Goal: Task Accomplishment & Management: Manage account settings

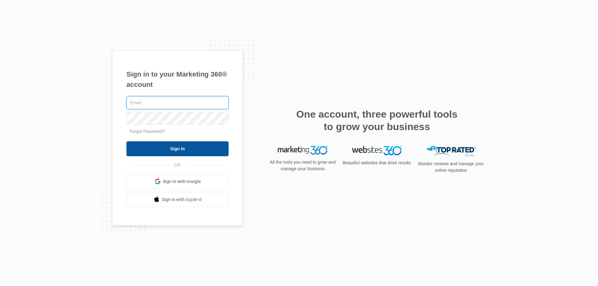
type input "[EMAIL_ADDRESS][DOMAIN_NAME]"
click at [181, 151] on input "Sign In" at bounding box center [177, 148] width 102 height 15
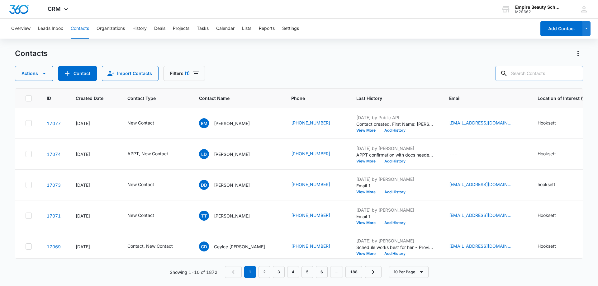
click at [551, 72] on input "text" at bounding box center [539, 73] width 88 height 15
type input "2613"
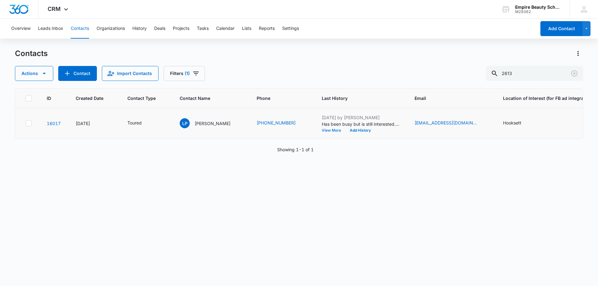
click at [322, 130] on button "View More" at bounding box center [334, 131] width 24 height 4
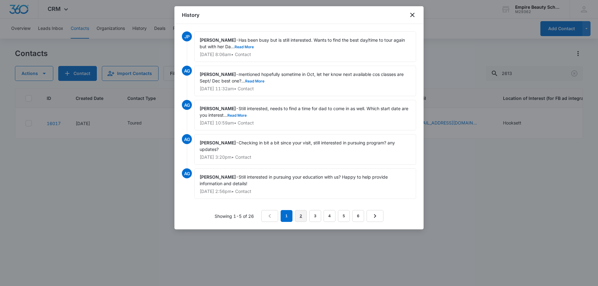
click at [299, 213] on link "2" at bounding box center [301, 216] width 12 height 12
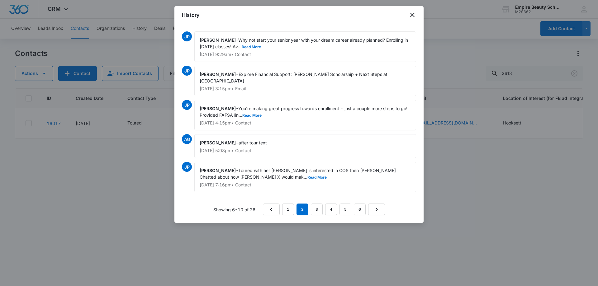
click at [307, 179] on button "Read More" at bounding box center [316, 178] width 19 height 4
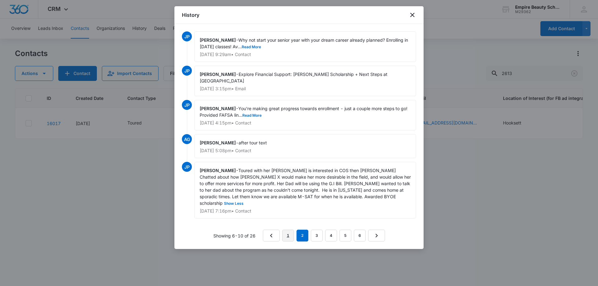
click at [289, 230] on link "1" at bounding box center [288, 236] width 12 height 12
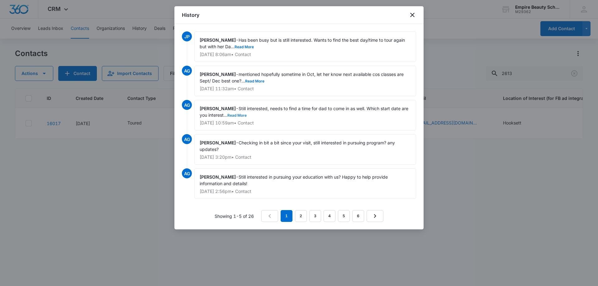
click at [240, 114] on button "Read More" at bounding box center [236, 116] width 19 height 4
click at [258, 81] on button "Read More" at bounding box center [254, 81] width 19 height 4
click at [253, 46] on button "Read More" at bounding box center [243, 47] width 19 height 4
click at [411, 14] on icon "close" at bounding box center [411, 14] width 7 height 7
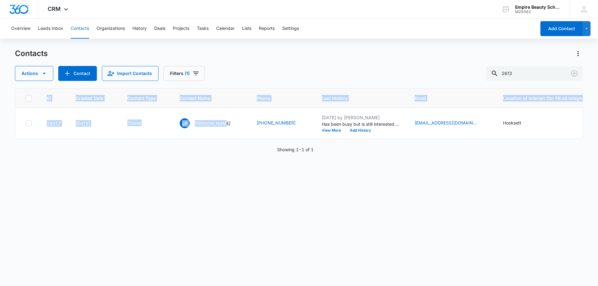
drag, startPoint x: 215, startPoint y: 138, endPoint x: 226, endPoint y: 142, distance: 10.9
click at [226, 139] on div "ID Created Date Contact Type Contact Name Phone Last History Email Location of …" at bounding box center [299, 113] width 568 height 50
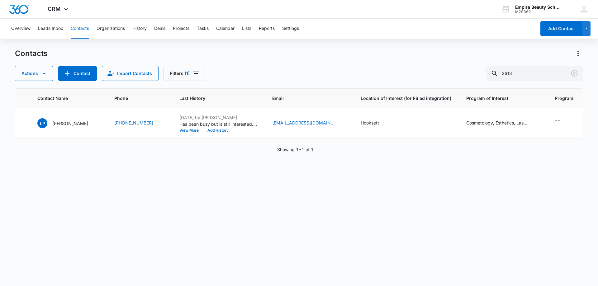
click at [301, 210] on div "ID Created Date Contact Type Contact Name Phone Last History Email Location of …" at bounding box center [299, 183] width 568 height 190
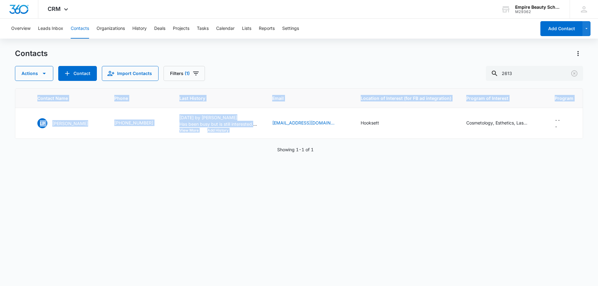
drag, startPoint x: 250, startPoint y: 138, endPoint x: 137, endPoint y: 141, distance: 112.4
click at [117, 139] on div "ID Created Date Contact Type Contact Name Phone Last History Email Location of …" at bounding box center [299, 113] width 568 height 50
click at [179, 132] on button "View More" at bounding box center [191, 131] width 24 height 4
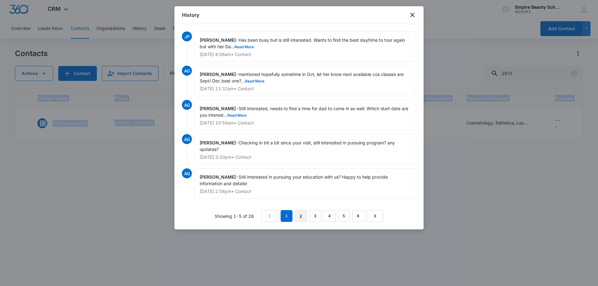
click at [297, 216] on link "2" at bounding box center [301, 216] width 12 height 12
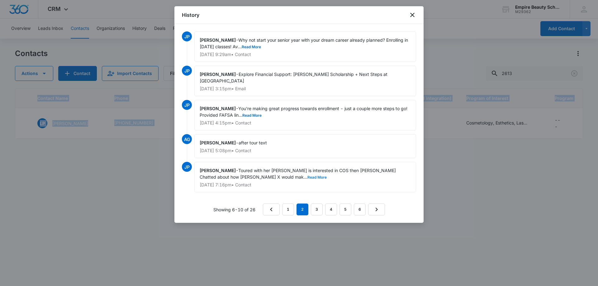
click at [307, 178] on button "Read More" at bounding box center [316, 178] width 19 height 4
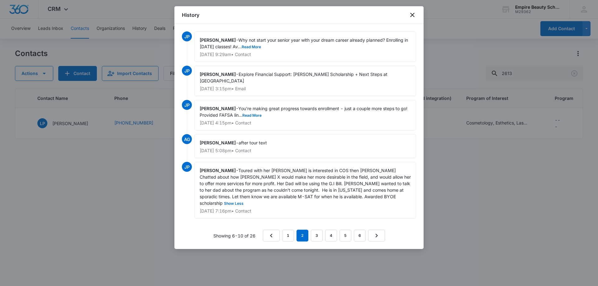
click at [412, 19] on div "History" at bounding box center [298, 15] width 249 height 18
drag, startPoint x: 411, startPoint y: 19, endPoint x: 414, endPoint y: 16, distance: 4.0
click at [412, 18] on div "History" at bounding box center [298, 15] width 249 height 18
click at [414, 16] on icon "close" at bounding box center [411, 14] width 7 height 7
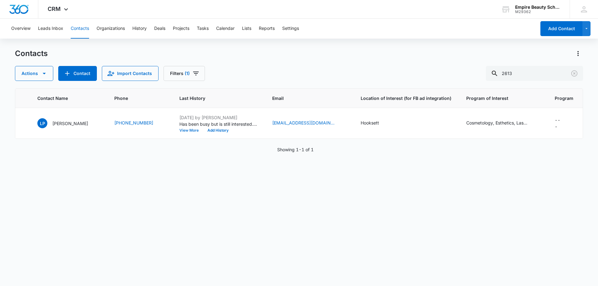
scroll to position [0, 0]
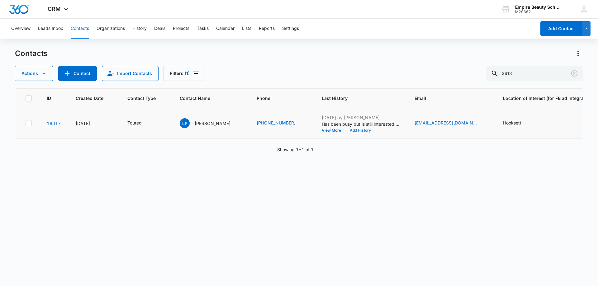
click at [345, 130] on button "Add History" at bounding box center [360, 131] width 30 height 4
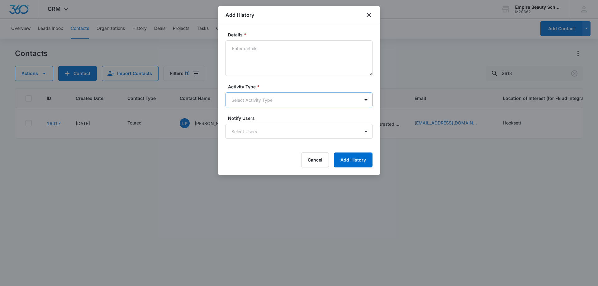
click at [251, 106] on body "CRM Apps Forms CRM Email Shop Payments POS Files Brand Settings AI Assistant Em…" at bounding box center [299, 143] width 598 height 286
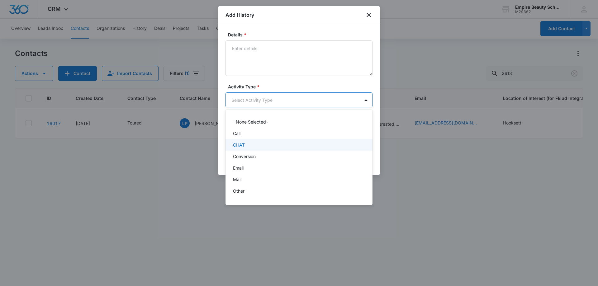
scroll to position [32, 0]
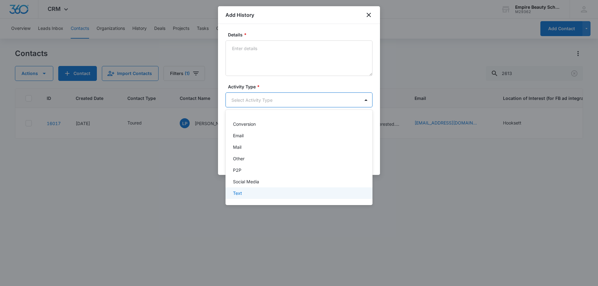
click at [245, 196] on div "Text" at bounding box center [298, 193] width 131 height 7
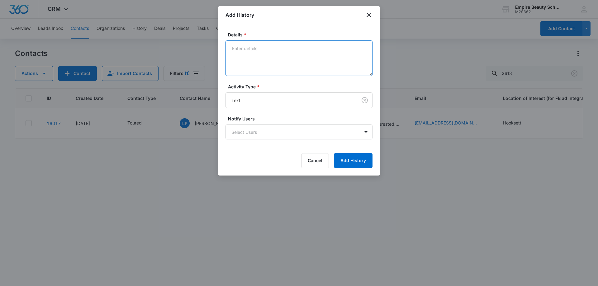
click at [268, 65] on textarea "Details *" at bounding box center [298, 57] width 147 height 35
click at [353, 55] on textarea "Wants to come in at some point [DATE] since her dad is in town, love to schedul…" at bounding box center [298, 57] width 147 height 35
click at [305, 67] on textarea "Wants to come in at some point [DATE] since her dad is in town, love to schedul…" at bounding box center [298, 57] width 147 height 35
type textarea "Wants to come in at some point [DATE] since her dad is in town, love to schedul…"
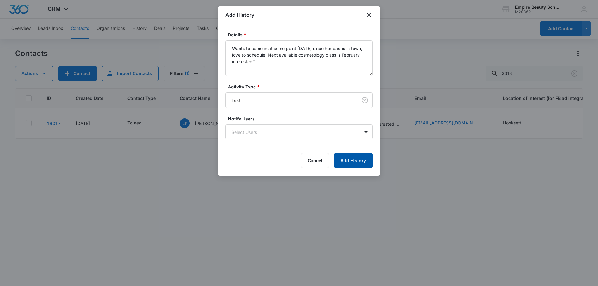
click at [350, 163] on button "Add History" at bounding box center [353, 160] width 39 height 15
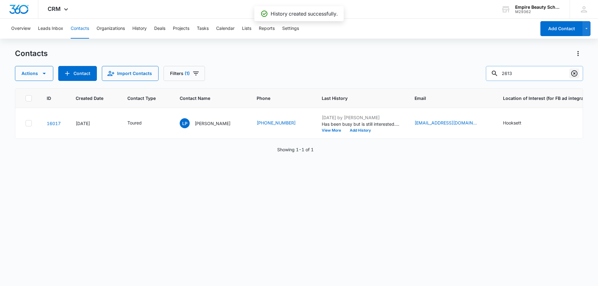
click at [577, 73] on icon "Clear" at bounding box center [573, 73] width 7 height 7
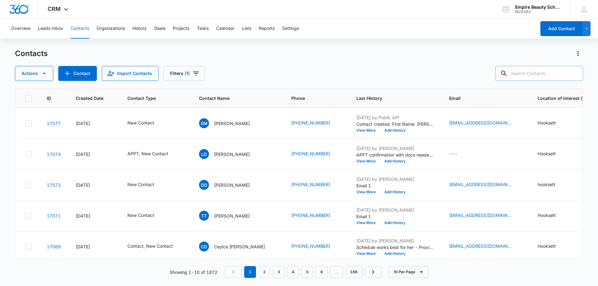
click at [329, 64] on div "Contacts Actions Contact Import Contacts Filters (1)" at bounding box center [299, 65] width 568 height 32
click at [534, 71] on input "text" at bounding box center [539, 73] width 88 height 15
type input "9687"
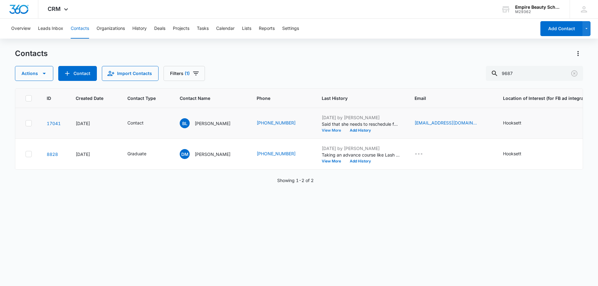
click at [331, 130] on button "View More" at bounding box center [334, 131] width 24 height 4
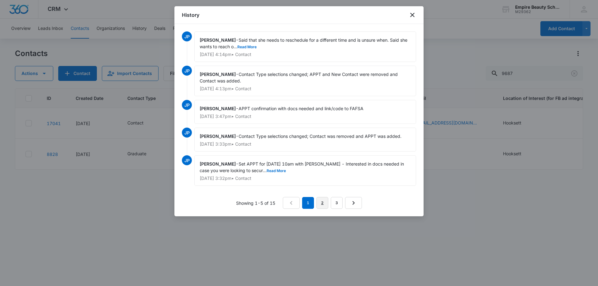
click at [323, 202] on link "2" at bounding box center [322, 203] width 12 height 12
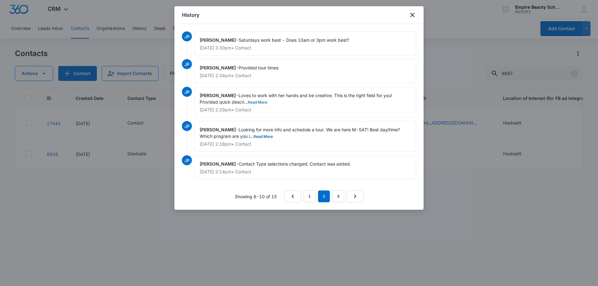
click at [261, 103] on button "Read More" at bounding box center [257, 103] width 19 height 4
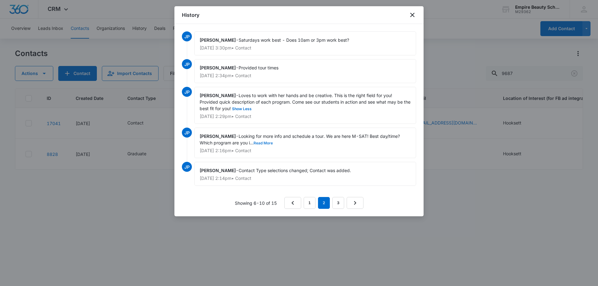
click at [266, 143] on button "Read More" at bounding box center [262, 143] width 19 height 4
click at [340, 201] on link "3" at bounding box center [338, 203] width 12 height 12
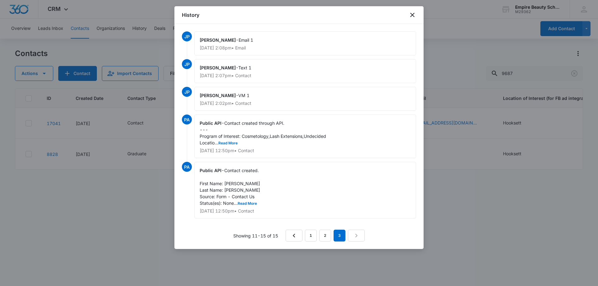
click at [411, 19] on div "History" at bounding box center [298, 15] width 249 height 18
click at [411, 13] on icon "close" at bounding box center [412, 15] width 4 height 4
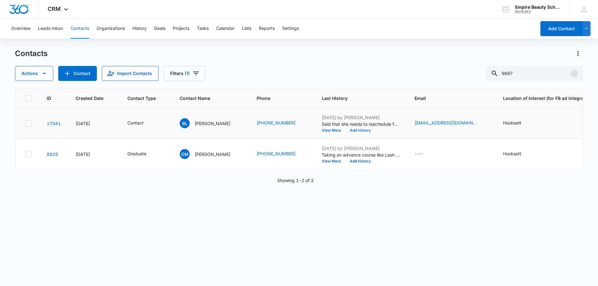
click at [353, 129] on button "Add History" at bounding box center [360, 131] width 30 height 4
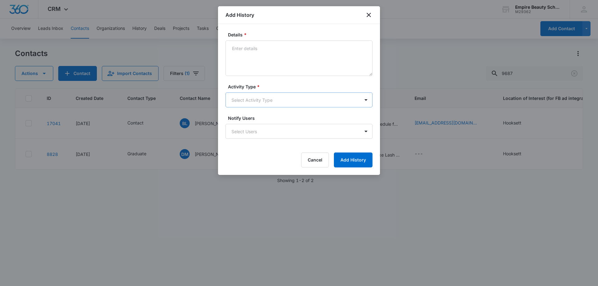
click at [252, 100] on body "CRM Apps Forms CRM Email Shop Payments POS Files Brand Settings AI Assistant Em…" at bounding box center [299, 143] width 598 height 286
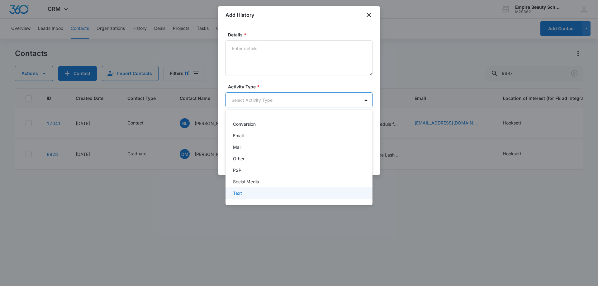
click at [244, 192] on div "Text" at bounding box center [298, 193] width 131 height 7
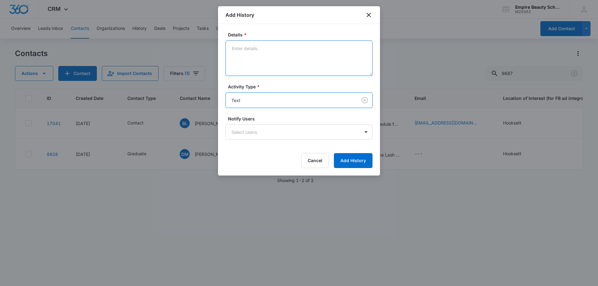
drag, startPoint x: 257, startPoint y: 48, endPoint x: 254, endPoint y: 50, distance: 3.7
click at [257, 48] on textarea "Details *" at bounding box center [298, 57] width 147 height 35
type textarea "Best time to reschedule?"
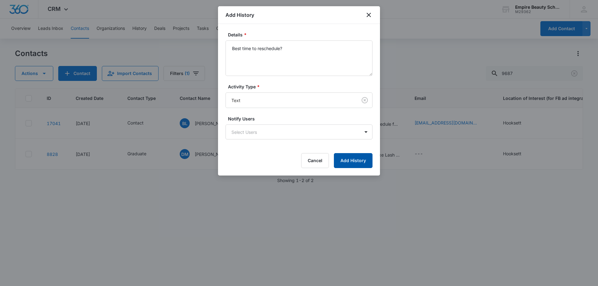
click at [361, 163] on button "Add History" at bounding box center [353, 160] width 39 height 15
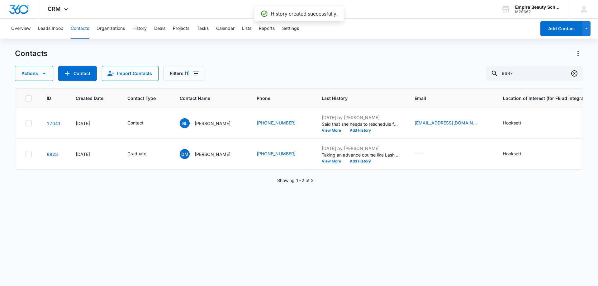
click at [578, 72] on button "Clear" at bounding box center [574, 73] width 10 height 10
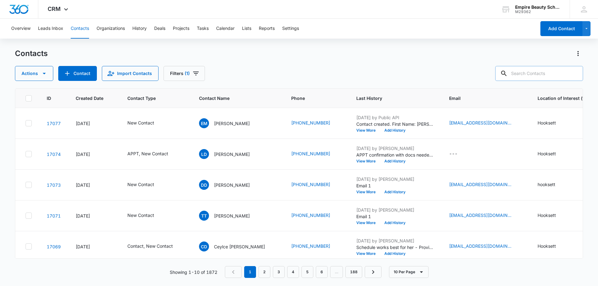
click at [534, 75] on input "text" at bounding box center [539, 73] width 88 height 15
type input "3045"
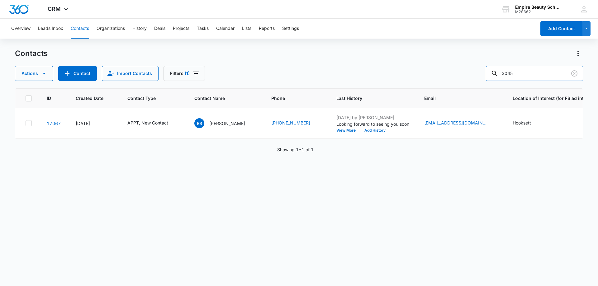
scroll to position [0, 42]
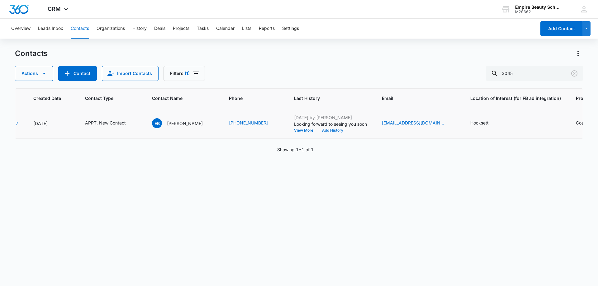
click at [341, 129] on button "Add History" at bounding box center [332, 131] width 30 height 4
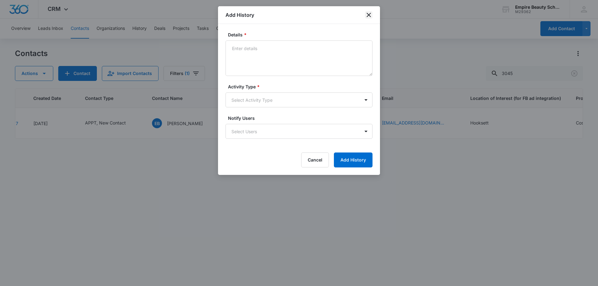
click at [369, 12] on icon "close" at bounding box center [368, 14] width 7 height 7
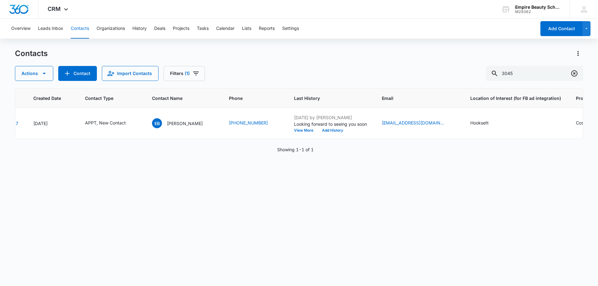
drag, startPoint x: 576, startPoint y: 76, endPoint x: 483, endPoint y: 77, distance: 93.4
click at [576, 76] on icon "Clear" at bounding box center [573, 73] width 7 height 7
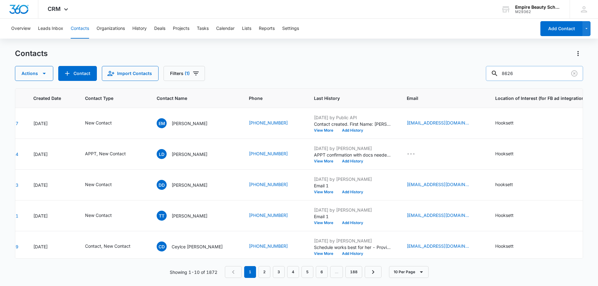
type input "8626"
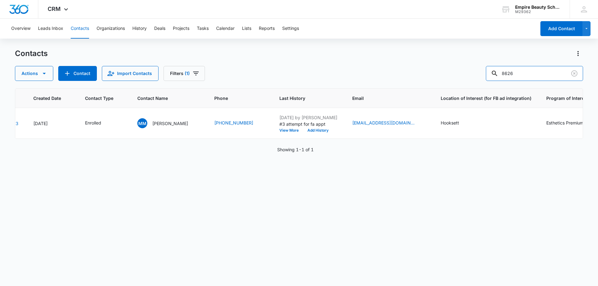
scroll to position [0, 5]
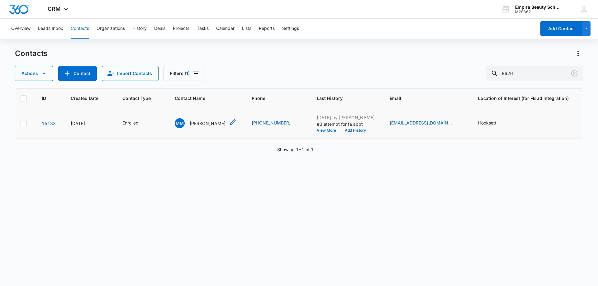
click at [214, 119] on div "MM [PERSON_NAME]" at bounding box center [200, 123] width 51 height 10
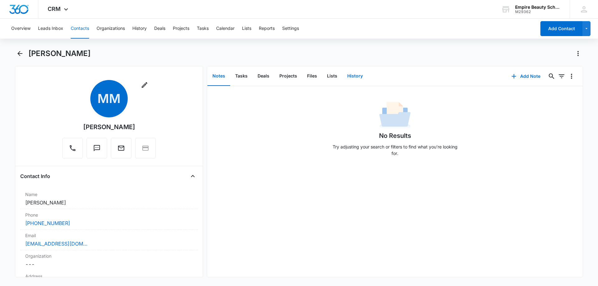
click at [351, 77] on button "History" at bounding box center [355, 76] width 26 height 19
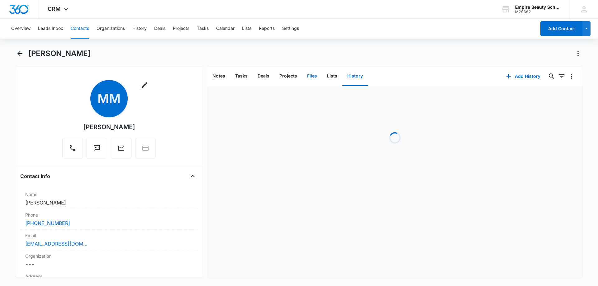
click at [311, 77] on button "Files" at bounding box center [312, 76] width 20 height 19
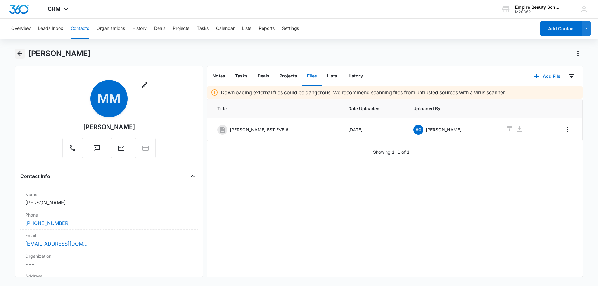
click at [20, 54] on icon "Back" at bounding box center [19, 53] width 5 height 5
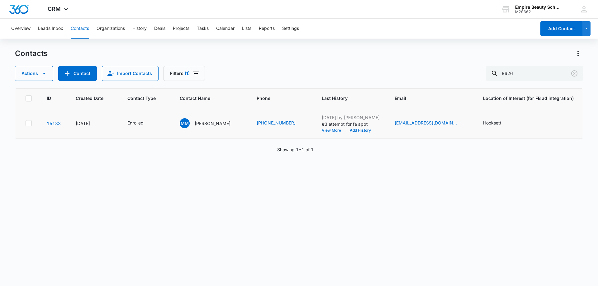
click at [322, 130] on button "View More" at bounding box center [334, 131] width 24 height 4
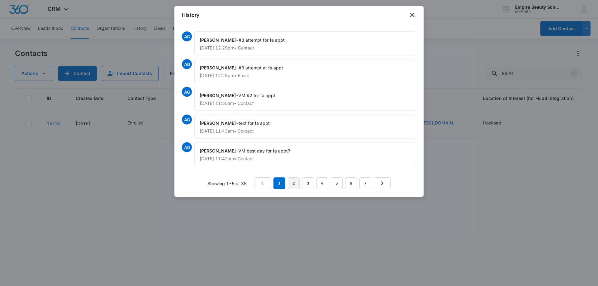
click at [294, 183] on link "2" at bounding box center [294, 183] width 12 height 12
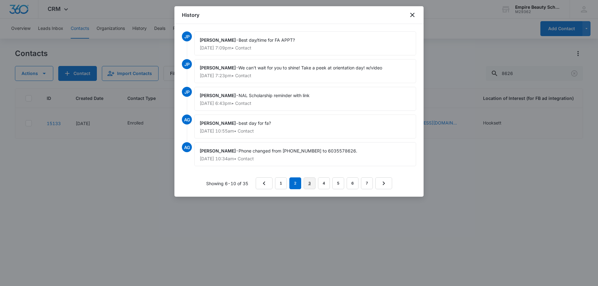
click at [308, 186] on link "3" at bounding box center [309, 183] width 12 height 12
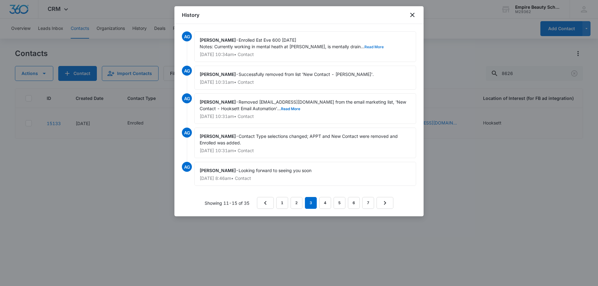
click at [364, 47] on button "Read More" at bounding box center [373, 47] width 19 height 4
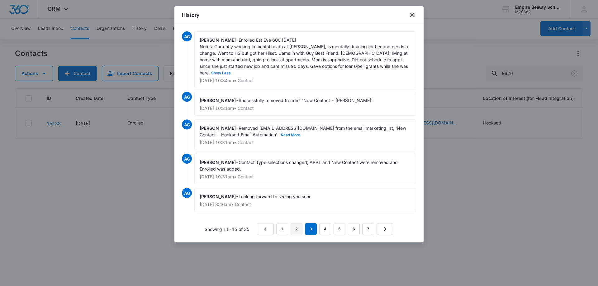
click at [301, 229] on link "2" at bounding box center [296, 229] width 12 height 12
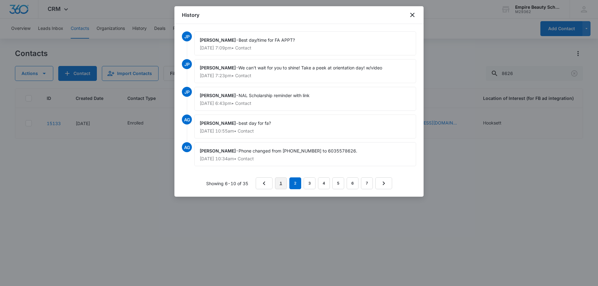
click at [285, 186] on link "1" at bounding box center [281, 183] width 12 height 12
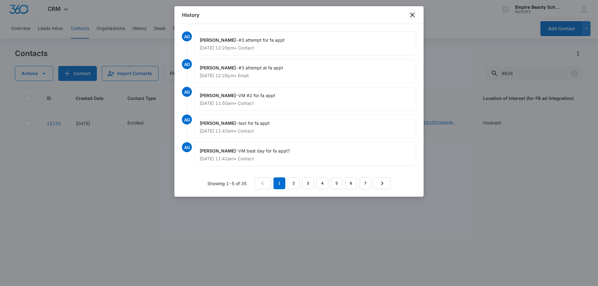
click at [411, 16] on icon "close" at bounding box center [412, 15] width 4 height 4
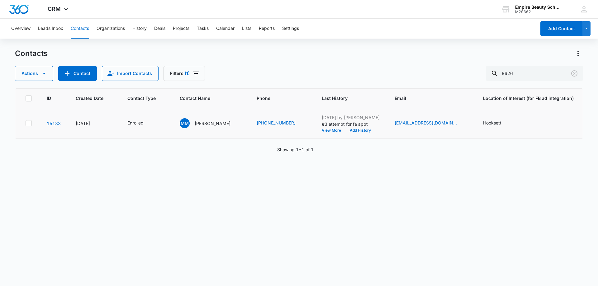
click at [355, 133] on td "[DATE] by [PERSON_NAME] #3 attempt for fa appt View More Add History" at bounding box center [350, 123] width 73 height 31
click at [355, 131] on button "Add History" at bounding box center [360, 131] width 30 height 4
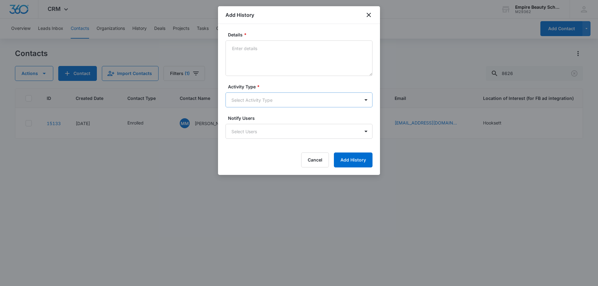
click at [248, 98] on body "CRM Apps Forms CRM Email Shop Payments POS Files Brand Settings AI Assistant Em…" at bounding box center [299, 143] width 598 height 286
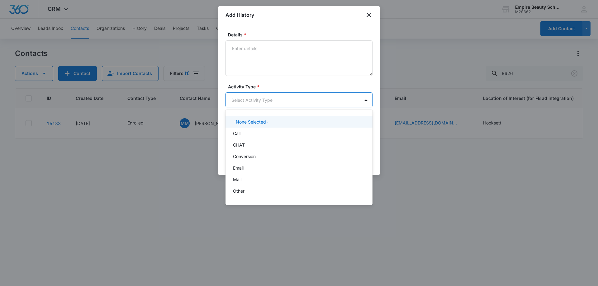
scroll to position [32, 0]
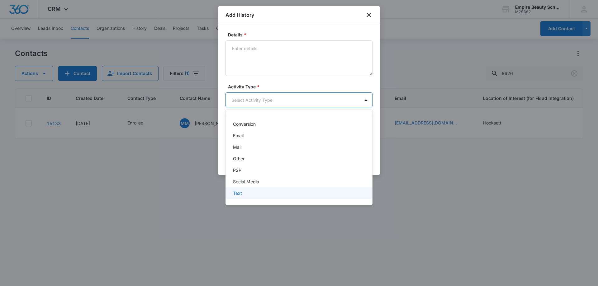
click at [246, 191] on div "Text" at bounding box center [298, 193] width 131 height 7
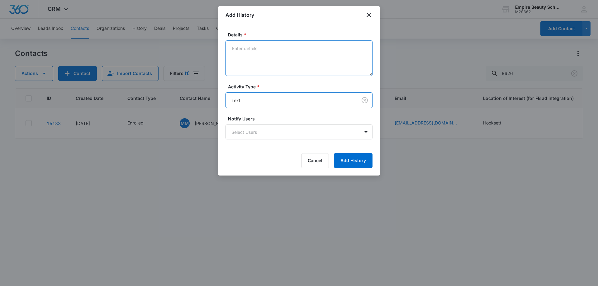
click at [253, 54] on textarea "Details *" at bounding box center [298, 57] width 147 height 35
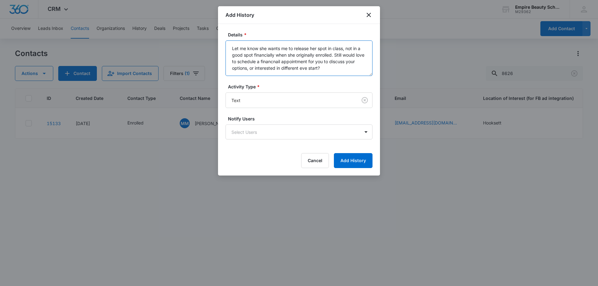
click at [281, 64] on textarea "Let me know she wants me to release her spot in class, not in a good spot finan…" at bounding box center [298, 57] width 147 height 35
click at [280, 69] on textarea "Let me know she wants me to release her spot in class, not in a good spot finan…" at bounding box center [298, 57] width 147 height 35
click at [329, 67] on textarea "Let me know she wants me to release her spot in class, not in a good spot finan…" at bounding box center [298, 57] width 147 height 35
type textarea "Let me know she wants me to release her spot in class, not in a good spot finan…"
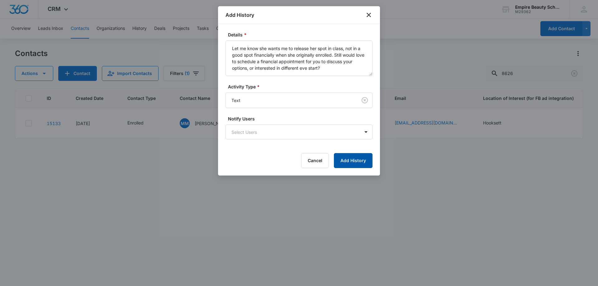
click at [357, 163] on button "Add History" at bounding box center [353, 160] width 39 height 15
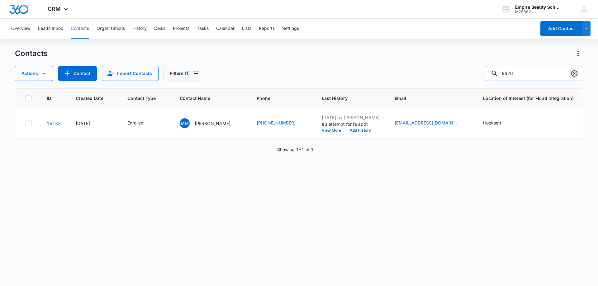
click at [574, 70] on icon "Clear" at bounding box center [573, 73] width 7 height 7
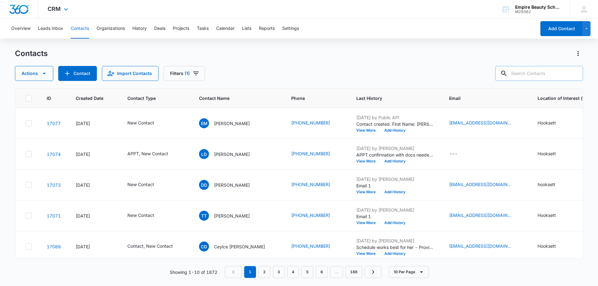
drag, startPoint x: 224, startPoint y: 54, endPoint x: 102, endPoint y: 3, distance: 131.9
click at [220, 52] on div "Contacts" at bounding box center [299, 54] width 568 height 10
click at [275, 52] on div "Contacts" at bounding box center [299, 54] width 568 height 10
click at [552, 72] on input "text" at bounding box center [539, 73] width 88 height 15
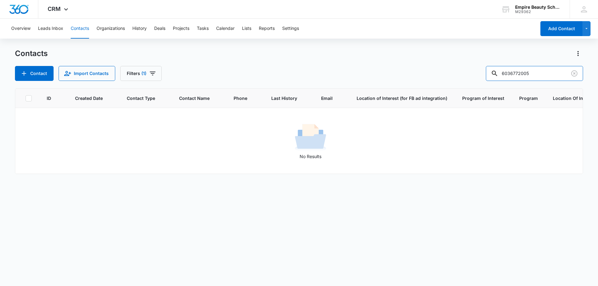
drag, startPoint x: 524, startPoint y: 73, endPoint x: 423, endPoint y: 82, distance: 101.2
click at [423, 82] on div "Contacts Contact Import Contacts Filters [PHONE_NUMBER] ID Created Date Contact…" at bounding box center [299, 167] width 568 height 237
type input "2005"
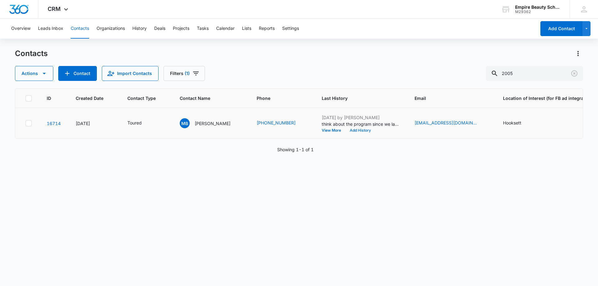
click at [364, 131] on button "Add History" at bounding box center [360, 131] width 30 height 4
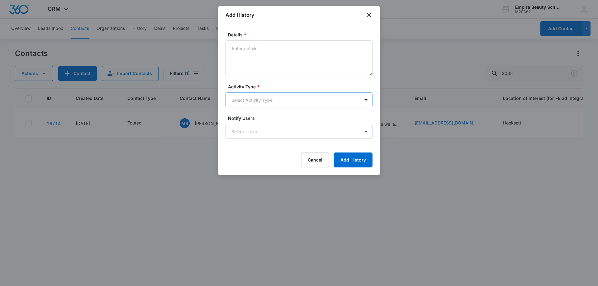
click at [243, 98] on body "CRM Apps Forms CRM Email Shop Payments POS Files Brand Settings AI Assistant Em…" at bounding box center [299, 143] width 598 height 286
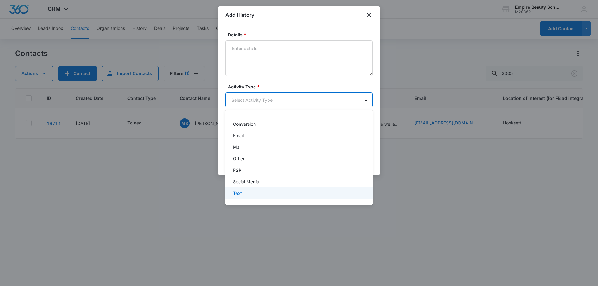
click at [241, 194] on p "Text" at bounding box center [237, 193] width 9 height 7
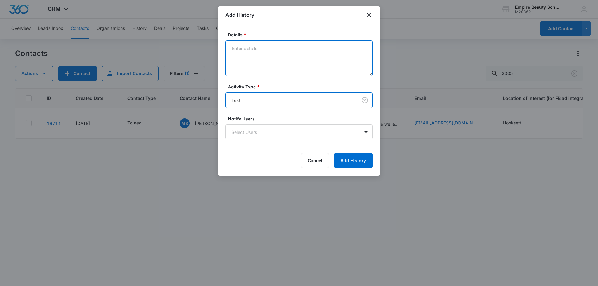
click at [272, 62] on textarea "Details *" at bounding box center [298, 57] width 147 height 35
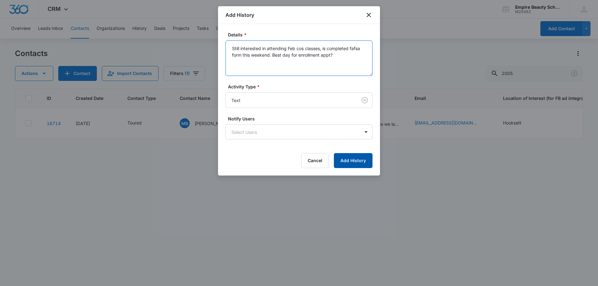
type textarea "Still interested in attending Feb cos classes, is completed fafsa form this wee…"
click at [351, 159] on button "Add History" at bounding box center [353, 160] width 39 height 15
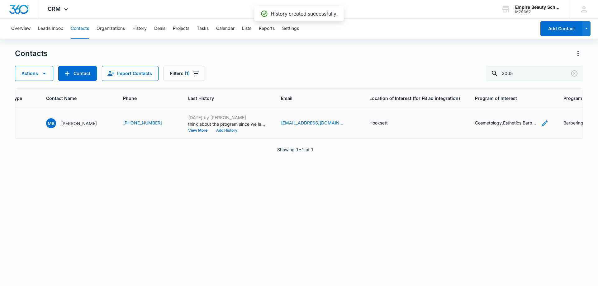
scroll to position [0, 134]
click at [575, 72] on icon "Clear" at bounding box center [573, 73] width 7 height 7
click at [383, 56] on div "Contacts" at bounding box center [299, 54] width 568 height 10
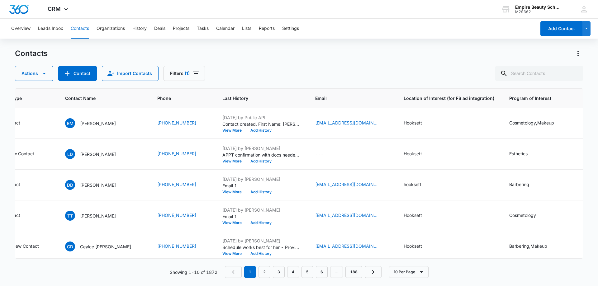
click at [282, 71] on div "Actions Contact Import Contacts Filters (1)" at bounding box center [299, 73] width 568 height 15
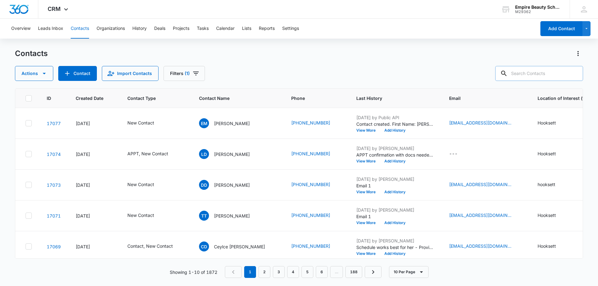
click at [529, 73] on input "text" at bounding box center [539, 73] width 88 height 15
type input "9687"
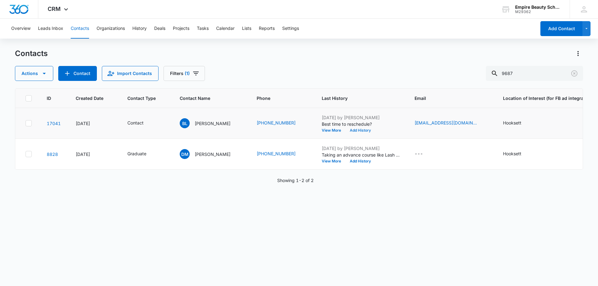
click at [357, 130] on button "Add History" at bounding box center [360, 131] width 30 height 4
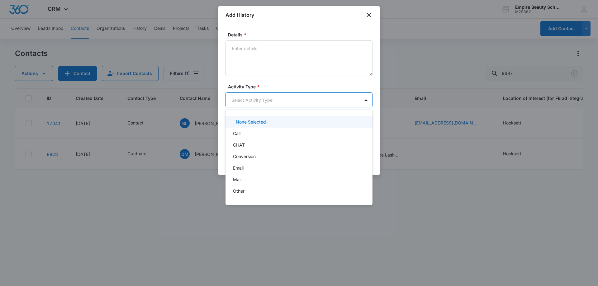
click at [252, 104] on body "CRM Apps Forms CRM Email Shop Payments POS Files Brand Settings AI Assistant Em…" at bounding box center [299, 143] width 598 height 286
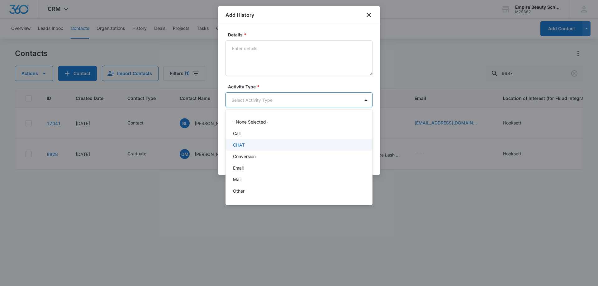
scroll to position [32, 0]
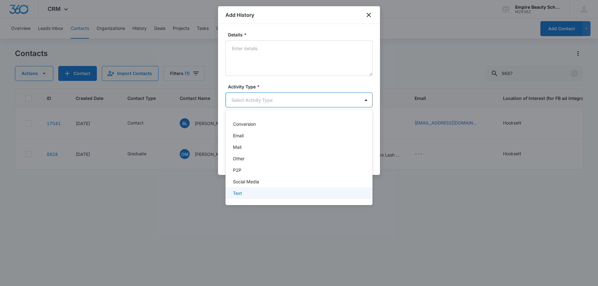
click at [247, 194] on div "Text" at bounding box center [298, 193] width 131 height 7
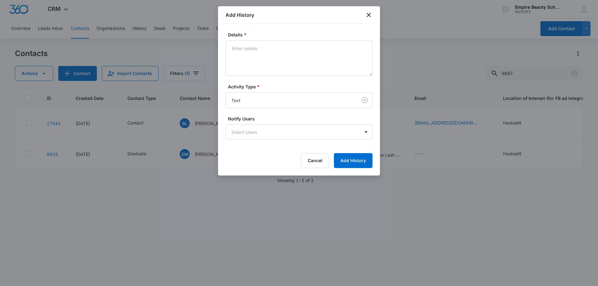
click at [266, 76] on form "Details * Activity Type * Text Notify Users Select Users Cancel Add History" at bounding box center [298, 99] width 147 height 137
click at [266, 64] on textarea "Details *" at bounding box center [298, 57] width 147 height 35
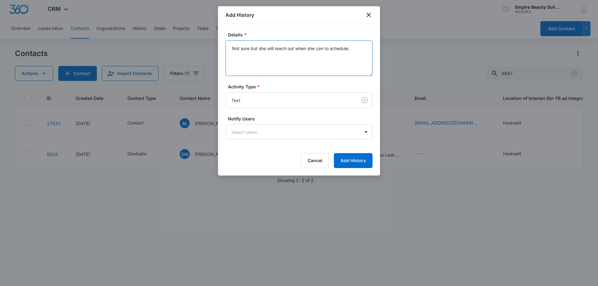
click at [251, 48] on textarea "Not sure but she will reach out when she can to schedule." at bounding box center [298, 57] width 147 height 35
click at [303, 45] on textarea "Not interested in rescheduling, but she will reach out when she can to schedule." at bounding box center [298, 57] width 147 height 35
click at [300, 56] on textarea "Not interested in rescheduling, she will reach out when she can to schedule." at bounding box center [298, 57] width 147 height 35
drag, startPoint x: 274, startPoint y: 59, endPoint x: 234, endPoint y: 57, distance: 40.5
click at [234, 57] on textarea "Not interested in rescheduling, she will reach out when she can to schedule." at bounding box center [298, 57] width 147 height 35
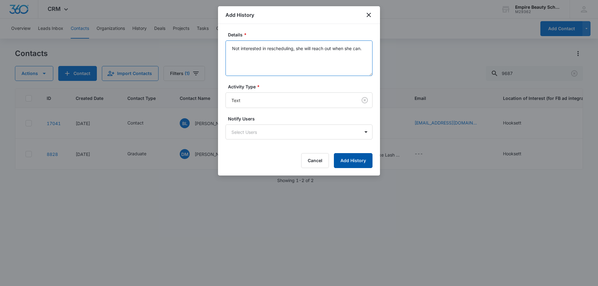
type textarea "Not interested in rescheduling, she will reach out when she can."
click at [351, 162] on button "Add History" at bounding box center [353, 160] width 39 height 15
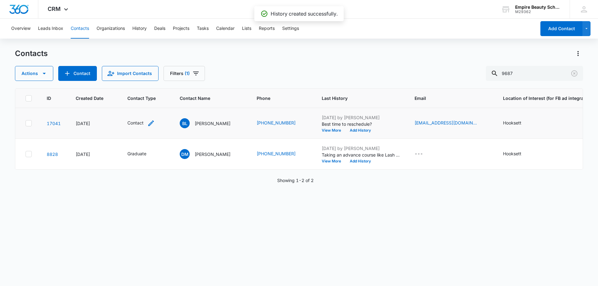
click at [150, 124] on icon "Contact Type - Contact - Select to Edit Field" at bounding box center [150, 123] width 7 height 7
click at [141, 80] on div "Contact" at bounding box center [132, 82] width 26 height 7
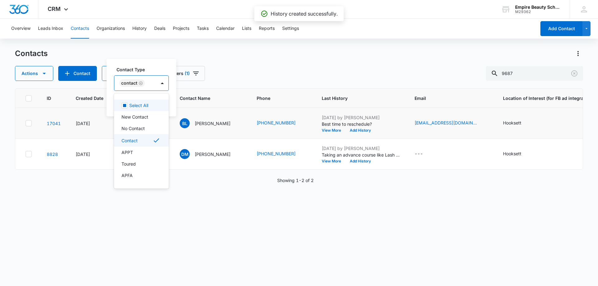
click at [141, 81] on icon "Remove Contact" at bounding box center [141, 83] width 4 height 5
click at [141, 82] on div at bounding box center [134, 84] width 28 height 8
click at [142, 85] on div at bounding box center [134, 84] width 28 height 8
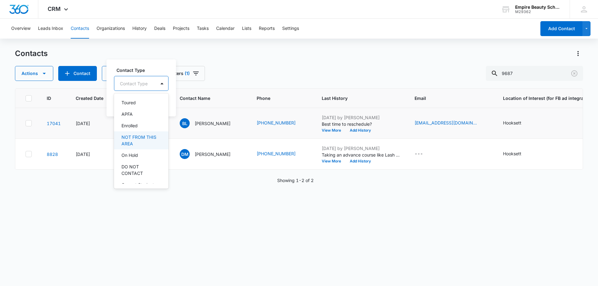
scroll to position [62, 0]
click at [140, 153] on div "On Hold" at bounding box center [140, 153] width 38 height 7
click at [147, 68] on label "Contact Type" at bounding box center [143, 69] width 55 height 7
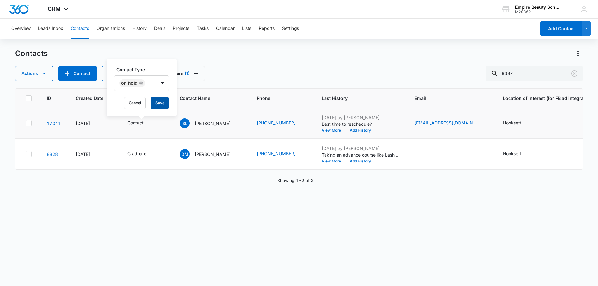
click at [157, 101] on button "Save" at bounding box center [160, 103] width 18 height 12
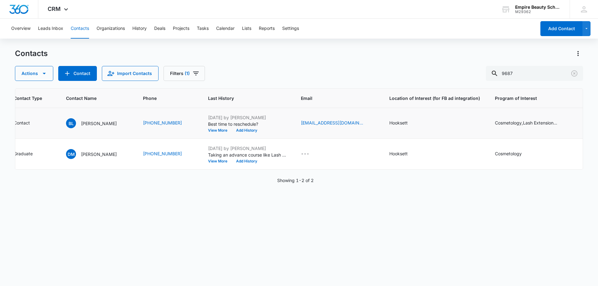
scroll to position [0, 0]
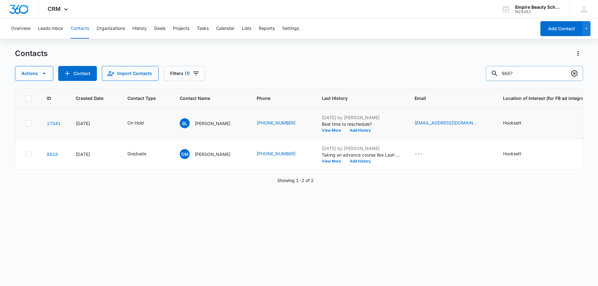
click at [576, 74] on icon "Clear" at bounding box center [573, 73] width 7 height 7
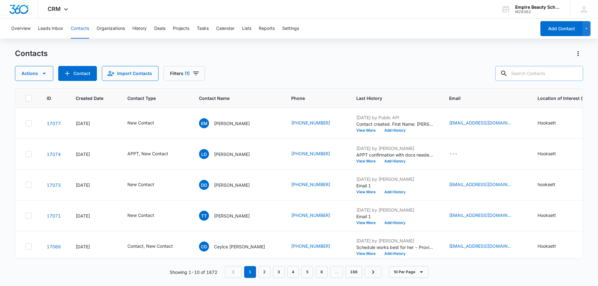
click at [217, 60] on div "Contacts Actions Contact Import Contacts Filters (1)" at bounding box center [299, 65] width 568 height 32
click at [530, 77] on input "text" at bounding box center [539, 73] width 88 height 15
type input "[PERSON_NAME]"
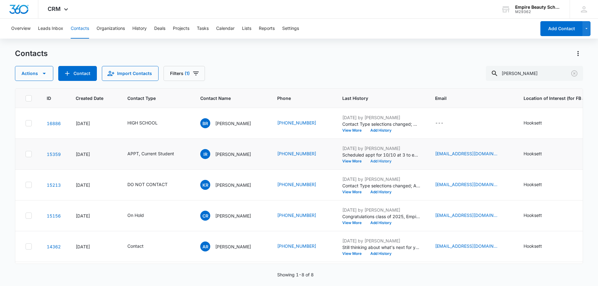
click at [385, 162] on button "Add History" at bounding box center [381, 161] width 30 height 4
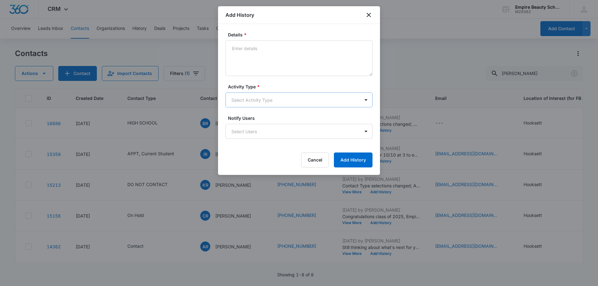
click at [253, 101] on body "CRM Apps Forms CRM Email Shop Payments POS Files Brand Settings AI Assistant Em…" at bounding box center [299, 143] width 598 height 286
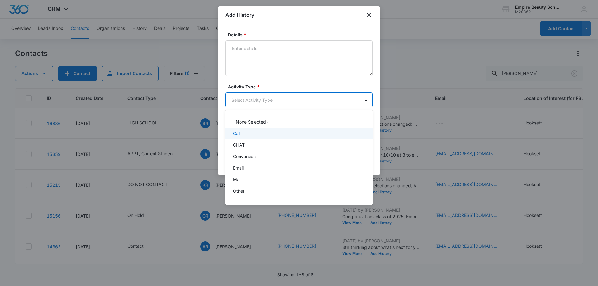
scroll to position [32, 0]
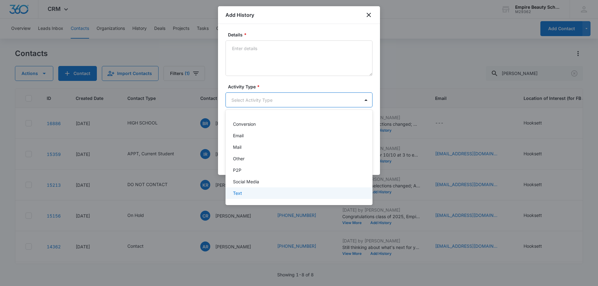
click at [242, 192] on div "Text" at bounding box center [298, 193] width 131 height 7
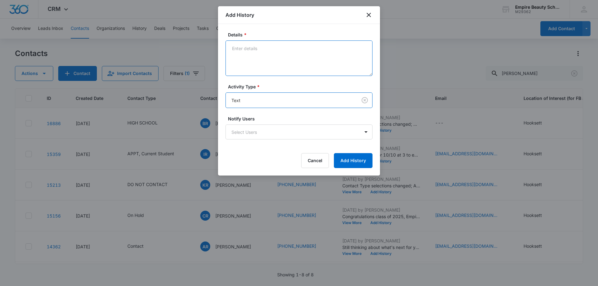
click at [254, 63] on textarea "Details *" at bounding box center [298, 57] width 147 height 35
type textarea "Looking forward to seeing you"
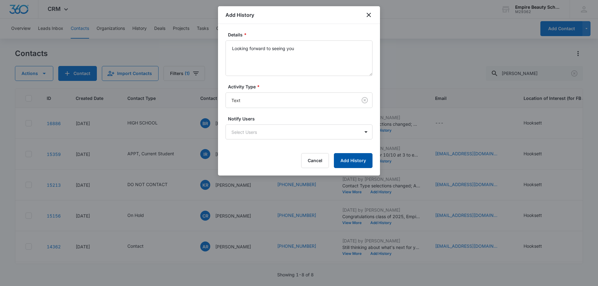
click at [354, 158] on button "Add History" at bounding box center [353, 160] width 39 height 15
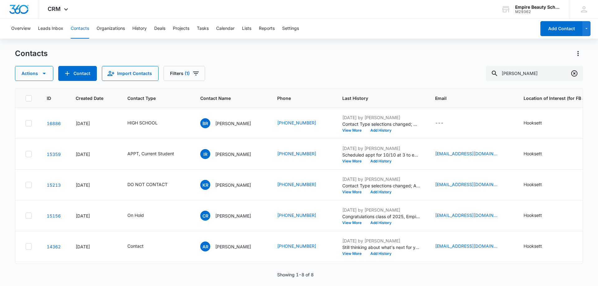
click at [572, 72] on icon "Clear" at bounding box center [573, 73] width 7 height 7
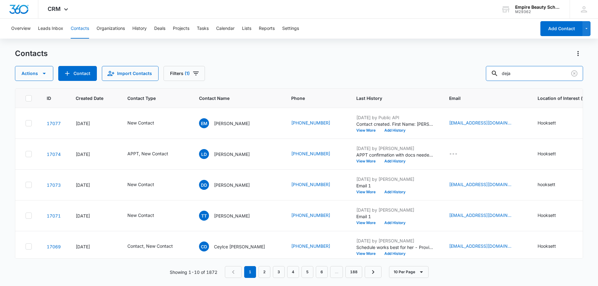
type input "deja"
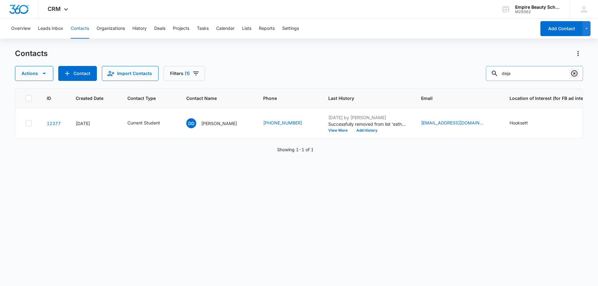
click at [574, 75] on icon "Clear" at bounding box center [573, 73] width 7 height 7
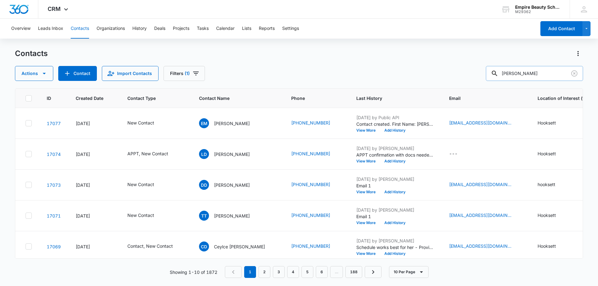
type input "[PERSON_NAME]"
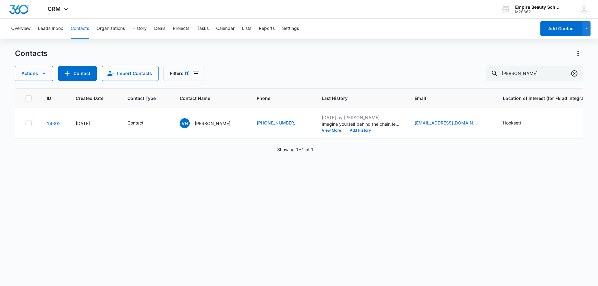
click at [575, 75] on icon "Clear" at bounding box center [573, 73] width 7 height 7
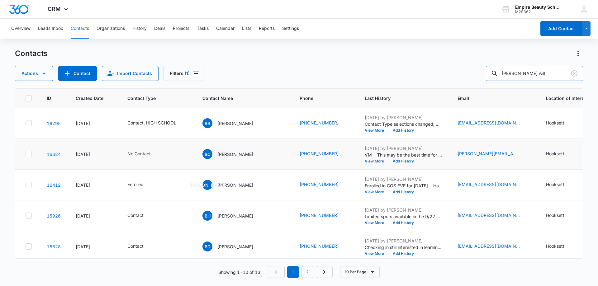
type input "[PERSON_NAME] will"
click at [193, 72] on icon "Filters" at bounding box center [196, 74] width 6 height 4
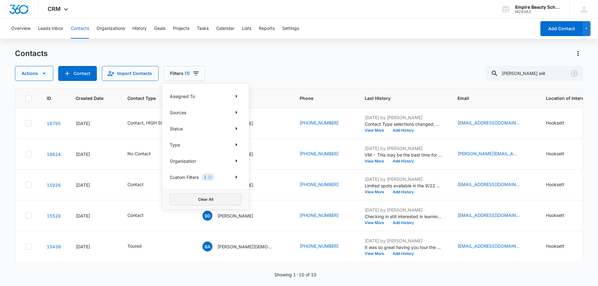
click at [200, 201] on button "Clear All" at bounding box center [206, 200] width 72 height 12
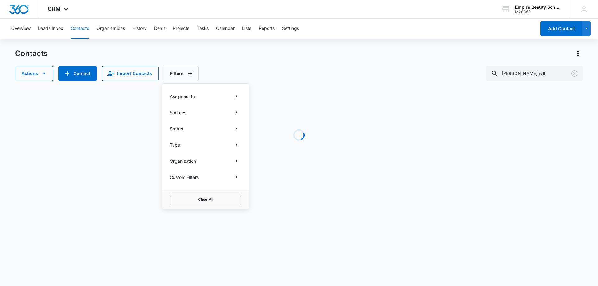
click at [269, 63] on div "Contacts Actions Contact Import Contacts Filters Assigned To Sources Status Typ…" at bounding box center [299, 65] width 568 height 32
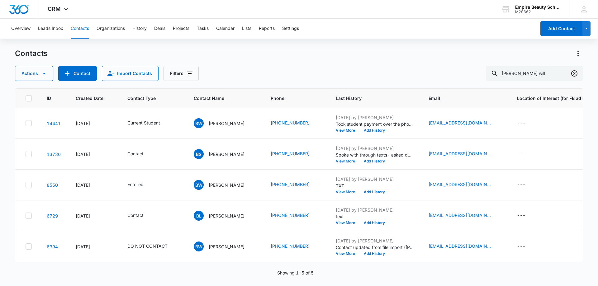
click at [574, 73] on icon "Clear" at bounding box center [574, 73] width 6 height 6
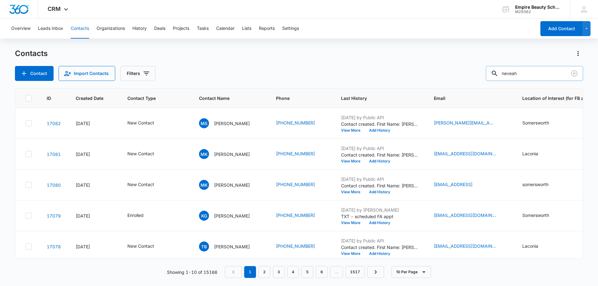
type input "neveah"
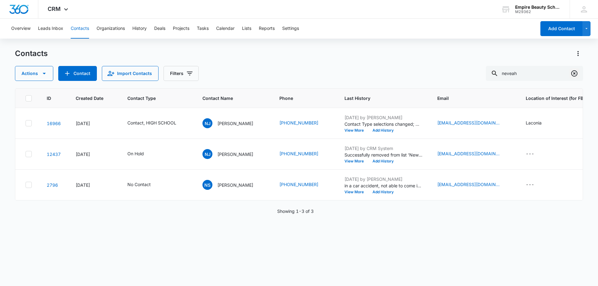
click at [575, 74] on icon "Clear" at bounding box center [573, 73] width 7 height 7
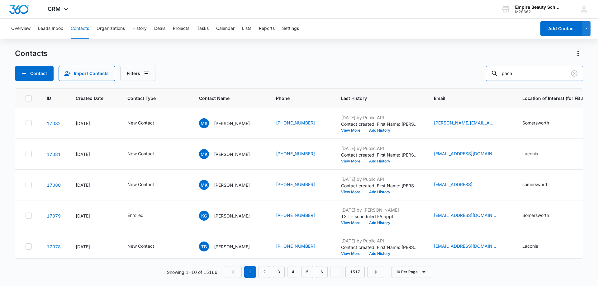
type input "pach"
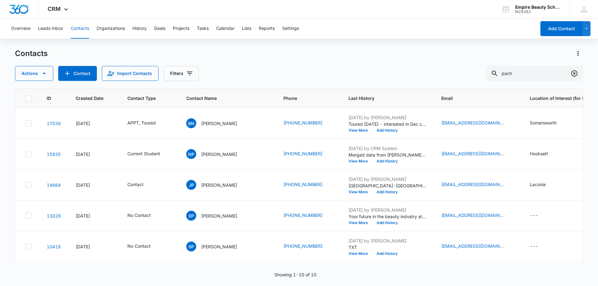
click at [575, 72] on icon "Clear" at bounding box center [573, 73] width 7 height 7
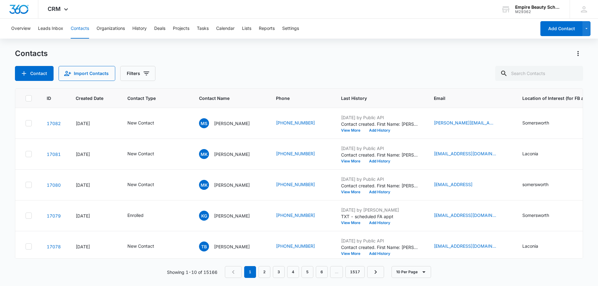
click at [278, 66] on div "Contacts Contact Import Contacts Filters" at bounding box center [299, 65] width 568 height 32
click at [542, 76] on input "text" at bounding box center [539, 73] width 88 height 15
type input "deja"
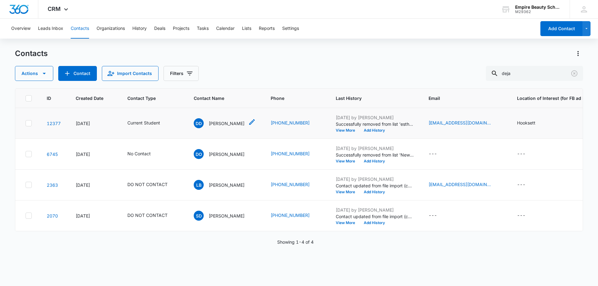
click at [229, 120] on p "[PERSON_NAME]" at bounding box center [227, 123] width 36 height 7
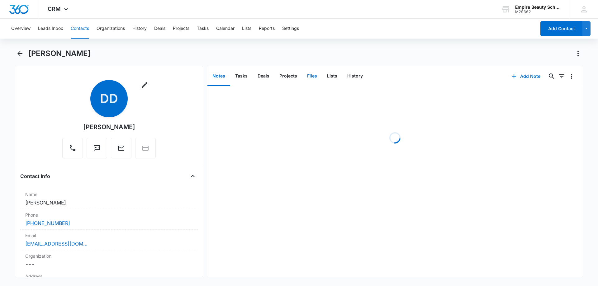
click at [307, 76] on button "Files" at bounding box center [312, 76] width 20 height 19
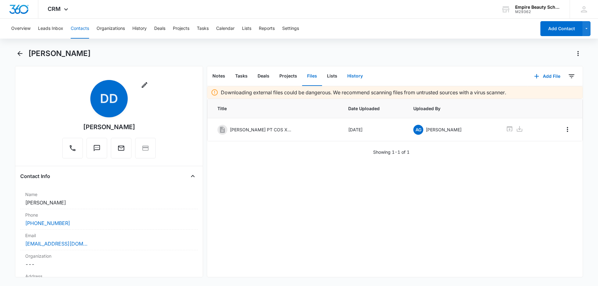
click at [357, 78] on button "History" at bounding box center [355, 76] width 26 height 19
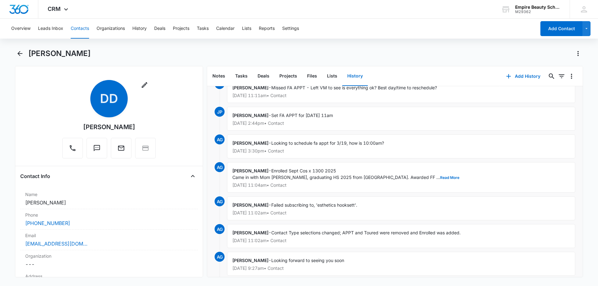
scroll to position [770, 0]
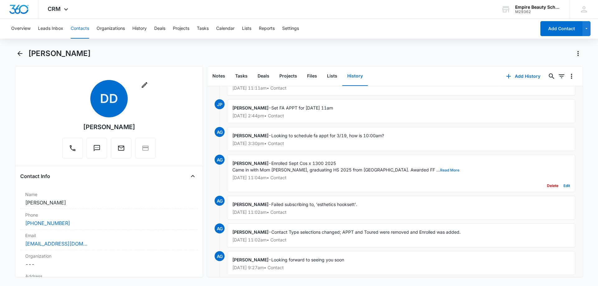
click at [440, 170] on button "Read More" at bounding box center [449, 170] width 19 height 4
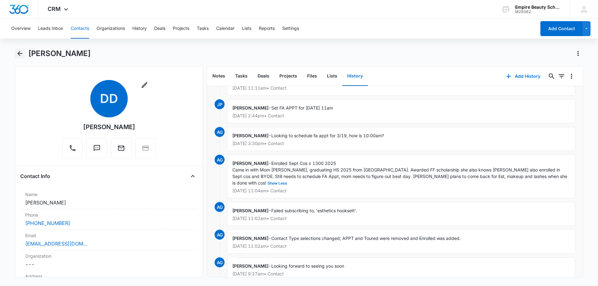
click at [17, 56] on icon "Back" at bounding box center [19, 53] width 7 height 7
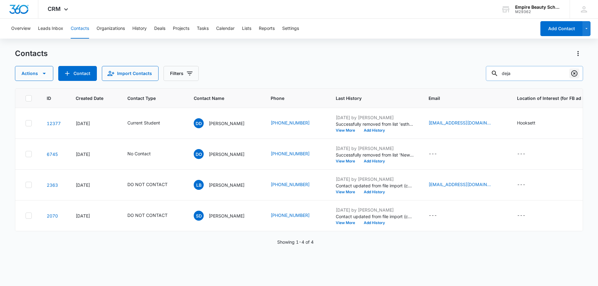
click at [573, 72] on icon "Clear" at bounding box center [573, 73] width 7 height 7
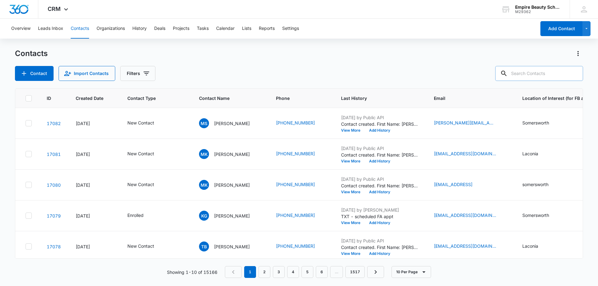
click at [222, 86] on div "Contacts Contact Import Contacts Filters ID Created Date Contact Type Contact N…" at bounding box center [299, 167] width 568 height 237
click at [537, 73] on input "text" at bounding box center [539, 73] width 88 height 15
type input "2613"
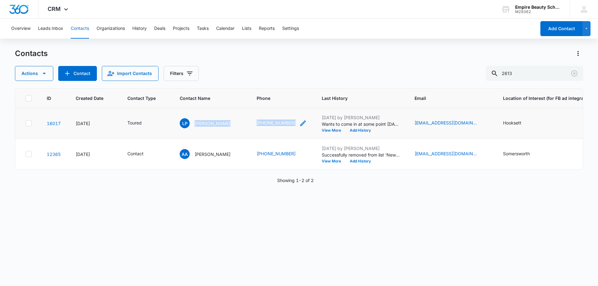
drag, startPoint x: 195, startPoint y: 124, endPoint x: 283, endPoint y: 123, distance: 88.1
click at [282, 123] on tr "16017 [DATE] Toured LP [PERSON_NAME] (603) 494-2613 [DATE] by [PERSON_NAME] Wan…" at bounding box center [404, 123] width 778 height 31
drag, startPoint x: 294, startPoint y: 188, endPoint x: 284, endPoint y: 179, distance: 13.2
click at [294, 184] on p "Showing 1-2 of 2" at bounding box center [295, 180] width 36 height 7
drag, startPoint x: 195, startPoint y: 125, endPoint x: 290, endPoint y: 126, distance: 95.6
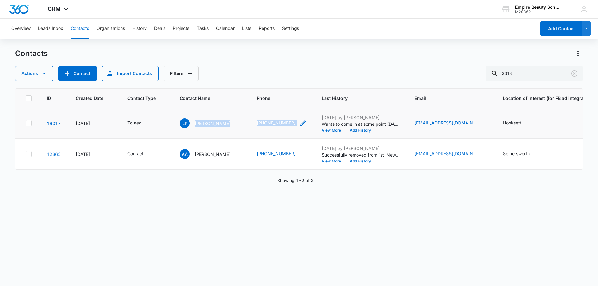
click at [292, 126] on tr "16017 [DATE] Toured LP [PERSON_NAME] (603) 494-2613 [DATE] by [PERSON_NAME] Wan…" at bounding box center [404, 123] width 778 height 31
copy tr "[PERSON_NAME] [PHONE_NUMBER]"
drag, startPoint x: 210, startPoint y: 206, endPoint x: 159, endPoint y: 52, distance: 161.6
click at [210, 205] on div "ID Created Date Contact Type Contact Name Phone Last History Email Location of …" at bounding box center [299, 183] width 568 height 190
click at [345, 129] on button "Add History" at bounding box center [360, 131] width 30 height 4
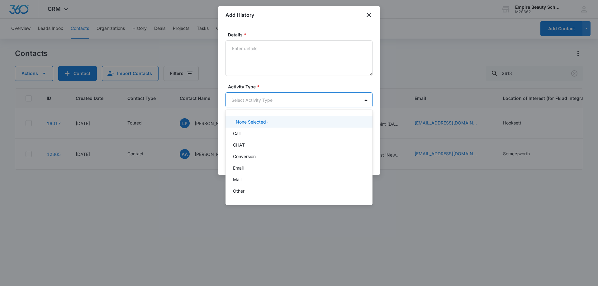
click at [278, 100] on body "CRM Apps Forms CRM Email Shop Payments POS Files Brand Settings AI Assistant Em…" at bounding box center [299, 143] width 598 height 286
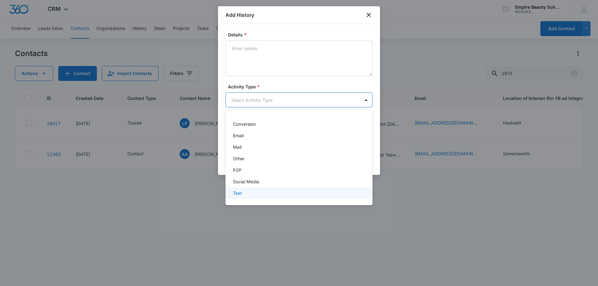
click at [251, 190] on div "Text" at bounding box center [298, 193] width 131 height 7
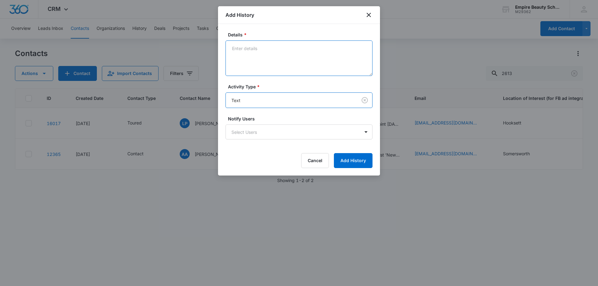
click at [253, 60] on textarea "Details *" at bounding box center [298, 57] width 147 height 35
type textarea "Interested, figuring out best time to come in [DATE]."
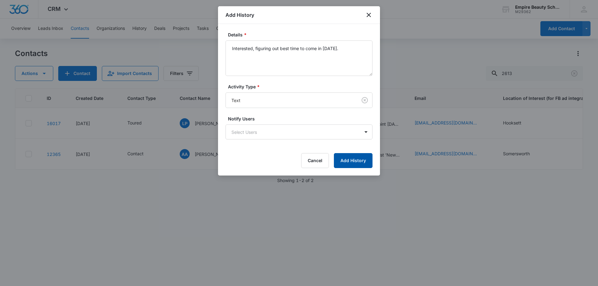
click at [364, 163] on button "Add History" at bounding box center [353, 160] width 39 height 15
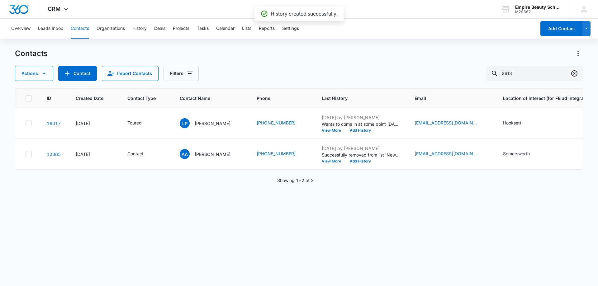
click at [571, 72] on icon "Clear" at bounding box center [574, 73] width 6 height 6
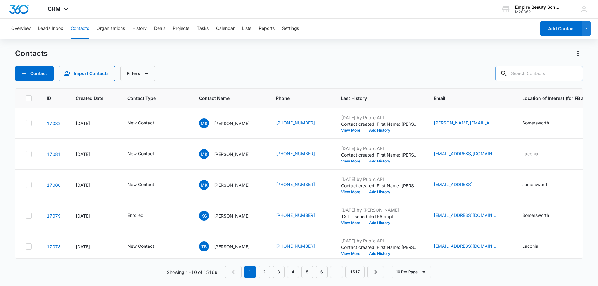
click at [544, 71] on input "text" at bounding box center [539, 73] width 88 height 15
type input "2613"
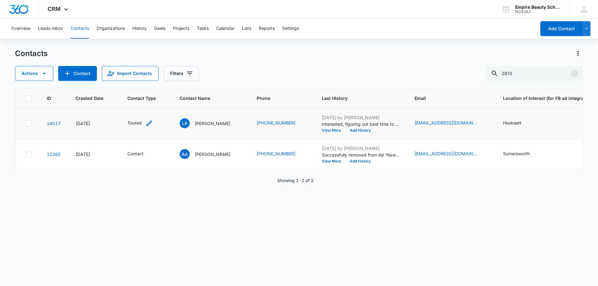
click at [149, 126] on icon "Contact Type - Toured - Select to Edit Field" at bounding box center [148, 123] width 7 height 7
click at [163, 85] on div at bounding box center [160, 83] width 10 height 10
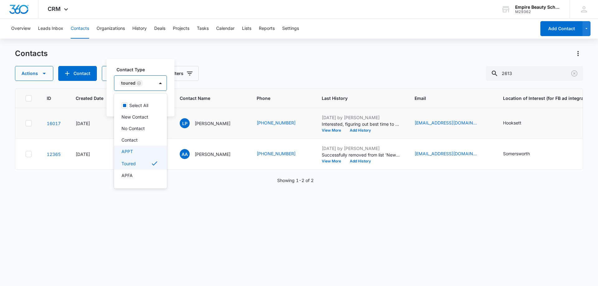
click at [128, 151] on p "APPT" at bounding box center [127, 151] width 12 height 7
click at [158, 70] on label "Contact Type" at bounding box center [152, 69] width 73 height 7
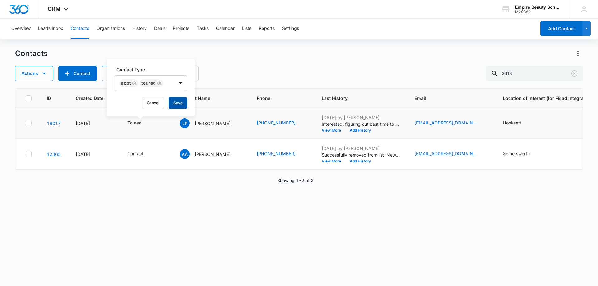
click at [181, 105] on button "Save" at bounding box center [178, 103] width 18 height 12
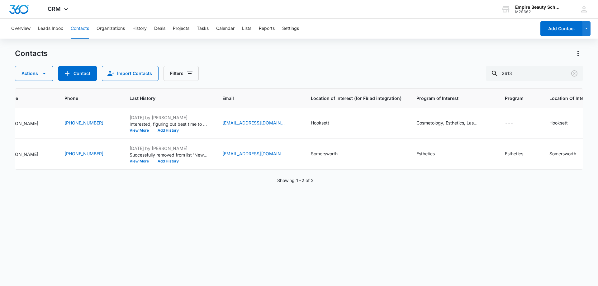
scroll to position [0, 0]
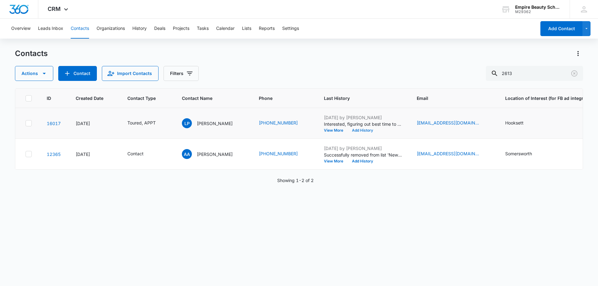
click at [348, 129] on button "Add History" at bounding box center [362, 131] width 30 height 4
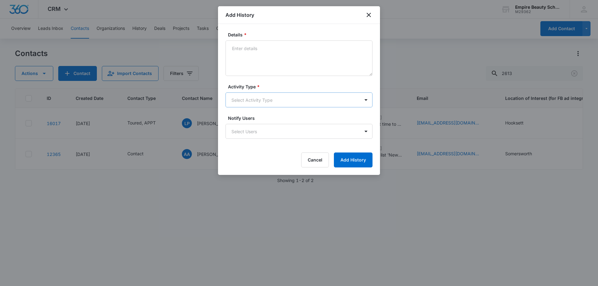
click at [241, 99] on body "CRM Apps Forms CRM Email Shop Payments POS Files Brand Settings AI Assistant Em…" at bounding box center [299, 143] width 598 height 286
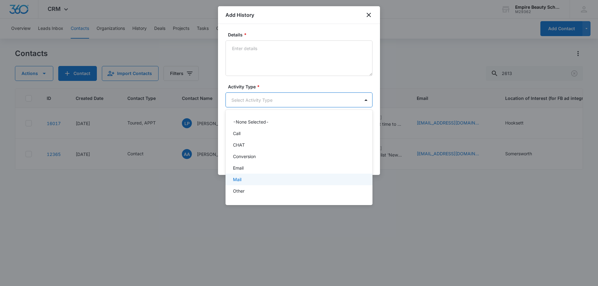
scroll to position [32, 0]
click at [242, 171] on div "P2P" at bounding box center [298, 170] width 131 height 7
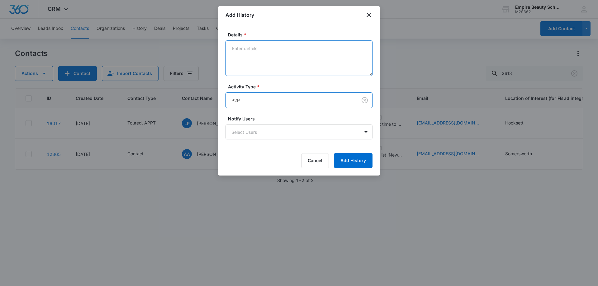
click at [260, 61] on textarea "Details *" at bounding box center [298, 57] width 147 height 35
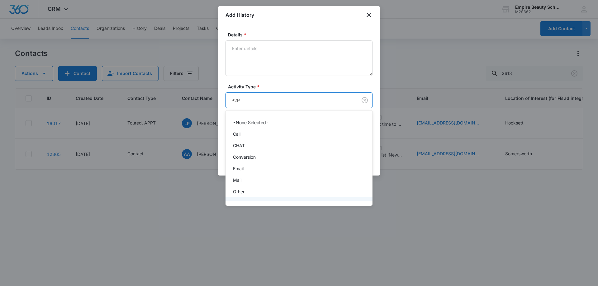
click at [248, 96] on body "CRM Apps Forms CRM Email Shop Payments POS Files Brand Settings AI Assistant Em…" at bounding box center [299, 143] width 598 height 286
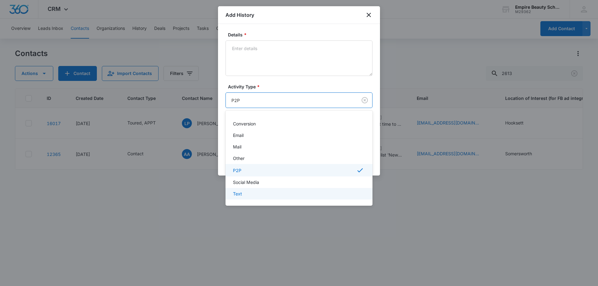
click at [241, 194] on p "Text" at bounding box center [237, 193] width 9 height 7
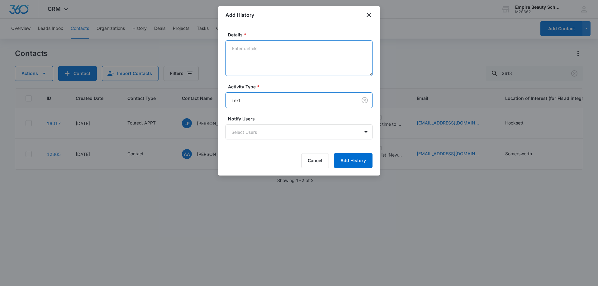
click at [243, 62] on textarea "Details *" at bounding box center [298, 57] width 147 height 35
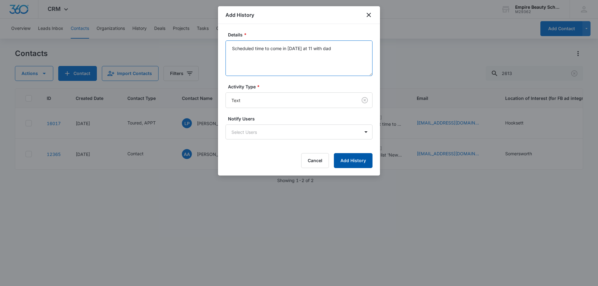
type textarea "Scheduled time to come in [DATE] at 11 with dad"
click at [354, 161] on button "Add History" at bounding box center [353, 160] width 39 height 15
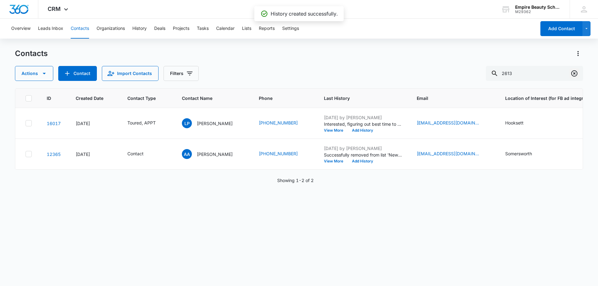
click at [572, 72] on icon "Clear" at bounding box center [574, 73] width 6 height 6
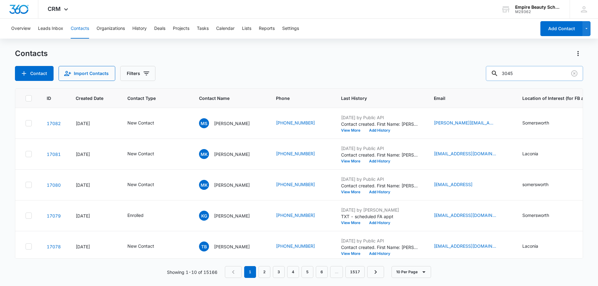
type input "3045"
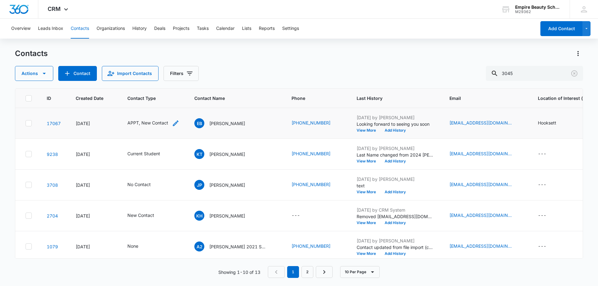
click at [175, 122] on icon "Contact Type - APPT, New Contact - Select to Edit Field" at bounding box center [175, 123] width 7 height 7
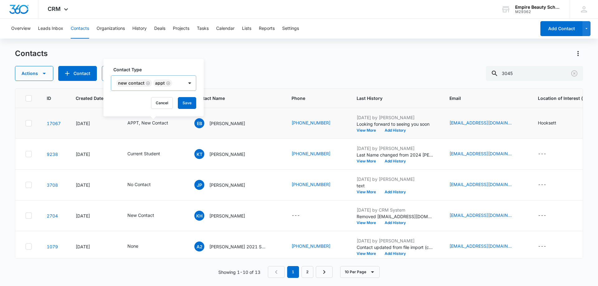
click at [148, 83] on icon "Remove New Contact" at bounding box center [148, 83] width 4 height 4
click at [141, 85] on div "New Contact APPT" at bounding box center [147, 83] width 72 height 15
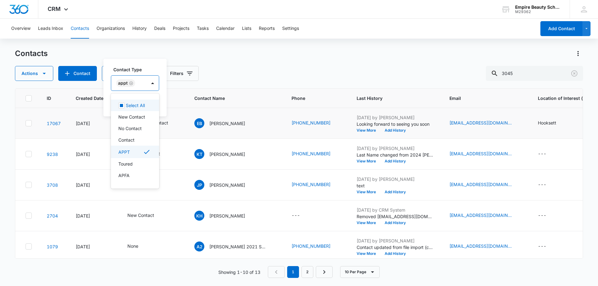
click at [132, 82] on icon "Remove APPT" at bounding box center [131, 83] width 4 height 4
click at [140, 81] on div at bounding box center [131, 84] width 28 height 8
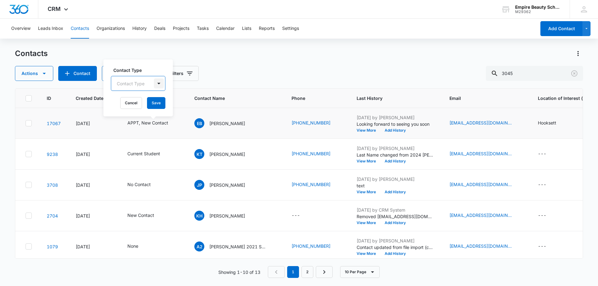
click at [159, 83] on div at bounding box center [159, 83] width 10 height 10
click at [134, 152] on p "Enrolled" at bounding box center [126, 155] width 16 height 7
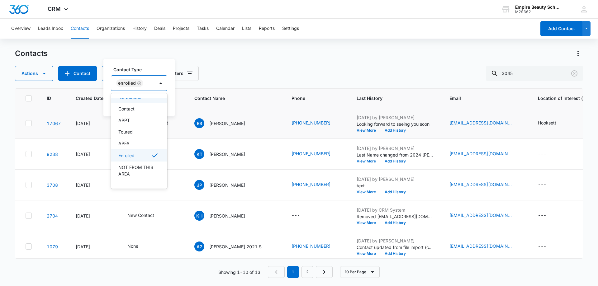
click at [151, 68] on label "Contact Type" at bounding box center [141, 69] width 56 height 7
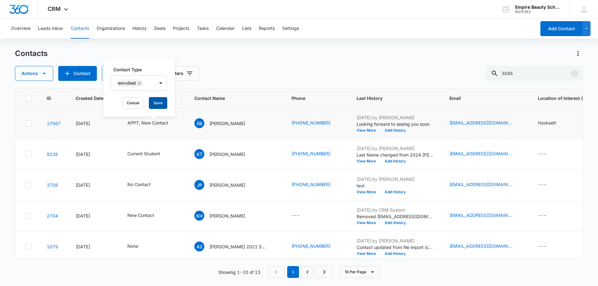
click at [158, 104] on button "Save" at bounding box center [158, 103] width 18 height 12
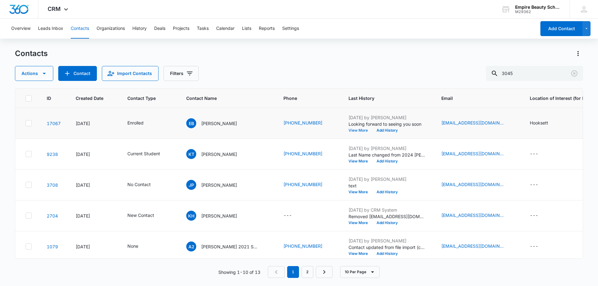
click at [348, 131] on button "View More" at bounding box center [360, 131] width 24 height 4
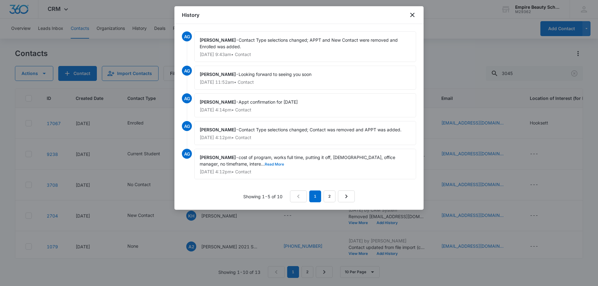
click at [265, 162] on button "Read More" at bounding box center [274, 164] width 19 height 4
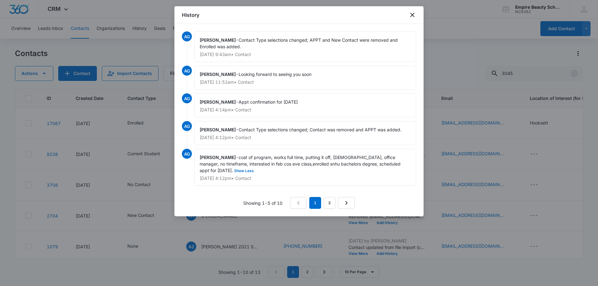
click at [229, 168] on span "cost of program, works full time, putting it off, [DEMOGRAPHIC_DATA], office ma…" at bounding box center [301, 164] width 202 height 18
click at [234, 172] on button "Show Less" at bounding box center [244, 171] width 22 height 4
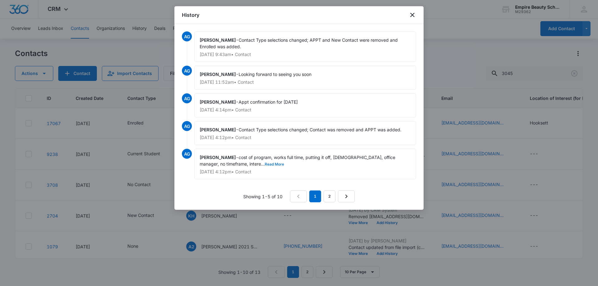
click at [265, 165] on button "Read More" at bounding box center [274, 164] width 19 height 4
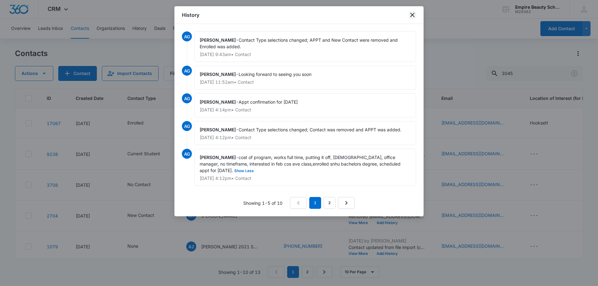
click at [411, 14] on icon "close" at bounding box center [412, 15] width 4 height 4
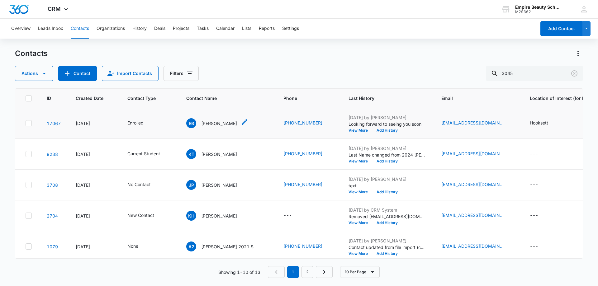
click at [226, 118] on div "EB [PERSON_NAME]" at bounding box center [211, 123] width 51 height 10
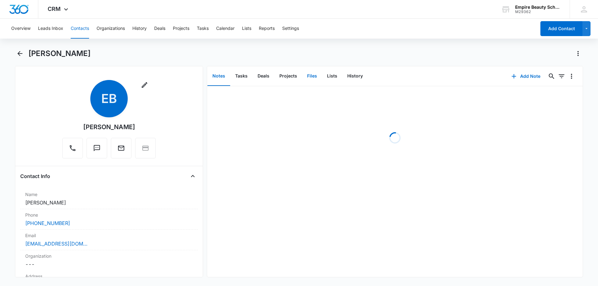
click at [311, 75] on button "Files" at bounding box center [312, 76] width 20 height 19
click at [541, 79] on button "Add File" at bounding box center [547, 76] width 39 height 15
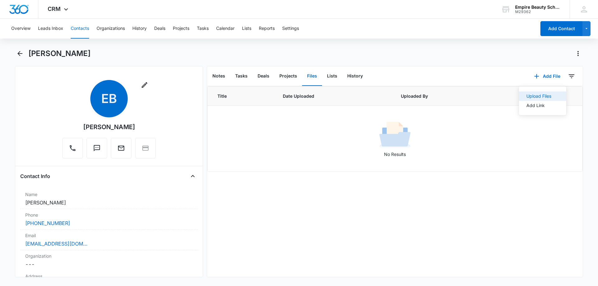
click at [524, 100] on button "Upload Files" at bounding box center [542, 96] width 47 height 9
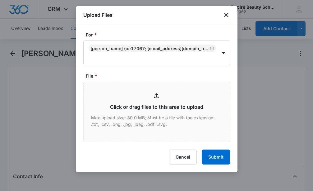
type input "C:\fakepath\[PERSON_NAME] [PERSON_NAME] COS EVE [DATE].pdf"
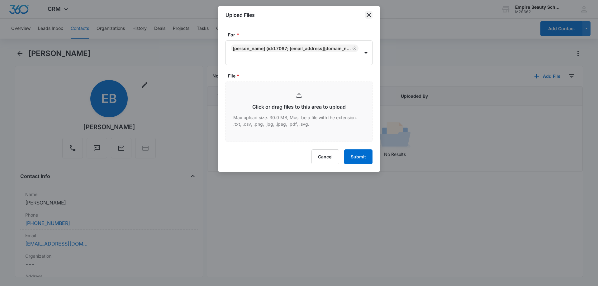
click at [367, 13] on icon "close" at bounding box center [368, 14] width 7 height 7
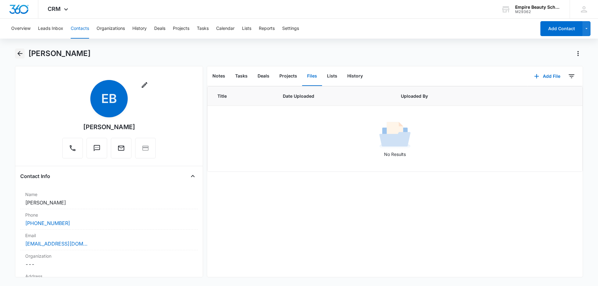
click at [19, 54] on icon "Back" at bounding box center [19, 53] width 5 height 5
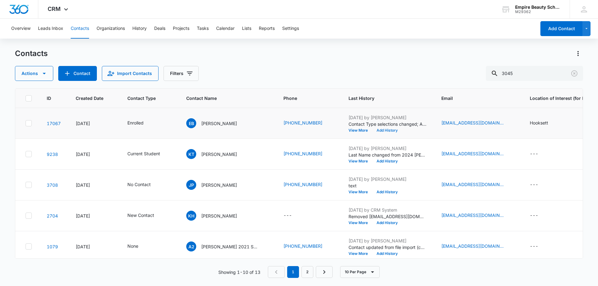
click at [372, 129] on button "Add History" at bounding box center [387, 131] width 30 height 4
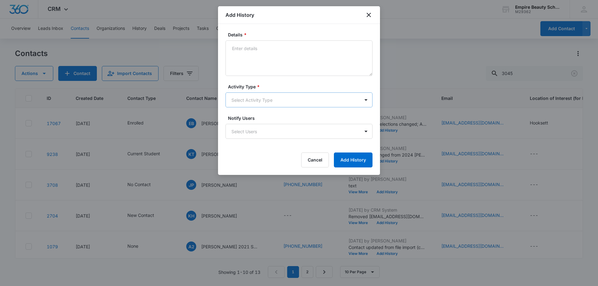
click at [270, 95] on body "CRM Apps Forms CRM Email Shop Payments POS Files Brand Settings AI Assistant Em…" at bounding box center [299, 143] width 598 height 286
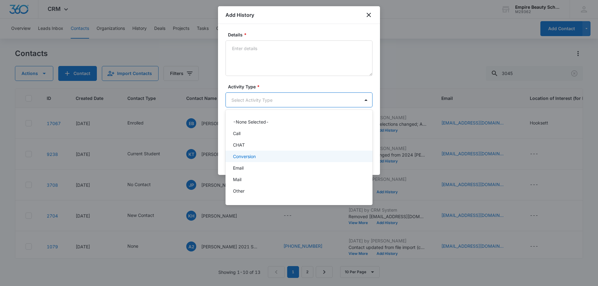
scroll to position [32, 0]
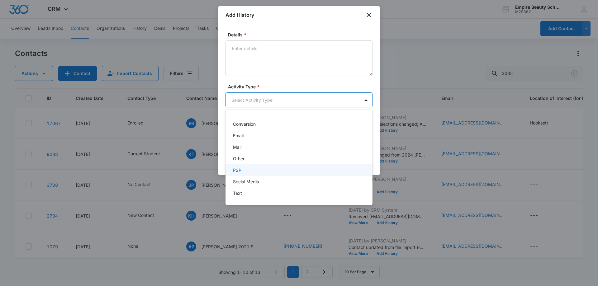
click at [237, 171] on p "P2P" at bounding box center [237, 170] width 8 height 7
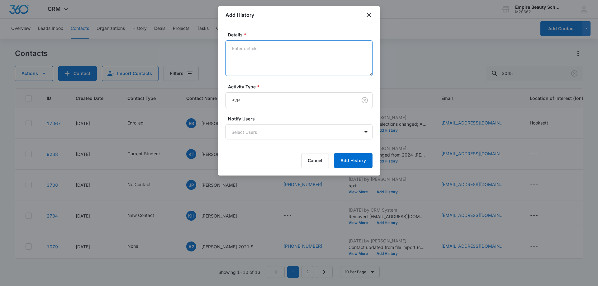
click at [257, 61] on textarea "Details *" at bounding box center [298, 57] width 147 height 35
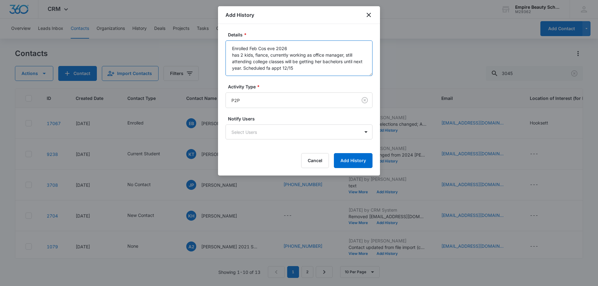
click at [234, 54] on textarea "Enrolled Feb Cos eve 2026 has 2 kids, fiance, currently working as office manag…" at bounding box center [298, 57] width 147 height 35
click at [259, 55] on textarea "Enrolled Feb Cos eve 2026 Has 2 kids, fiance, currently working as office manag…" at bounding box center [298, 57] width 147 height 35
click at [257, 56] on textarea "Enrolled Feb Cos eve 2026 Has 2 kids, fiance, currently working as office manag…" at bounding box center [298, 57] width 147 height 35
click at [312, 65] on textarea "Enrolled Feb Cos eve 2026 Has 2 kids & fiance, currently working as office mana…" at bounding box center [298, 57] width 147 height 35
click at [241, 68] on textarea "Enrolled Feb Cos eve 2026 Has 2 kids & fiance, currently working as office mana…" at bounding box center [298, 57] width 147 height 35
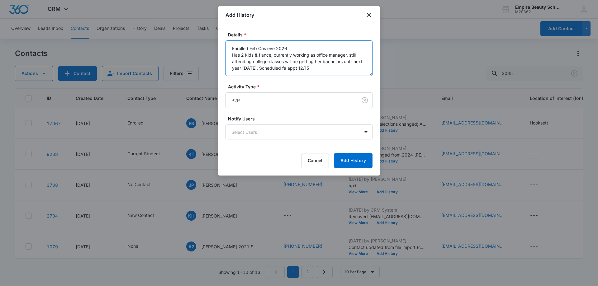
click at [318, 67] on textarea "Enrolled Feb Cos eve 2026 Has 2 kids & fiance, currently working as office mana…" at bounding box center [298, 57] width 147 height 35
click at [274, 53] on textarea "Enrolled Feb Cos eve 2026 Has 2 kids & fiance, currently working as office mana…" at bounding box center [298, 57] width 147 height 35
click at [256, 64] on textarea "Enrolled Feb Cos eve 2026 Has 2 kids & fiance, from [US_STATE] but moved here b…" at bounding box center [298, 57] width 147 height 35
click at [310, 74] on textarea "Enrolled Feb Cos eve 2026 Has 2 kids & fiance, from [US_STATE] but moved here b…" at bounding box center [298, 57] width 147 height 35
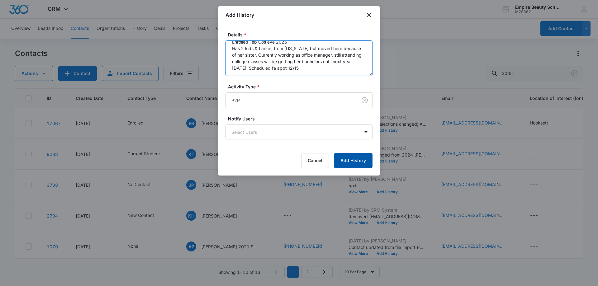
type textarea "Enrolled Feb Cos eve 2026 Has 2 kids & fiance, from [US_STATE] but moved here b…"
click at [350, 158] on button "Add History" at bounding box center [353, 160] width 39 height 15
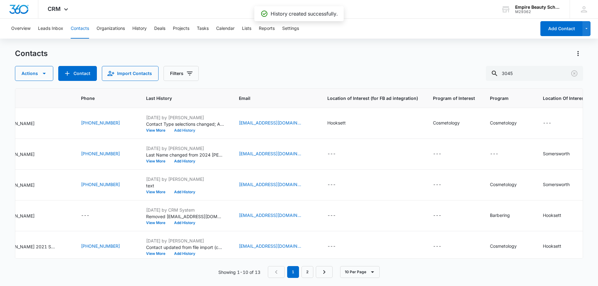
scroll to position [0, 0]
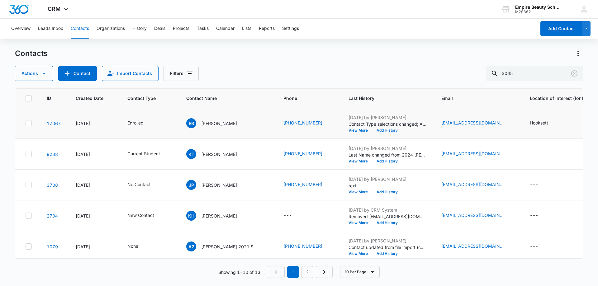
click at [375, 130] on button "Add History" at bounding box center [387, 131] width 30 height 4
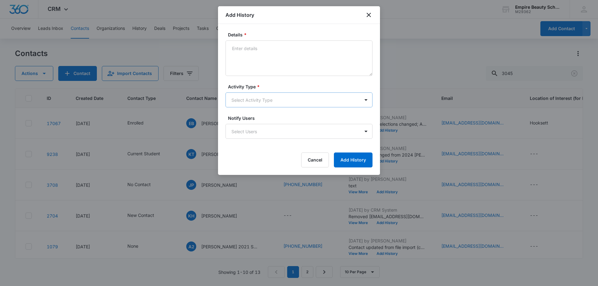
click at [247, 102] on body "CRM Apps Forms CRM Email Shop Payments POS Files Brand Settings AI Assistant Em…" at bounding box center [299, 143] width 598 height 286
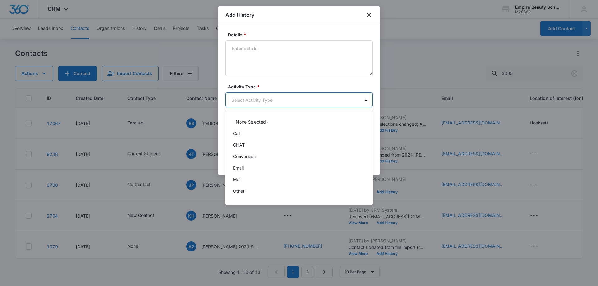
scroll to position [32, 0]
click at [244, 136] on div "Email" at bounding box center [298, 135] width 131 height 7
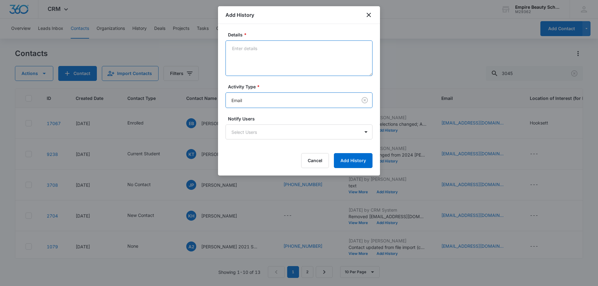
click at [244, 54] on textarea "Details *" at bounding box center [298, 57] width 147 height 35
type textarea "Provided HS trans"
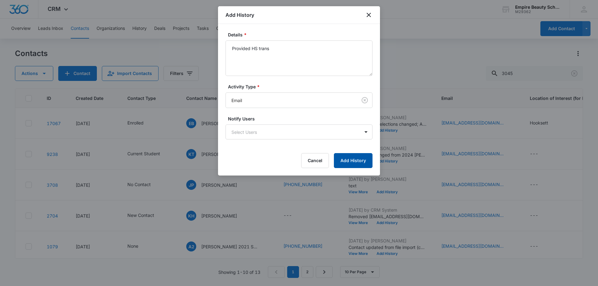
click at [343, 159] on button "Add History" at bounding box center [353, 160] width 39 height 15
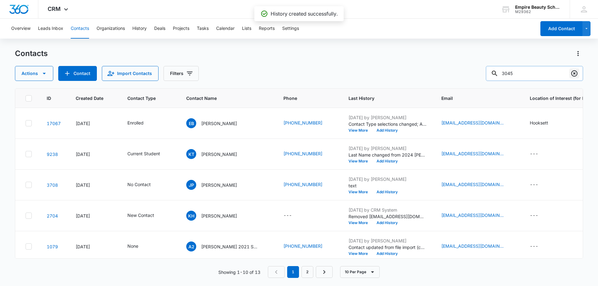
click at [577, 75] on icon "Clear" at bounding box center [573, 73] width 7 height 7
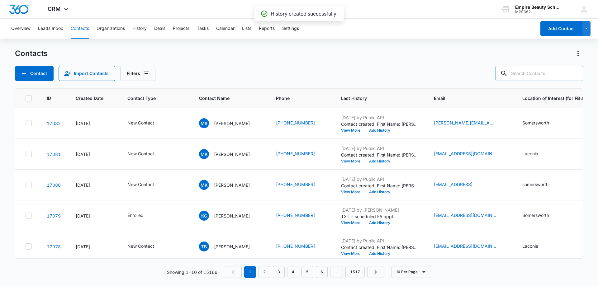
click at [275, 62] on div "Contacts Contact Import Contacts Filters" at bounding box center [299, 65] width 568 height 32
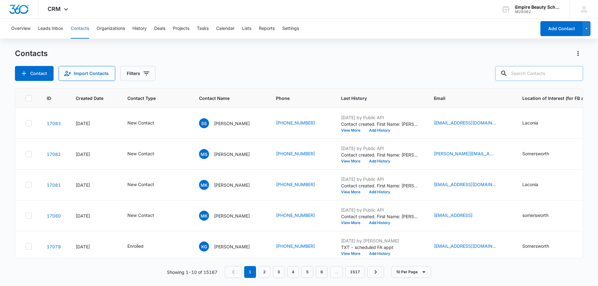
click at [554, 71] on input "text" at bounding box center [539, 73] width 88 height 15
type input "[PERSON_NAME]"
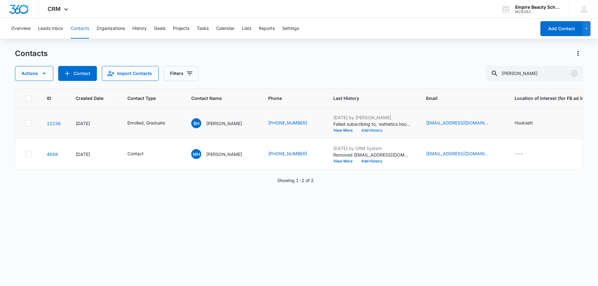
click at [371, 129] on button "Add History" at bounding box center [372, 131] width 30 height 4
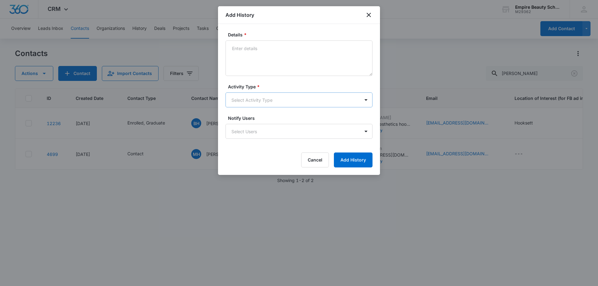
click at [247, 95] on body "CRM Apps Forms CRM Email Shop Payments POS Files Brand Settings AI Assistant Em…" at bounding box center [299, 143] width 598 height 286
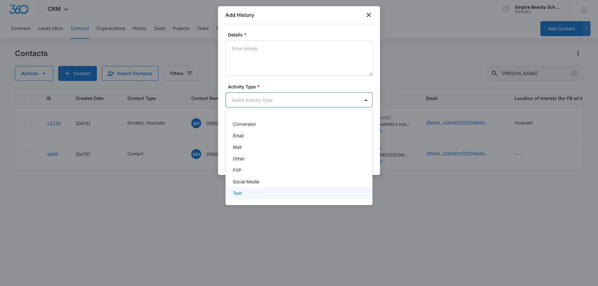
click at [244, 192] on div "Text" at bounding box center [298, 193] width 131 height 7
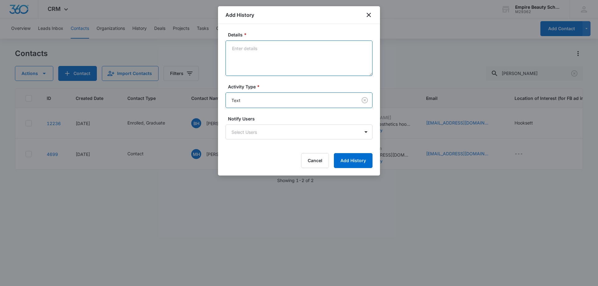
click at [246, 60] on textarea "Details *" at bounding box center [298, 57] width 147 height 35
type textarea "fa appt confirmation for [DATE]"
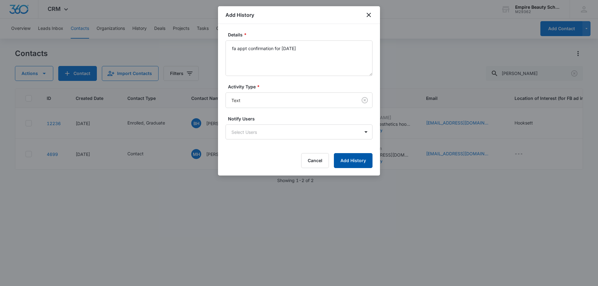
click at [353, 156] on button "Add History" at bounding box center [353, 160] width 39 height 15
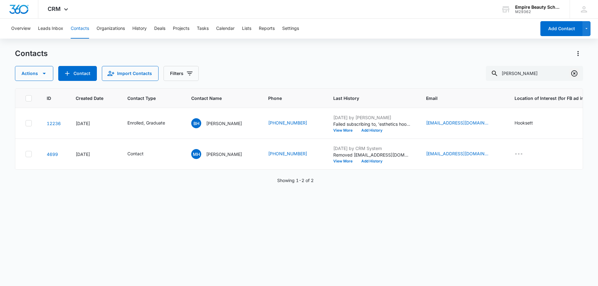
click at [576, 74] on icon "Clear" at bounding box center [573, 73] width 7 height 7
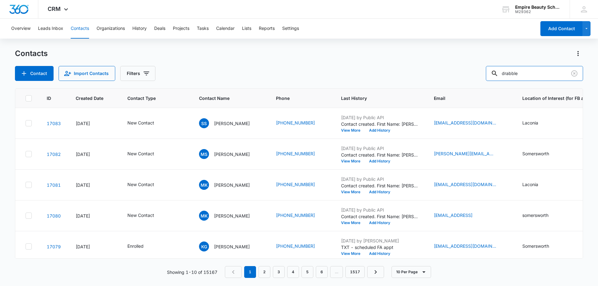
type input "drabble"
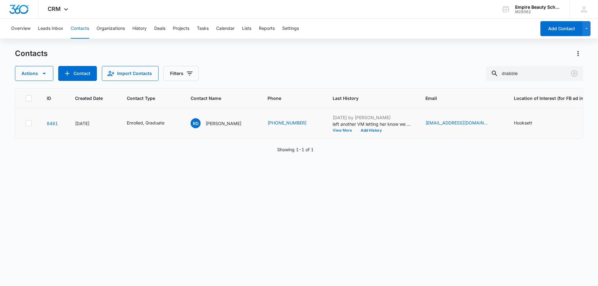
click at [332, 131] on button "View More" at bounding box center [344, 131] width 24 height 4
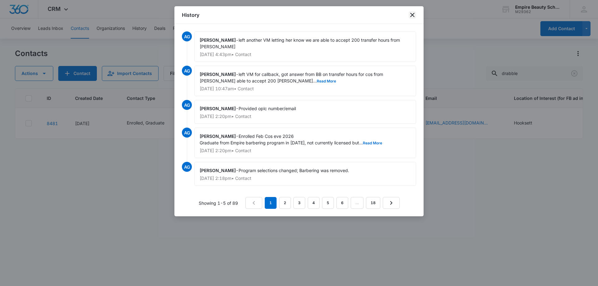
click at [412, 15] on icon "close" at bounding box center [412, 15] width 4 height 4
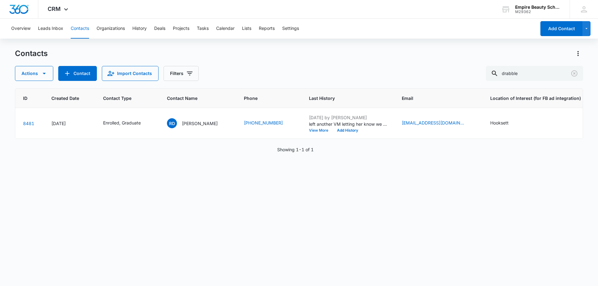
scroll to position [0, 0]
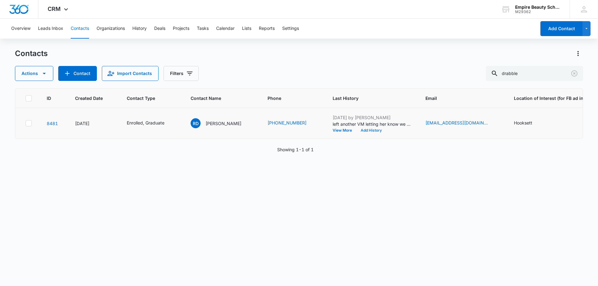
click at [366, 132] on button "Add History" at bounding box center [371, 131] width 30 height 4
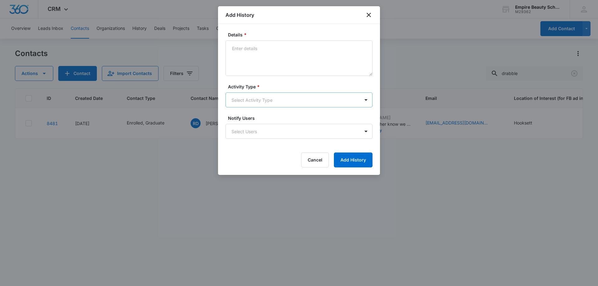
click at [237, 102] on body "CRM Apps Forms CRM Email Shop Payments POS Files Brand Settings AI Assistant Em…" at bounding box center [299, 143] width 598 height 286
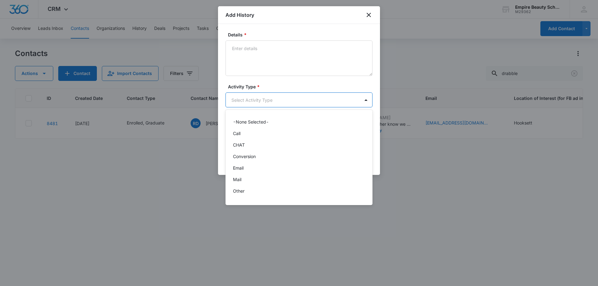
scroll to position [32, 0]
click at [237, 194] on p "Text" at bounding box center [237, 193] width 9 height 7
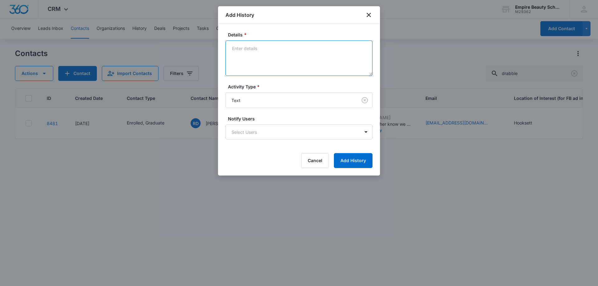
click at [249, 56] on textarea "Details *" at bounding box center [298, 57] width 147 height 35
type textarea "fa appt confirmation for [DATE]"
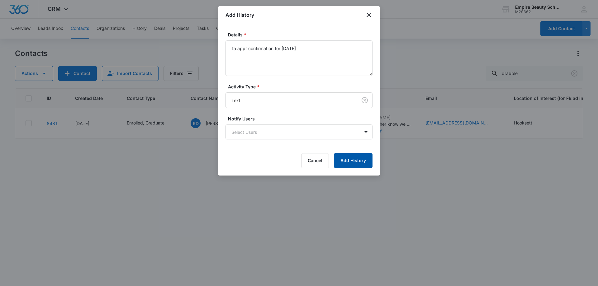
click at [365, 165] on button "Add History" at bounding box center [353, 160] width 39 height 15
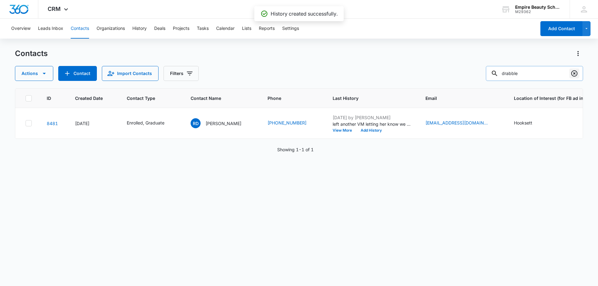
click at [577, 73] on icon "Clear" at bounding box center [574, 73] width 6 height 6
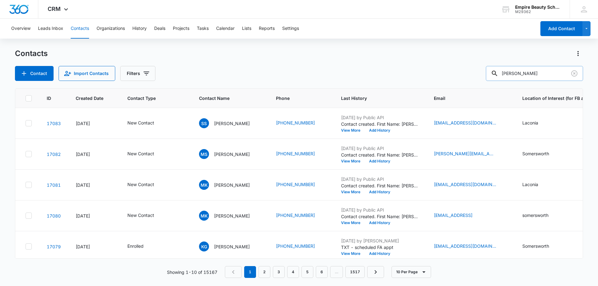
type input "[PERSON_NAME]"
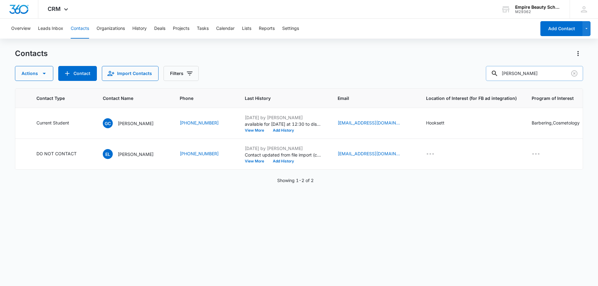
scroll to position [0, 13]
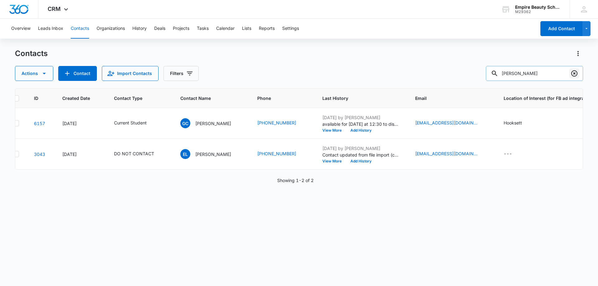
click at [572, 74] on icon "Clear" at bounding box center [573, 73] width 7 height 7
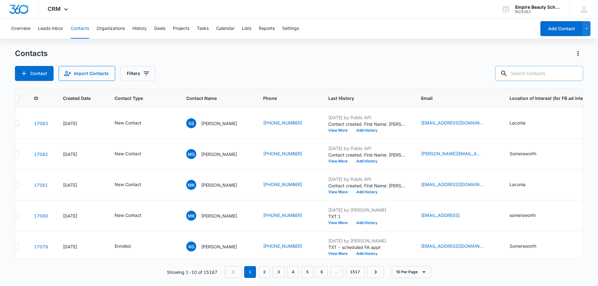
click at [551, 70] on input "text" at bounding box center [539, 73] width 88 height 15
type input "2702"
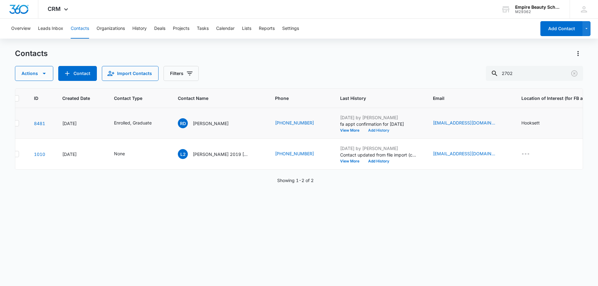
click at [364, 130] on button "Add History" at bounding box center [379, 131] width 30 height 4
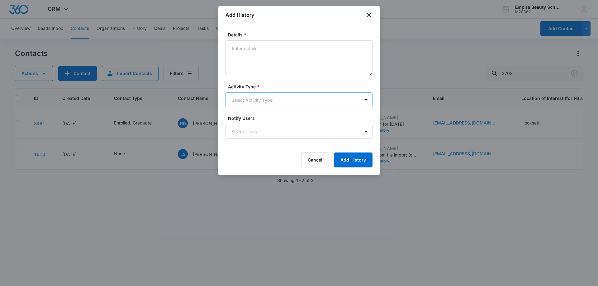
click at [250, 99] on body "CRM Apps Forms CRM Email Shop Payments POS Files Brand Settings AI Assistant Em…" at bounding box center [299, 143] width 598 height 286
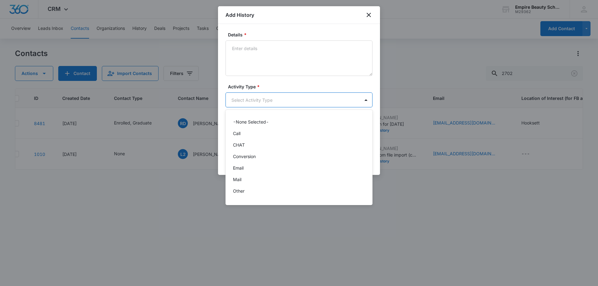
scroll to position [32, 0]
click at [243, 194] on div "Text" at bounding box center [298, 193] width 131 height 7
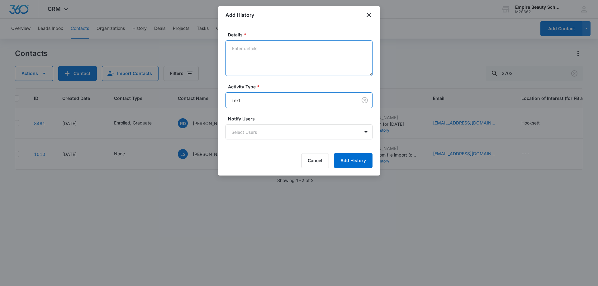
click at [252, 54] on textarea "Details *" at bounding box center [298, 57] width 147 height 35
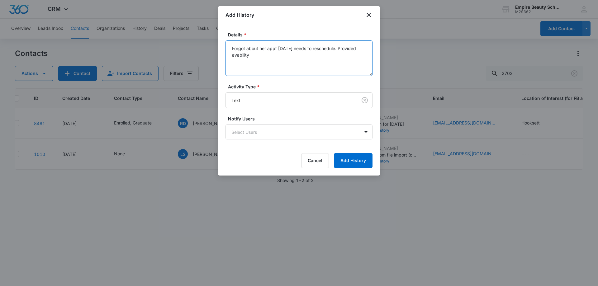
click at [240, 56] on textarea "Forgot about her appt [DATE] needs to reschedule. Provided avability" at bounding box center [298, 57] width 147 height 35
click at [263, 60] on textarea "Forgot about her appt [DATE] needs to reschedule. Provided arability" at bounding box center [298, 57] width 147 height 35
type textarea "Forgot about her appt [DATE] needs to reschedule. Provided arability, best day?"
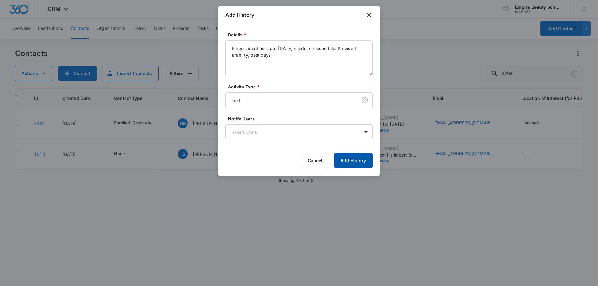
click at [361, 159] on button "Add History" at bounding box center [353, 160] width 39 height 15
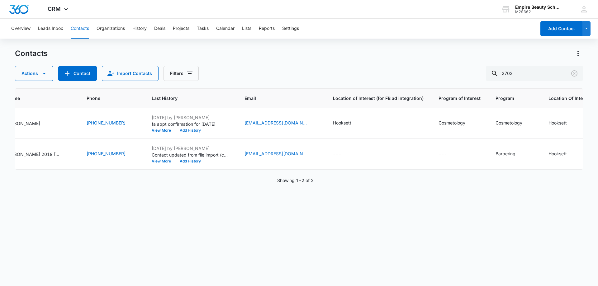
scroll to position [0, 0]
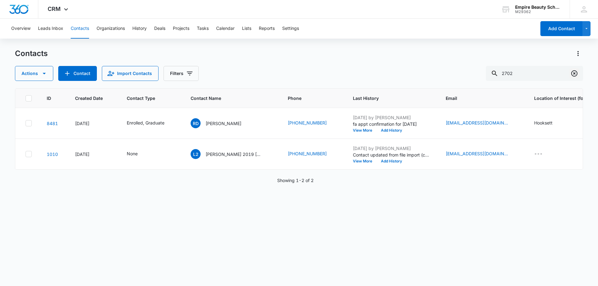
click at [577, 74] on icon "Clear" at bounding box center [573, 73] width 7 height 7
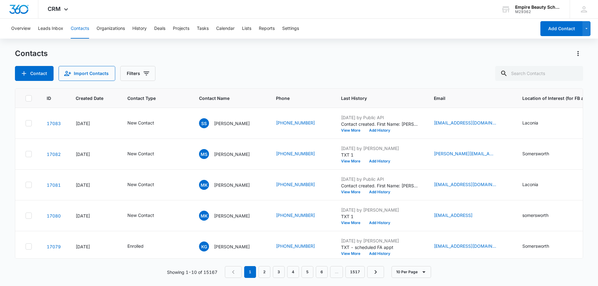
click at [221, 79] on div "Contact Import Contacts Filters" at bounding box center [299, 73] width 568 height 15
click at [551, 76] on input "text" at bounding box center [539, 73] width 88 height 15
type input "dow"
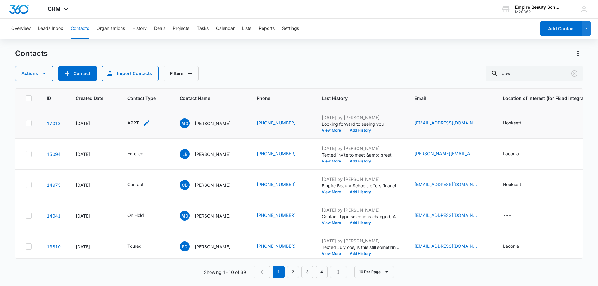
click at [145, 122] on icon "Contact Type - APPT - Select to Edit Field" at bounding box center [146, 123] width 7 height 7
click at [136, 83] on icon "Remove APPT" at bounding box center [135, 83] width 4 height 5
click at [136, 82] on div at bounding box center [134, 84] width 28 height 8
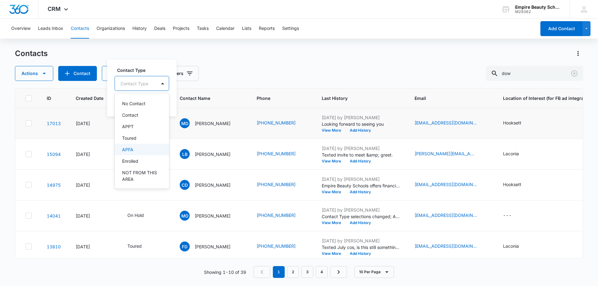
scroll to position [31, 0]
click at [135, 157] on p "Enrolled" at bounding box center [130, 155] width 16 height 7
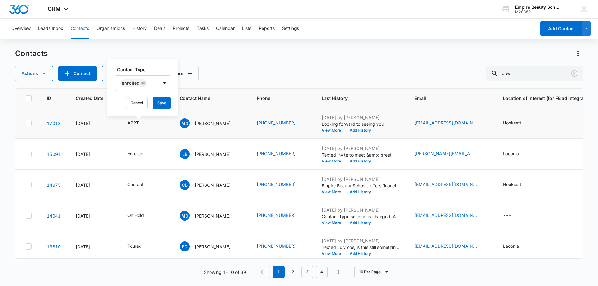
click at [153, 66] on label "Contact Type" at bounding box center [145, 69] width 56 height 7
click at [161, 104] on button "Save" at bounding box center [162, 103] width 18 height 12
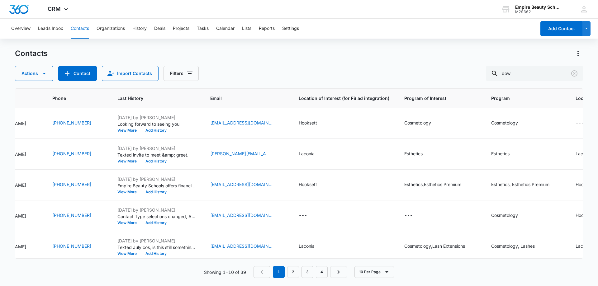
scroll to position [0, 265]
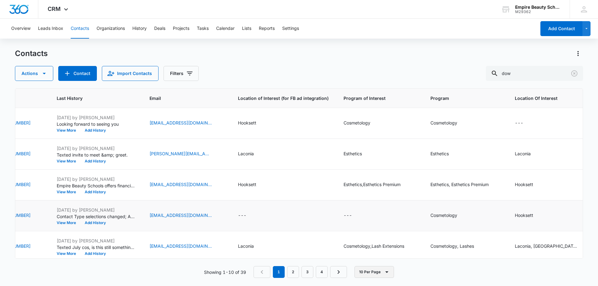
click at [292, 253] on div "ID Created Date Contact Type Contact Name Phone Last History Email Location of …" at bounding box center [299, 183] width 568 height 190
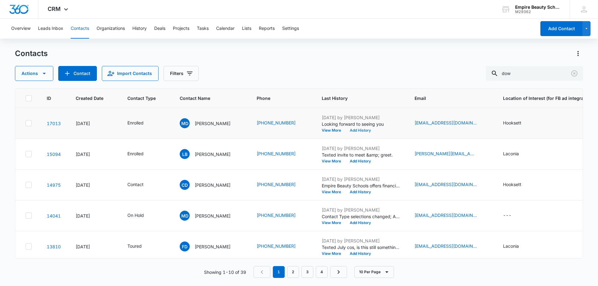
click at [353, 131] on button "Add History" at bounding box center [360, 131] width 30 height 4
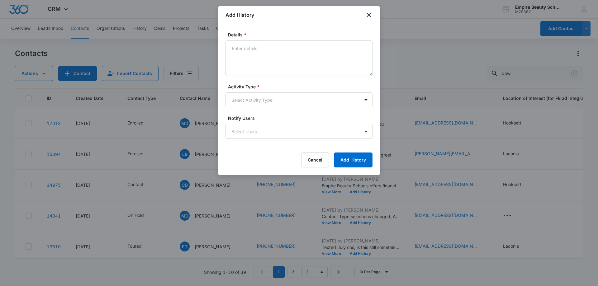
click at [246, 96] on body "CRM Apps Forms CRM Email Shop Payments POS Files Brand Settings AI Assistant Em…" at bounding box center [299, 143] width 598 height 286
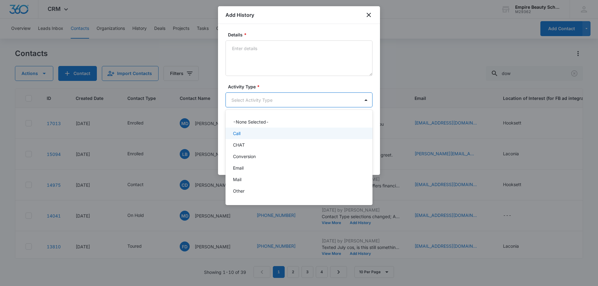
scroll to position [32, 0]
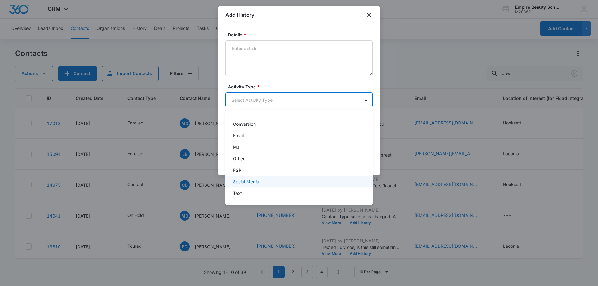
click at [242, 176] on div "Social Media" at bounding box center [298, 182] width 147 height 12
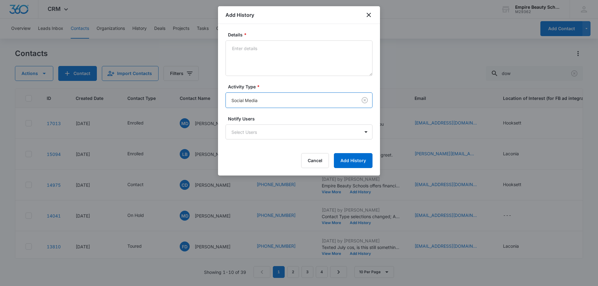
click at [248, 102] on body "CRM Apps Forms CRM Email Shop Payments POS Files Brand Settings AI Assistant Em…" at bounding box center [299, 143] width 598 height 286
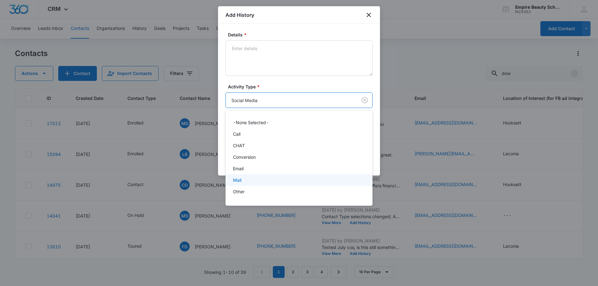
scroll to position [33, 0]
click at [241, 167] on div "P2P" at bounding box center [298, 170] width 131 height 7
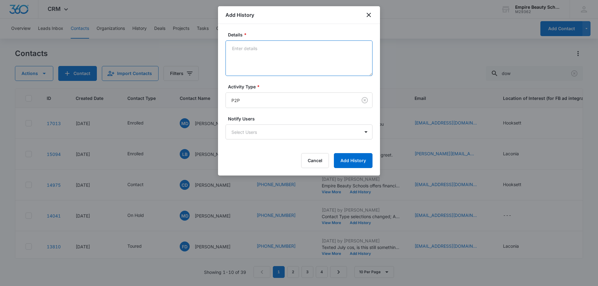
click at [255, 61] on textarea "Details *" at bounding box center [298, 57] width 147 height 35
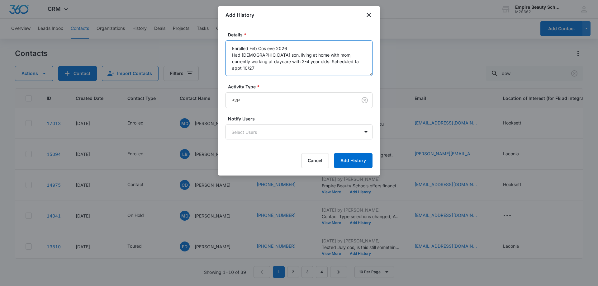
click at [309, 60] on textarea "Enrolled Feb Cos eve 2026 Had [DEMOGRAPHIC_DATA] son, living at home with mom, …" at bounding box center [298, 57] width 147 height 35
drag, startPoint x: 308, startPoint y: 61, endPoint x: 293, endPoint y: 69, distance: 16.7
click at [293, 70] on textarea "Enrolled Feb Cos eve 2026 Had [DEMOGRAPHIC_DATA] son, living at home with mom, …" at bounding box center [298, 57] width 147 height 35
click at [243, 67] on textarea "Enrolled Feb Cos eve 2026 Had [DEMOGRAPHIC_DATA] son, living at home with mom, …" at bounding box center [298, 57] width 147 height 35
drag, startPoint x: 239, startPoint y: 54, endPoint x: 234, endPoint y: 77, distance: 24.2
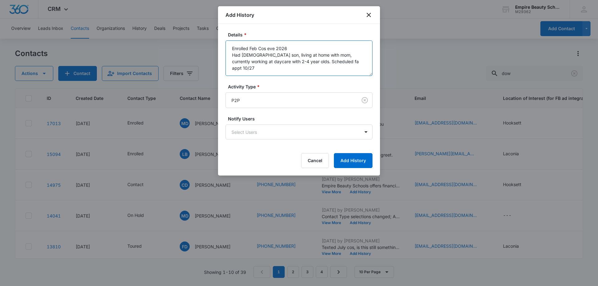
click at [239, 55] on textarea "Enrolled Feb Cos eve 2026 Had [DEMOGRAPHIC_DATA] son, living at home with mom, …" at bounding box center [298, 57] width 147 height 35
click at [255, 73] on textarea "Enrolled Feb Cos eve 2026 Has [DEMOGRAPHIC_DATA] son, living at home with mom, …" at bounding box center [298, 57] width 147 height 35
click at [353, 62] on textarea "Enrolled Feb Cos eve 2026 Has [DEMOGRAPHIC_DATA] son, living at home with mom, …" at bounding box center [298, 57] width 147 height 35
click at [232, 54] on textarea "Enrolled Feb Cos eve 2026 Has [DEMOGRAPHIC_DATA] son, living at home with mom, …" at bounding box center [298, 57] width 147 height 35
click at [263, 56] on textarea "Enrolled Feb Cos eve 2026 Very quiet didnt talk alot- Has [DEMOGRAPHIC_DATA] so…" at bounding box center [298, 57] width 147 height 35
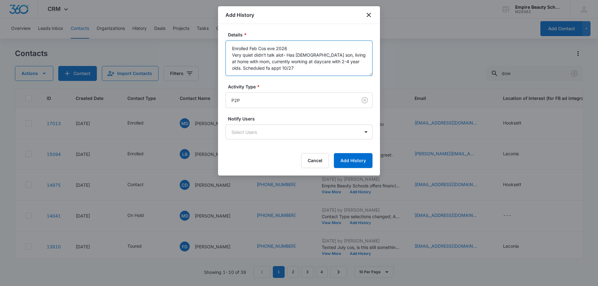
click at [279, 53] on textarea "Enrolled Feb Cos eve 2026 Very quiet didn't talk alot- Has [DEMOGRAPHIC_DATA] s…" at bounding box center [298, 57] width 147 height 35
click at [278, 54] on textarea "Enrolled Feb Cos eve 2026 Very quiet didn't talk alot- Has [DEMOGRAPHIC_DATA] s…" at bounding box center [298, 57] width 147 height 35
click at [289, 70] on textarea "Enrolled Feb Cos eve 2026 Very quiet didn't talk a lot- Has [DEMOGRAPHIC_DATA] …" at bounding box center [298, 57] width 147 height 35
click at [296, 67] on textarea "Enrolled Feb Cos eve 2026 Very quiet didn't talk a lot- Has [DEMOGRAPHIC_DATA] …" at bounding box center [298, 57] width 147 height 35
type textarea "Enrolled Feb Cos eve 2026 Very quiet didn't talk a lot- Has [DEMOGRAPHIC_DATA] …"
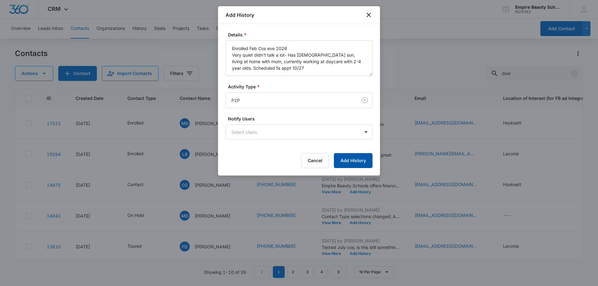
click at [350, 159] on button "Add History" at bounding box center [353, 160] width 39 height 15
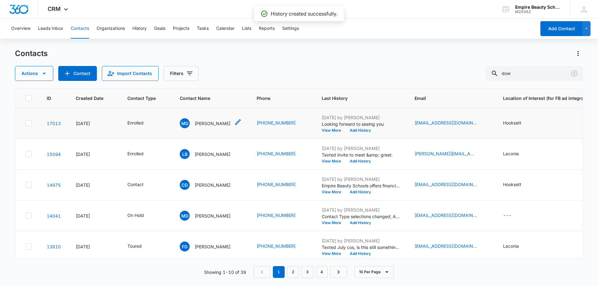
click at [214, 120] on div "MD [PERSON_NAME]" at bounding box center [205, 123] width 51 height 10
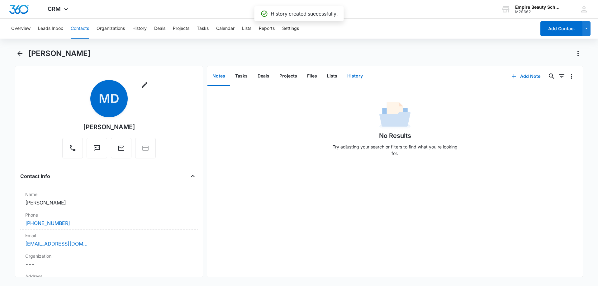
click at [353, 74] on button "History" at bounding box center [355, 76] width 26 height 19
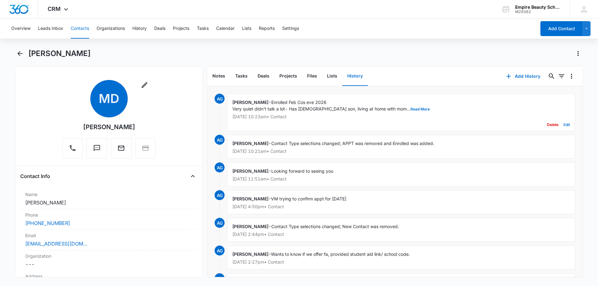
click at [563, 125] on button "Edit" at bounding box center [566, 125] width 7 height 12
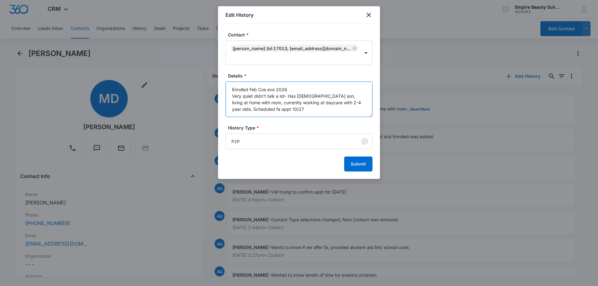
click at [255, 102] on textarea "Enrolled Feb Cos eve 2026 Very quiet didn't talk a lot- Has [DEMOGRAPHIC_DATA] …" at bounding box center [298, 99] width 147 height 35
click at [302, 109] on textarea "Enrolled Feb Cos eve 2026 Very quiet didn't talk a lot- Has [DEMOGRAPHIC_DATA] …" at bounding box center [298, 99] width 147 height 35
click at [313, 114] on textarea "Enrolled Feb Cos eve 2026 Very quiet didn't talk a lot- Has [DEMOGRAPHIC_DATA] …" at bounding box center [298, 99] width 147 height 35
type textarea "Enrolled Feb Cos eve 2026 Very quiet didn't talk a lot- Has [DEMOGRAPHIC_DATA] …"
click at [366, 166] on button "Submit" at bounding box center [358, 164] width 28 height 15
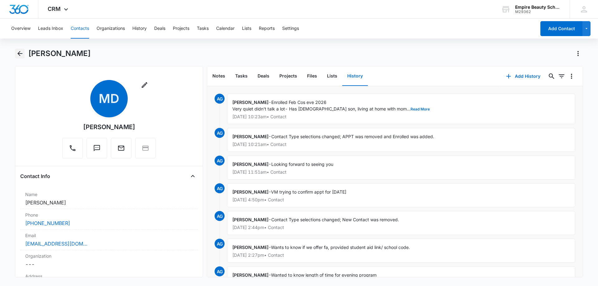
click at [23, 54] on icon "Back" at bounding box center [19, 53] width 7 height 7
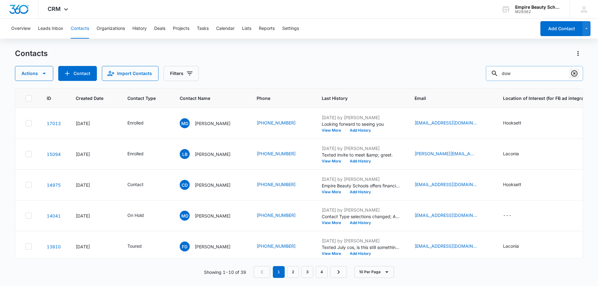
click at [576, 75] on icon "Clear" at bounding box center [574, 73] width 6 height 6
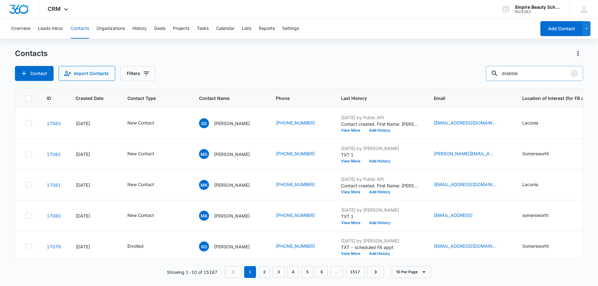
type input "drabble"
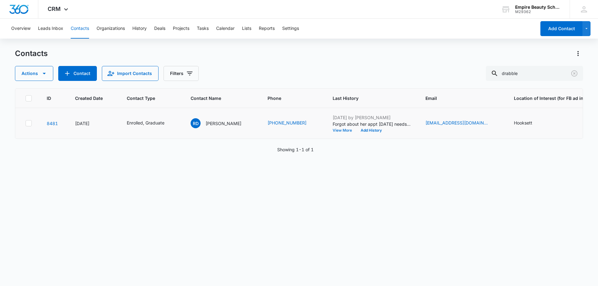
click at [339, 129] on button "View More" at bounding box center [344, 131] width 24 height 4
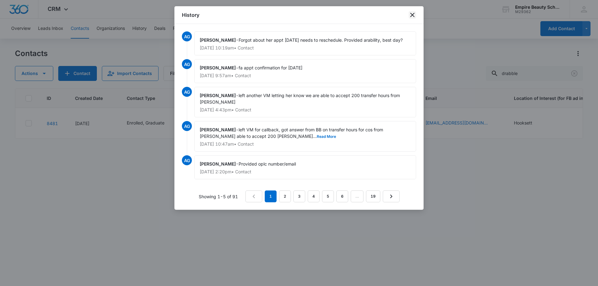
click at [414, 16] on icon "close" at bounding box center [411, 14] width 7 height 7
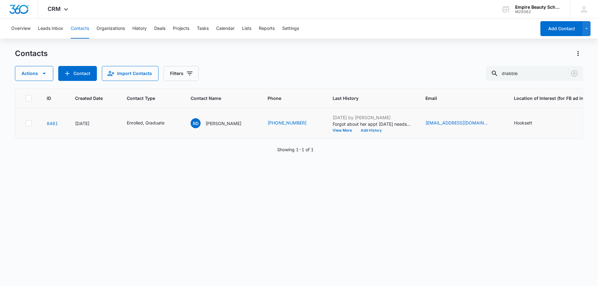
click at [371, 131] on button "Add History" at bounding box center [371, 131] width 30 height 4
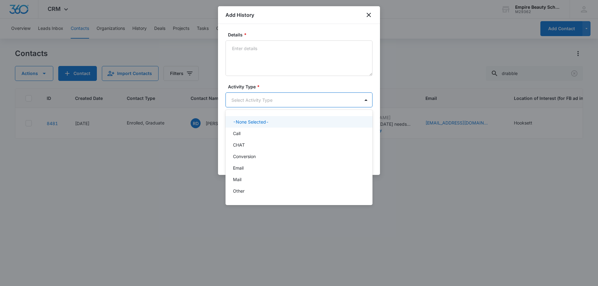
click at [239, 99] on body "CRM Apps Forms CRM Email Shop Payments POS Files Brand Settings AI Assistant Em…" at bounding box center [299, 143] width 598 height 286
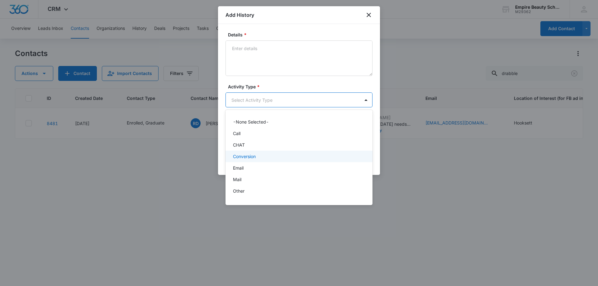
scroll to position [32, 0]
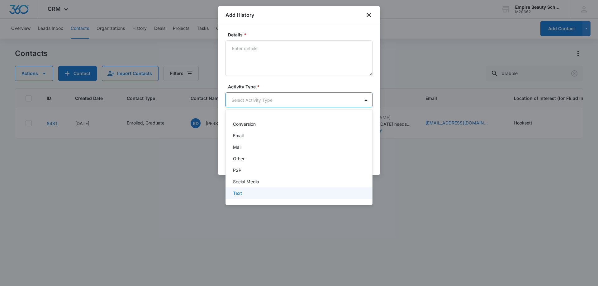
click at [239, 194] on p "Text" at bounding box center [237, 193] width 9 height 7
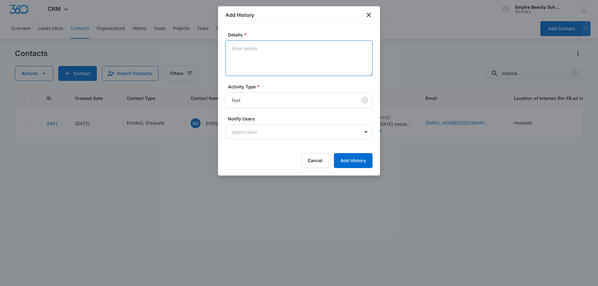
click at [249, 68] on textarea "Details *" at bounding box center [298, 57] width 147 height 35
click at [330, 48] on textarea "Scheduled phone call fa appt [DATE] 11:30, [PERSON_NAME] will send over docs an…" at bounding box center [298, 57] width 147 height 35
click at [334, 59] on textarea "Scheduled phone call fa appt [DATE] 11:30, [PERSON_NAME] will send over docs an…" at bounding box center [298, 57] width 147 height 35
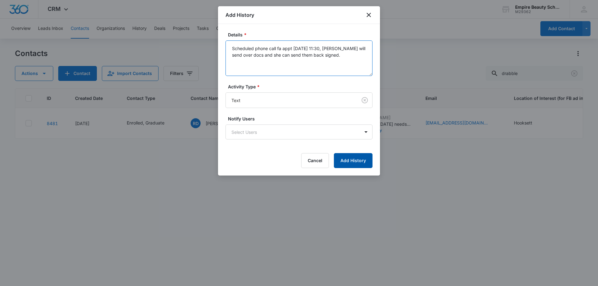
type textarea "Scheduled phone call fa appt [DATE] 11:30, [PERSON_NAME] will send over docs an…"
click at [345, 159] on button "Add History" at bounding box center [353, 160] width 39 height 15
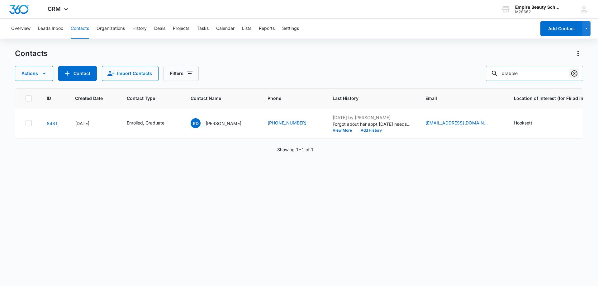
click at [576, 75] on icon "Clear" at bounding box center [574, 73] width 6 height 6
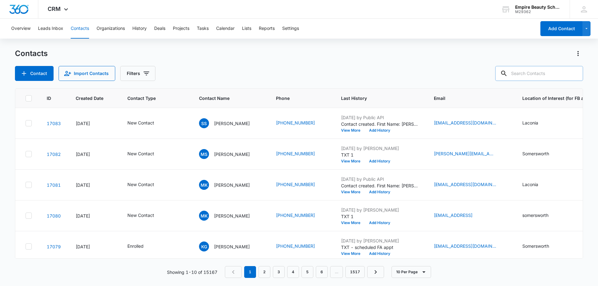
click at [183, 68] on div "Contact Import Contacts Filters" at bounding box center [299, 73] width 568 height 15
click at [532, 73] on input "text" at bounding box center [539, 73] width 88 height 15
type input "[PERSON_NAME]"
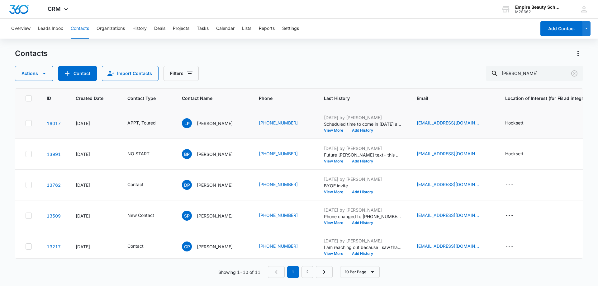
click at [201, 116] on td "LP [PERSON_NAME]" at bounding box center [212, 123] width 77 height 31
click at [201, 119] on div "LP [PERSON_NAME]" at bounding box center [207, 123] width 51 height 10
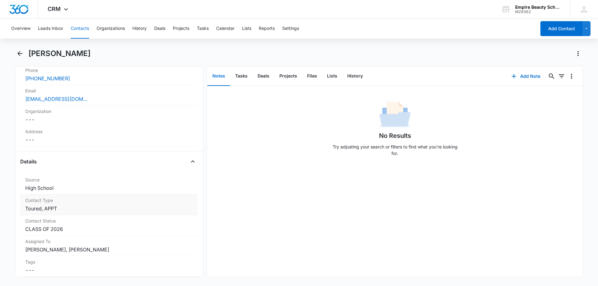
scroll to position [156, 0]
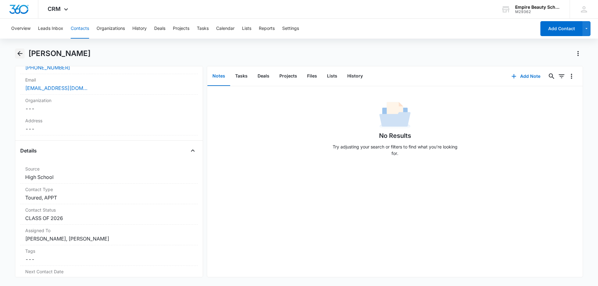
click at [21, 52] on icon "Back" at bounding box center [19, 53] width 7 height 7
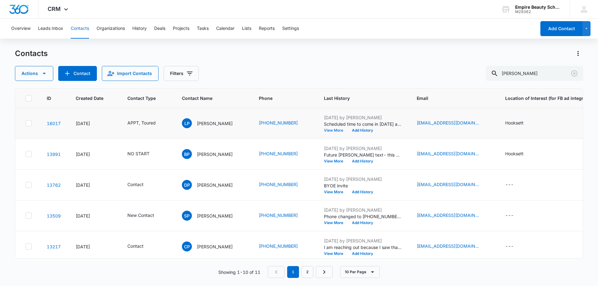
click at [333, 131] on button "View More" at bounding box center [336, 131] width 24 height 4
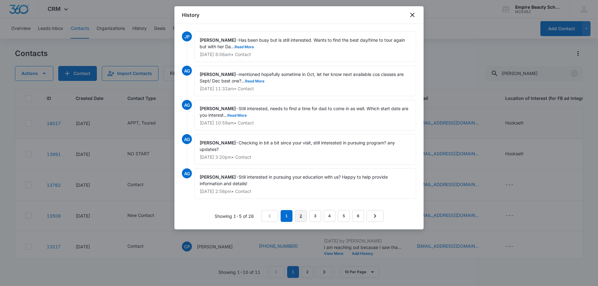
click at [302, 214] on link "2" at bounding box center [301, 216] width 12 height 12
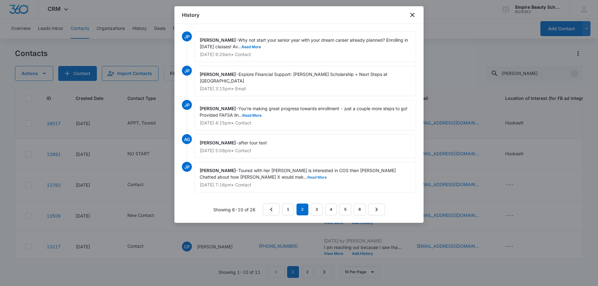
click at [307, 178] on button "Read More" at bounding box center [316, 178] width 19 height 4
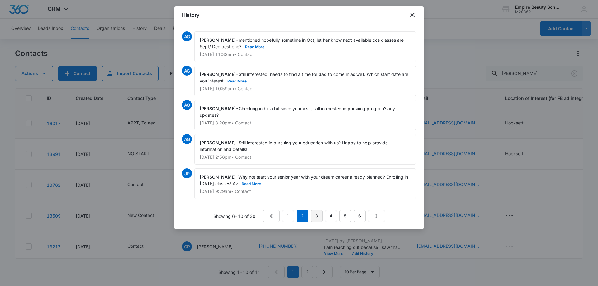
click at [314, 218] on link "3" at bounding box center [317, 216] width 12 height 12
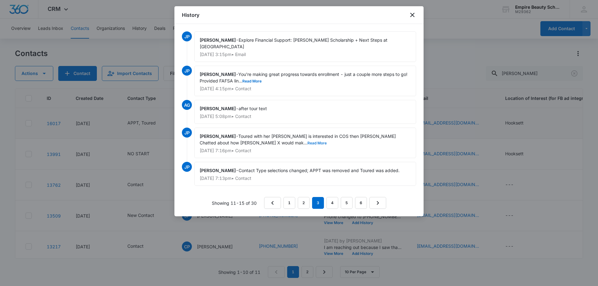
click at [307, 143] on button "Read More" at bounding box center [316, 143] width 19 height 4
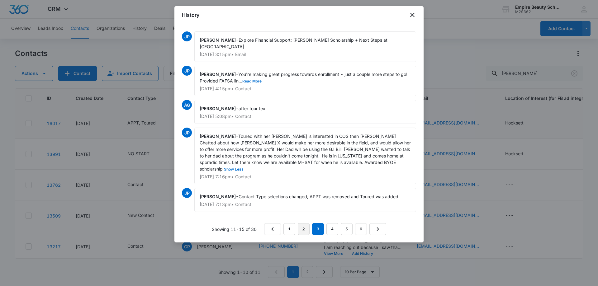
click at [304, 223] on link "2" at bounding box center [304, 229] width 12 height 12
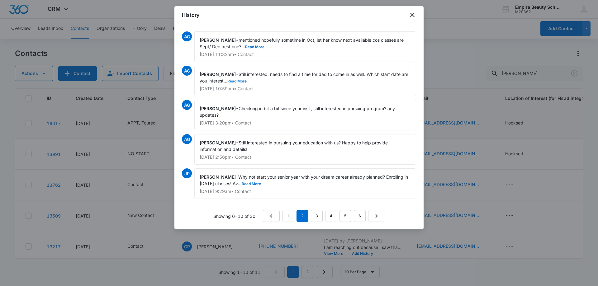
click at [245, 81] on button "Read More" at bounding box center [236, 81] width 19 height 4
click at [255, 48] on button "Read More" at bounding box center [254, 47] width 19 height 4
click at [290, 219] on link "1" at bounding box center [288, 216] width 12 height 12
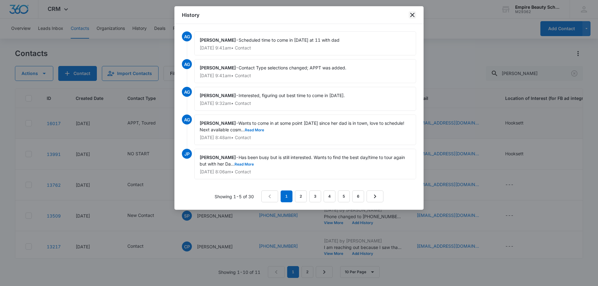
click at [411, 14] on icon "close" at bounding box center [411, 14] width 7 height 7
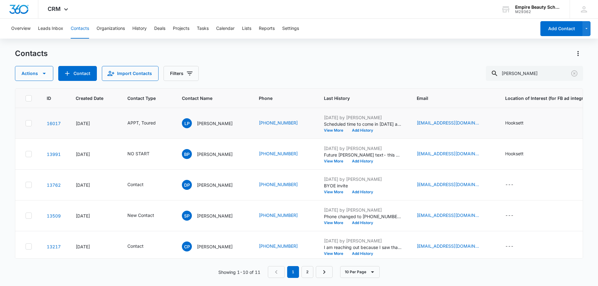
click at [249, 59] on div "Contacts Actions Contact Import Contacts Filters [PERSON_NAME]" at bounding box center [299, 65] width 568 height 32
click at [241, 57] on div "Contacts" at bounding box center [299, 54] width 568 height 10
click at [581, 75] on input "[PERSON_NAME]" at bounding box center [534, 73] width 97 height 15
click at [575, 74] on icon "Clear" at bounding box center [574, 73] width 6 height 6
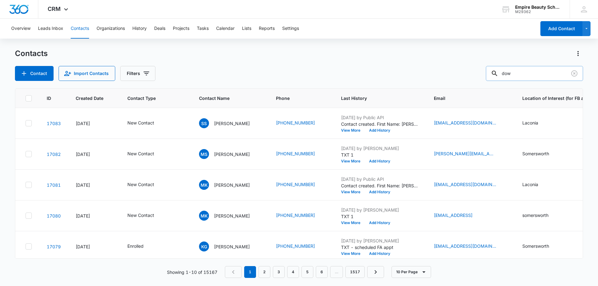
type input "dow"
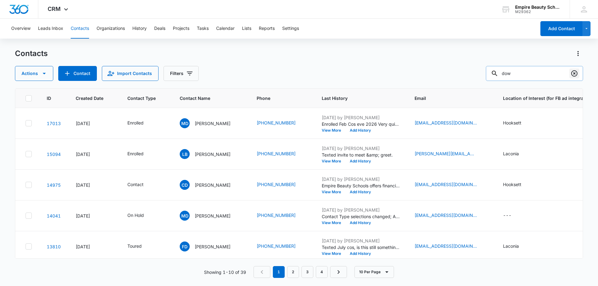
click at [576, 76] on icon "Clear" at bounding box center [573, 73] width 7 height 7
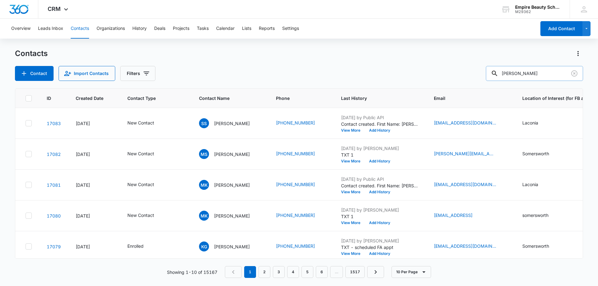
type input "[PERSON_NAME]"
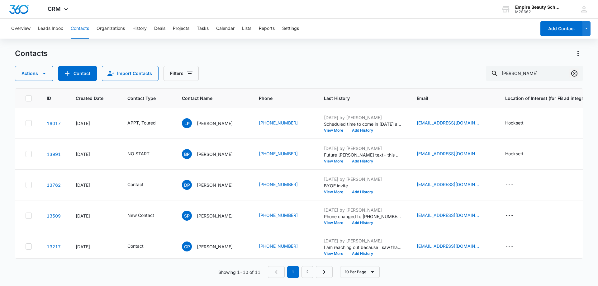
click at [574, 72] on icon "Clear" at bounding box center [573, 73] width 7 height 7
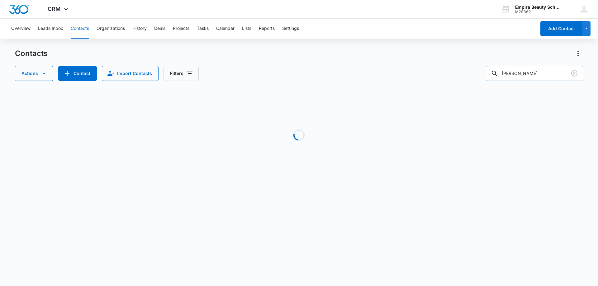
type input "[PERSON_NAME]"
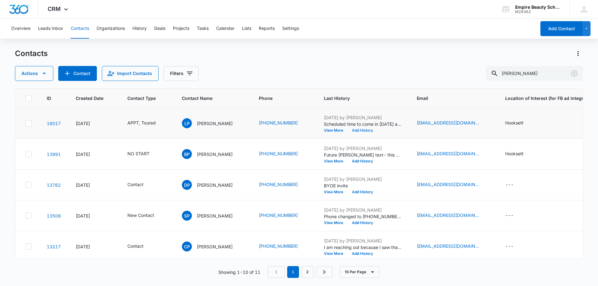
click at [364, 130] on button "Add History" at bounding box center [362, 131] width 30 height 4
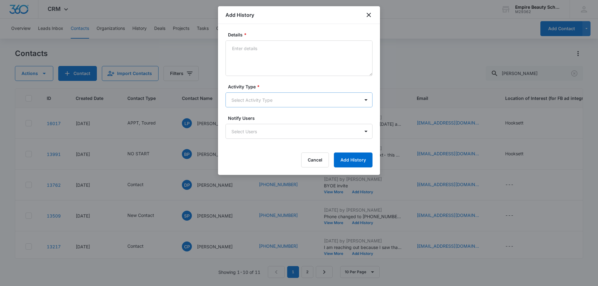
click at [259, 102] on body "CRM Apps Forms CRM Email Shop Payments POS Files Brand Settings AI Assistant Em…" at bounding box center [299, 143] width 598 height 286
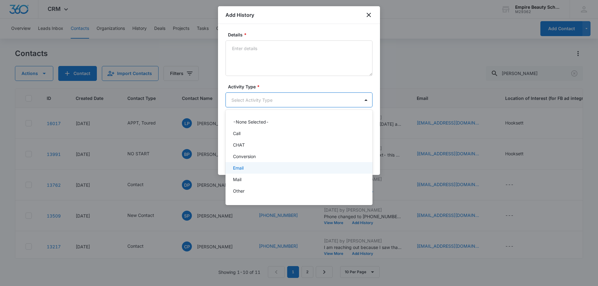
scroll to position [32, 0]
click at [241, 169] on p "P2P" at bounding box center [237, 170] width 8 height 7
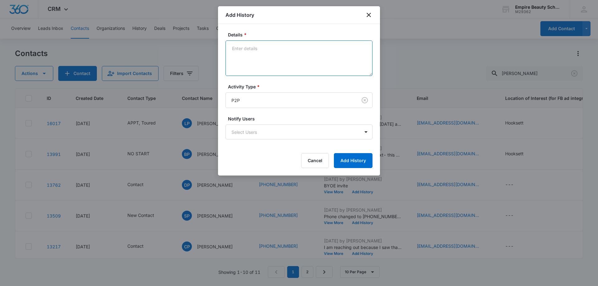
click at [256, 54] on textarea "Details *" at bounding box center [298, 57] width 147 height 35
drag, startPoint x: 270, startPoint y: 47, endPoint x: 264, endPoint y: 92, distance: 46.1
click at [270, 50] on textarea "Came in with dad, interested in [DATE] cos classes, knows friend for F&F schola…" at bounding box center [298, 57] width 147 height 35
drag, startPoint x: 302, startPoint y: 47, endPoint x: 303, endPoint y: 68, distance: 21.5
click at [302, 48] on textarea "Came in with dad, who is in town. interested in [DATE] cos classes, knows frien…" at bounding box center [298, 57] width 147 height 35
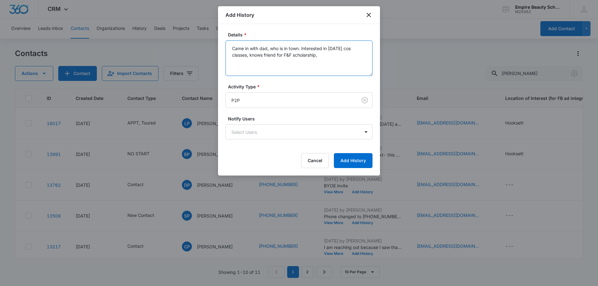
click at [308, 63] on textarea "Came in with dad, who is in town. Interested in [DATE] cos classes, knows frien…" at bounding box center [298, 57] width 147 height 35
click at [347, 57] on textarea "Came in with dad, who is in town. Interested in [DATE] cos classes, knows frien…" at bounding box center [298, 57] width 147 height 35
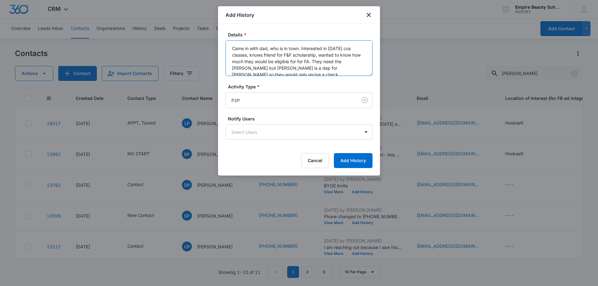
click at [324, 67] on textarea "Came in with dad, who is in town. Interested in [DATE] cos classes, knows frien…" at bounding box center [298, 57] width 147 height 35
click at [361, 69] on textarea "Came in with dad, who is in town. Interested in [DATE] cos classes, knows frien…" at bounding box center [298, 57] width 147 height 35
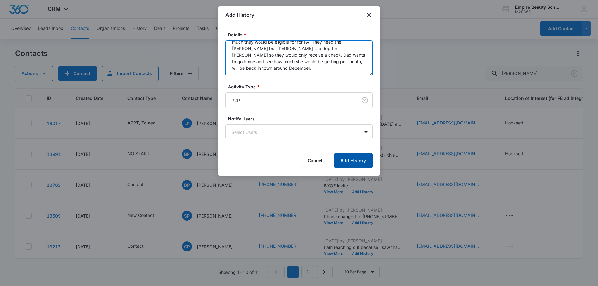
type textarea "Came in with dad, who is in town. Interested in [DATE] cos classes, knows frien…"
click at [346, 164] on button "Add History" at bounding box center [353, 160] width 39 height 15
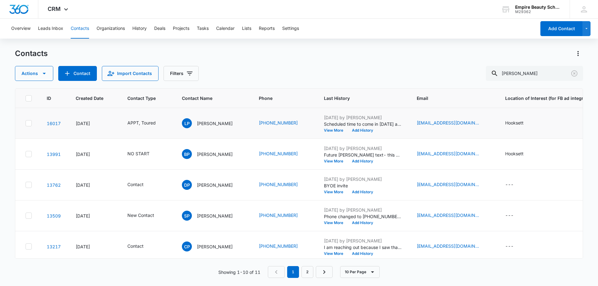
click at [169, 118] on td "APPT, Toured" at bounding box center [147, 123] width 54 height 31
click at [166, 120] on icon "Contact Type - APPT, Toured - Select to Edit Field" at bounding box center [162, 123] width 7 height 7
click at [130, 84] on icon "Remove APPT" at bounding box center [131, 83] width 4 height 5
click at [153, 105] on button "Save" at bounding box center [154, 103] width 18 height 12
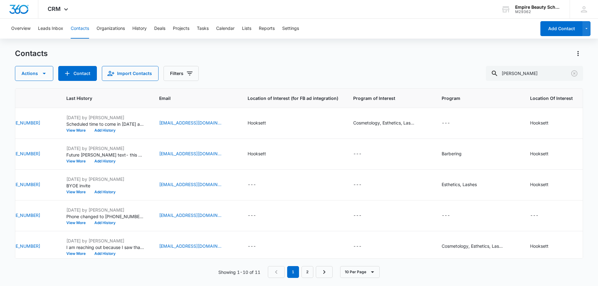
scroll to position [0, 255]
click at [452, 127] on td "---" at bounding box center [479, 123] width 88 height 31
click at [454, 123] on icon "Program - - Select to Edit Field" at bounding box center [457, 123] width 7 height 7
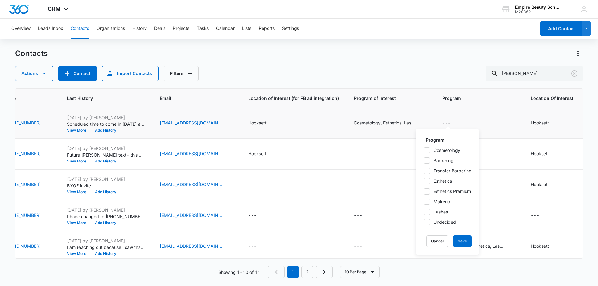
click at [428, 151] on icon at bounding box center [427, 151] width 6 height 6
click at [423, 150] on input "Cosmetology" at bounding box center [423, 150] width 0 height 0
checkbox input "true"
click at [462, 238] on button "Save" at bounding box center [462, 241] width 18 height 12
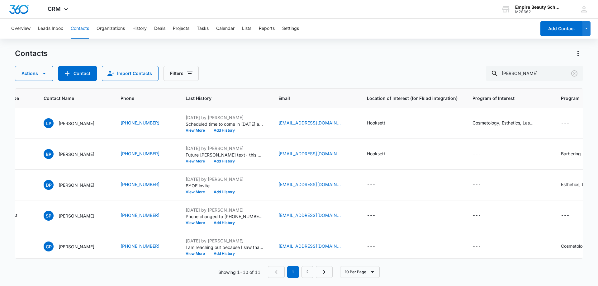
scroll to position [0, 0]
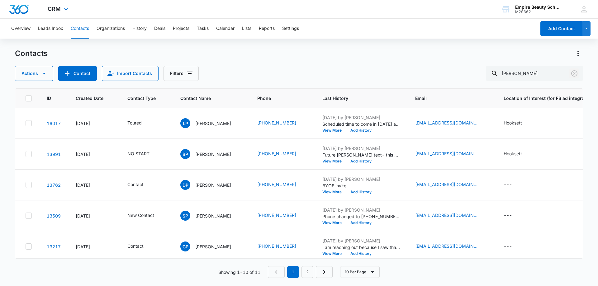
click at [573, 74] on icon "Clear" at bounding box center [573, 73] width 7 height 7
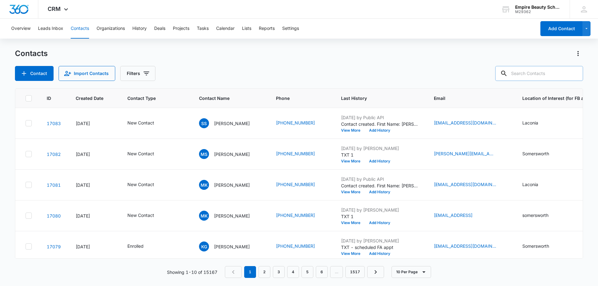
drag, startPoint x: 546, startPoint y: 74, endPoint x: 548, endPoint y: 70, distance: 3.9
click at [546, 74] on input "text" at bounding box center [539, 73] width 88 height 15
click at [520, 70] on input "text" at bounding box center [539, 73] width 88 height 15
type input "[PERSON_NAME]"
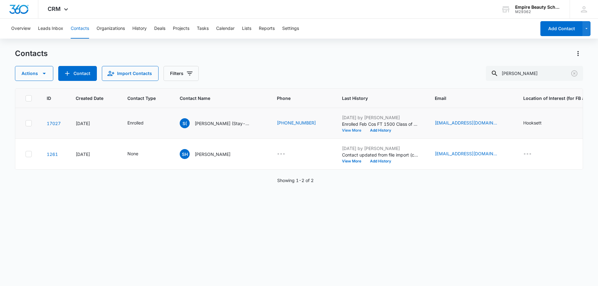
click at [351, 131] on button "View More" at bounding box center [354, 131] width 24 height 4
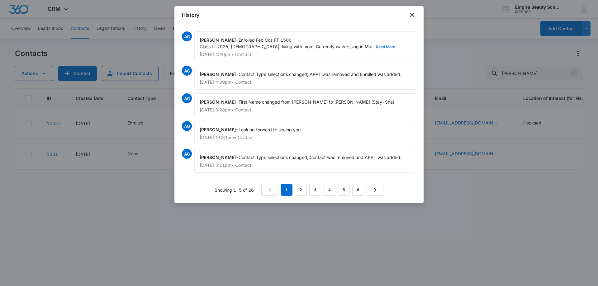
click at [376, 46] on button "Read More" at bounding box center [385, 47] width 19 height 4
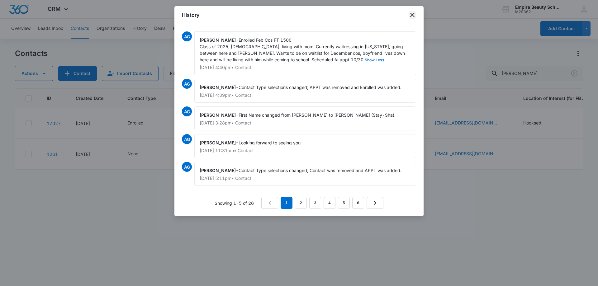
click at [411, 13] on icon "close" at bounding box center [411, 14] width 7 height 7
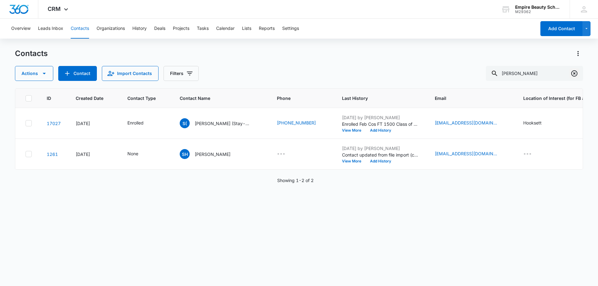
click at [574, 70] on icon "Clear" at bounding box center [573, 73] width 7 height 7
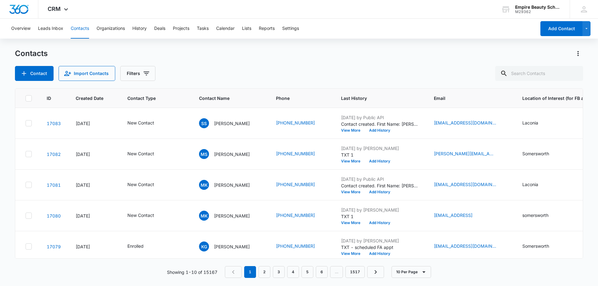
click at [297, 63] on div "Contacts Contact Import Contacts Filters" at bounding box center [299, 65] width 568 height 32
click at [233, 61] on div "Contacts Contact Import Contacts Filters" at bounding box center [299, 65] width 568 height 32
click at [550, 70] on input "text" at bounding box center [539, 73] width 88 height 15
type input "[PERSON_NAME]"
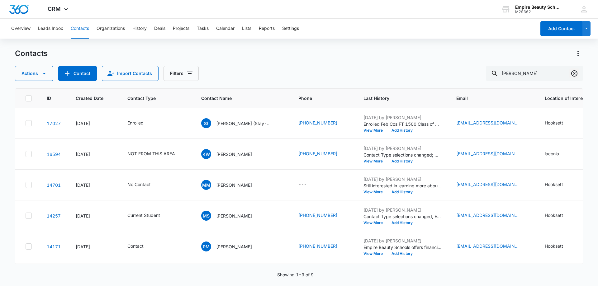
click at [578, 74] on button "Clear" at bounding box center [574, 73] width 10 height 10
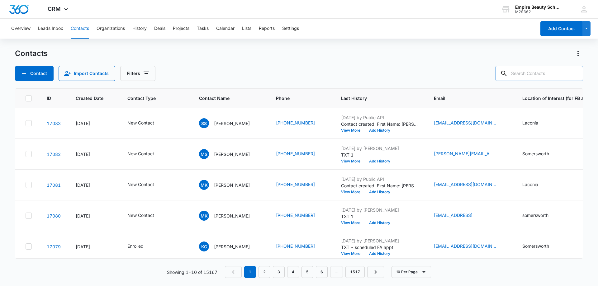
click at [530, 73] on input "text" at bounding box center [539, 73] width 88 height 15
type input "[PERSON_NAME]"
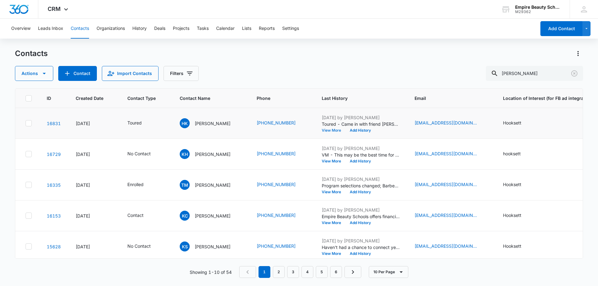
click at [326, 132] on button "View More" at bounding box center [334, 131] width 24 height 4
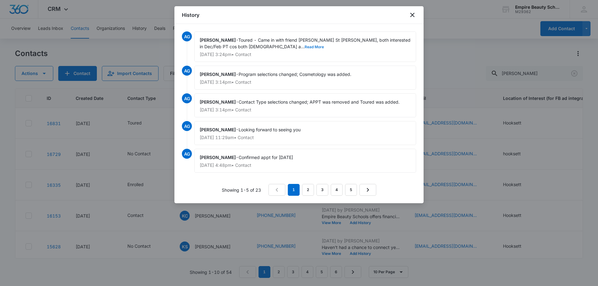
click at [304, 46] on button "Read More" at bounding box center [313, 47] width 19 height 4
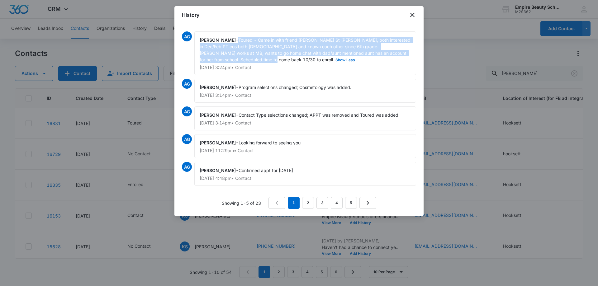
drag, startPoint x: 231, startPoint y: 61, endPoint x: 239, endPoint y: 39, distance: 23.2
click at [239, 39] on span "Toured - Came in with friend [PERSON_NAME] St [PERSON_NAME], both interested in…" at bounding box center [306, 49] width 212 height 25
copy span "Toured - Came in with friend [PERSON_NAME] St [PERSON_NAME], both interested in…"
click at [412, 13] on icon "close" at bounding box center [411, 14] width 7 height 7
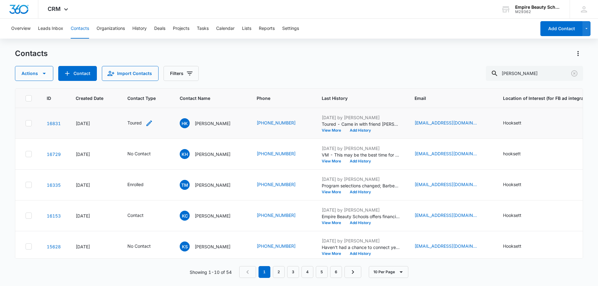
click at [151, 121] on icon "Contact Type - Toured - Select to Edit Field" at bounding box center [149, 123] width 6 height 6
click at [159, 83] on div at bounding box center [160, 83] width 10 height 10
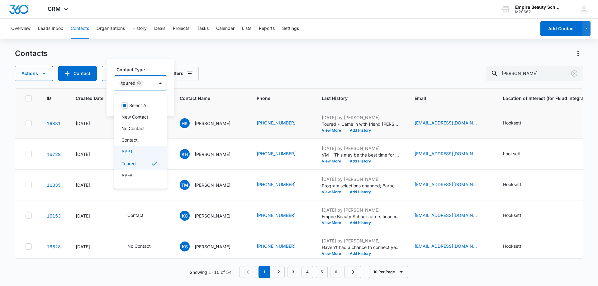
click at [119, 148] on div "APPT" at bounding box center [140, 152] width 53 height 12
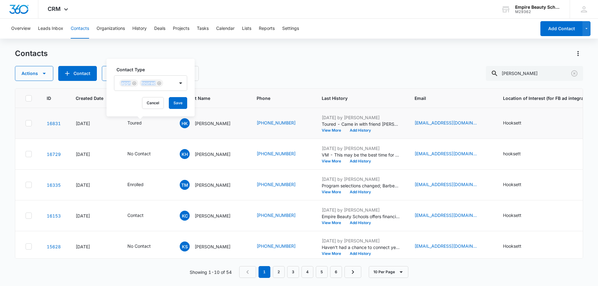
click at [158, 71] on div "Contact Type APPT Toured" at bounding box center [150, 78] width 73 height 25
click at [176, 102] on button "Save" at bounding box center [178, 103] width 18 height 12
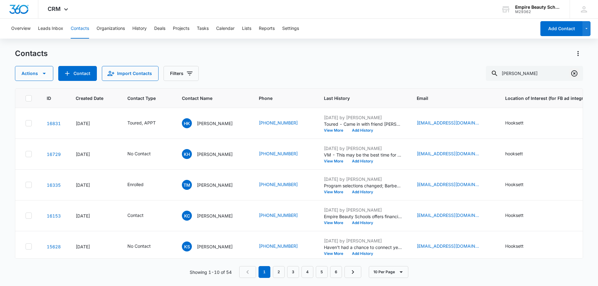
click at [576, 75] on icon "Clear" at bounding box center [573, 73] width 7 height 7
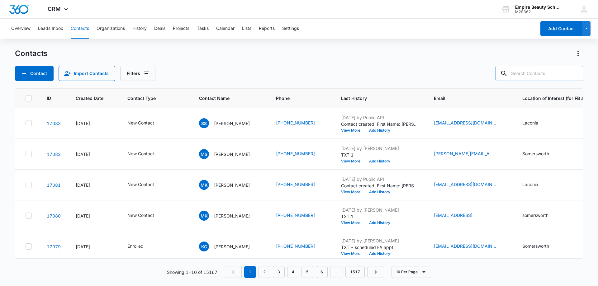
click at [523, 72] on input "text" at bounding box center [539, 73] width 88 height 15
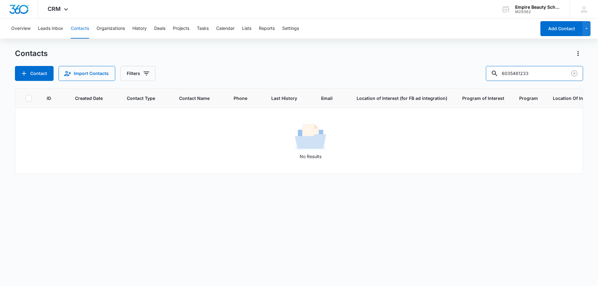
drag, startPoint x: 523, startPoint y: 71, endPoint x: 401, endPoint y: 75, distance: 122.1
click at [401, 75] on div "Contact Import Contacts Filters 6035481233" at bounding box center [299, 73] width 568 height 15
type input "1233"
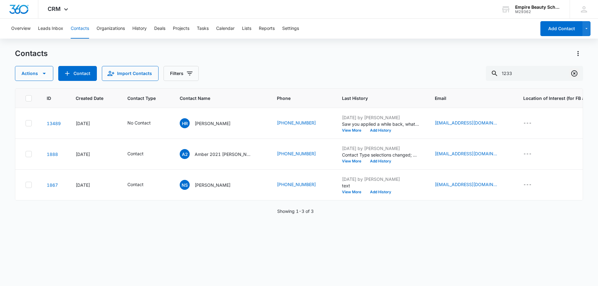
click at [575, 73] on icon "Clear" at bounding box center [573, 73] width 7 height 7
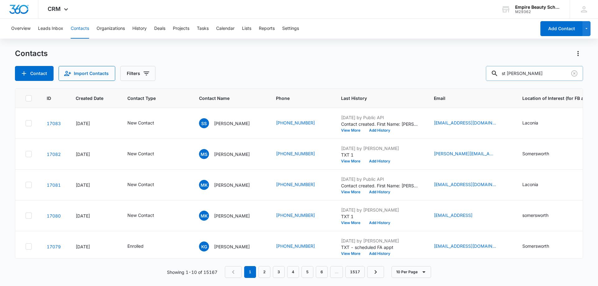
type input "st [PERSON_NAME]"
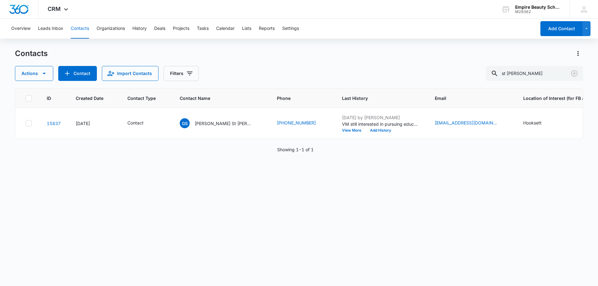
drag, startPoint x: 576, startPoint y: 73, endPoint x: 153, endPoint y: 85, distance: 423.8
click at [576, 73] on icon "Clear" at bounding box center [574, 73] width 6 height 6
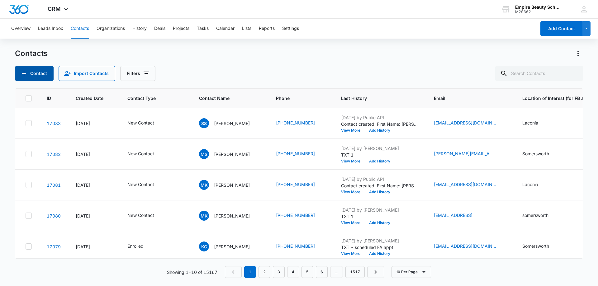
click at [30, 69] on button "Contact" at bounding box center [34, 73] width 39 height 15
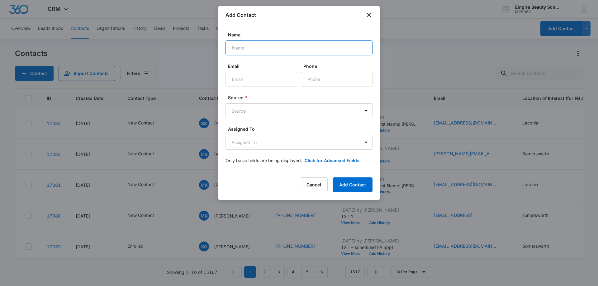
click at [246, 48] on input "Name" at bounding box center [298, 47] width 147 height 15
type input "[PERSON_NAME] [PERSON_NAME]"
type input "[EMAIL_ADDRESS][DOMAIN_NAME]"
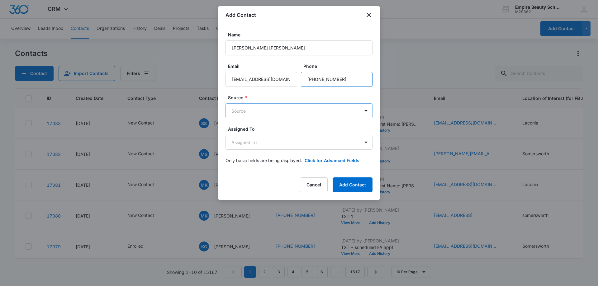
type input "[PHONE_NUMBER]"
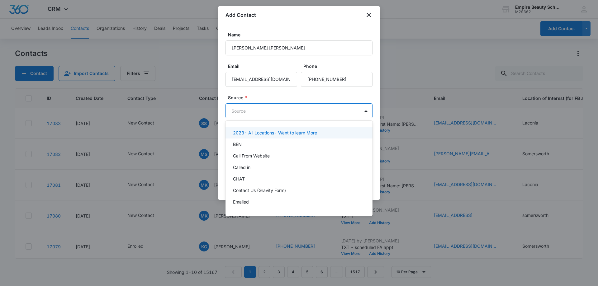
click at [265, 107] on body "CRM Apps Forms CRM Email Shop Payments POS Files Brand Settings AI Assistant Em…" at bounding box center [299, 143] width 598 height 286
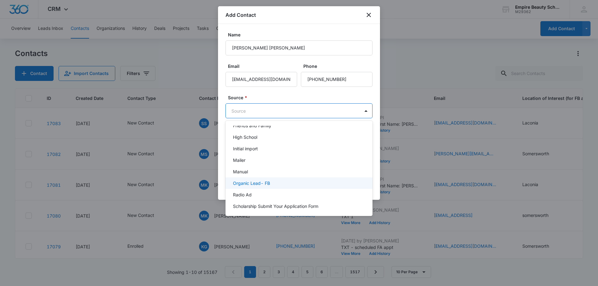
scroll to position [218, 0]
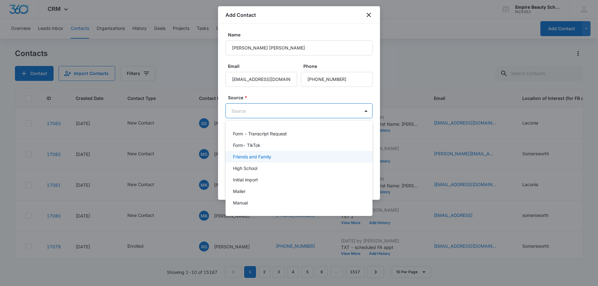
click at [261, 159] on p "Friends and Family" at bounding box center [252, 156] width 38 height 7
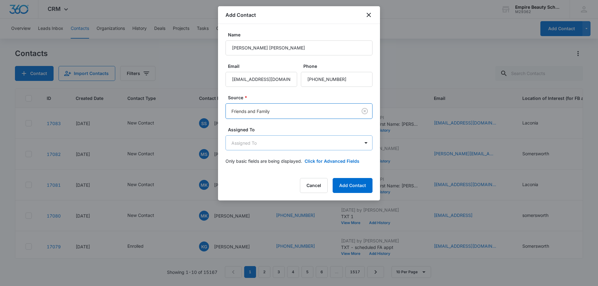
click at [261, 144] on body "CRM Apps Forms CRM Email Shop Payments POS Files Brand Settings AI Assistant Em…" at bounding box center [299, 143] width 598 height 286
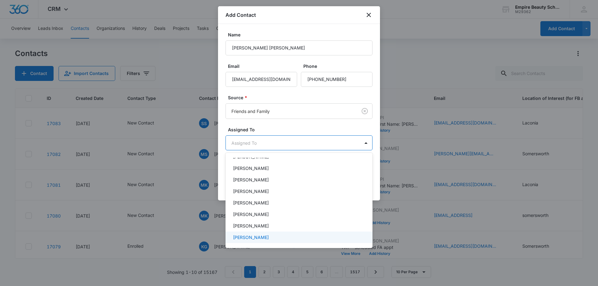
click at [254, 240] on p "[PERSON_NAME]" at bounding box center [251, 237] width 36 height 7
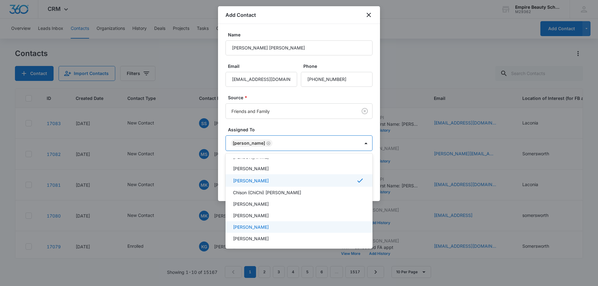
scroll to position [91, 0]
click at [267, 223] on p "[PERSON_NAME]" at bounding box center [251, 225] width 36 height 7
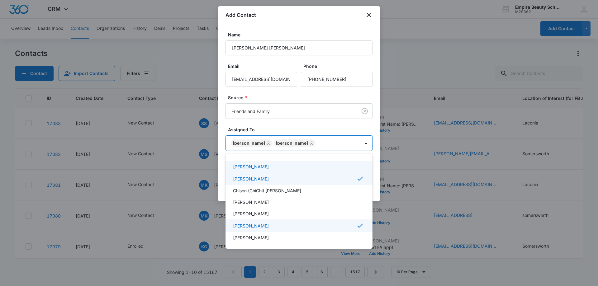
click at [367, 145] on div at bounding box center [299, 143] width 598 height 286
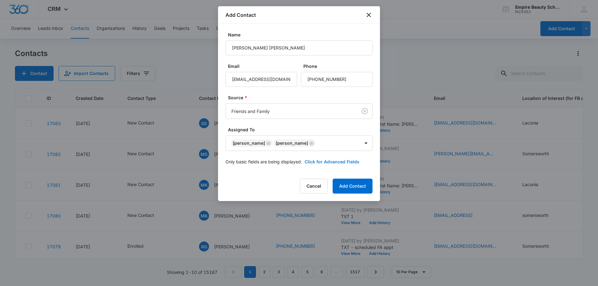
click at [334, 161] on button "Click for Advanced Fields" at bounding box center [331, 161] width 55 height 7
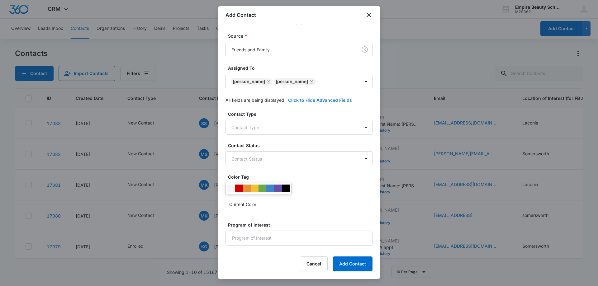
scroll to position [62, 0]
click at [254, 124] on body "CRM Apps Forms CRM Email Shop Payments POS Files Brand Settings AI Assistant Em…" at bounding box center [299, 143] width 598 height 286
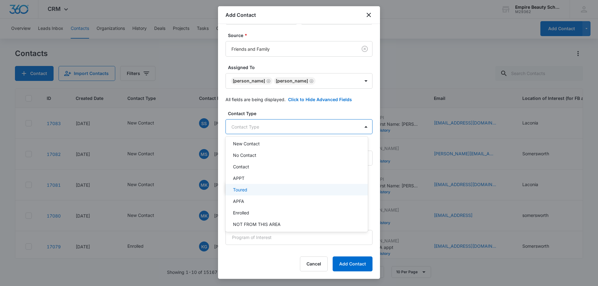
scroll to position [31, 0]
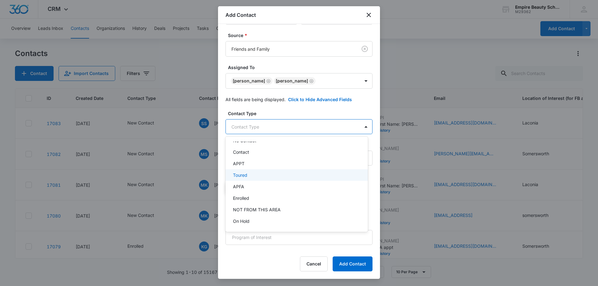
click at [251, 174] on div "Toured" at bounding box center [296, 175] width 126 height 7
click at [252, 165] on div "APPT" at bounding box center [296, 164] width 126 height 7
click at [359, 126] on div at bounding box center [299, 143] width 598 height 286
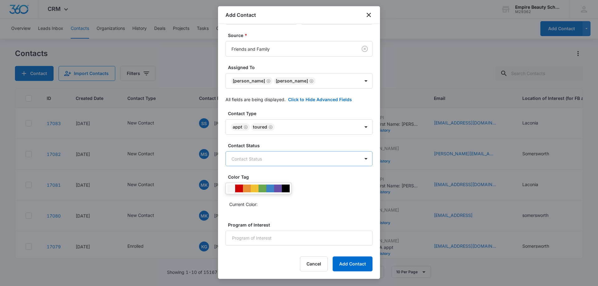
click at [259, 160] on body "CRM Apps Forms CRM Email Shop Payments POS Files Brand Settings AI Assistant Em…" at bounding box center [299, 143] width 598 height 286
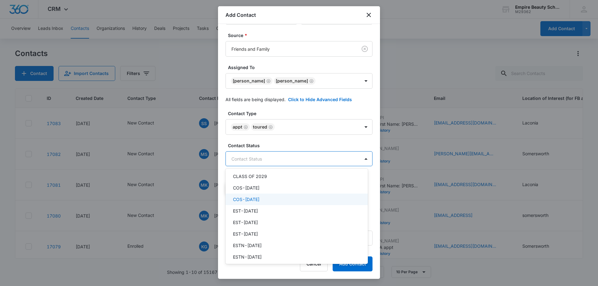
scroll to position [62, 0]
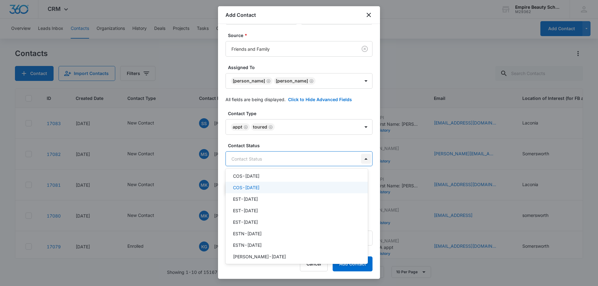
click at [365, 158] on div at bounding box center [299, 143] width 598 height 286
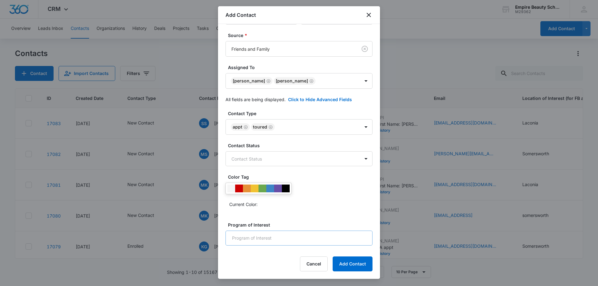
scroll to position [89, 0]
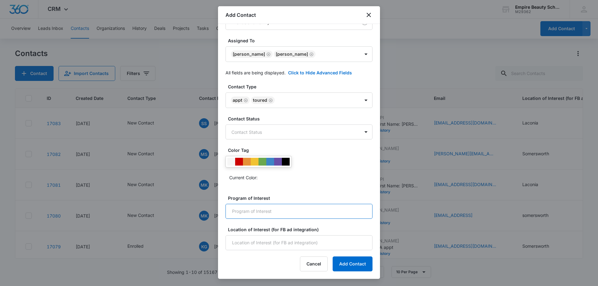
click at [264, 213] on input "Program of Interest" at bounding box center [298, 211] width 147 height 15
type input "Cosmetology"
click at [244, 242] on input "Location of Interest (for FB ad integration)" at bounding box center [298, 242] width 147 height 15
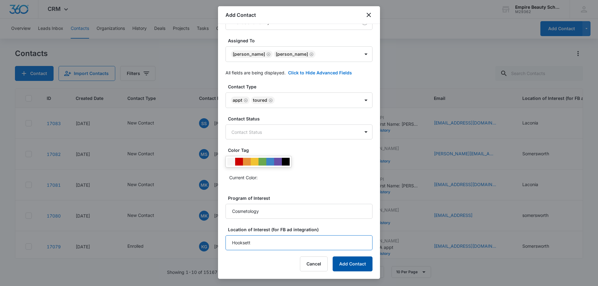
type input "Hooksett"
click at [366, 262] on button "Add Contact" at bounding box center [352, 263] width 40 height 15
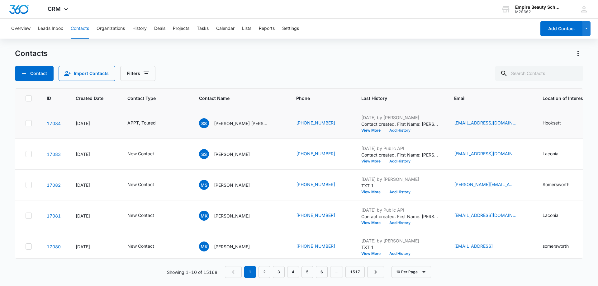
click at [385, 129] on button "Add History" at bounding box center [400, 131] width 30 height 4
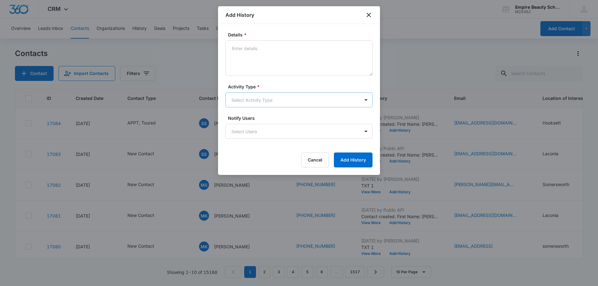
click at [245, 101] on body "CRM Apps Forms CRM Email Shop Payments POS Files Brand Settings AI Assistant Em…" at bounding box center [299, 143] width 598 height 286
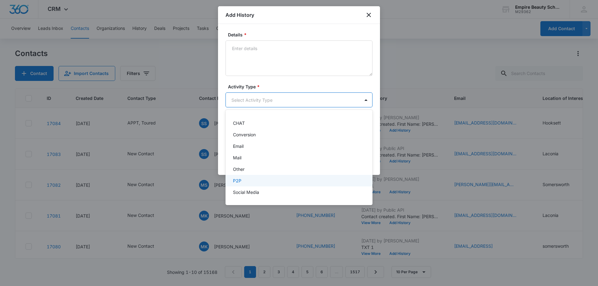
scroll to position [32, 0]
click at [243, 169] on div "P2P" at bounding box center [298, 170] width 131 height 7
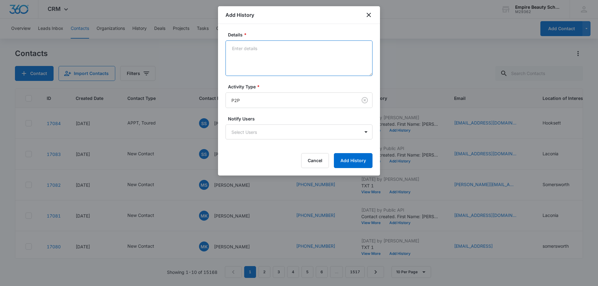
click at [251, 52] on textarea "Details *" at bounding box center [298, 57] width 147 height 35
paste textarea "Toured - Came in with friend [PERSON_NAME] St [PERSON_NAME], both interested in…"
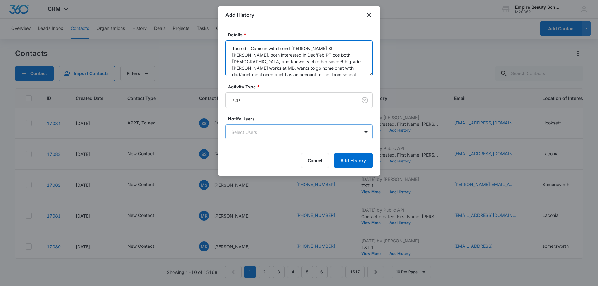
scroll to position [2, 0]
click at [328, 46] on textarea "Toured - Came in with friend [PERSON_NAME] St [PERSON_NAME], both interested in…" at bounding box center [298, 57] width 147 height 35
click at [280, 57] on textarea "Toured - Came in with friend [PERSON_NAME], both interested in Dec/Feb PT cos b…" at bounding box center [298, 57] width 147 height 35
click at [258, 53] on textarea "Toured - Came in with friend [PERSON_NAME], both interested in Dec/Feb PT cos b…" at bounding box center [298, 57] width 147 height 35
drag, startPoint x: 232, startPoint y: 72, endPoint x: 255, endPoint y: 61, distance: 25.6
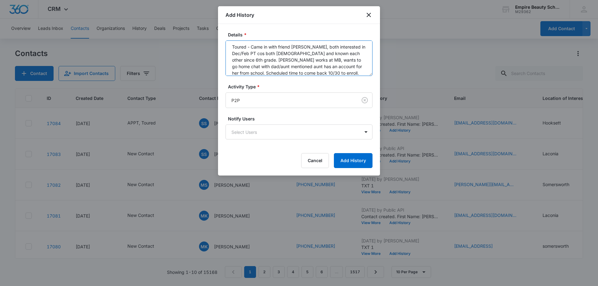
click at [255, 61] on textarea "Toured - Came in with friend [PERSON_NAME], both interested in Dec/Feb PT cos b…" at bounding box center [298, 57] width 147 height 35
click at [306, 68] on textarea "Toured - Came in with friend [PERSON_NAME], both interested in Dec/Feb PT cos b…" at bounding box center [298, 57] width 147 height 35
click at [320, 70] on textarea "Toured - Came in with friend [PERSON_NAME], both interested in Dec/Feb PT cos b…" at bounding box center [298, 57] width 147 height 35
type textarea "Toured - Came in with friend [PERSON_NAME], both interested in Dec/Feb PT cos b…"
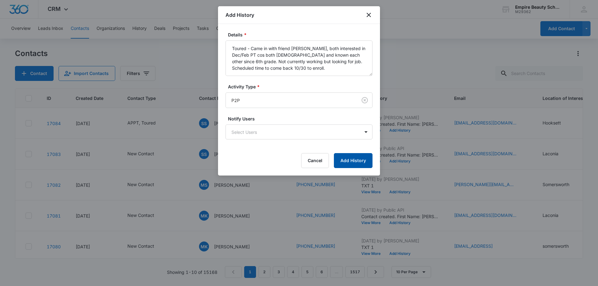
click at [354, 164] on button "Add History" at bounding box center [353, 160] width 39 height 15
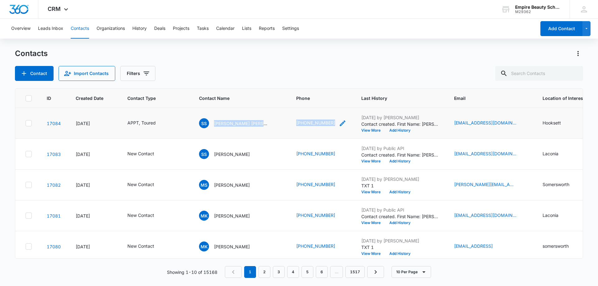
drag, startPoint x: 214, startPoint y: 125, endPoint x: 321, endPoint y: 122, distance: 107.1
click at [321, 122] on tr "17084 [DATE] APPT, Toured SS [PERSON_NAME] St [PERSON_NAME] (603) 548-1233 [DAT…" at bounding box center [418, 123] width 807 height 31
copy tr "[PERSON_NAME] [PERSON_NAME] [PHONE_NUMBER]"
click at [212, 72] on div "Contact Import Contacts Filters" at bounding box center [299, 73] width 568 height 15
click at [385, 129] on button "Add History" at bounding box center [400, 131] width 30 height 4
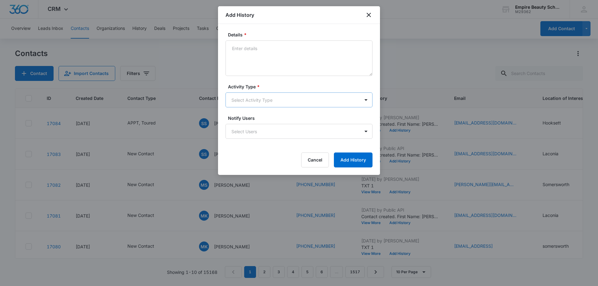
click at [251, 98] on body "CRM Apps Forms CRM Email Shop Payments POS Files Brand Settings AI Assistant Em…" at bounding box center [299, 143] width 598 height 286
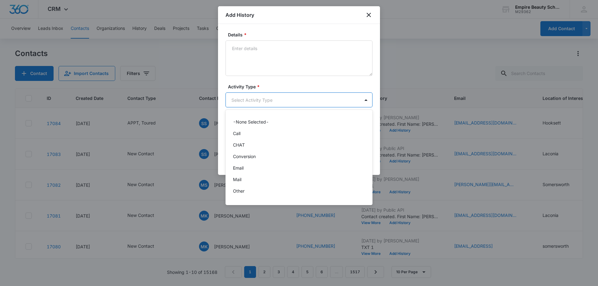
scroll to position [32, 0]
click at [239, 191] on p "Text" at bounding box center [237, 193] width 9 height 7
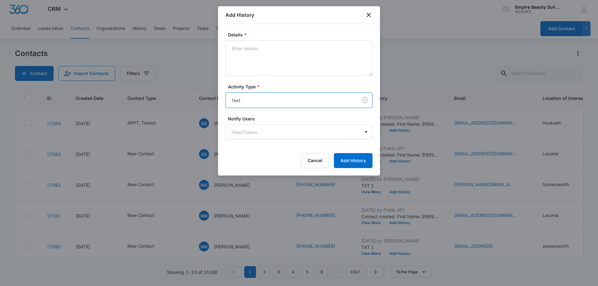
click at [257, 40] on div "Details *" at bounding box center [298, 53] width 147 height 45
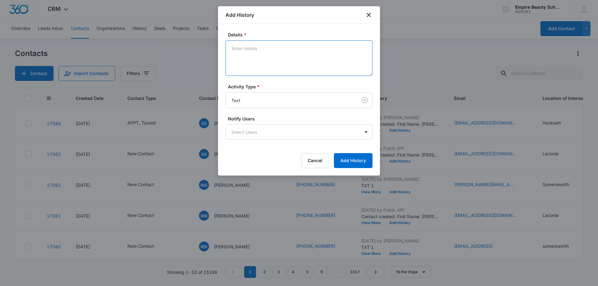
click at [257, 49] on textarea "Details *" at bounding box center [298, 57] width 147 height 35
click at [282, 48] on textarea "Apt confirmation with friend [PERSON_NAME] to enroll for classes 10/30" at bounding box center [298, 57] width 147 height 35
click at [298, 70] on textarea "Apt confirmation with friend [PERSON_NAME] to enroll for classes 10/30" at bounding box center [298, 57] width 147 height 35
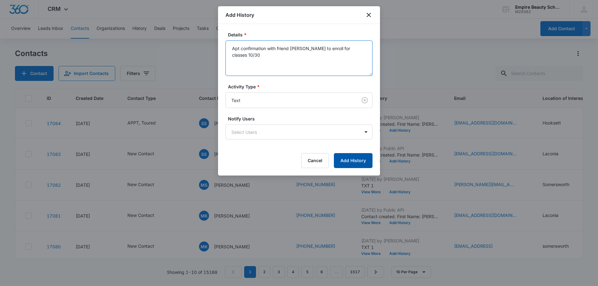
type textarea "Apt confirmation with friend [PERSON_NAME] to enroll for classes 10/30"
click at [350, 162] on button "Add History" at bounding box center [353, 160] width 39 height 15
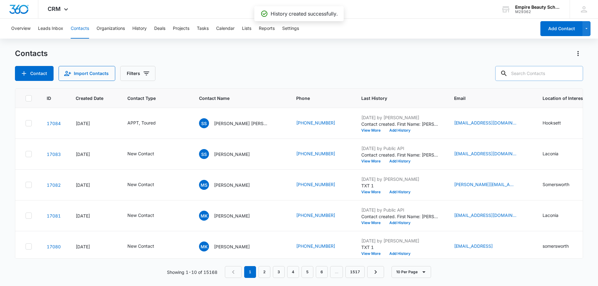
click at [551, 76] on input "text" at bounding box center [539, 73] width 88 height 15
type input "[PERSON_NAME]"
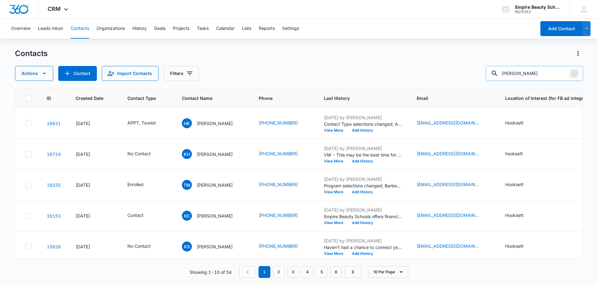
click at [575, 73] on icon "Clear" at bounding box center [574, 73] width 6 height 6
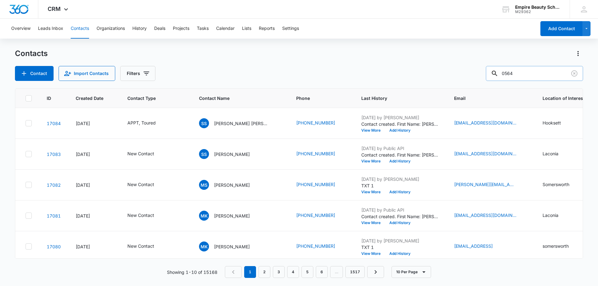
type input "0564"
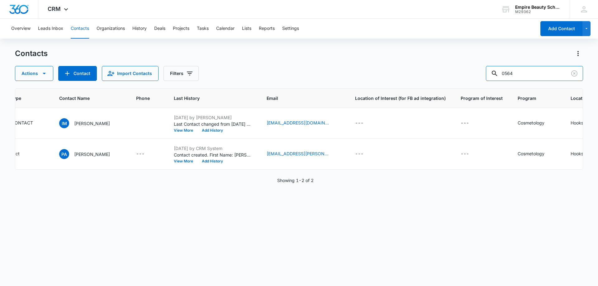
scroll to position [0, 0]
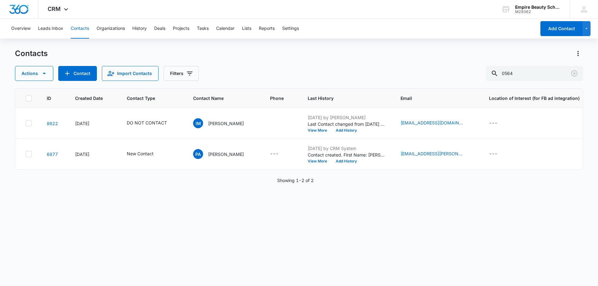
click at [244, 230] on div "ID Created Date Contact Type Contact Name Phone Last History Email Location of …" at bounding box center [299, 183] width 568 height 190
click at [575, 76] on icon "Clear" at bounding box center [574, 73] width 6 height 6
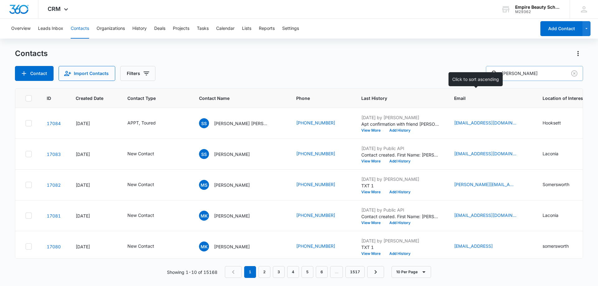
type input "[PERSON_NAME]"
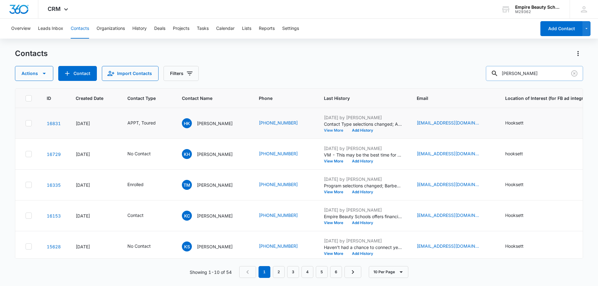
click at [326, 129] on button "View More" at bounding box center [336, 131] width 24 height 4
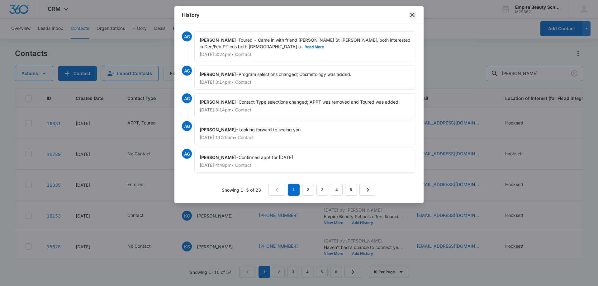
click at [412, 16] on icon "close" at bounding box center [411, 14] width 7 height 7
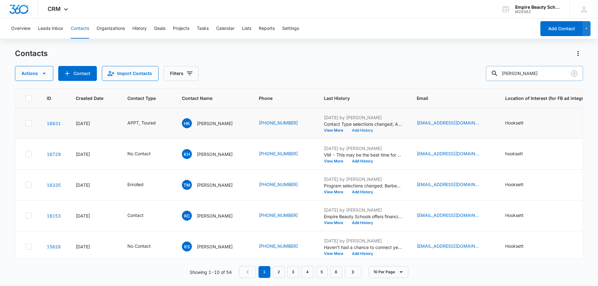
click at [360, 129] on button "Add History" at bounding box center [362, 131] width 30 height 4
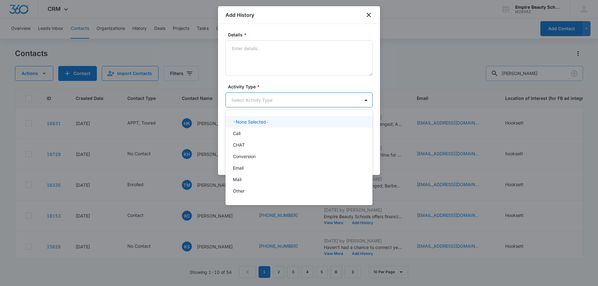
click at [251, 100] on body "CRM Apps Forms CRM Email Shop Payments POS Files Brand Settings AI Assistant Em…" at bounding box center [299, 143] width 598 height 286
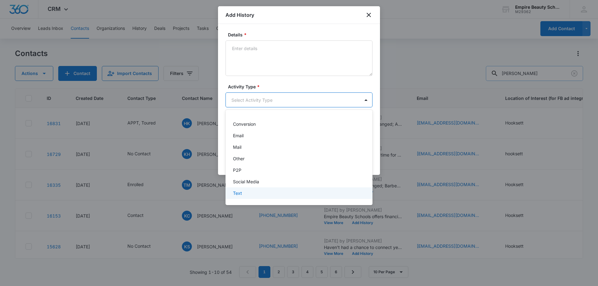
click at [242, 193] on p "Text" at bounding box center [237, 193] width 9 height 7
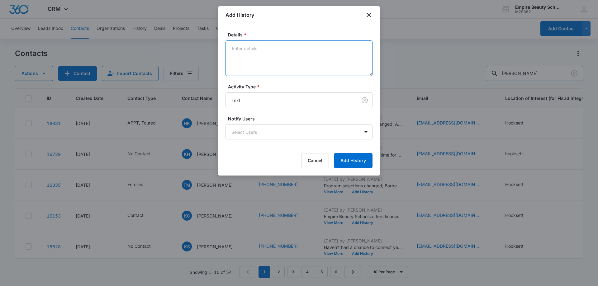
click at [253, 72] on textarea "Details *" at bounding box center [298, 57] width 147 height 35
type textarea "Apt to enroll confirmation 10/30 with friend [PERSON_NAME]"
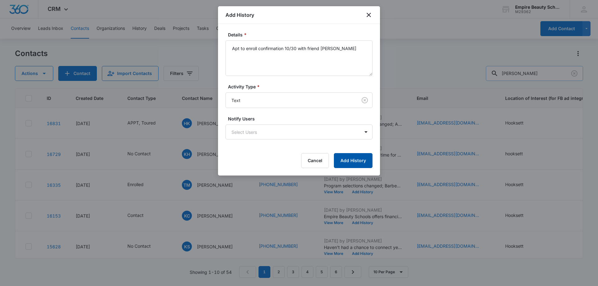
click at [345, 157] on button "Add History" at bounding box center [353, 160] width 39 height 15
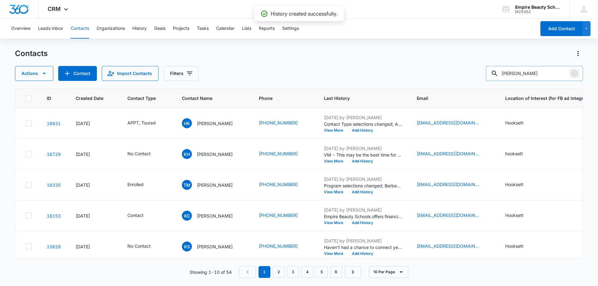
click at [574, 73] on icon "Clear" at bounding box center [573, 73] width 7 height 7
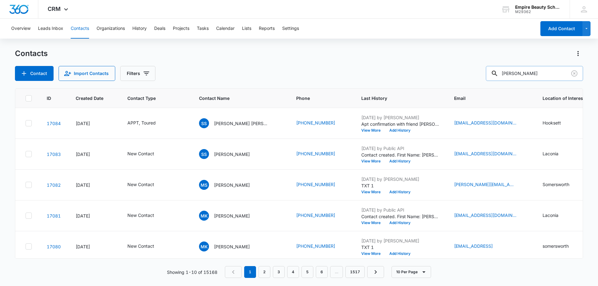
type input "[PERSON_NAME]"
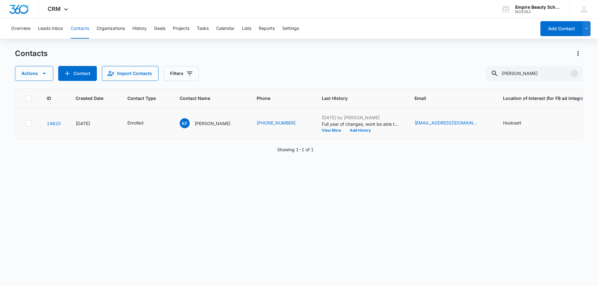
click at [210, 118] on td "KF [PERSON_NAME]" at bounding box center [210, 123] width 77 height 31
click at [207, 120] on p "[PERSON_NAME]" at bounding box center [213, 123] width 36 height 7
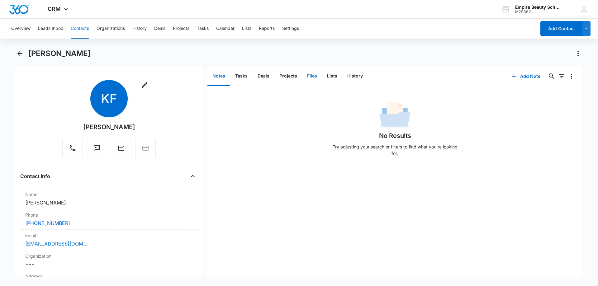
click at [312, 75] on button "Files" at bounding box center [312, 76] width 20 height 19
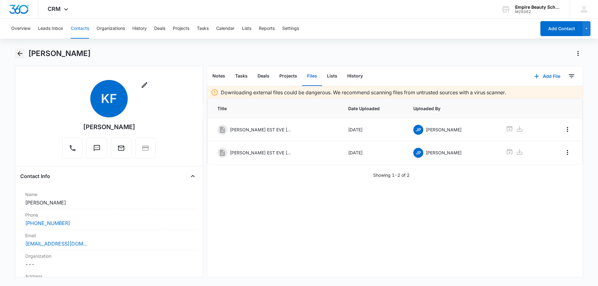
click at [22, 53] on icon "Back" at bounding box center [19, 53] width 5 height 5
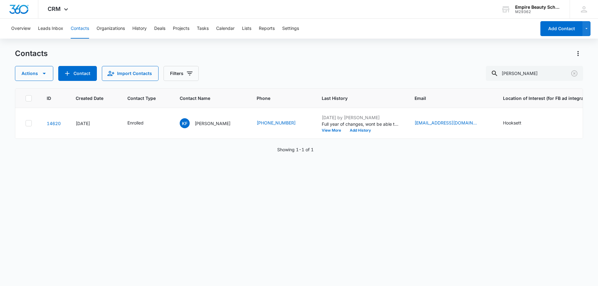
click at [240, 60] on div "Contacts Actions Contact Import Contacts Filters [PERSON_NAME]" at bounding box center [299, 65] width 568 height 32
click at [322, 129] on button "View More" at bounding box center [334, 131] width 24 height 4
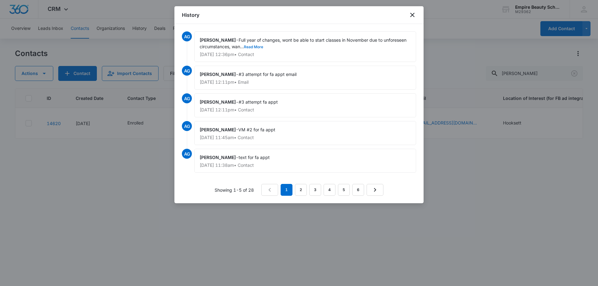
click at [255, 45] on button "Read More" at bounding box center [253, 47] width 19 height 4
click at [301, 192] on link "2" at bounding box center [301, 190] width 12 height 12
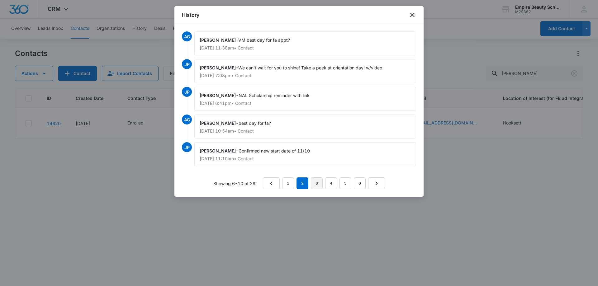
click at [315, 182] on link "3" at bounding box center [317, 183] width 12 height 12
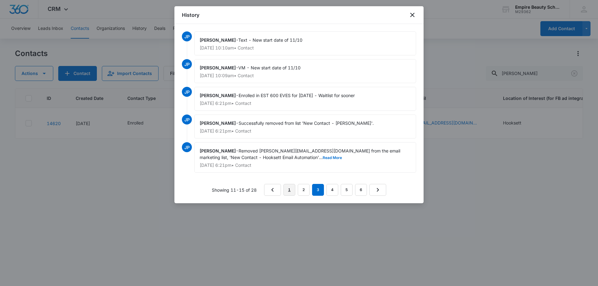
click at [286, 190] on link "1" at bounding box center [289, 190] width 12 height 12
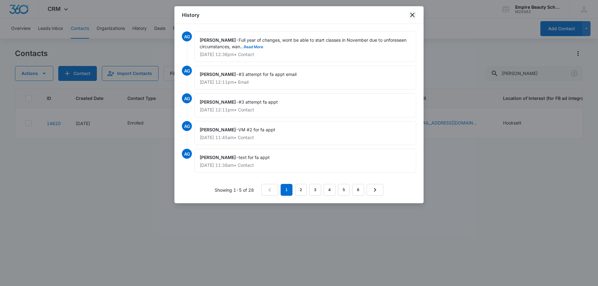
click at [415, 16] on icon "close" at bounding box center [411, 14] width 7 height 7
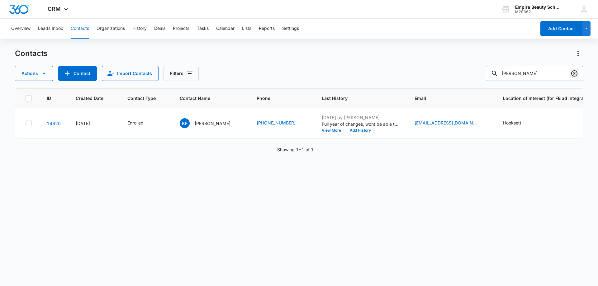
click at [573, 71] on icon "Clear" at bounding box center [573, 73] width 7 height 7
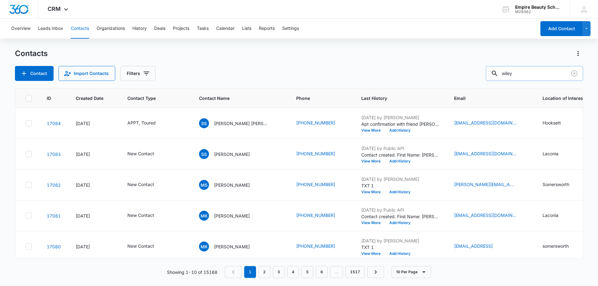
type input "wiley"
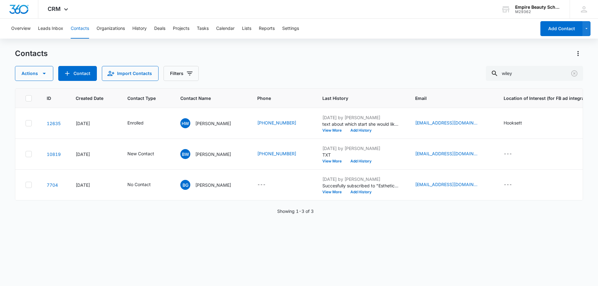
click at [389, 230] on div "ID Created Date Contact Type Contact Name Phone Last History Email Location of …" at bounding box center [299, 183] width 568 height 190
click at [346, 130] on button "Add History" at bounding box center [361, 131] width 30 height 4
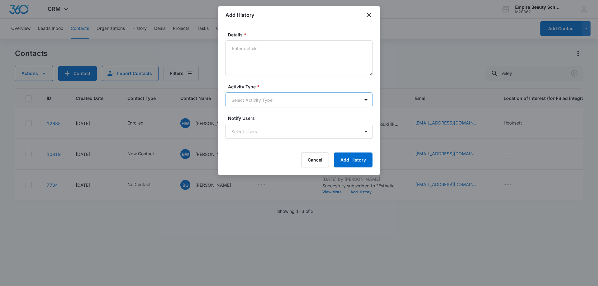
click at [244, 100] on body "CRM Apps Forms CRM Email Shop Payments POS Files Brand Settings AI Assistant Em…" at bounding box center [299, 143] width 598 height 286
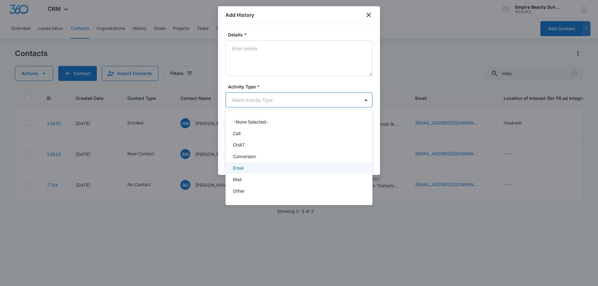
click at [242, 171] on p "Email" at bounding box center [238, 168] width 11 height 7
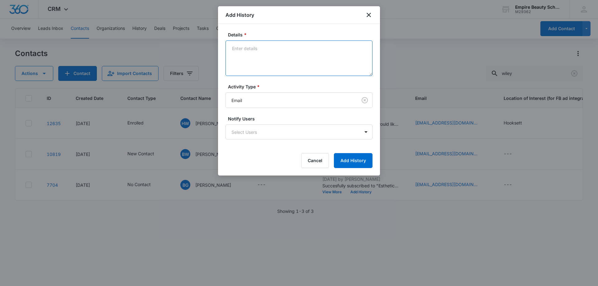
click at [263, 63] on textarea "Details *" at bounding box center [298, 57] width 147 height 35
click at [282, 240] on div at bounding box center [299, 143] width 598 height 286
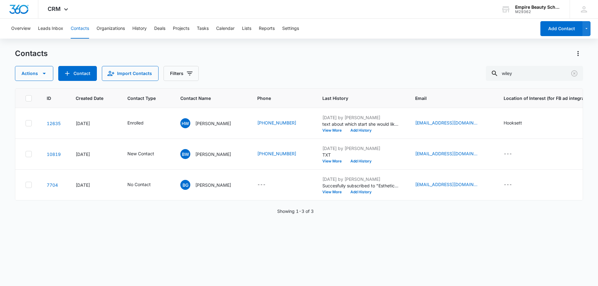
click at [206, 238] on div "ID Created Date Contact Type Contact Name Phone Last History Email Location of …" at bounding box center [299, 183] width 568 height 190
click at [171, 230] on div "ID Created Date Contact Type Contact Name Phone Last History Email Location of …" at bounding box center [299, 183] width 568 height 190
click at [235, 223] on div "ID Created Date Contact Type Contact Name Phone Last History Email Location of …" at bounding box center [299, 183] width 568 height 190
click at [576, 72] on icon "Clear" at bounding box center [574, 73] width 6 height 6
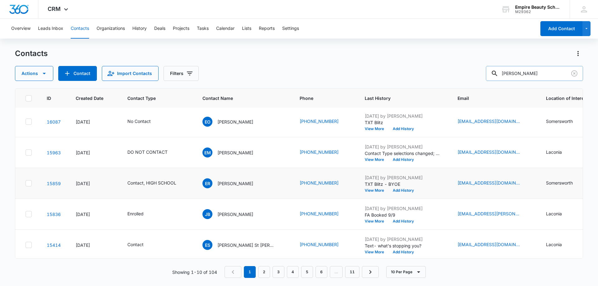
scroll to position [162, 0]
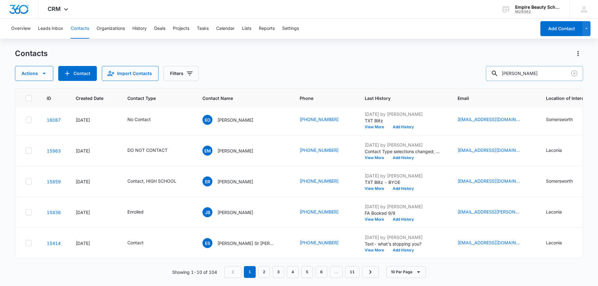
type input "[PERSON_NAME]"
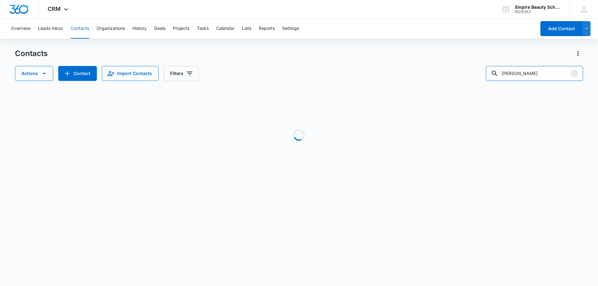
scroll to position [0, 0]
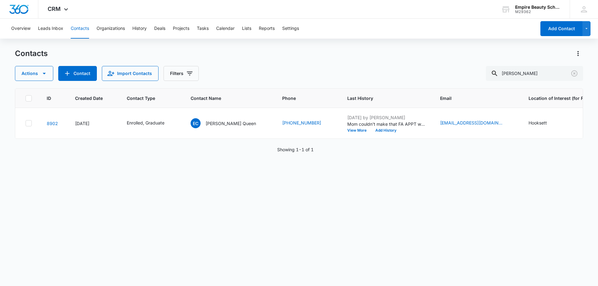
click at [403, 70] on div "Actions Contact Import Contacts Filters eliza chil" at bounding box center [299, 73] width 568 height 15
click at [572, 73] on icon "Clear" at bounding box center [573, 73] width 7 height 7
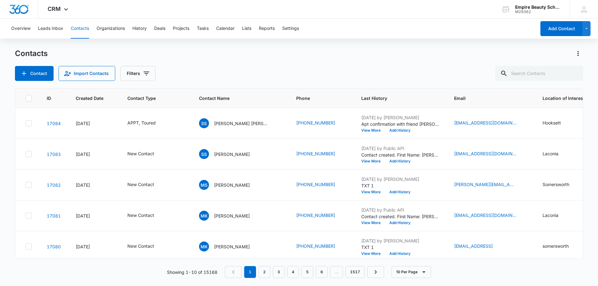
click at [231, 82] on div "Contacts Contact Import Contacts Filters ID Created Date Contact Type Contact N…" at bounding box center [299, 167] width 568 height 237
click at [537, 71] on input "text" at bounding box center [539, 73] width 88 height 15
type input "wiley"
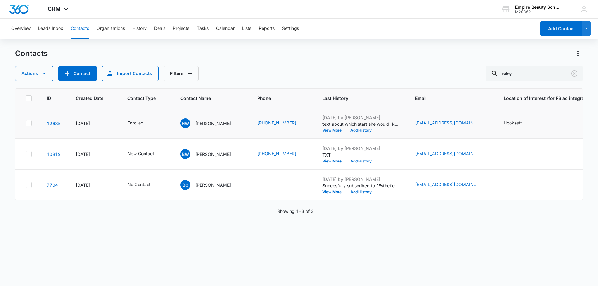
click at [322, 130] on button "View More" at bounding box center [334, 131] width 24 height 4
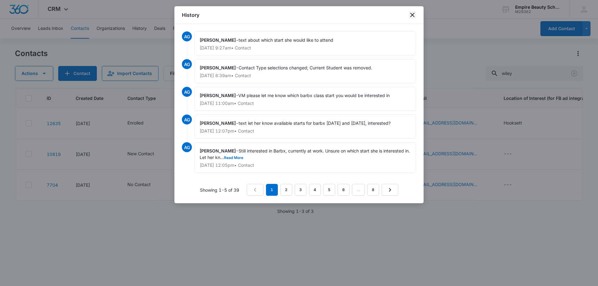
drag, startPoint x: 413, startPoint y: 14, endPoint x: 337, endPoint y: 63, distance: 91.0
click at [413, 14] on icon "close" at bounding box center [412, 15] width 4 height 4
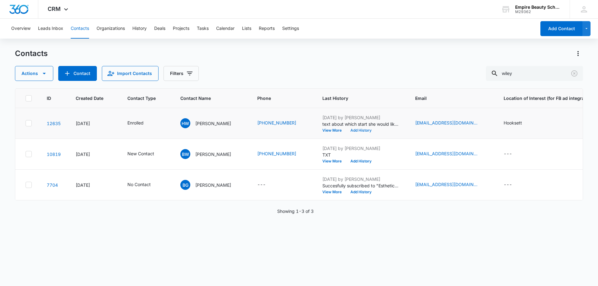
click at [351, 130] on button "Add History" at bounding box center [361, 131] width 30 height 4
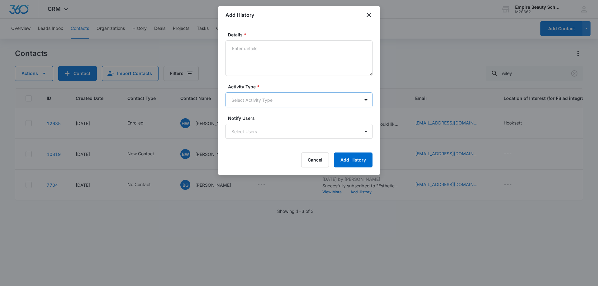
click at [242, 100] on body "CRM Apps Forms CRM Email Shop Payments POS Files Brand Settings AI Assistant Em…" at bounding box center [299, 143] width 598 height 286
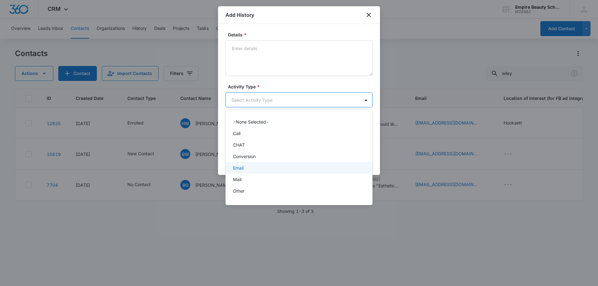
click at [249, 169] on div "Email" at bounding box center [298, 168] width 131 height 7
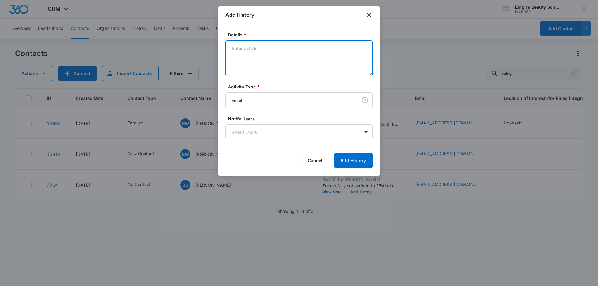
click at [259, 63] on textarea "Details *" at bounding box center [298, 57] width 147 height 35
paste textarea "We will be releasing your spot from [PERSON_NAME] transfer class effective [DAT…"
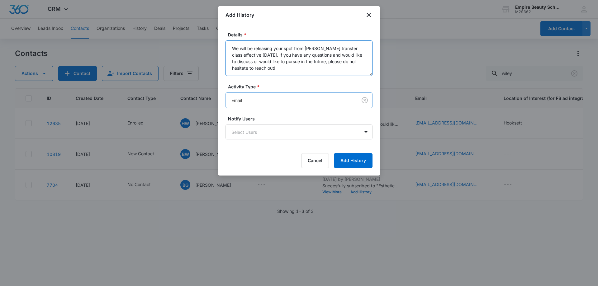
scroll to position [2, 0]
click at [232, 53] on textarea "We will be releasing your spot from [PERSON_NAME] transfer class effective [DAT…" at bounding box center [298, 57] width 147 height 35
click at [282, 63] on textarea "We will be releasing your spot from [PERSON_NAME] transfer class effective [DAT…" at bounding box center [298, 57] width 147 height 35
click at [284, 68] on textarea "We will be releasing your spot from [PERSON_NAME] transfer class effective [DAT…" at bounding box center [298, 57] width 147 height 35
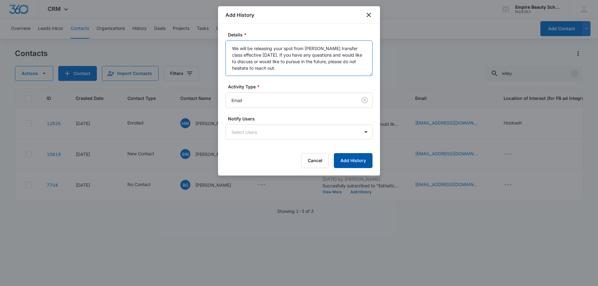
type textarea "We will be releasing your spot from [PERSON_NAME] transfer class effective [DAT…"
click at [341, 160] on button "Add History" at bounding box center [353, 160] width 39 height 15
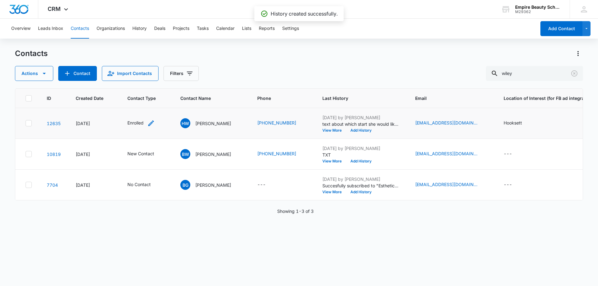
click at [148, 121] on icon "Contact Type - Enrolled - Select to Edit Field" at bounding box center [150, 123] width 7 height 7
click at [141, 83] on icon "Remove Enrolled" at bounding box center [142, 83] width 4 height 5
click at [141, 83] on div at bounding box center [134, 84] width 28 height 8
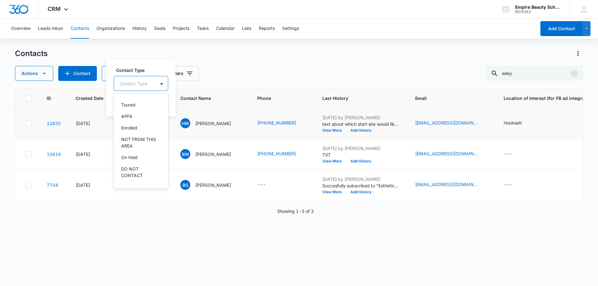
scroll to position [93, 0]
click at [140, 160] on p "NO START" at bounding box center [132, 163] width 22 height 7
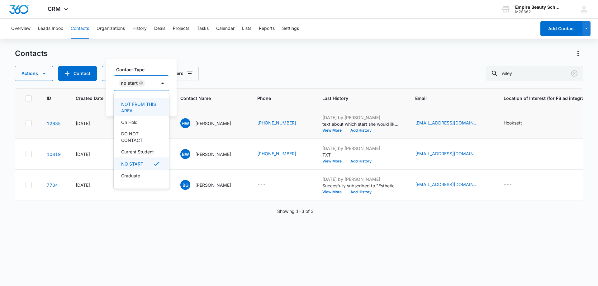
click at [154, 66] on label "Contact Type" at bounding box center [143, 69] width 55 height 7
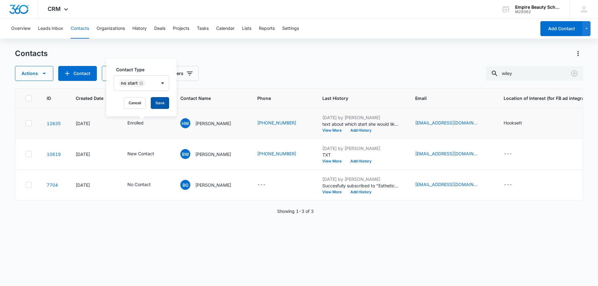
click at [163, 105] on button "Save" at bounding box center [160, 103] width 18 height 12
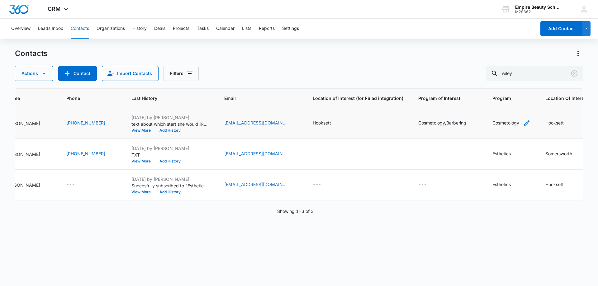
click at [523, 125] on icon "Program - Cosmetology - Select to Edit Field" at bounding box center [526, 123] width 7 height 7
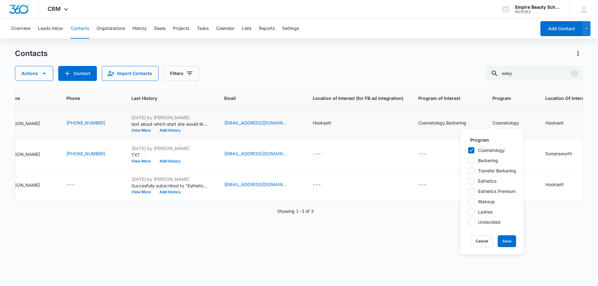
click at [470, 169] on icon at bounding box center [471, 171] width 6 height 6
click at [468, 171] on input "Transfer Barbering" at bounding box center [468, 171] width 0 height 0
checkbox input "true"
click at [509, 241] on button "Save" at bounding box center [506, 241] width 18 height 12
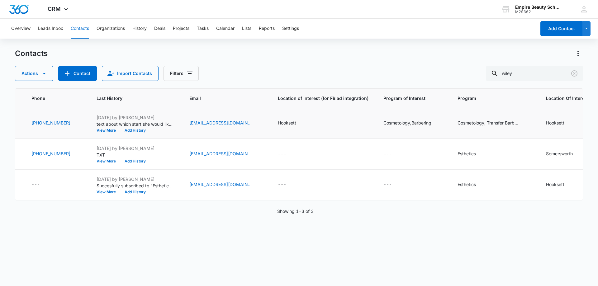
scroll to position [0, 0]
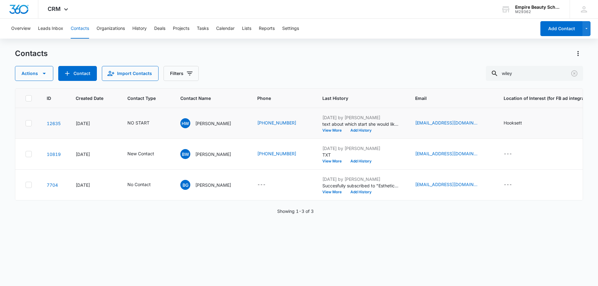
click at [147, 261] on div "ID Created Date Contact Type Contact Name Phone Last History Email Location of …" at bounding box center [299, 183] width 568 height 190
click at [208, 252] on div "ID Created Date Contact Type Contact Name Phone Last History Email Location of …" at bounding box center [299, 183] width 568 height 190
click at [573, 71] on icon "Clear" at bounding box center [574, 73] width 6 height 6
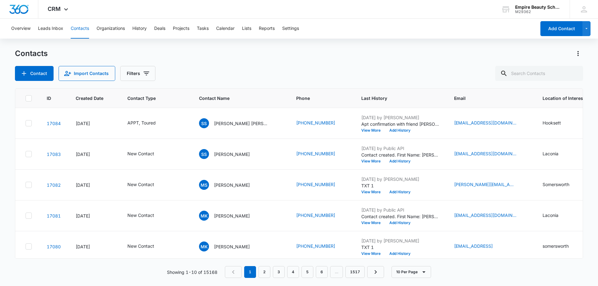
click at [289, 53] on div "Contacts" at bounding box center [299, 54] width 568 height 10
click at [525, 71] on input "text" at bounding box center [539, 73] width 88 height 15
type input "[PERSON_NAME]"
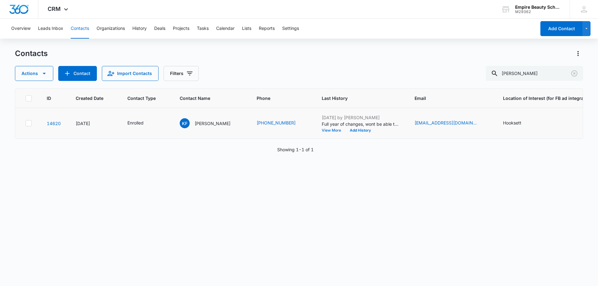
click at [322, 130] on button "View More" at bounding box center [334, 131] width 24 height 4
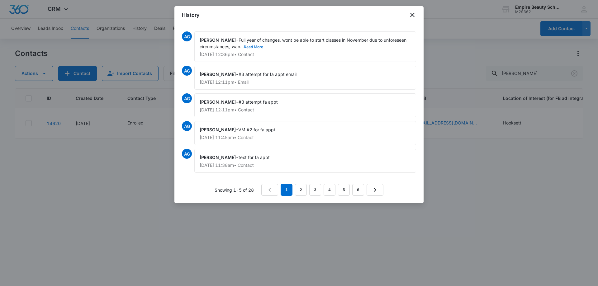
click at [255, 47] on button "Read More" at bounding box center [253, 47] width 19 height 4
click at [413, 17] on icon "close" at bounding box center [411, 14] width 7 height 7
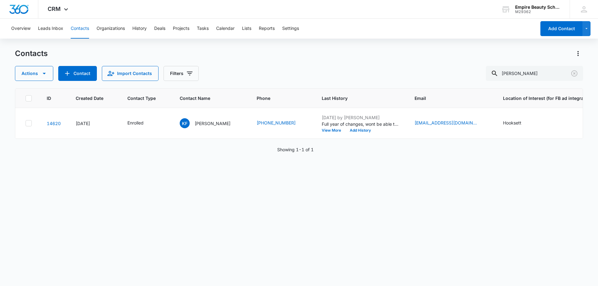
click at [388, 191] on div "ID Created Date Contact Type Contact Name Phone Last History Email Location of …" at bounding box center [299, 183] width 568 height 190
click at [347, 130] on button "Add History" at bounding box center [360, 131] width 30 height 4
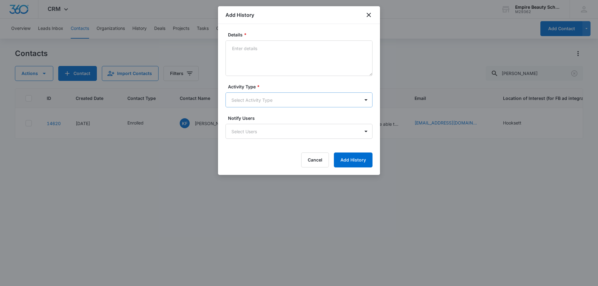
click at [243, 103] on body "CRM Apps Forms CRM Email Shop Payments POS Files Brand Settings AI Assistant Em…" at bounding box center [299, 143] width 598 height 286
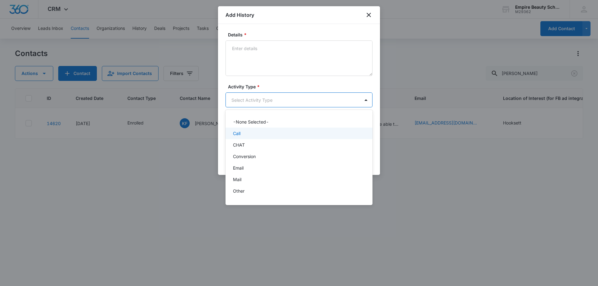
click at [243, 130] on div "Call" at bounding box center [298, 133] width 131 height 7
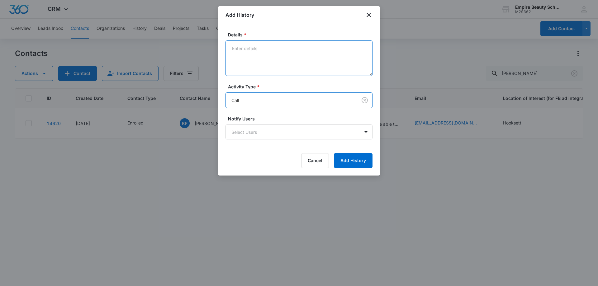
click at [252, 69] on textarea "Details *" at bounding box center [298, 57] width 147 height 35
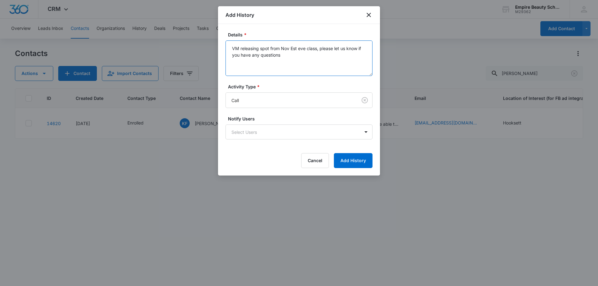
drag, startPoint x: 239, startPoint y: 48, endPoint x: 252, endPoint y: 68, distance: 24.3
click at [240, 48] on textarea "VM releasing spot from Nov Est eve class, please let us know if you have any qu…" at bounding box center [298, 57] width 147 height 35
click at [259, 54] on textarea "VM checking back in on message from [DATE] never responded. releasing spot from…" at bounding box center [298, 57] width 147 height 35
click at [305, 64] on textarea "VM checking back in on message from [DATE] never responded. Releasing spot from…" at bounding box center [298, 57] width 147 height 35
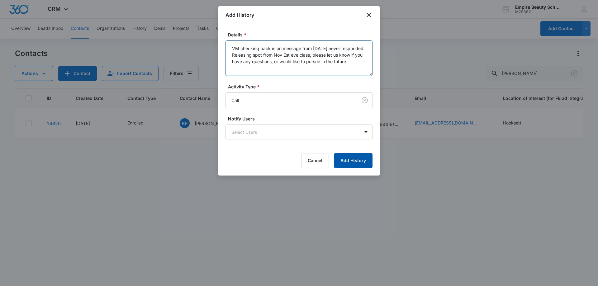
type textarea "VM checking back in on message from [DATE] never responded. Releasing spot from…"
click at [356, 158] on button "Add History" at bounding box center [353, 160] width 39 height 15
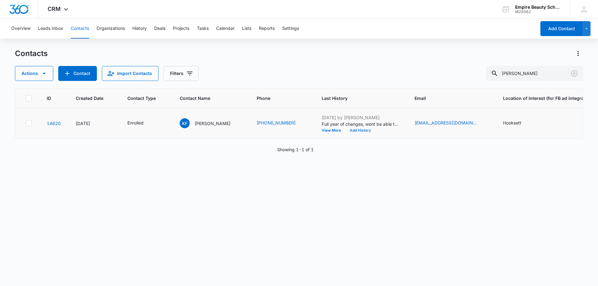
click at [345, 131] on button "Add History" at bounding box center [360, 131] width 30 height 4
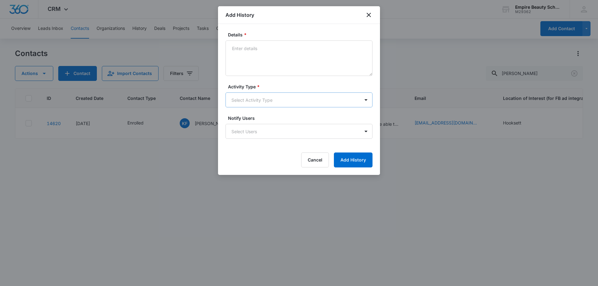
click at [241, 103] on body "CRM Apps Forms CRM Email Shop Payments POS Files Brand Settings AI Assistant Em…" at bounding box center [299, 143] width 598 height 286
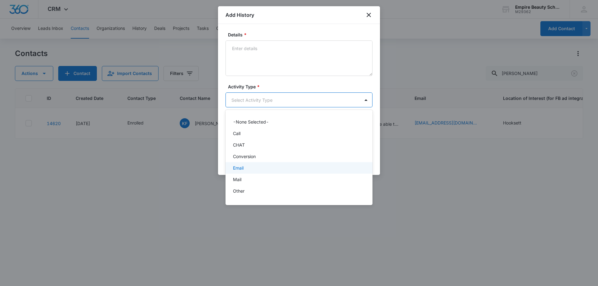
click at [242, 170] on p "Email" at bounding box center [238, 168] width 11 height 7
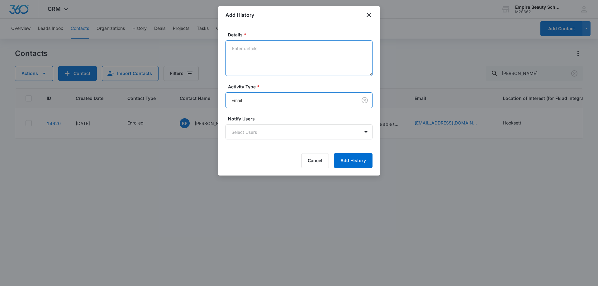
click at [252, 61] on textarea "Details *" at bounding box center [298, 57] width 147 height 35
type textarea "S"
type textarea "releasing spot same message"
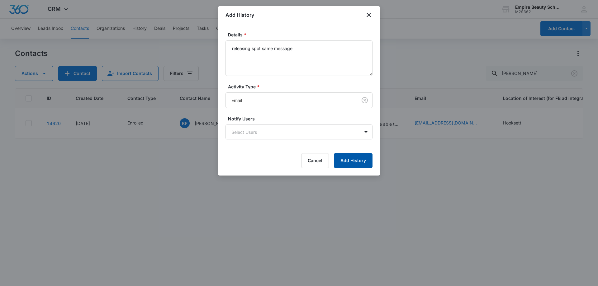
click at [352, 162] on button "Add History" at bounding box center [353, 160] width 39 height 15
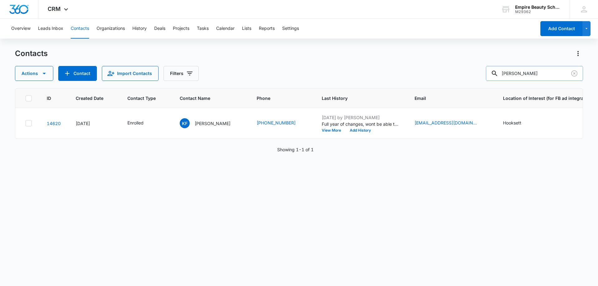
click at [579, 74] on input "[PERSON_NAME]" at bounding box center [534, 73] width 97 height 15
click at [576, 72] on icon "Clear" at bounding box center [573, 73] width 7 height 7
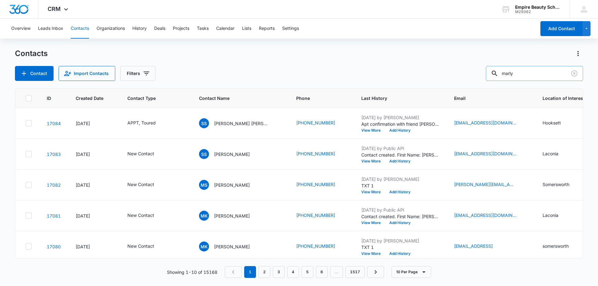
type input "marly"
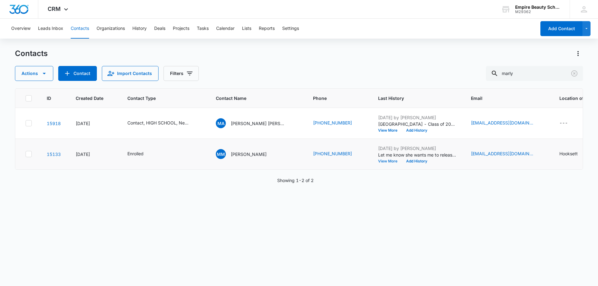
click at [383, 161] on button "View More" at bounding box center [390, 161] width 24 height 4
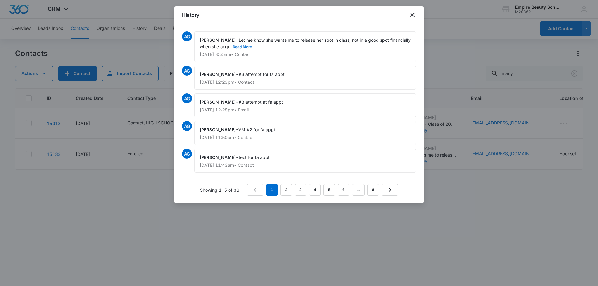
click at [252, 46] on button "Read More" at bounding box center [242, 47] width 19 height 4
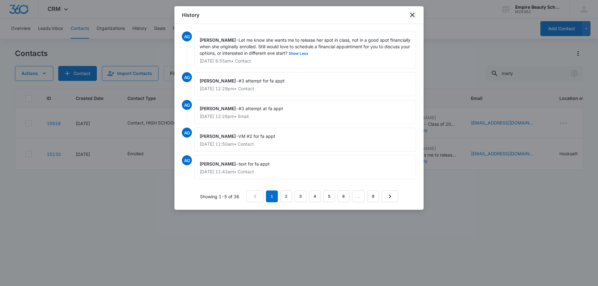
click at [410, 13] on icon "close" at bounding box center [411, 14] width 7 height 7
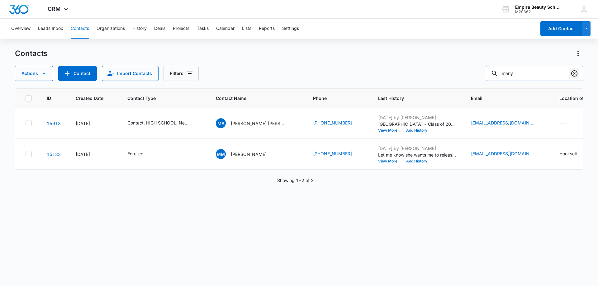
click at [574, 75] on icon "Clear" at bounding box center [573, 73] width 7 height 7
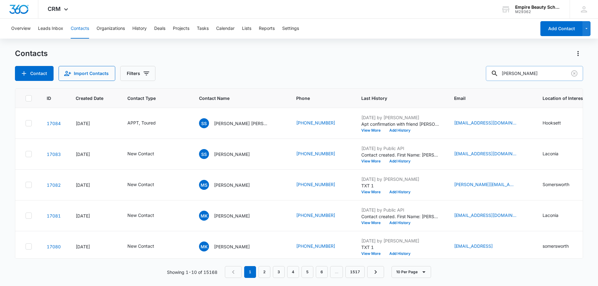
type input "[PERSON_NAME]"
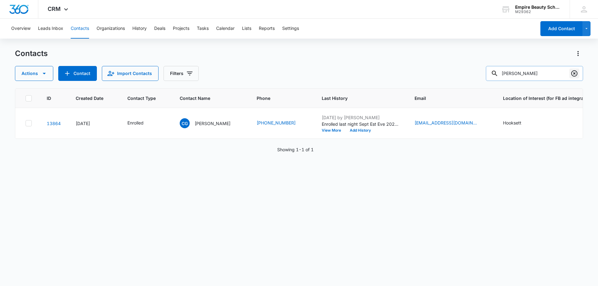
click at [574, 74] on icon "Clear" at bounding box center [573, 73] width 7 height 7
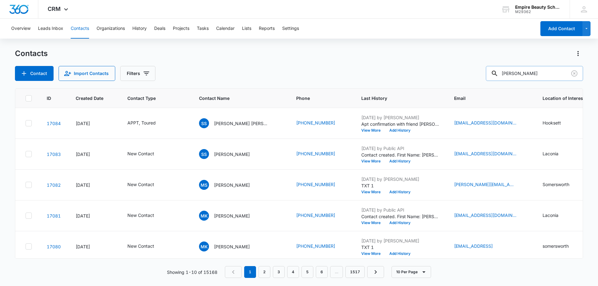
type input "[PERSON_NAME]"
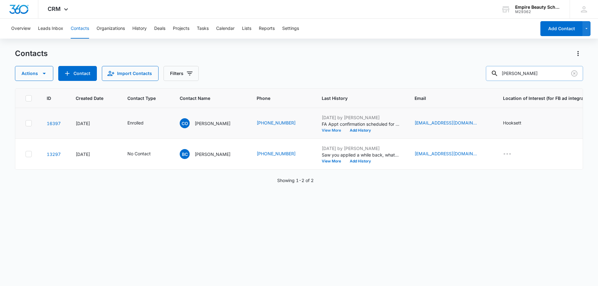
click at [322, 130] on button "View More" at bounding box center [334, 131] width 24 height 4
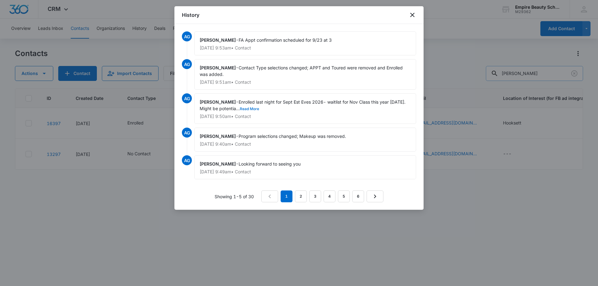
click at [252, 111] on button "Read More" at bounding box center [249, 109] width 19 height 4
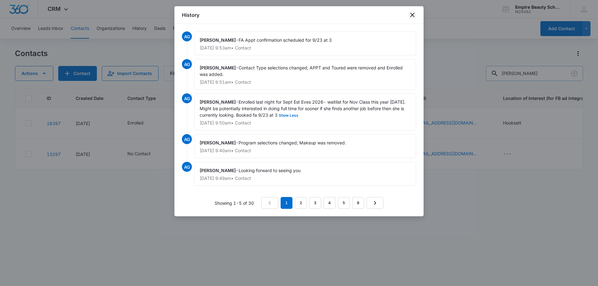
click at [411, 15] on icon "close" at bounding box center [411, 14] width 7 height 7
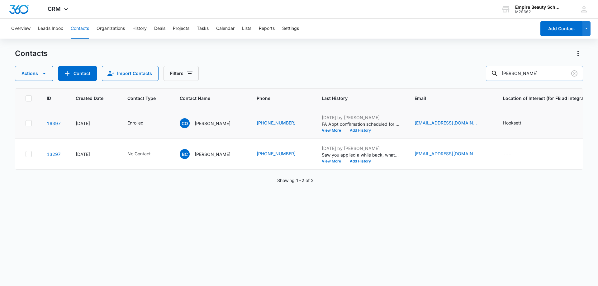
click at [358, 129] on button "Add History" at bounding box center [360, 131] width 30 height 4
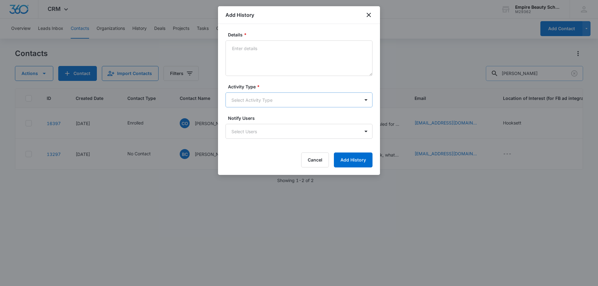
click at [233, 102] on body "CRM Apps Forms CRM Email Shop Payments POS Files Brand Settings AI Assistant Em…" at bounding box center [299, 143] width 598 height 286
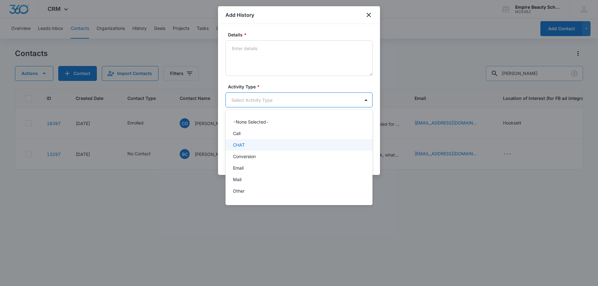
click at [244, 134] on div "Call" at bounding box center [298, 133] width 131 height 7
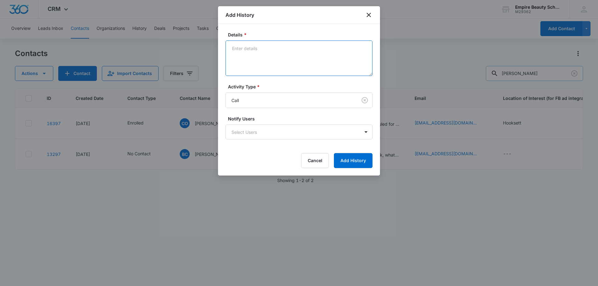
click at [262, 57] on textarea "Details *" at bounding box center [298, 57] width 147 height 35
type textarea "VM for callback - going to let her know spot opened up for Nov Est eve waitlist"
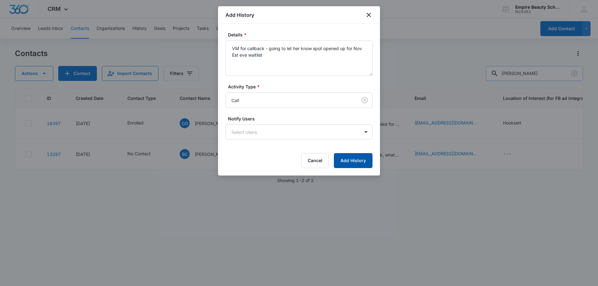
click at [346, 162] on button "Add History" at bounding box center [353, 160] width 39 height 15
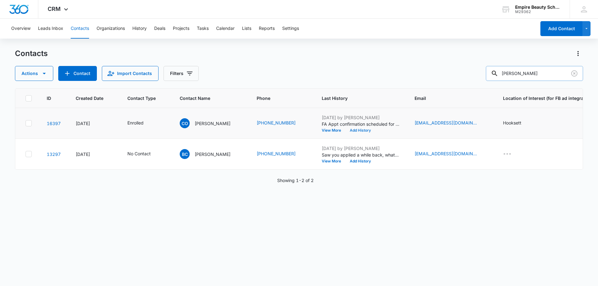
click at [348, 131] on button "Add History" at bounding box center [360, 131] width 30 height 4
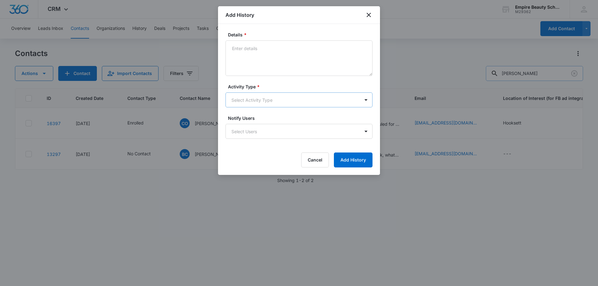
click at [244, 93] on body "CRM Apps Forms CRM Email Shop Payments POS Files Brand Settings AI Assistant Em…" at bounding box center [299, 143] width 598 height 286
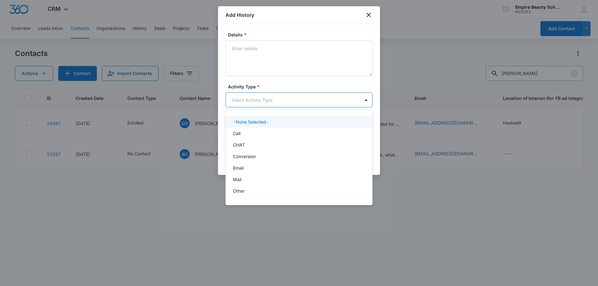
scroll to position [32, 0]
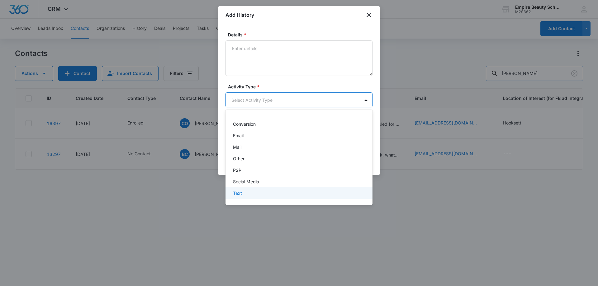
click at [241, 191] on p "Text" at bounding box center [237, 193] width 9 height 7
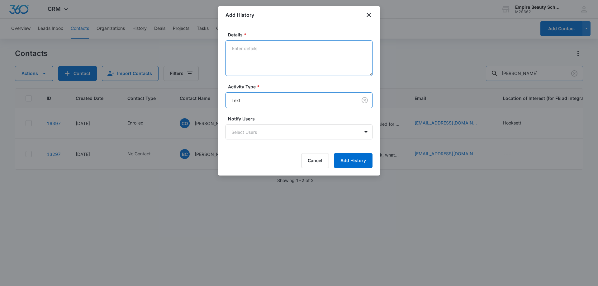
click at [262, 73] on textarea "Details *" at bounding box center [298, 57] width 147 height 35
type textarea "text"
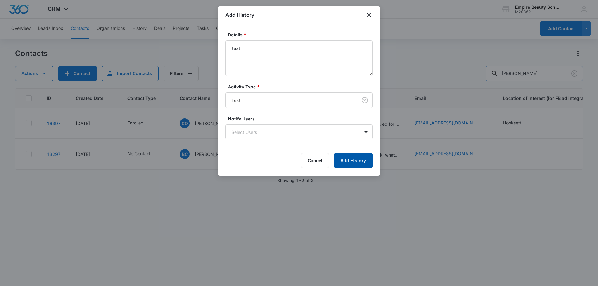
click at [343, 156] on button "Add History" at bounding box center [353, 160] width 39 height 15
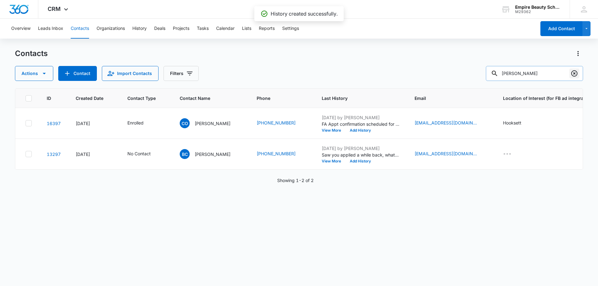
click at [576, 71] on icon "Clear" at bounding box center [573, 73] width 7 height 7
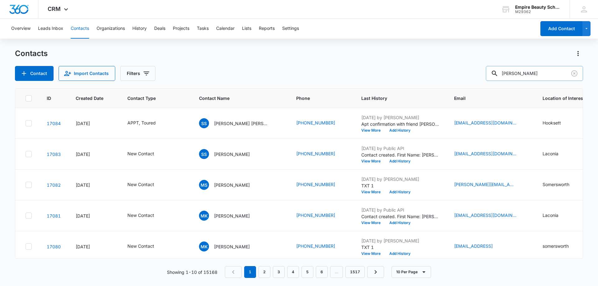
type input "[PERSON_NAME]"
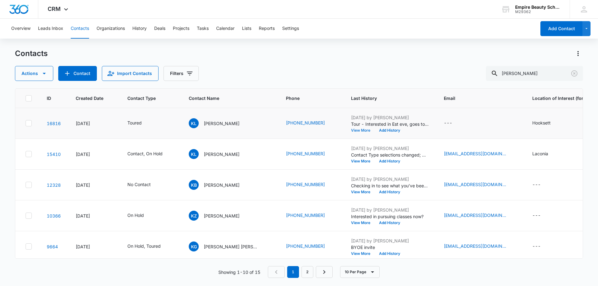
click at [351, 130] on button "View More" at bounding box center [363, 131] width 24 height 4
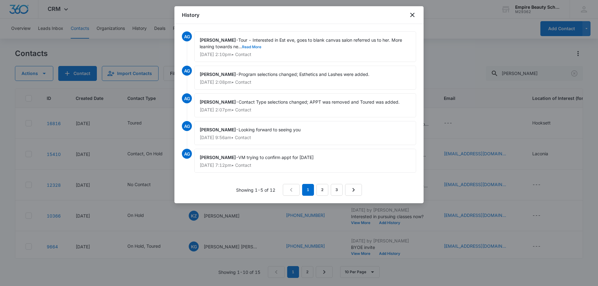
click at [252, 47] on button "Read More" at bounding box center [251, 47] width 19 height 4
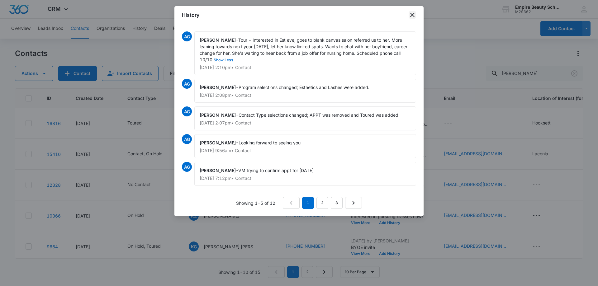
click at [412, 12] on icon "close" at bounding box center [411, 14] width 7 height 7
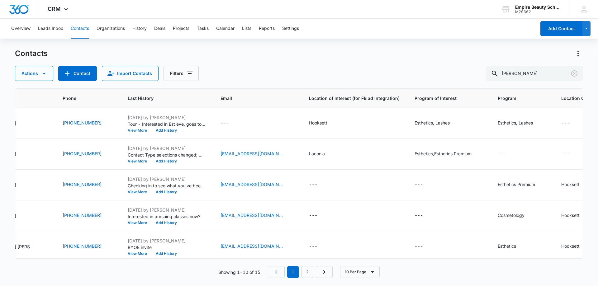
scroll to position [0, 0]
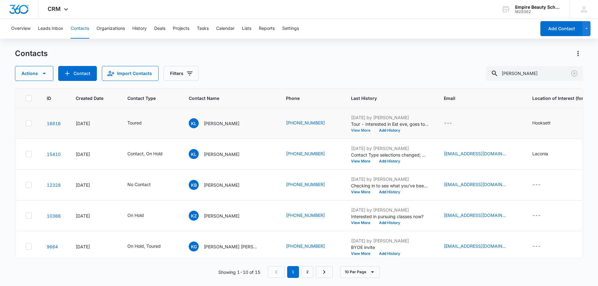
click at [351, 130] on button "View More" at bounding box center [363, 131] width 24 height 4
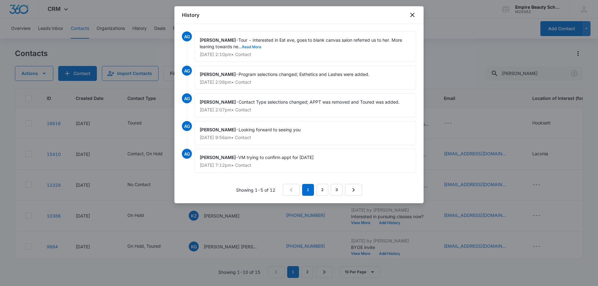
click at [254, 48] on button "Read More" at bounding box center [251, 47] width 19 height 4
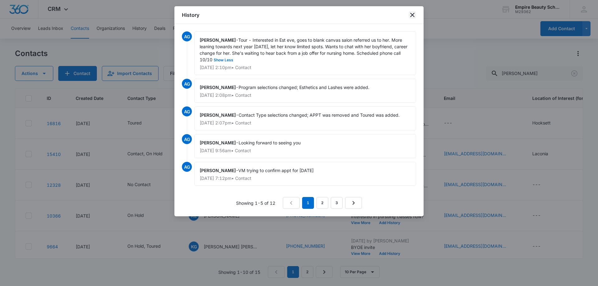
click at [411, 17] on icon "close" at bounding box center [411, 14] width 7 height 7
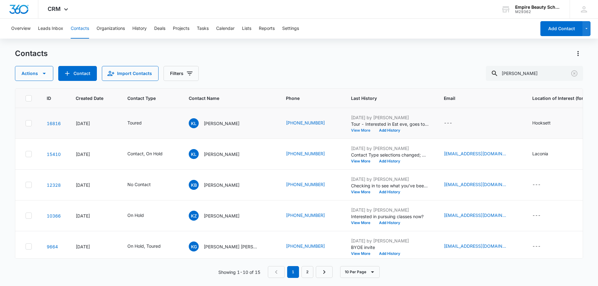
click at [351, 129] on button "View More" at bounding box center [363, 131] width 24 height 4
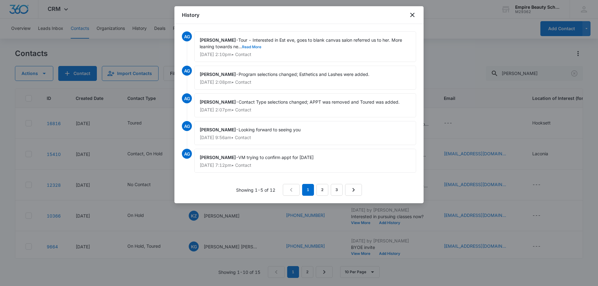
click at [253, 47] on button "Read More" at bounding box center [251, 47] width 19 height 4
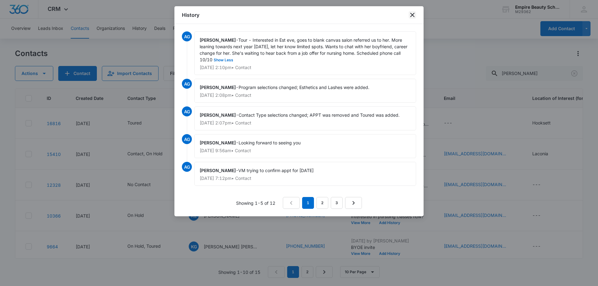
click at [413, 13] on icon "close" at bounding box center [411, 14] width 7 height 7
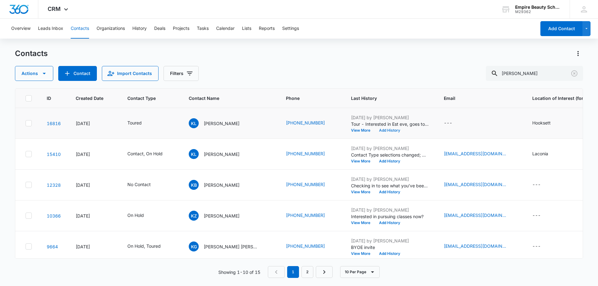
click at [378, 129] on button "Add History" at bounding box center [389, 131] width 30 height 4
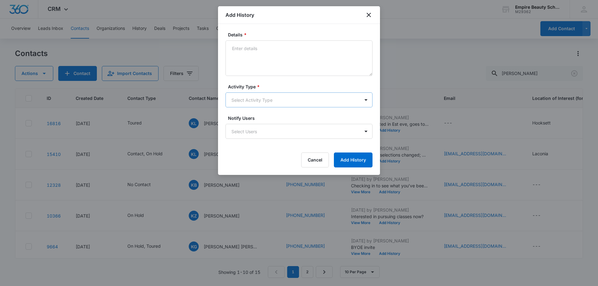
click at [245, 102] on body "CRM Apps Forms CRM Email Shop Payments POS Files Brand Settings AI Assistant Em…" at bounding box center [299, 143] width 598 height 286
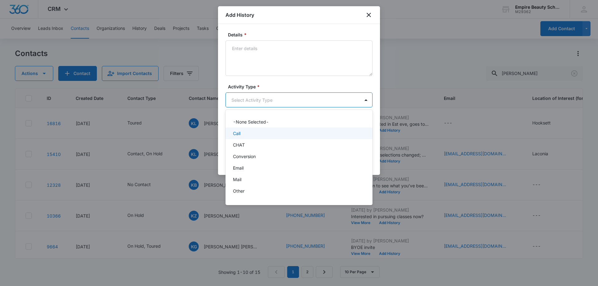
click at [245, 135] on div "Call" at bounding box center [298, 133] width 131 height 7
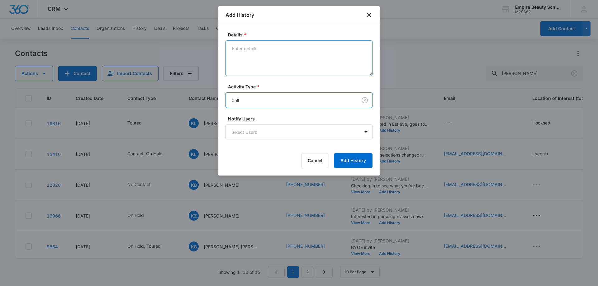
click at [251, 58] on textarea "Details *" at bounding box center [298, 57] width 147 height 35
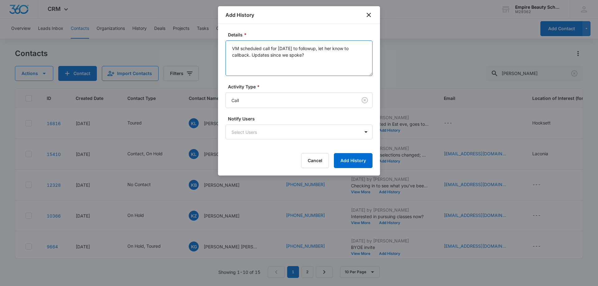
click at [309, 47] on textarea "VM scheduled call for [DATE] to followup, let her know to callback. Updates sin…" at bounding box center [298, 57] width 147 height 35
click at [307, 57] on textarea "VM scheduled call for [DATE] to follow up, let her know to callback. Updates si…" at bounding box center [298, 57] width 147 height 35
type textarea "VM scheduled call for [DATE] to follow up, let her know to callback. Updates si…"
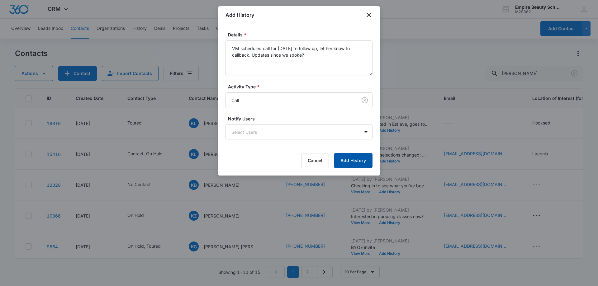
click at [348, 166] on button "Add History" at bounding box center [353, 160] width 39 height 15
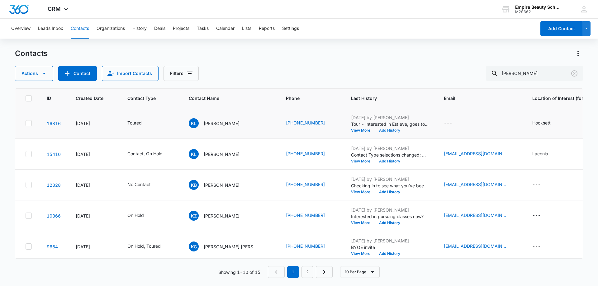
click at [374, 132] on button "Add History" at bounding box center [389, 131] width 30 height 4
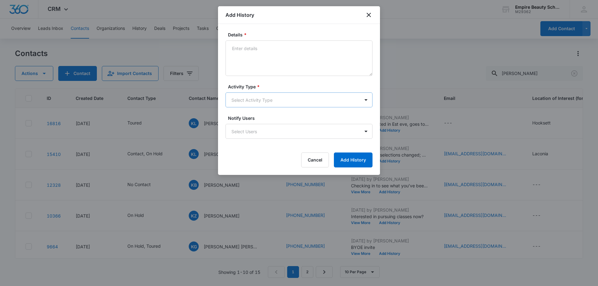
click at [262, 95] on body "CRM Apps Forms CRM Email Shop Payments POS Files Brand Settings AI Assistant Em…" at bounding box center [299, 143] width 598 height 286
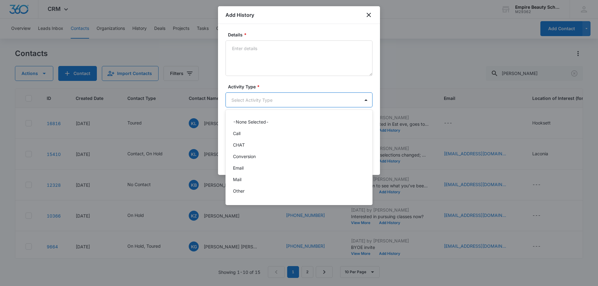
scroll to position [32, 0]
click at [242, 191] on p "Text" at bounding box center [237, 193] width 9 height 7
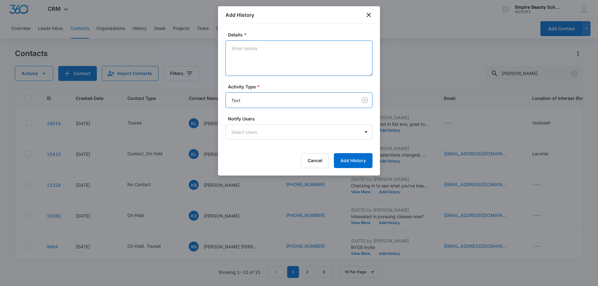
click at [246, 55] on textarea "Details *" at bounding box center [298, 57] width 147 height 35
type textarea "After tour text"
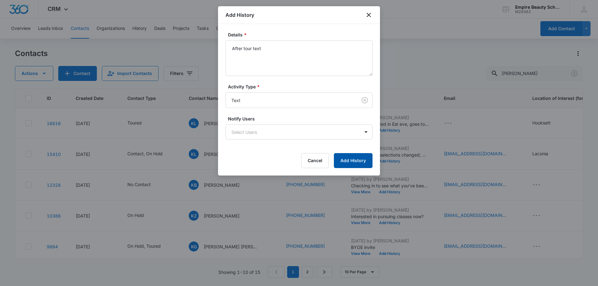
click at [353, 164] on button "Add History" at bounding box center [353, 160] width 39 height 15
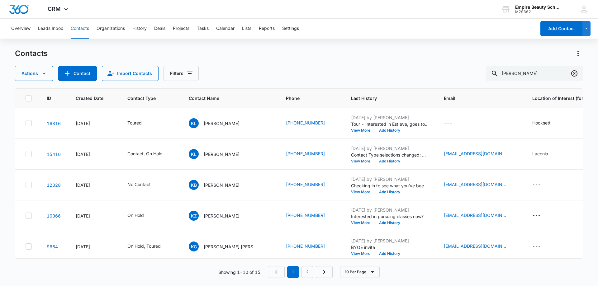
click at [578, 72] on button "Clear" at bounding box center [574, 73] width 10 height 10
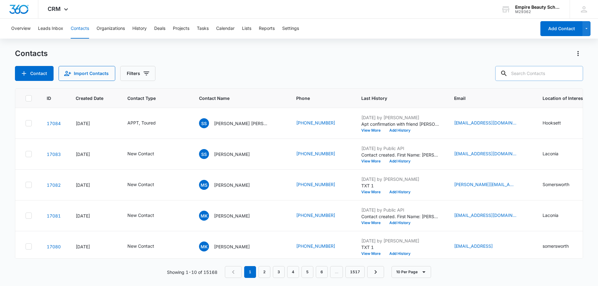
click at [526, 73] on input "text" at bounding box center [539, 73] width 88 height 15
drag, startPoint x: 525, startPoint y: 77, endPoint x: 382, endPoint y: 62, distance: 144.6
click at [382, 62] on div "Contacts Contact Import Contacts Filters" at bounding box center [299, 65] width 568 height 32
click at [527, 75] on input "text" at bounding box center [539, 73] width 88 height 15
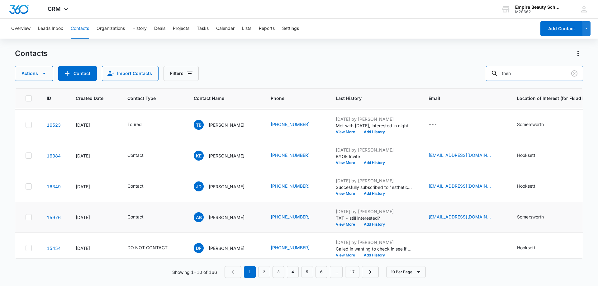
scroll to position [93, 0]
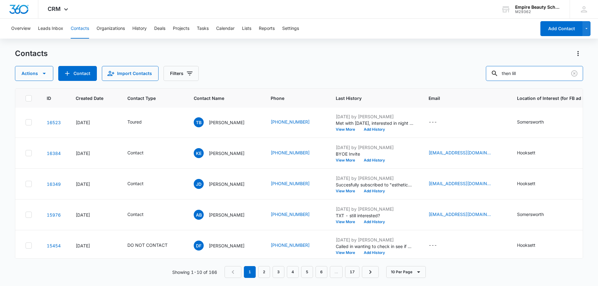
type input "then lill"
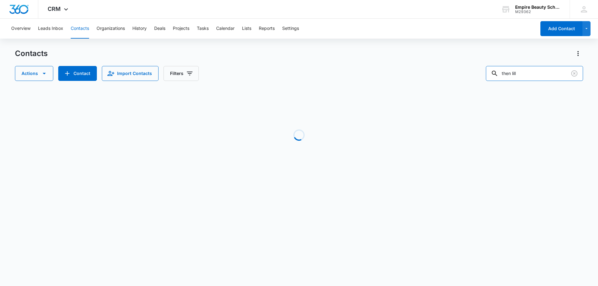
scroll to position [0, 0]
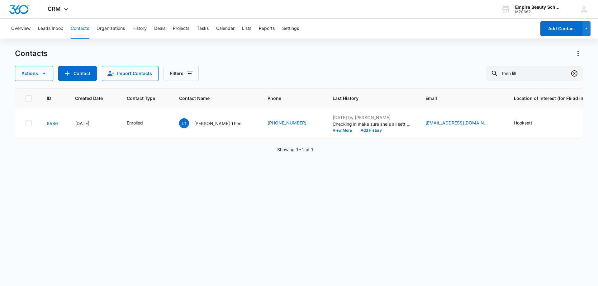
click at [572, 70] on icon "Clear" at bounding box center [573, 73] width 7 height 7
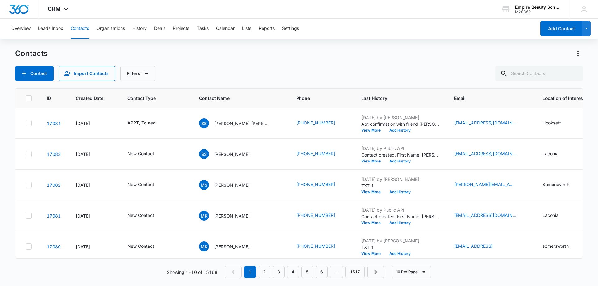
click at [239, 60] on div "Contacts Contact Import Contacts Filters" at bounding box center [299, 65] width 568 height 32
click at [562, 65] on div "Contacts Contact Import Contacts Filters" at bounding box center [299, 65] width 568 height 32
click at [559, 69] on input "text" at bounding box center [539, 73] width 88 height 15
type input "[PERSON_NAME]"
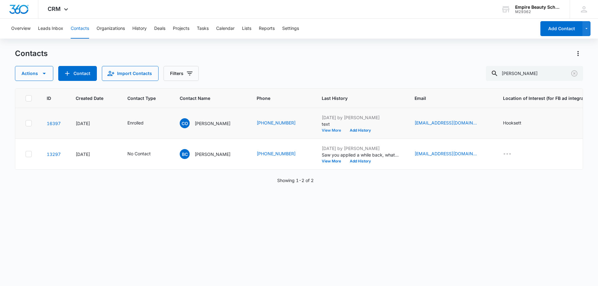
click at [323, 130] on button "View More" at bounding box center [334, 131] width 24 height 4
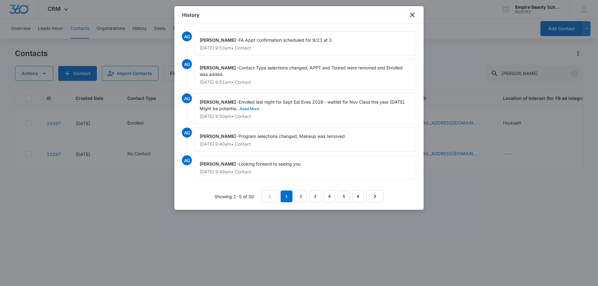
click at [257, 109] on button "Read More" at bounding box center [249, 109] width 19 height 4
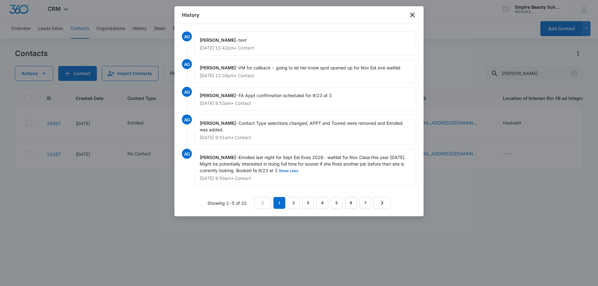
click at [413, 12] on icon "close" at bounding box center [411, 14] width 7 height 7
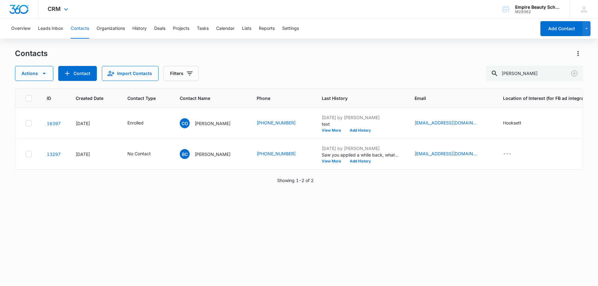
click at [413, 14] on div "CRM Apps Forms CRM Email Shop Payments POS Files Brand Settings AI Assistant Em…" at bounding box center [299, 9] width 598 height 19
click at [325, 65] on div "Contacts Actions Contact Import Contacts Filters [PERSON_NAME]" at bounding box center [299, 65] width 568 height 32
click at [573, 76] on icon "Clear" at bounding box center [574, 73] width 6 height 6
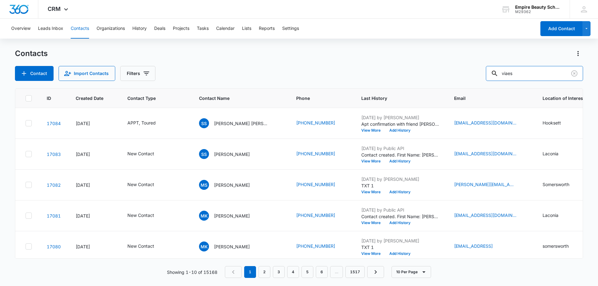
type input "viaes"
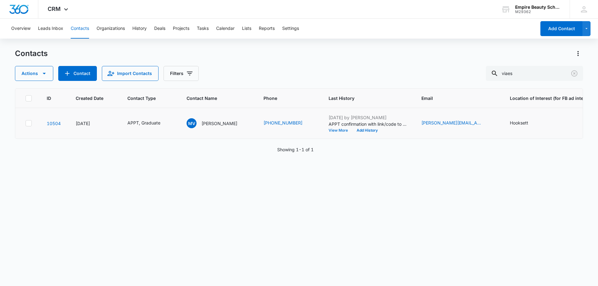
click at [328, 131] on button "View More" at bounding box center [340, 131] width 24 height 4
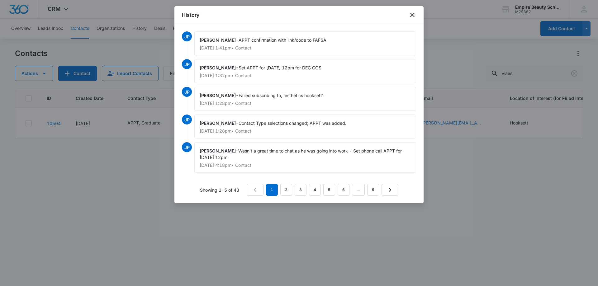
click at [233, 240] on div at bounding box center [299, 143] width 598 height 286
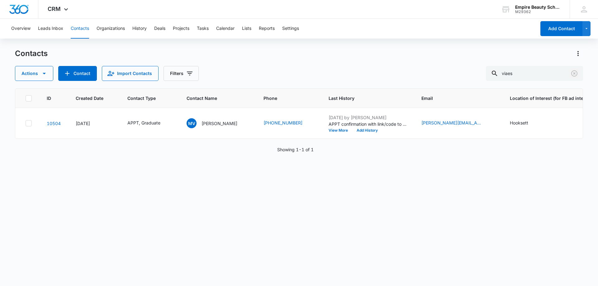
click at [577, 75] on icon "Clear" at bounding box center [573, 73] width 7 height 7
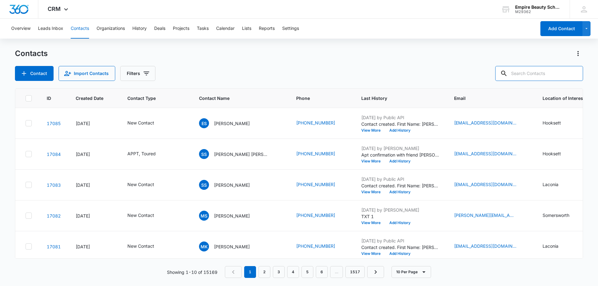
scroll to position [0, 226]
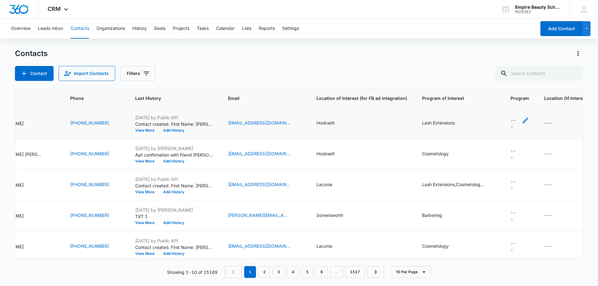
click at [510, 119] on div "---" at bounding box center [519, 123] width 19 height 13
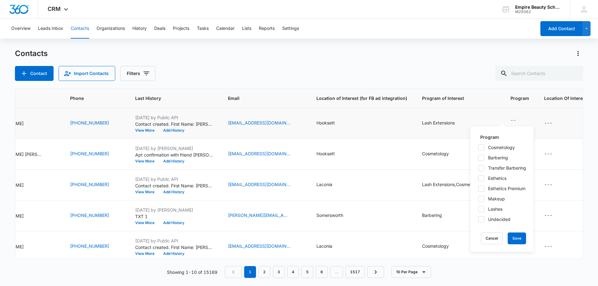
click at [482, 206] on icon at bounding box center [481, 209] width 6 height 6
click at [478, 209] on input "Lashes" at bounding box center [477, 209] width 0 height 0
checkbox input "true"
click at [518, 243] on button "Save" at bounding box center [516, 239] width 18 height 12
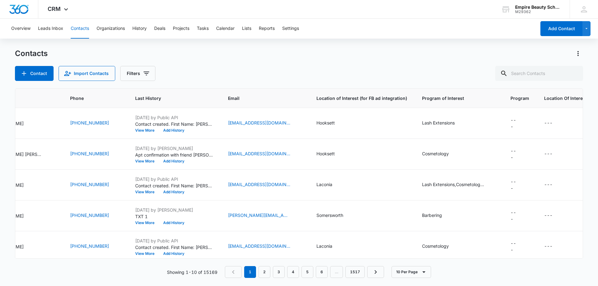
scroll to position [0, 0]
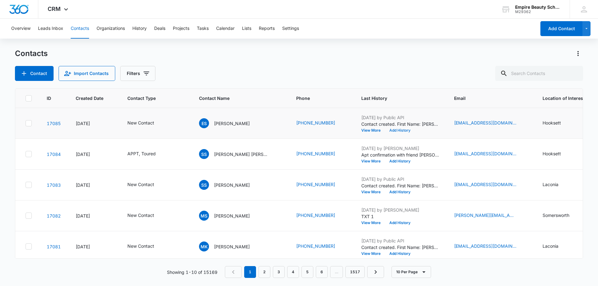
click at [392, 129] on button "Add History" at bounding box center [400, 131] width 30 height 4
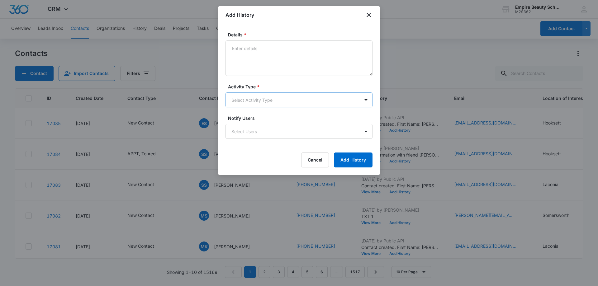
click at [242, 96] on body "CRM Apps Forms CRM Email Shop Payments POS Files Brand Settings AI Assistant Em…" at bounding box center [299, 143] width 598 height 286
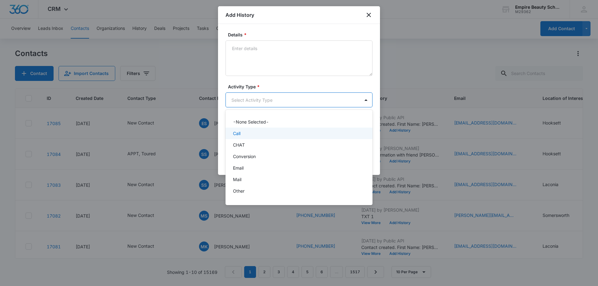
click at [240, 132] on p "Call" at bounding box center [236, 133] width 7 height 7
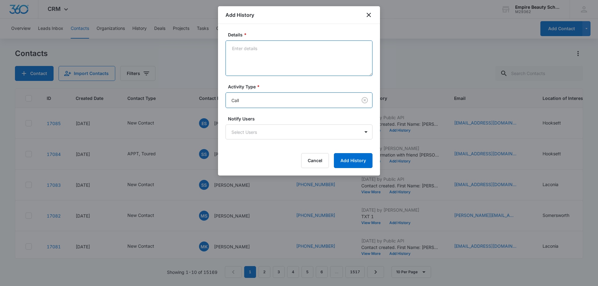
click at [254, 50] on textarea "Details *" at bounding box center [298, 57] width 147 height 35
type textarea "VM 1"
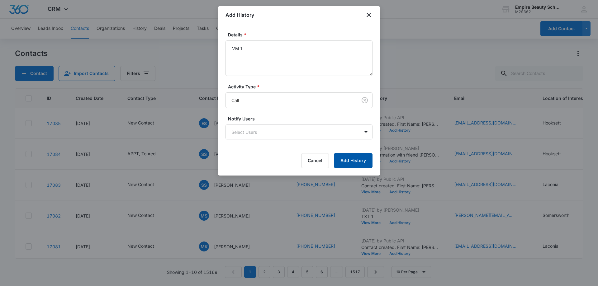
click at [362, 158] on button "Add History" at bounding box center [353, 160] width 39 height 15
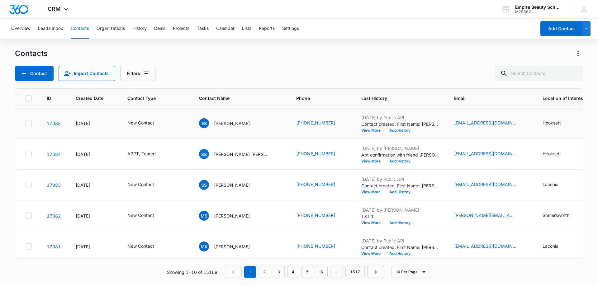
click at [385, 132] on button "Add History" at bounding box center [400, 131] width 30 height 4
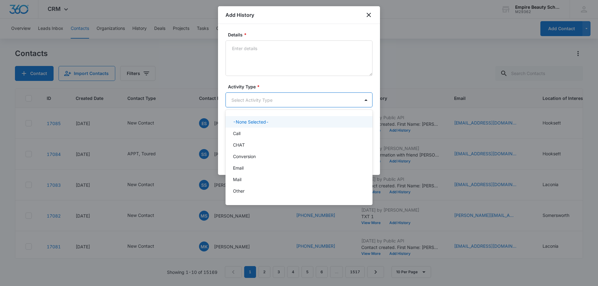
click at [240, 95] on body "CRM Apps Forms CRM Email Shop Payments POS Files Brand Settings AI Assistant Em…" at bounding box center [299, 143] width 598 height 286
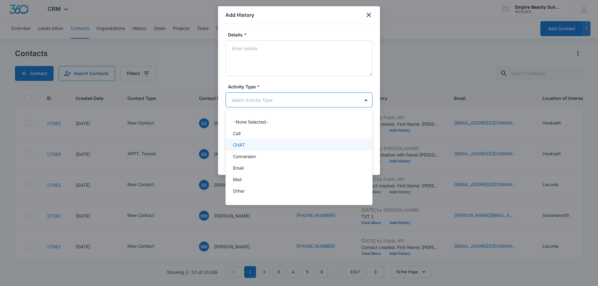
scroll to position [32, 0]
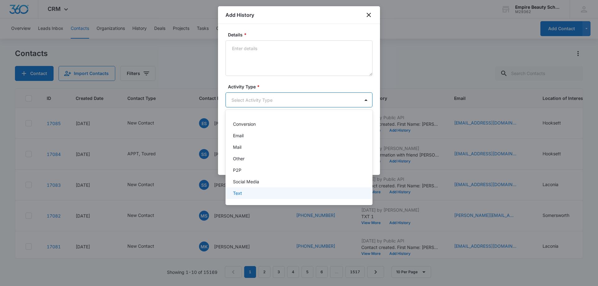
click at [241, 192] on p "Text" at bounding box center [237, 193] width 9 height 7
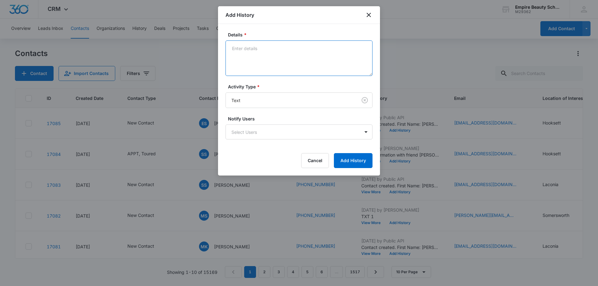
click at [248, 69] on textarea "Details *" at bounding box center [298, 57] width 147 height 35
type textarea "text 1"
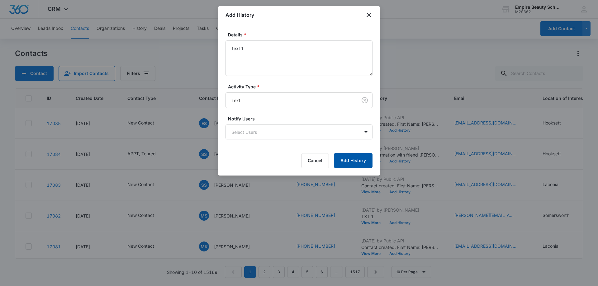
click at [346, 161] on button "Add History" at bounding box center [353, 160] width 39 height 15
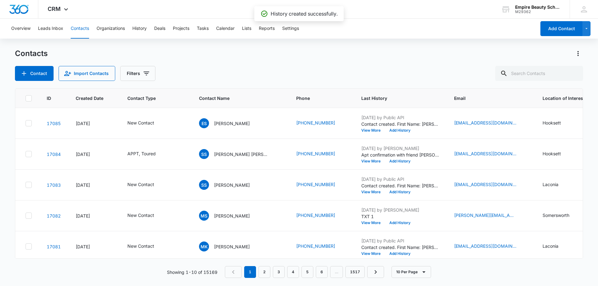
drag, startPoint x: 283, startPoint y: 77, endPoint x: 268, endPoint y: 73, distance: 15.7
click at [281, 76] on div "Contact Import Contacts Filters" at bounding box center [299, 73] width 568 height 15
click at [385, 130] on button "Add History" at bounding box center [400, 131] width 30 height 4
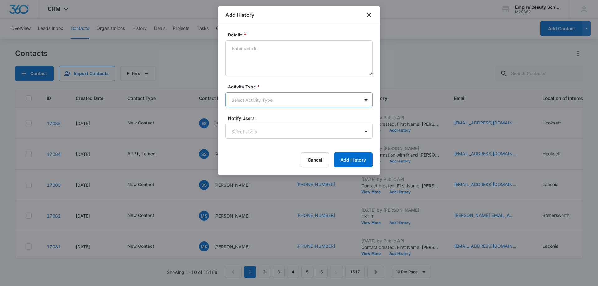
click at [259, 101] on body "CRM Apps Forms CRM Email Shop Payments POS Files Brand Settings AI Assistant Em…" at bounding box center [299, 143] width 598 height 286
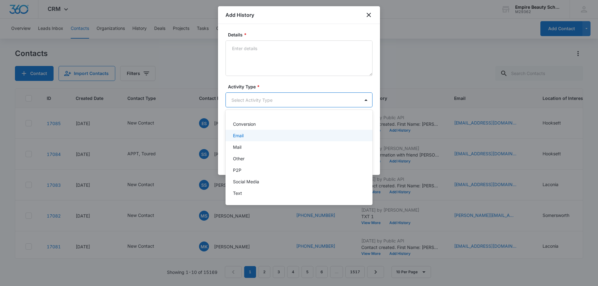
click at [243, 136] on p "Email" at bounding box center [238, 135] width 11 height 7
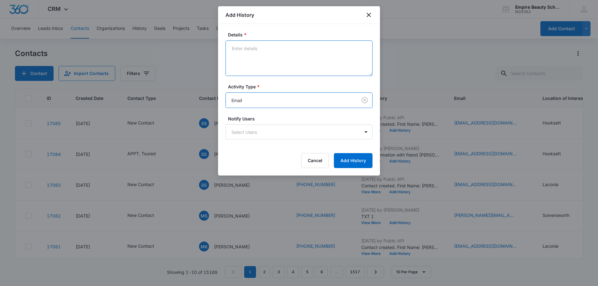
click at [254, 71] on textarea "Details *" at bounding box center [298, 57] width 147 height 35
type textarea "email 1"
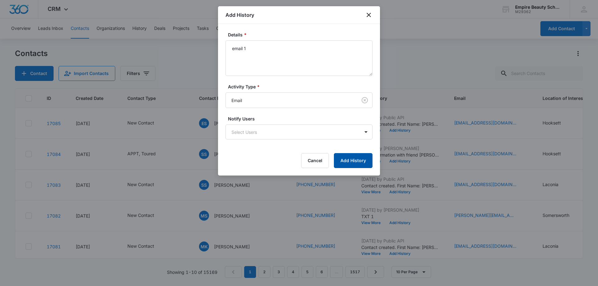
click at [350, 162] on button "Add History" at bounding box center [353, 160] width 39 height 15
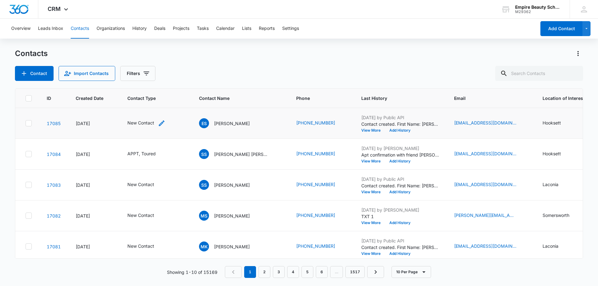
click at [161, 124] on icon "Contact Type - New Contact - Select to Edit Field" at bounding box center [162, 123] width 6 height 6
click at [167, 80] on div at bounding box center [172, 83] width 10 height 10
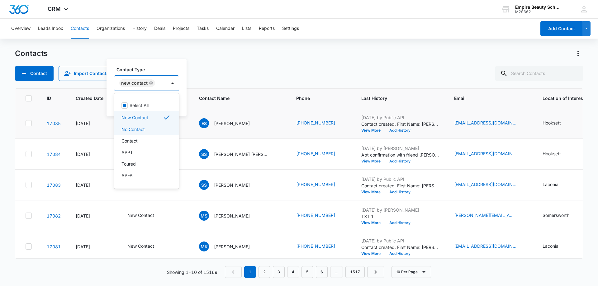
click at [141, 140] on div "Contact" at bounding box center [145, 141] width 49 height 7
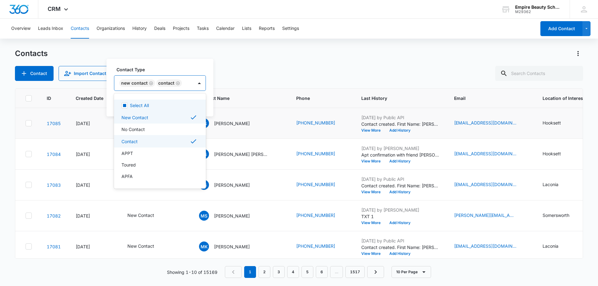
click at [178, 68] on label "Contact Type" at bounding box center [162, 69] width 92 height 7
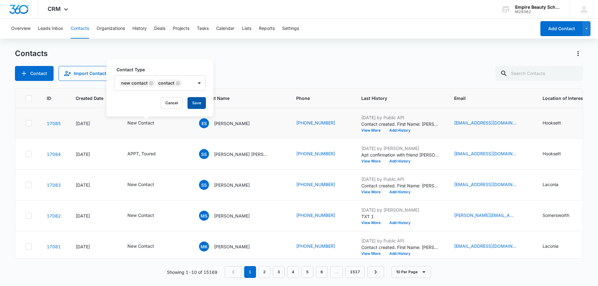
click at [197, 105] on button "Save" at bounding box center [196, 103] width 18 height 12
click at [385, 129] on button "Add History" at bounding box center [400, 131] width 30 height 4
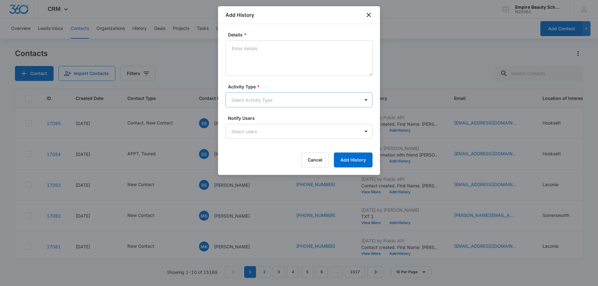
click at [243, 100] on body "CRM Apps Forms CRM Email Shop Payments POS Files Brand Settings AI Assistant Em…" at bounding box center [299, 143] width 598 height 286
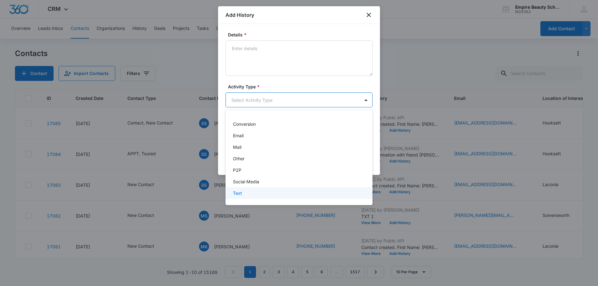
click at [240, 194] on p "Text" at bounding box center [237, 193] width 9 height 7
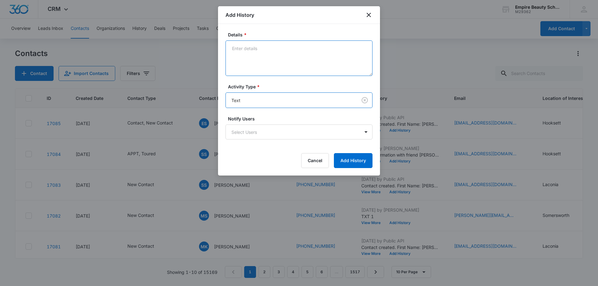
click at [245, 45] on textarea "Details *" at bounding box center [298, 57] width 147 height 35
click at [270, 49] on textarea "responded via text, best time to chat?" at bounding box center [298, 57] width 147 height 35
click at [270, 62] on textarea "responded via text wants to know about cost, best time to chat?" at bounding box center [298, 57] width 147 height 35
drag, startPoint x: 324, startPoint y: 46, endPoint x: 307, endPoint y: 81, distance: 38.6
click at [324, 49] on textarea "responded via text wants to know about cost, best time to chat?" at bounding box center [298, 57] width 147 height 35
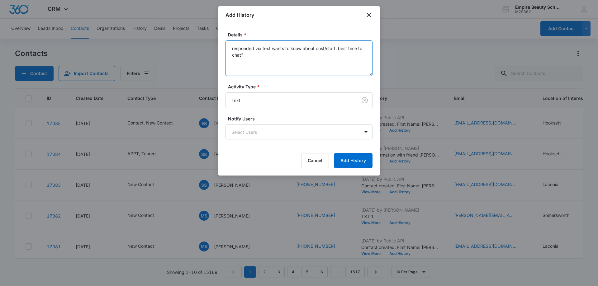
click at [308, 69] on textarea "responded via text wants to know about cost/start, best time to chat?" at bounding box center [298, 57] width 147 height 35
type textarea "responded via text wants to know about cost/start, best time to chat?"
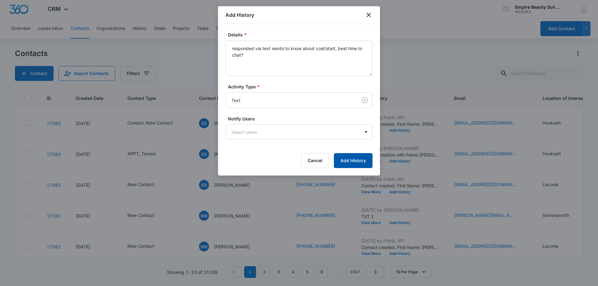
click at [352, 160] on button "Add History" at bounding box center [353, 160] width 39 height 15
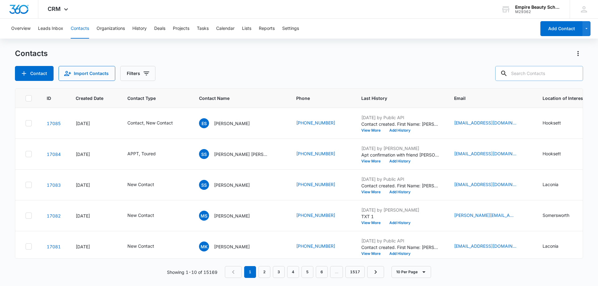
click at [528, 71] on input "text" at bounding box center [539, 73] width 88 height 15
paste input "[PHONE_NUMBER]"
type input "[PHONE_NUMBER]"
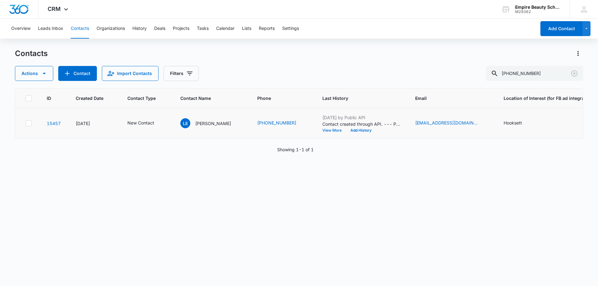
click at [322, 131] on button "View More" at bounding box center [334, 131] width 24 height 4
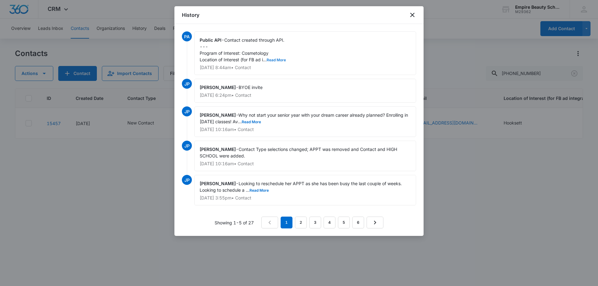
click at [277, 60] on button "Read More" at bounding box center [275, 60] width 19 height 4
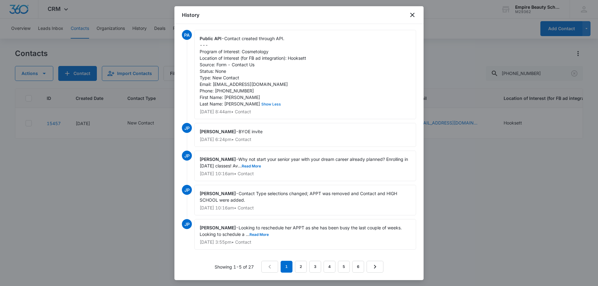
scroll to position [8, 0]
click at [266, 235] on button "Read More" at bounding box center [258, 235] width 19 height 4
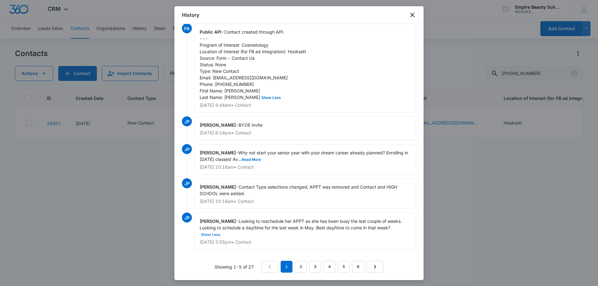
scroll to position [15, 0]
click at [295, 266] on link "2" at bounding box center [301, 267] width 12 height 12
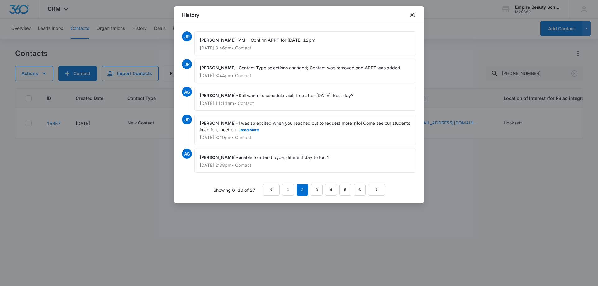
click at [269, 133] on div "[PERSON_NAME] - I was so excited when you reached out to request more info! Com…" at bounding box center [305, 130] width 222 height 31
click at [317, 190] on link "3" at bounding box center [317, 190] width 12 height 12
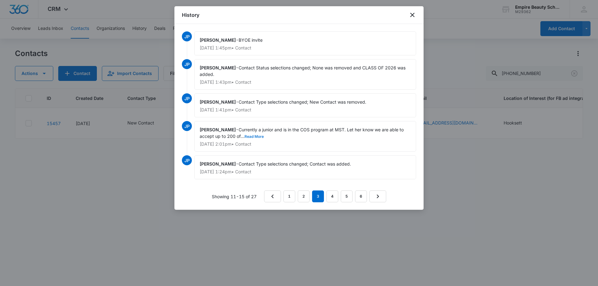
click at [253, 135] on button "Read More" at bounding box center [253, 137] width 19 height 4
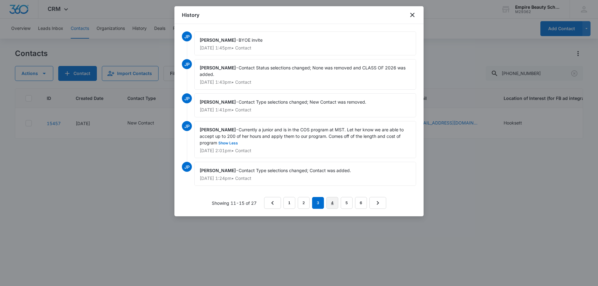
click at [334, 205] on link "4" at bounding box center [332, 203] width 12 height 12
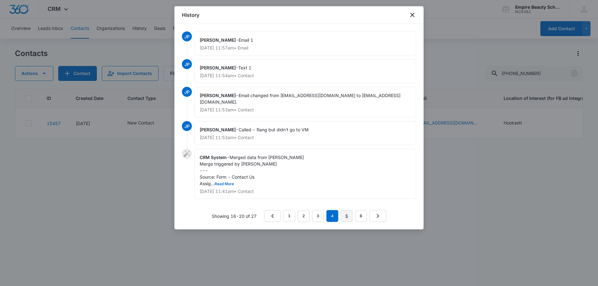
click at [345, 210] on link "5" at bounding box center [347, 216] width 12 height 12
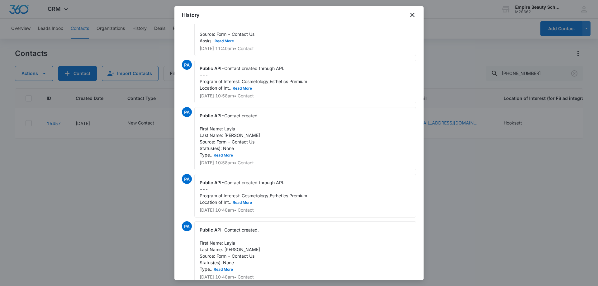
scroll to position [60, 0]
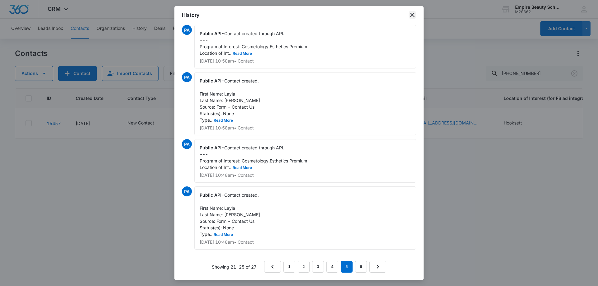
drag, startPoint x: 417, startPoint y: 16, endPoint x: 413, endPoint y: 18, distance: 4.6
click at [416, 17] on div "History" at bounding box center [298, 15] width 249 height 18
click at [413, 17] on icon "close" at bounding box center [411, 14] width 7 height 7
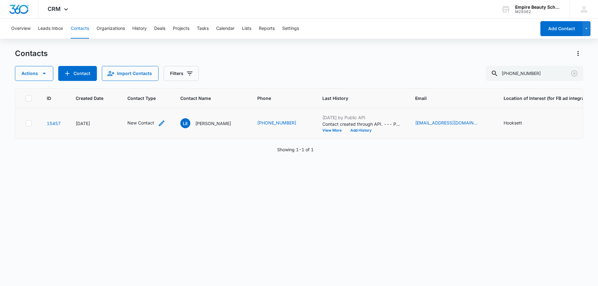
click at [160, 125] on icon "Contact Type - New Contact - Select to Edit Field" at bounding box center [162, 123] width 6 height 6
click at [172, 81] on div at bounding box center [172, 83] width 10 height 10
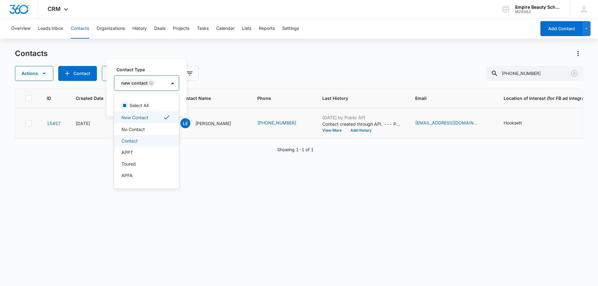
click at [131, 145] on div "Contact" at bounding box center [146, 141] width 65 height 12
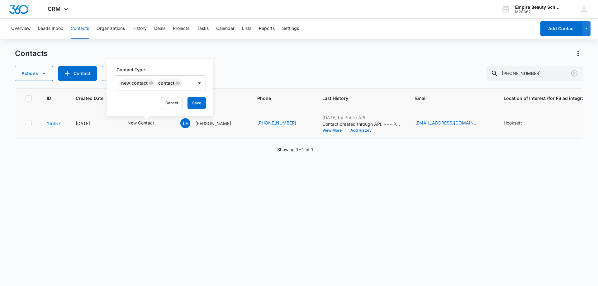
drag, startPoint x: 171, startPoint y: 59, endPoint x: 177, endPoint y: 71, distance: 14.2
click at [171, 59] on div "Contact Type New Contact Contact Cancel Save" at bounding box center [159, 88] width 107 height 58
click at [198, 107] on button "Save" at bounding box center [196, 103] width 18 height 12
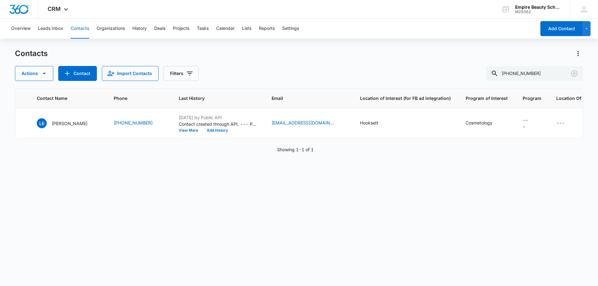
scroll to position [0, 0]
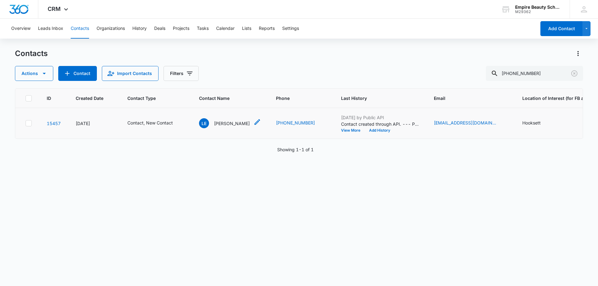
click at [235, 120] on div "LE [PERSON_NAME]" at bounding box center [224, 123] width 51 height 10
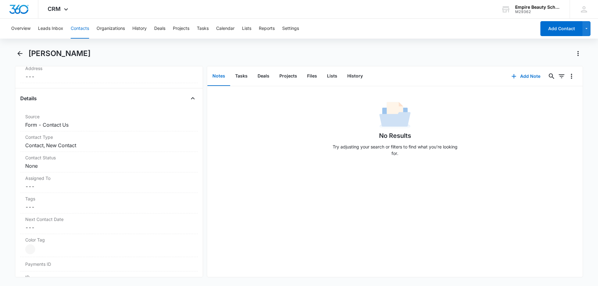
scroll to position [93, 0]
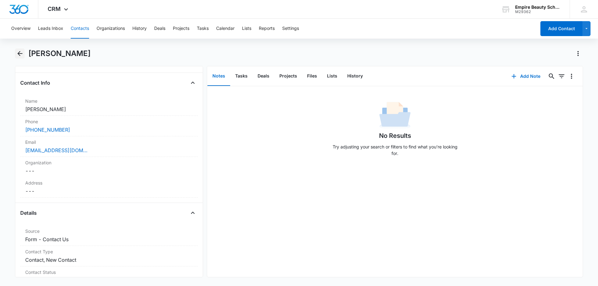
click at [19, 55] on icon "Back" at bounding box center [19, 53] width 7 height 7
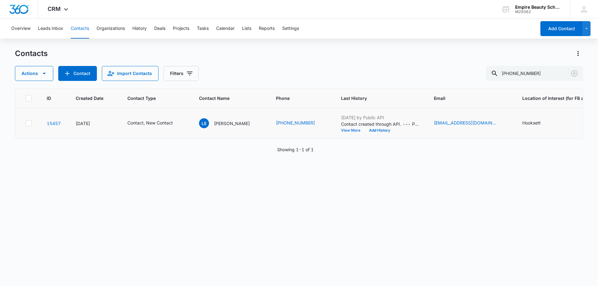
click at [341, 129] on button "View More" at bounding box center [353, 131] width 24 height 4
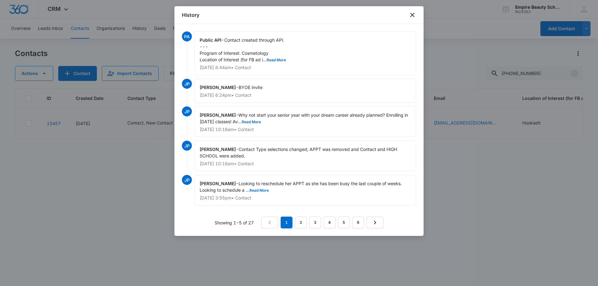
click at [282, 61] on div "Public API - Contact created through API. --- Program of Interest: Cosmetology …" at bounding box center [305, 53] width 222 height 44
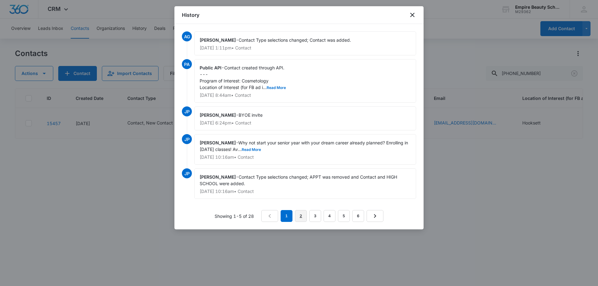
click at [299, 217] on link "2" at bounding box center [301, 216] width 12 height 12
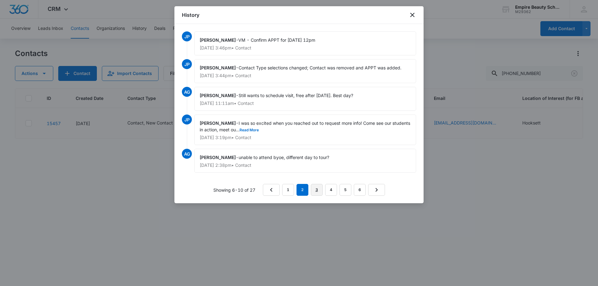
click at [317, 189] on link "3" at bounding box center [317, 190] width 12 height 12
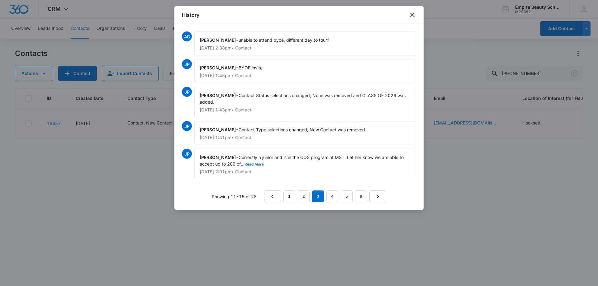
click at [259, 165] on button "Read More" at bounding box center [253, 164] width 19 height 4
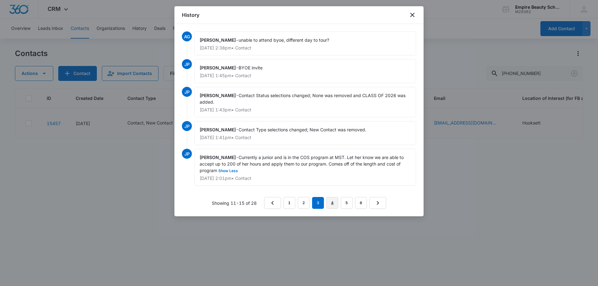
click at [333, 203] on link "4" at bounding box center [332, 203] width 12 height 12
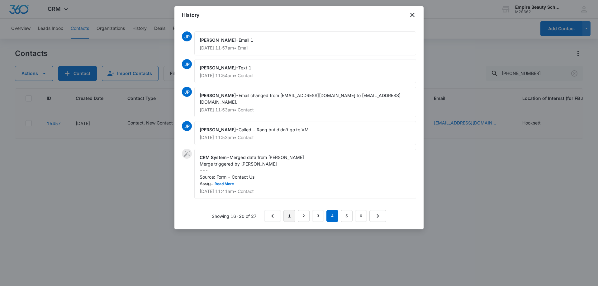
click at [292, 211] on link "1" at bounding box center [289, 216] width 12 height 12
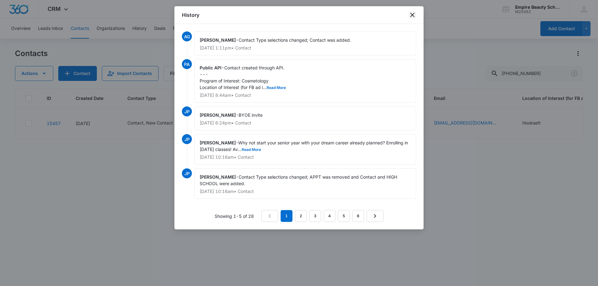
click at [411, 15] on icon "close" at bounding box center [411, 14] width 7 height 7
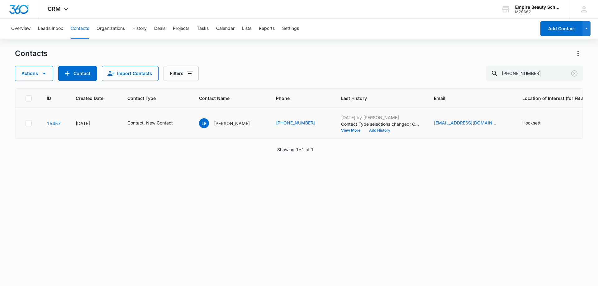
click at [370, 131] on button "Add History" at bounding box center [379, 131] width 30 height 4
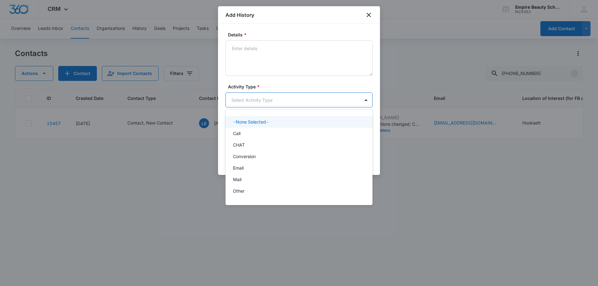
click at [249, 97] on body "CRM Apps Forms CRM Email Shop Payments POS Files Brand Settings AI Assistant Em…" at bounding box center [299, 143] width 598 height 286
click at [244, 129] on div "Call" at bounding box center [298, 134] width 147 height 12
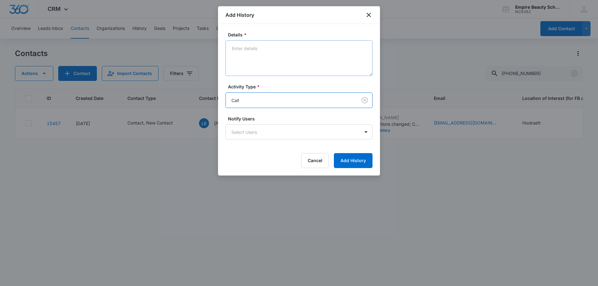
drag, startPoint x: 254, startPoint y: 28, endPoint x: 242, endPoint y: 56, distance: 30.4
click at [254, 30] on div "Details * Activity Type * option Call, selected. Call Notify Users Select Users…" at bounding box center [299, 100] width 162 height 152
click at [242, 58] on textarea "Details *" at bounding box center [298, 57] width 147 height 35
type textarea "submitted new lead VM 1"
click at [352, 162] on button "Add History" at bounding box center [353, 160] width 39 height 15
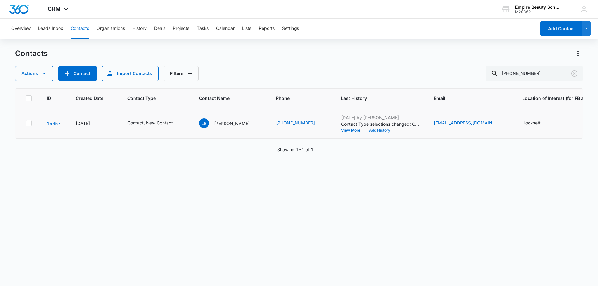
click at [366, 129] on button "Add History" at bounding box center [379, 131] width 30 height 4
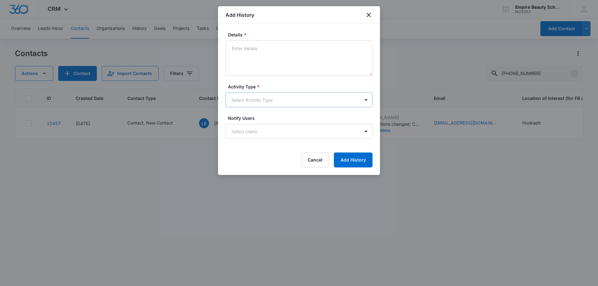
click at [244, 102] on body "CRM Apps Forms CRM Email Shop Payments POS Files Brand Settings AI Assistant Em…" at bounding box center [299, 143] width 598 height 286
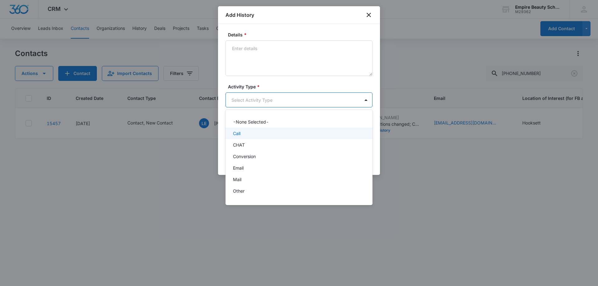
scroll to position [32, 0]
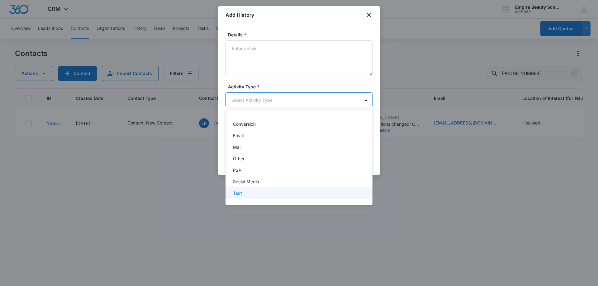
click at [239, 195] on p "Text" at bounding box center [237, 193] width 9 height 7
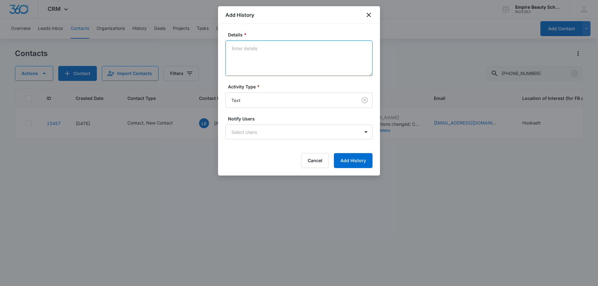
click at [243, 57] on textarea "Details *" at bounding box center [298, 57] width 147 height 35
type textarea "text"
click at [358, 151] on form "Details * text Activity Type * Text Notify Users Select Users Cancel Add History" at bounding box center [298, 99] width 147 height 137
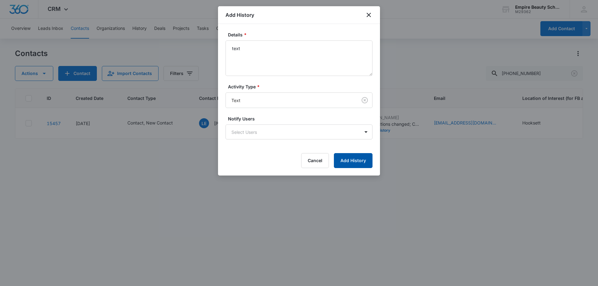
click at [357, 155] on button "Add History" at bounding box center [353, 160] width 39 height 15
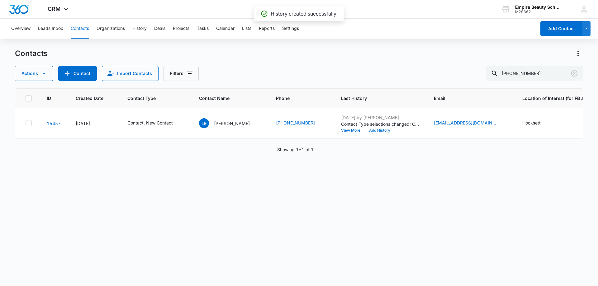
scroll to position [0, 162]
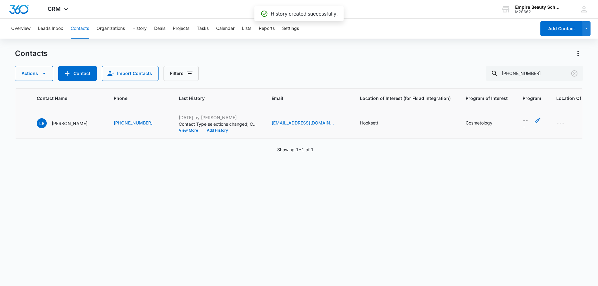
click at [522, 122] on div "---" at bounding box center [531, 123] width 19 height 13
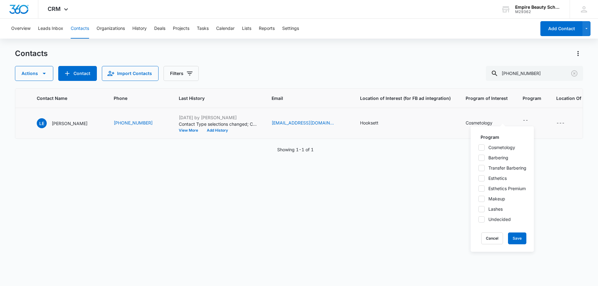
click at [483, 145] on icon at bounding box center [481, 148] width 6 height 6
click at [478, 147] on input "Cosmetology" at bounding box center [478, 147] width 0 height 0
checkbox input "true"
click at [518, 236] on button "Save" at bounding box center [517, 239] width 18 height 12
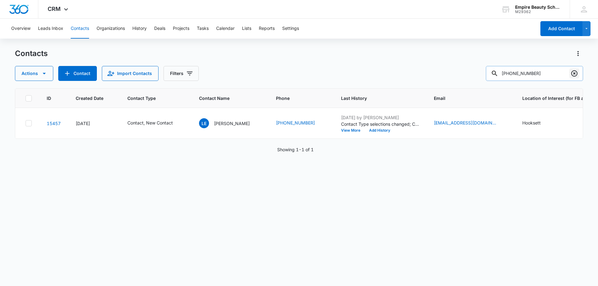
click at [573, 75] on icon "Clear" at bounding box center [573, 73] width 7 height 7
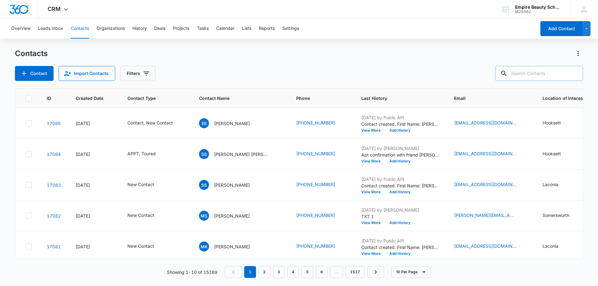
drag, startPoint x: 261, startPoint y: 68, endPoint x: 167, endPoint y: 2, distance: 114.3
click at [260, 68] on div "Contact Import Contacts Filters" at bounding box center [299, 73] width 568 height 15
click at [546, 73] on input "text" at bounding box center [539, 73] width 88 height 15
paste input "6033152410"
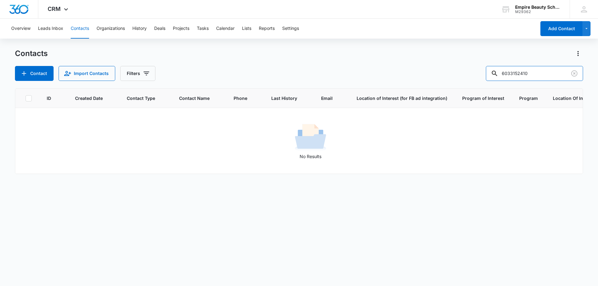
drag, startPoint x: 523, startPoint y: 73, endPoint x: 465, endPoint y: 78, distance: 58.2
click at [465, 78] on div "Contact Import Contacts Filters 6033152410" at bounding box center [299, 73] width 568 height 15
type input "2410"
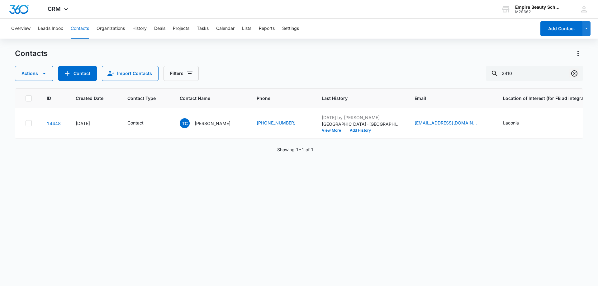
click at [578, 74] on button "Clear" at bounding box center [574, 73] width 10 height 10
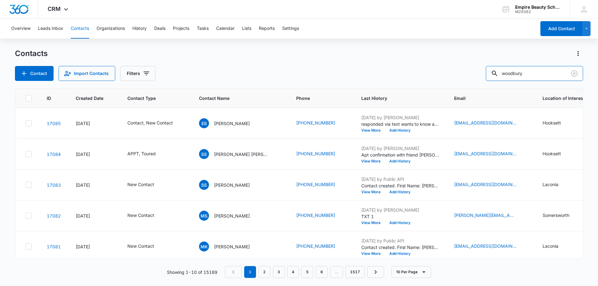
type input "woodbury"
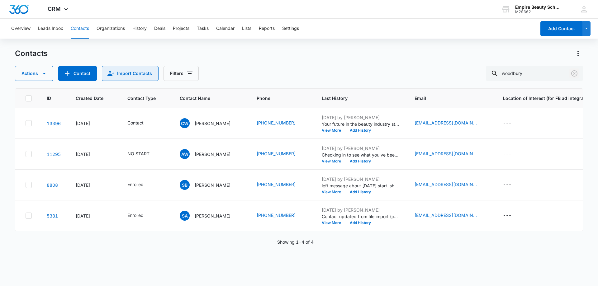
click at [575, 73] on icon "Clear" at bounding box center [574, 73] width 6 height 6
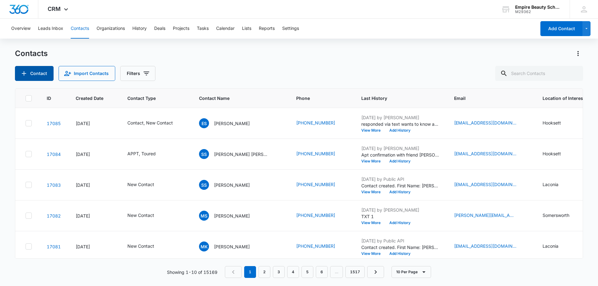
click at [50, 72] on button "Contact" at bounding box center [34, 73] width 39 height 15
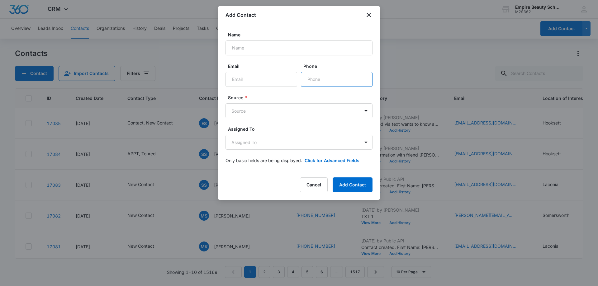
drag, startPoint x: 327, startPoint y: 82, endPoint x: 318, endPoint y: 82, distance: 8.7
click at [327, 82] on input "Phone" at bounding box center [337, 79] width 72 height 15
paste input "[PHONE_NUMBER]"
type input "[PHONE_NUMBER]"
click at [249, 49] on input "Name" at bounding box center [298, 47] width 147 height 15
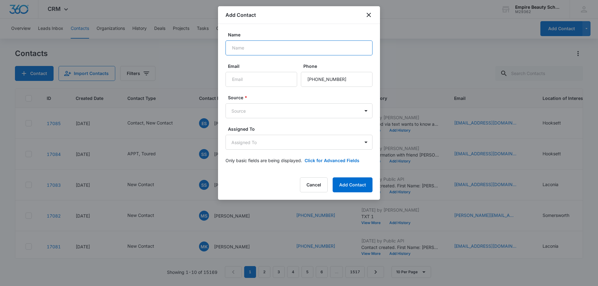
paste input "Jeweliana Woodbury"
click at [240, 48] on input "Jeweliana Woodbury" at bounding box center [298, 47] width 147 height 15
type input "Jeweliana Woodbury"
drag, startPoint x: 248, startPoint y: 82, endPoint x: 235, endPoint y: 70, distance: 18.5
click at [248, 82] on input "Email" at bounding box center [261, 79] width 72 height 15
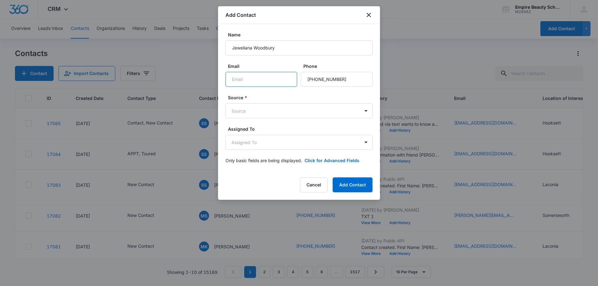
click at [252, 81] on input "Email" at bounding box center [261, 79] width 72 height 15
paste input "[EMAIL_ADDRESS][DOMAIN_NAME]"
click at [231, 78] on input "[EMAIL_ADDRESS][DOMAIN_NAME]" at bounding box center [261, 79] width 72 height 15
click at [234, 78] on input "[EMAIL_ADDRESS][DOMAIN_NAME]" at bounding box center [261, 79] width 72 height 15
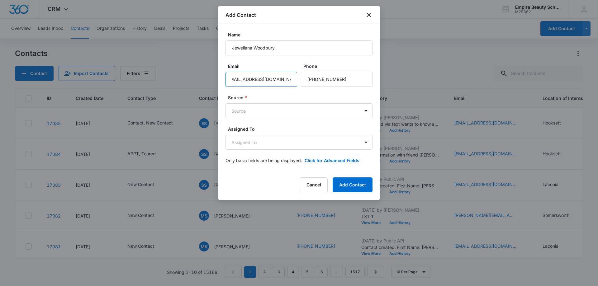
click at [235, 80] on input "[EMAIL_ADDRESS][DOMAIN_NAME]" at bounding box center [261, 79] width 72 height 15
type input "[EMAIL_ADDRESS][DOMAIN_NAME]"
click at [258, 113] on body "CRM Apps Forms CRM Email Shop Payments POS Files Brand Settings AI Assistant Em…" at bounding box center [299, 143] width 598 height 286
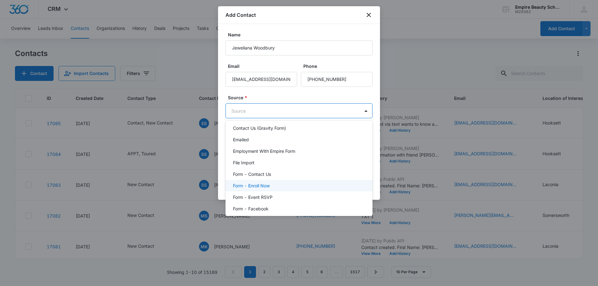
scroll to position [93, 0]
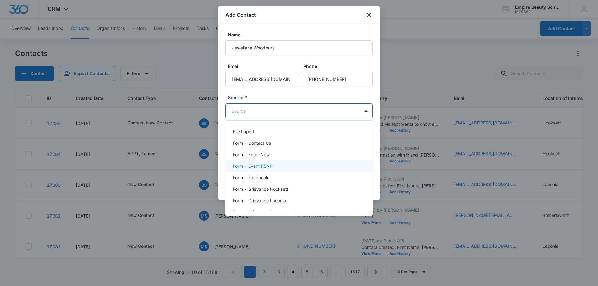
click at [274, 168] on div "Form - Event RSVP" at bounding box center [298, 166] width 131 height 7
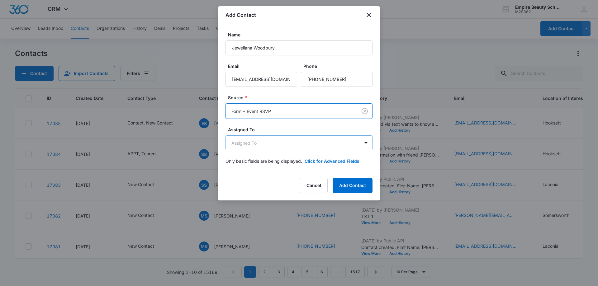
click at [268, 143] on body "CRM Apps Forms CRM Email Shop Payments POS Files Brand Settings AI Assistant Em…" at bounding box center [299, 143] width 598 height 286
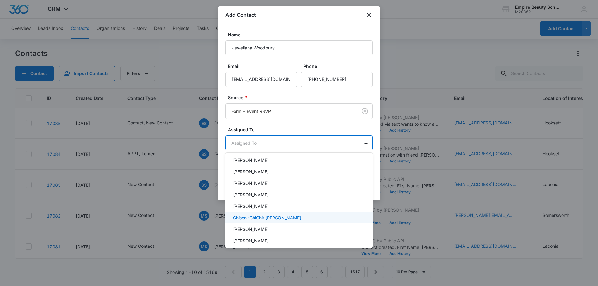
click at [263, 206] on p "[PERSON_NAME]" at bounding box center [251, 206] width 36 height 7
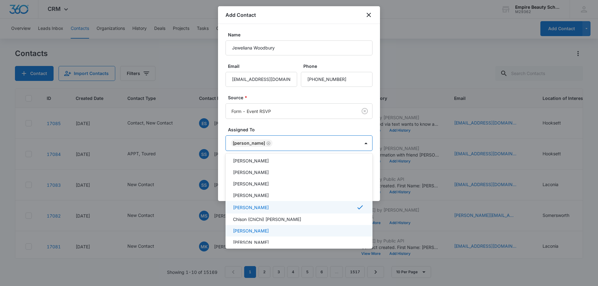
scroll to position [91, 0]
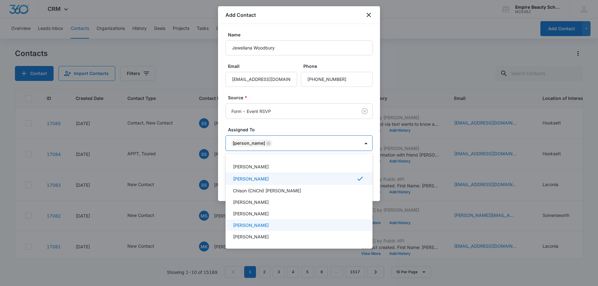
click at [265, 227] on p "[PERSON_NAME]" at bounding box center [251, 225] width 36 height 7
click at [364, 142] on div at bounding box center [299, 143] width 598 height 286
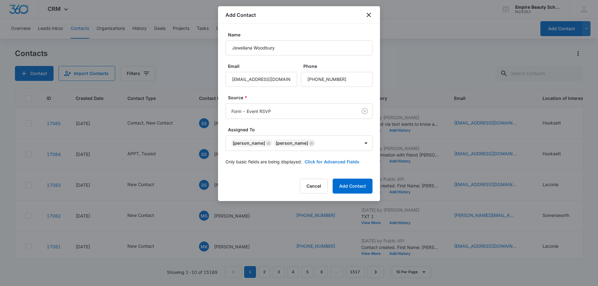
click at [316, 163] on button "Click for Advanced Fields" at bounding box center [331, 161] width 55 height 7
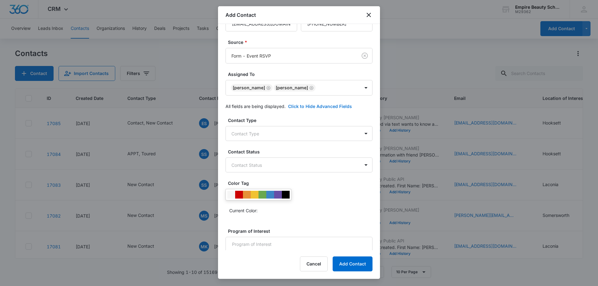
scroll to position [62, 0]
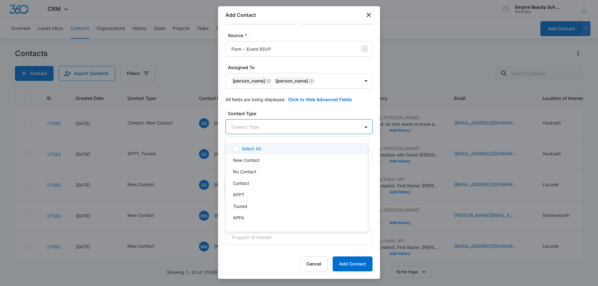
click at [242, 122] on body "CRM Apps Forms CRM Email Shop Payments POS Files Brand Settings AI Assistant Em…" at bounding box center [299, 143] width 598 height 286
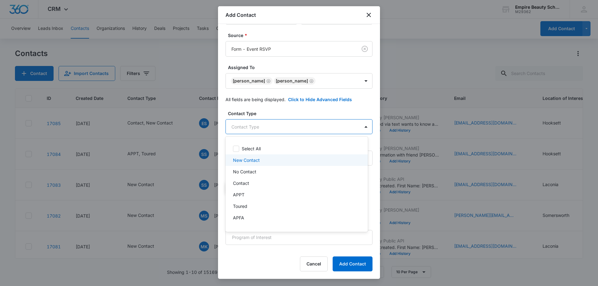
click at [254, 160] on p "New Contact" at bounding box center [246, 160] width 27 height 7
click at [262, 186] on div "Contact" at bounding box center [296, 184] width 126 height 7
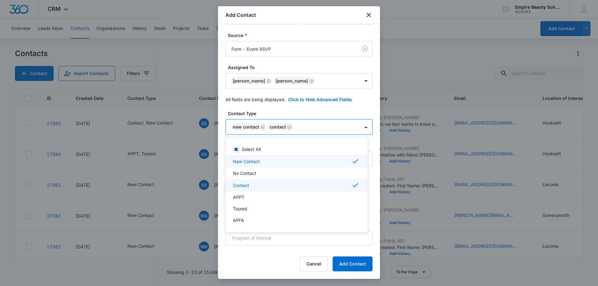
click at [250, 196] on div "APPT" at bounding box center [296, 197] width 126 height 7
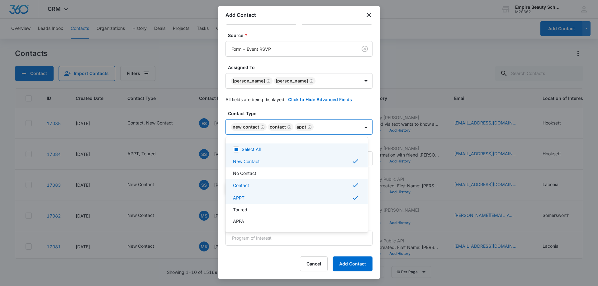
click at [361, 127] on div at bounding box center [299, 143] width 598 height 286
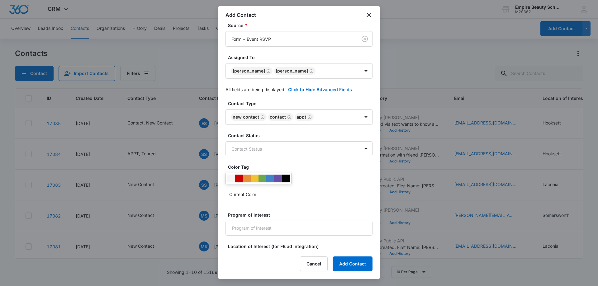
scroll to position [89, 0]
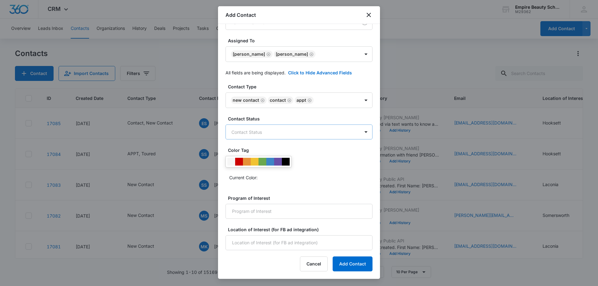
click at [251, 132] on body "CRM Apps Forms CRM Email Shop Payments POS Files Brand Settings AI Assistant Em…" at bounding box center [299, 143] width 598 height 286
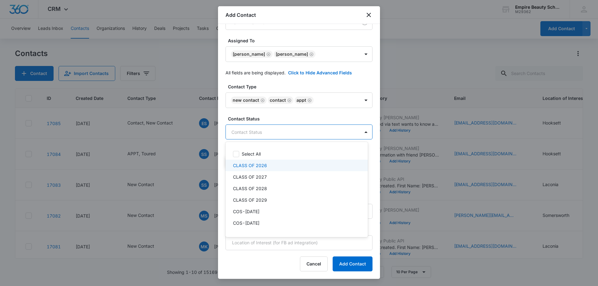
click at [272, 167] on div "CLASS OF 2026" at bounding box center [296, 165] width 126 height 7
click at [360, 132] on div at bounding box center [299, 143] width 598 height 286
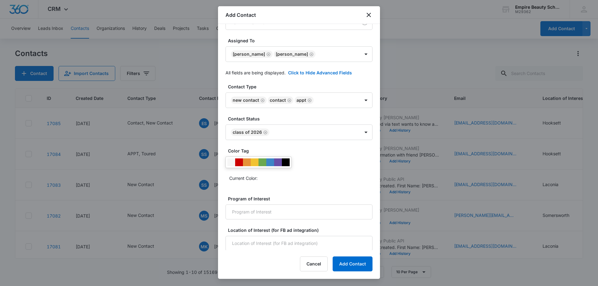
scroll to position [90, 0]
click at [267, 207] on input "Program of Interest" at bounding box center [298, 211] width 147 height 15
type input "Cosmetology"
click at [265, 242] on input "Location of Interest (for FB ad integration)" at bounding box center [298, 242] width 147 height 15
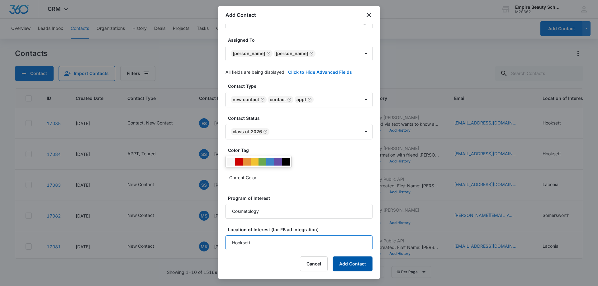
type input "Hooksett"
click at [356, 266] on button "Add Contact" at bounding box center [352, 263] width 40 height 15
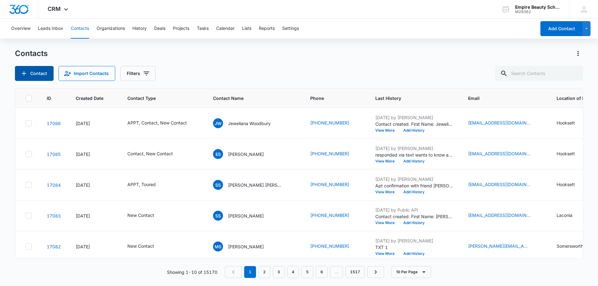
scroll to position [0, 247]
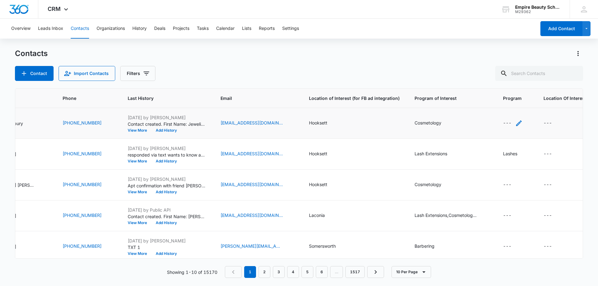
click at [516, 124] on icon "Program - - Select to Edit Field" at bounding box center [519, 123] width 6 height 6
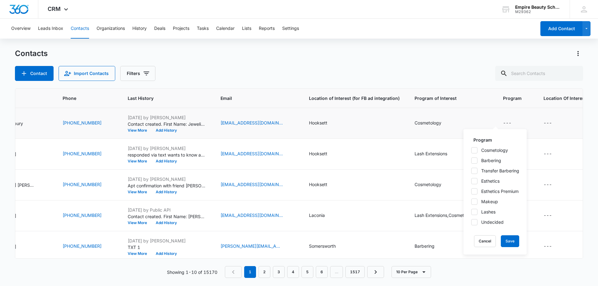
click at [475, 148] on icon at bounding box center [474, 151] width 6 height 6
click at [471, 150] on input "Cosmetology" at bounding box center [471, 150] width 0 height 0
checkbox input "true"
click at [509, 242] on button "Save" at bounding box center [510, 241] width 18 height 12
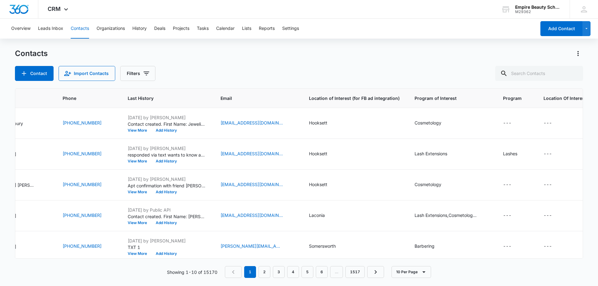
scroll to position [0, 0]
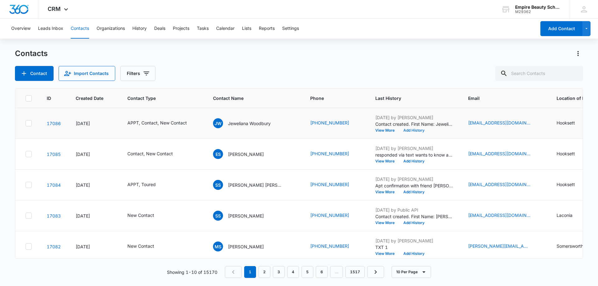
click at [399, 130] on button "Add History" at bounding box center [414, 131] width 30 height 4
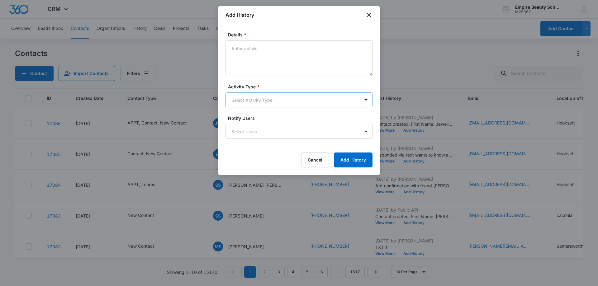
click at [238, 99] on body "CRM Apps Forms CRM Email Shop Payments POS Files Brand Settings AI Assistant Em…" at bounding box center [299, 143] width 598 height 286
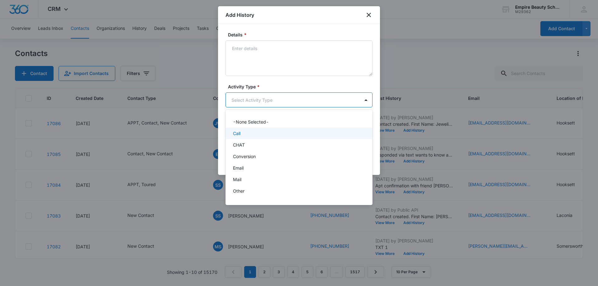
click at [245, 132] on div "Call" at bounding box center [298, 133] width 131 height 7
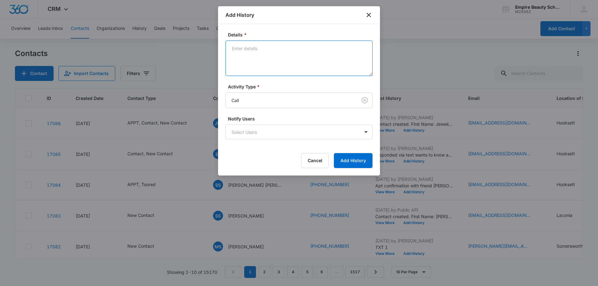
click at [251, 63] on textarea "Details *" at bounding box center [298, 57] width 147 height 35
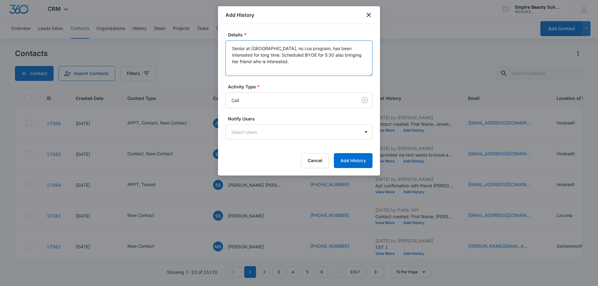
click at [292, 48] on textarea "Senior at Pembroke academy, no cos program, has been interested for long time. …" at bounding box center [298, 57] width 147 height 35
click at [345, 69] on textarea "Senior at Pembroke academy class of 2026 , no cos program, has been interested …" at bounding box center [298, 57] width 147 height 35
type textarea "Senior at Pembroke academy class of 2026 , no cos program, has been interested …"
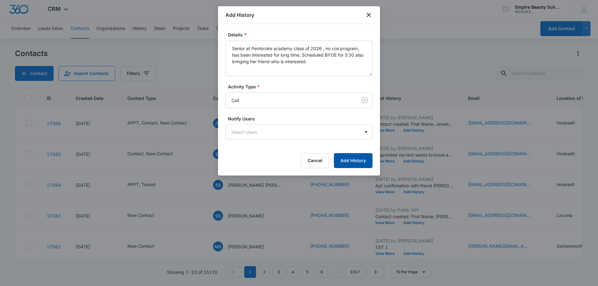
click at [363, 162] on button "Add History" at bounding box center [353, 160] width 39 height 15
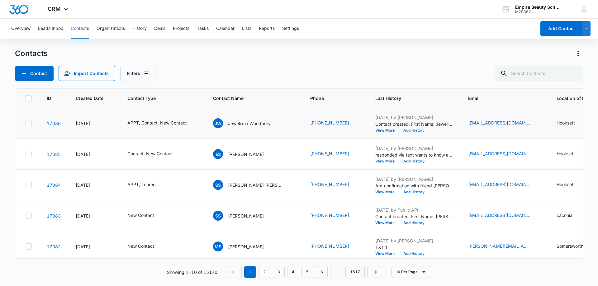
click at [399, 131] on button "Add History" at bounding box center [414, 131] width 30 height 4
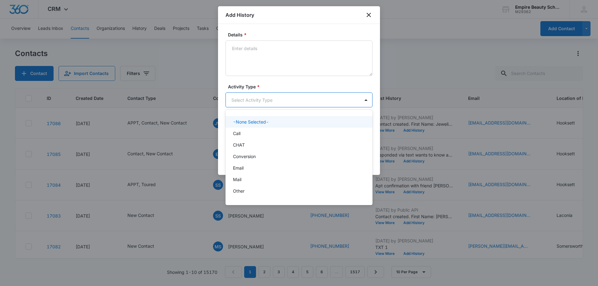
click at [240, 101] on body "CRM Apps Forms CRM Email Shop Payments POS Files Brand Settings AI Assistant Em…" at bounding box center [299, 143] width 598 height 286
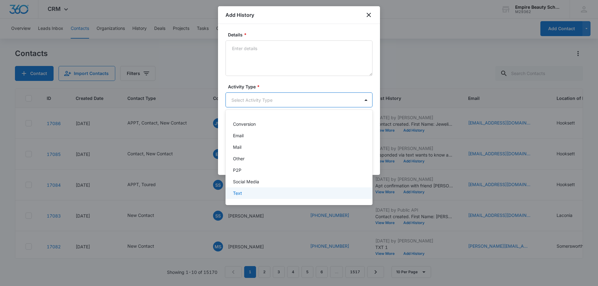
click at [237, 193] on p "Text" at bounding box center [237, 193] width 9 height 7
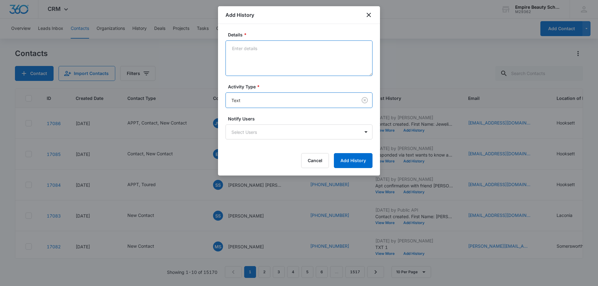
click at [260, 57] on textarea "Details *" at bounding box center [298, 57] width 147 height 35
type textarea "BYOE appt confirmation 11/4 at 5:30"
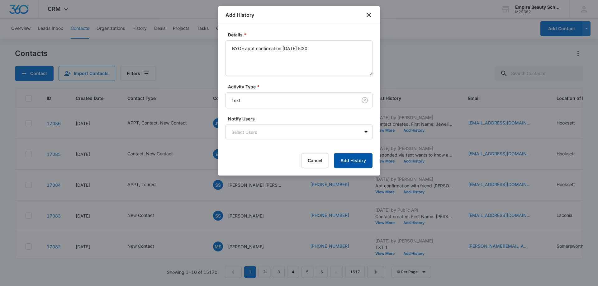
click at [350, 162] on button "Add History" at bounding box center [353, 160] width 39 height 15
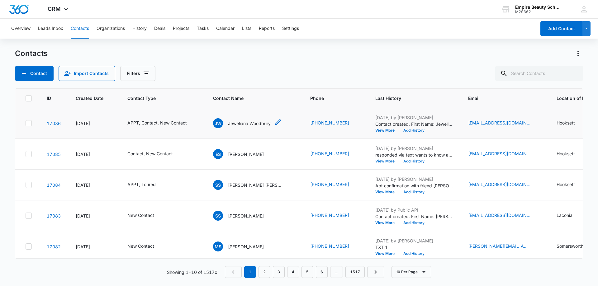
click at [245, 118] on div "JW Jeweliana Woodbury" at bounding box center [242, 123] width 58 height 10
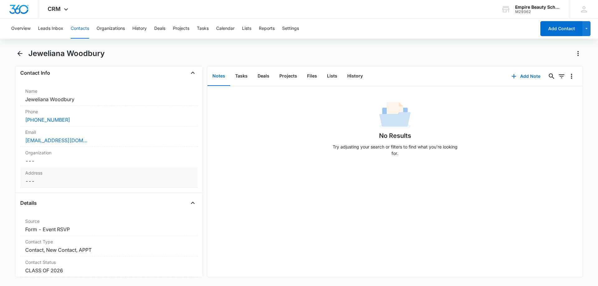
scroll to position [93, 0]
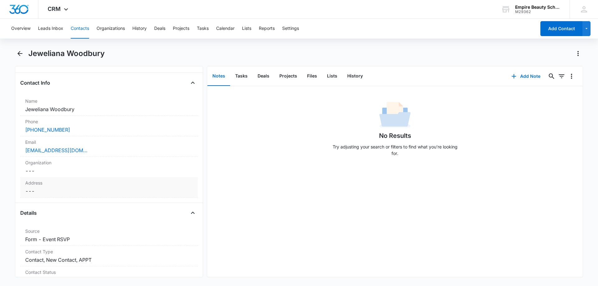
click at [52, 195] on div "Address Cancel Save Changes ---" at bounding box center [108, 187] width 177 height 21
click at [51, 200] on input "text" at bounding box center [109, 203] width 157 height 15
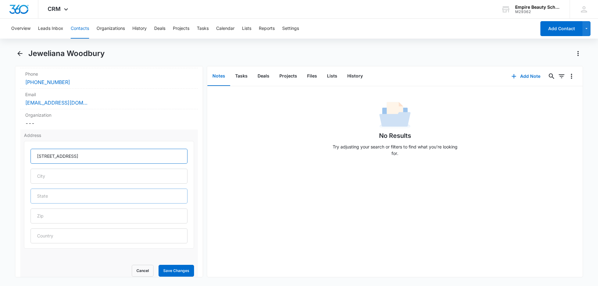
scroll to position [156, 0]
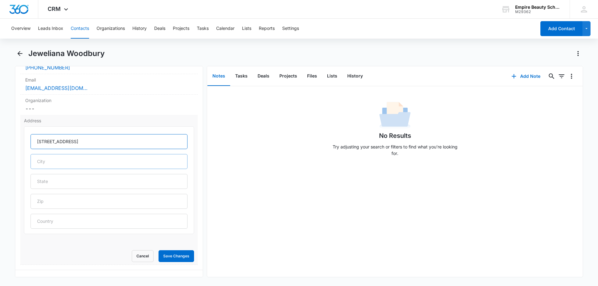
type input "88 Glass St"
click at [41, 167] on input "text" at bounding box center [109, 161] width 157 height 15
type input "Suncook"
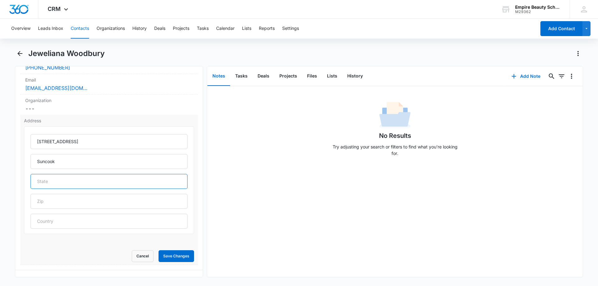
click at [39, 179] on input "text" at bounding box center [109, 181] width 157 height 15
type input "NH"
click at [32, 205] on input "text" at bounding box center [109, 201] width 157 height 15
type input "03275"
click at [162, 256] on button "Save Changes" at bounding box center [175, 256] width 35 height 12
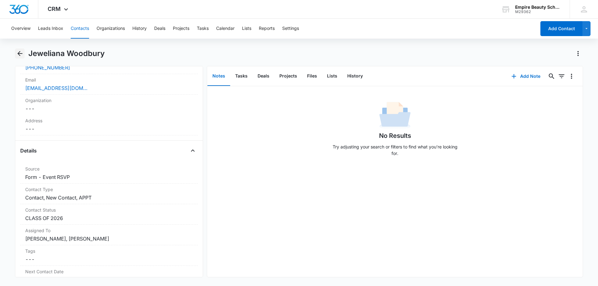
click at [23, 54] on icon "Back" at bounding box center [19, 53] width 7 height 7
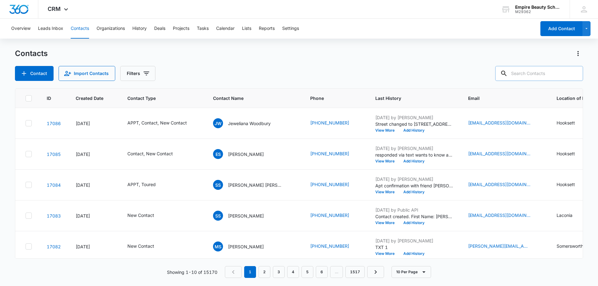
click at [531, 71] on input "text" at bounding box center [539, 73] width 88 height 15
paste input "[PHONE_NUMBER]"
type input "[PHONE_NUMBER]"
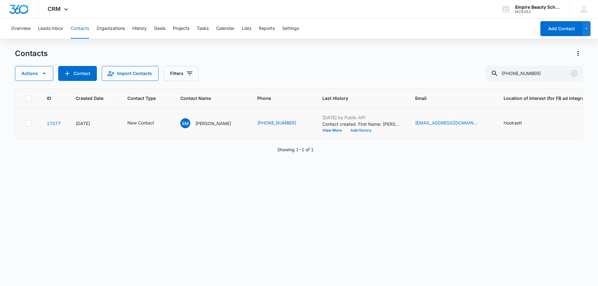
click at [357, 132] on button "Add History" at bounding box center [361, 131] width 30 height 4
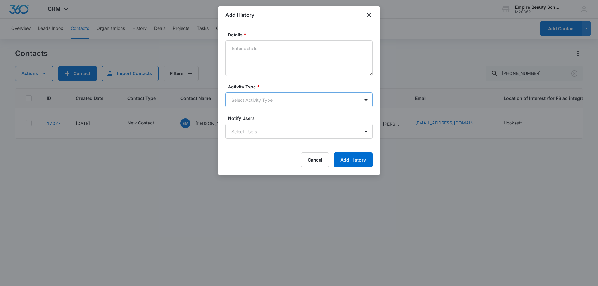
click at [251, 102] on body "CRM Apps Forms CRM Email Shop Payments POS Files Brand Settings AI Assistant Em…" at bounding box center [299, 143] width 598 height 286
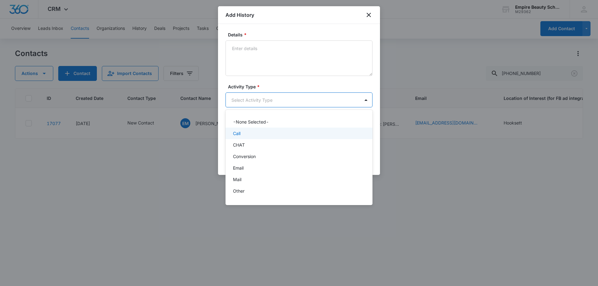
click at [242, 132] on div "Call" at bounding box center [298, 133] width 131 height 7
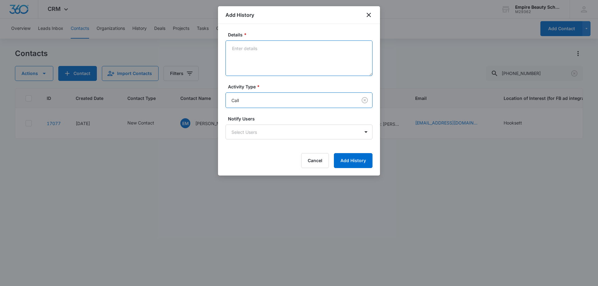
click at [249, 71] on textarea "Details *" at bounding box center [298, 57] width 147 height 35
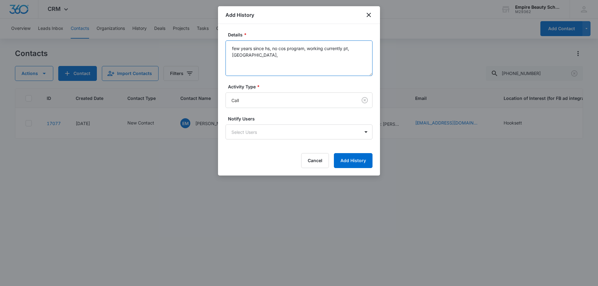
click at [229, 54] on textarea "few years since hs, no cos program, working currently pt, Keene," at bounding box center [298, 57] width 147 height 35
click at [254, 53] on textarea "few years since hs, no cos program, working currently pt, living Keene," at bounding box center [298, 57] width 147 height 35
click at [234, 48] on textarea "few years since hs, no cos program, working currently pt, living Keene, Later n…" at bounding box center [298, 57] width 147 height 35
click at [322, 63] on textarea "Been interested for a few years since hs, no cos program, working currently pt,…" at bounding box center [298, 57] width 147 height 35
drag, startPoint x: 349, startPoint y: 49, endPoint x: 331, endPoint y: 78, distance: 34.5
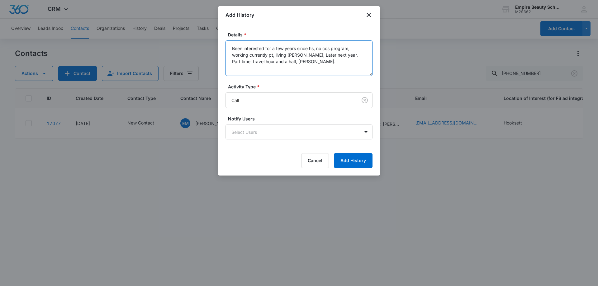
click at [349, 50] on textarea "Been interested for a few years since hs, no cos program, working currently pt,…" at bounding box center [298, 57] width 147 height 35
click at [273, 54] on textarea "Been interested for a few years since hs, no cos program in hs, working current…" at bounding box center [298, 57] width 147 height 35
click at [316, 56] on textarea "Been interested for a few years since hs, no cos program in hs, working current…" at bounding box center [298, 57] width 147 height 35
click at [315, 56] on textarea "Been interested for a few years since hs, no cos program in hs, working current…" at bounding box center [298, 57] width 147 height 35
drag, startPoint x: 326, startPoint y: 54, endPoint x: 316, endPoint y: 89, distance: 35.9
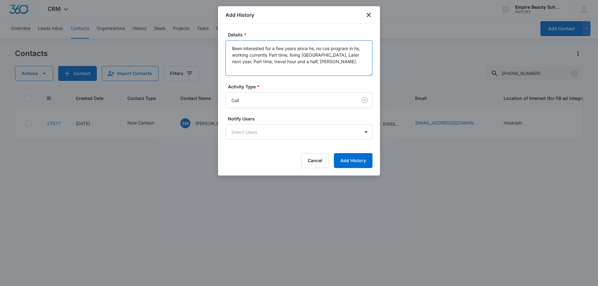
click at [326, 56] on textarea "Been interested for a few years since hs, no cos program in hs, working current…" at bounding box center [298, 57] width 147 height 35
drag, startPoint x: 356, startPoint y: 60, endPoint x: 340, endPoint y: 93, distance: 37.2
click at [356, 62] on textarea "Been interested for a few years since hs, no cos program in hs, working current…" at bounding box center [298, 57] width 147 height 35
click at [279, 63] on textarea "Been interested for a few years since hs, no cos program in hs, working current…" at bounding box center [298, 57] width 147 height 35
click at [253, 68] on textarea "Been interested for a few years since hs, no cos program in hs, working current…" at bounding box center [298, 57] width 147 height 35
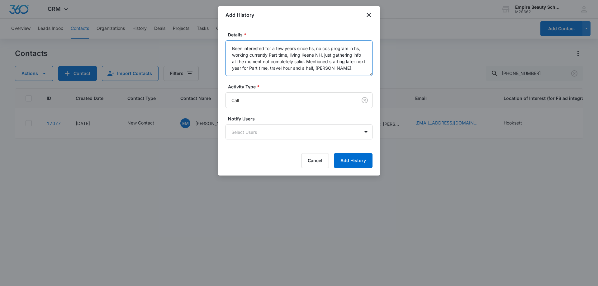
drag, startPoint x: 279, startPoint y: 69, endPoint x: 270, endPoint y: 109, distance: 40.9
click at [279, 71] on textarea "Been interested for a few years since hs, no cos program in hs, working current…" at bounding box center [298, 57] width 147 height 35
click at [232, 70] on textarea "Been interested for a few years since hs, no cos program in hs, working current…" at bounding box center [298, 57] width 147 height 35
click at [271, 67] on textarea "Been interested for a few years since hs, no cos program in hs, working current…" at bounding box center [298, 57] width 147 height 35
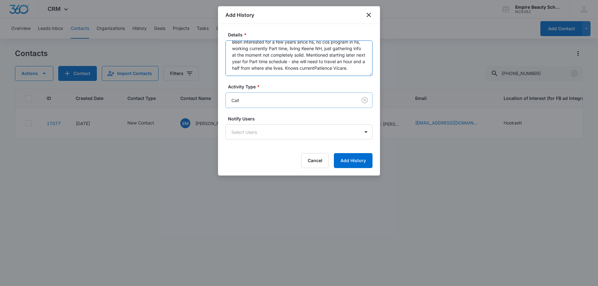
scroll to position [8, 0]
click at [229, 72] on textarea "Been interested for a few years since hs, no cos program in hs, working current…" at bounding box center [298, 57] width 147 height 35
click at [233, 73] on textarea "Been interested for a few years since hs, no cos program in hs, working current…" at bounding box center [298, 57] width 147 height 35
click at [288, 73] on textarea "Been interested for a few years since hs, no cos program in hs, working current…" at bounding box center [298, 57] width 147 height 35
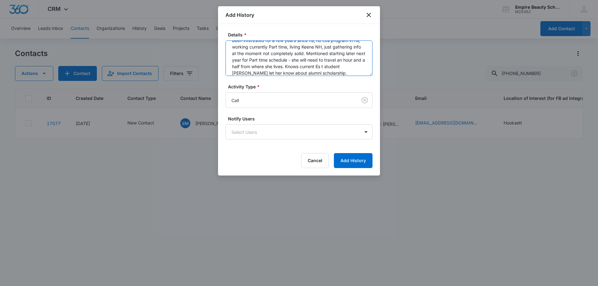
scroll to position [15, 0]
click at [352, 59] on textarea "Been interested for a few years since hs, no cos program in hs, working current…" at bounding box center [298, 57] width 147 height 35
click at [341, 72] on textarea "Been interested for a few years since hs, no cos program in hs, working current…" at bounding box center [298, 57] width 147 height 35
click at [331, 58] on textarea "Been interested for a few years since hs, no cos program in hs, working current…" at bounding box center [298, 57] width 147 height 35
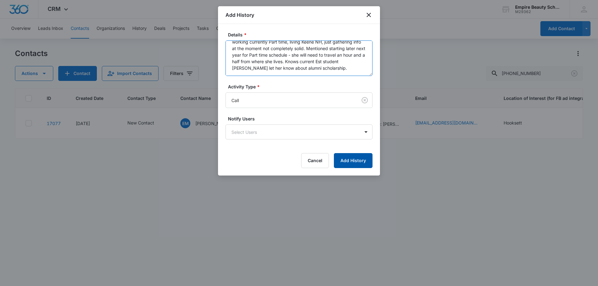
type textarea "Been interested for a few years since hs, no cos program in hs, working current…"
click at [347, 165] on button "Add History" at bounding box center [353, 160] width 39 height 15
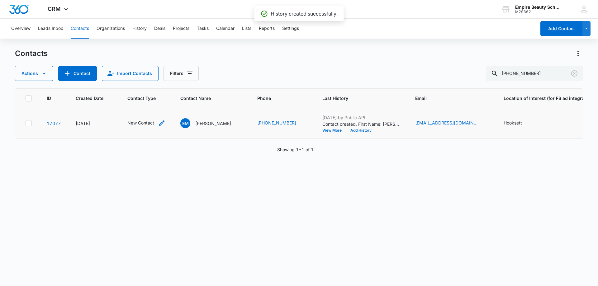
click at [161, 124] on icon "Contact Type - New Contact - Select to Edit Field" at bounding box center [161, 123] width 7 height 7
click at [170, 81] on div at bounding box center [172, 83] width 10 height 10
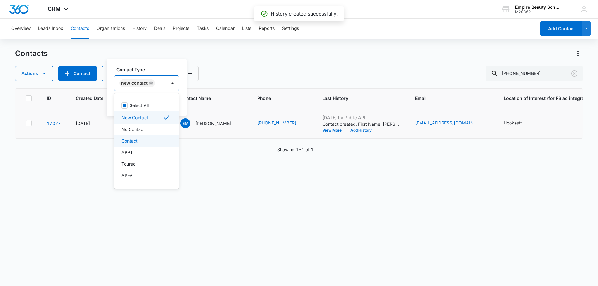
click at [126, 142] on p "Contact" at bounding box center [129, 141] width 16 height 7
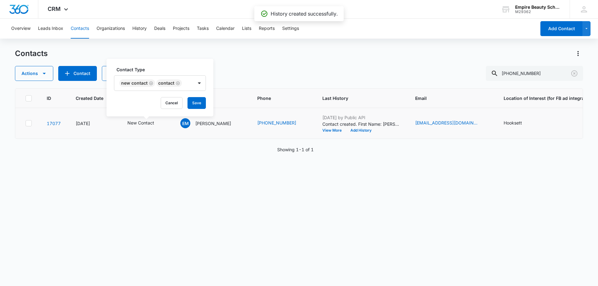
click at [160, 71] on label "Contact Type" at bounding box center [162, 69] width 92 height 7
click at [198, 100] on button "Save" at bounding box center [196, 103] width 18 height 12
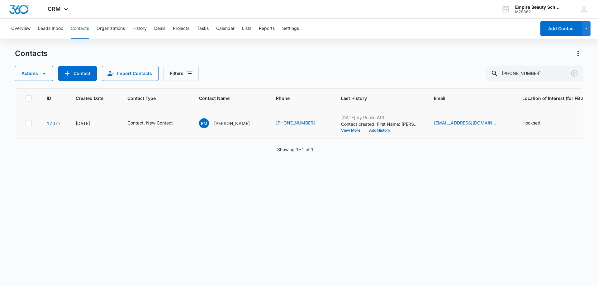
scroll to position [0, 190]
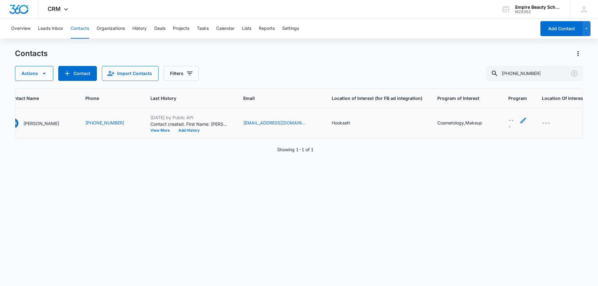
click at [519, 120] on icon "Program - - Select to Edit Field" at bounding box center [522, 120] width 7 height 7
click at [483, 147] on icon at bounding box center [481, 148] width 6 height 6
click at [478, 147] on input "Cosmetology" at bounding box center [478, 147] width 0 height 0
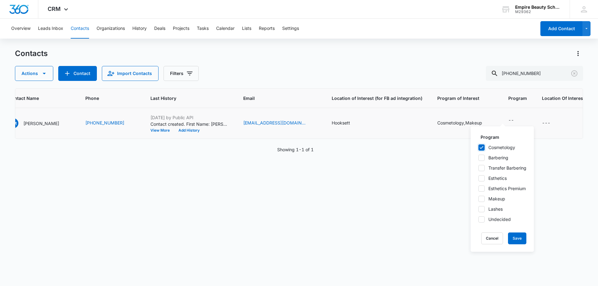
checkbox input "true"
click at [480, 202] on div "Cosmetology Barbering Transfer Barbering Esthetics Esthetics Premium Makeup Las…" at bounding box center [502, 183] width 48 height 78
click at [486, 200] on label "Makeup" at bounding box center [502, 198] width 48 height 7
click at [478, 199] on input "Makeup" at bounding box center [478, 199] width 0 height 0
checkbox input "true"
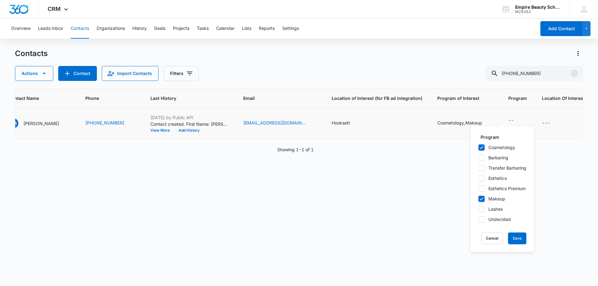
click at [515, 232] on div "Program Cosmetology Barbering Transfer Barbering Esthetics Esthetics Premium Ma…" at bounding box center [501, 188] width 63 height 125
click at [513, 236] on button "Save" at bounding box center [517, 239] width 18 height 12
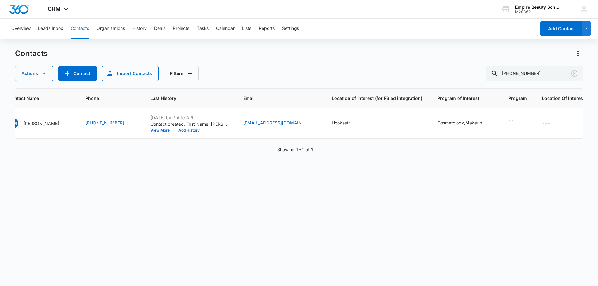
scroll to position [0, 0]
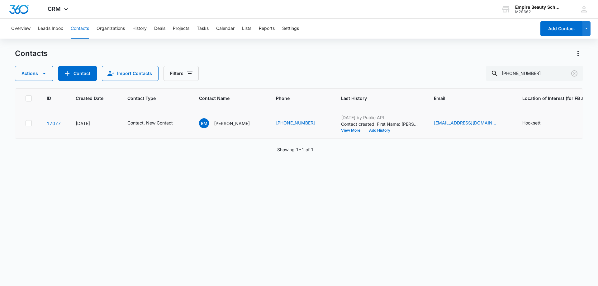
click at [412, 200] on div "ID Created Date Contact Type Contact Name Phone Last History Email Location of …" at bounding box center [299, 183] width 568 height 190
click at [378, 130] on button "Add History" at bounding box center [379, 131] width 30 height 4
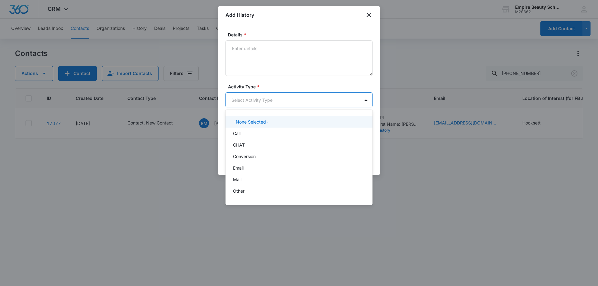
drag, startPoint x: 237, startPoint y: 98, endPoint x: 238, endPoint y: 115, distance: 16.5
click at [237, 98] on body "CRM Apps Forms CRM Email Shop Payments POS Files Brand Settings AI Assistant Em…" at bounding box center [299, 143] width 598 height 286
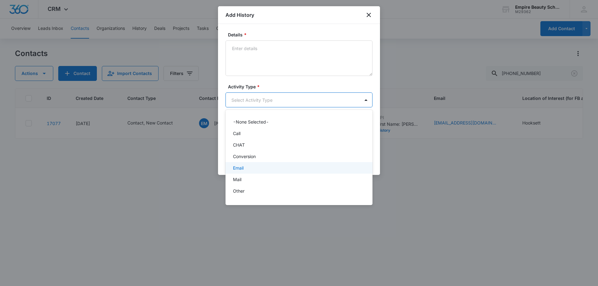
drag, startPoint x: 246, startPoint y: 168, endPoint x: 249, endPoint y: 110, distance: 58.3
click at [246, 167] on div "Email" at bounding box center [298, 168] width 131 height 7
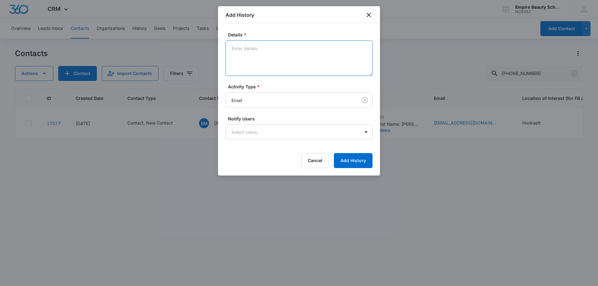
click at [261, 64] on textarea "Details *" at bounding box center [298, 57] width 147 height 35
type textarea "Sent over Mud flyer, Cos outline"
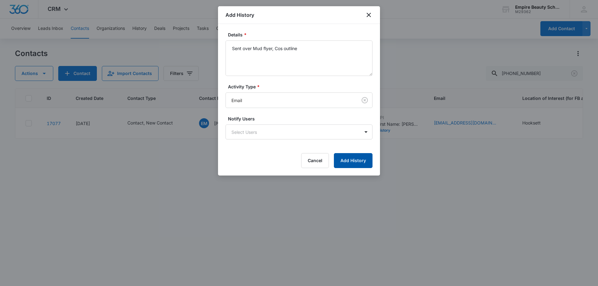
drag, startPoint x: 352, startPoint y: 154, endPoint x: 341, endPoint y: 165, distance: 15.0
click at [352, 154] on button "Add History" at bounding box center [353, 160] width 39 height 15
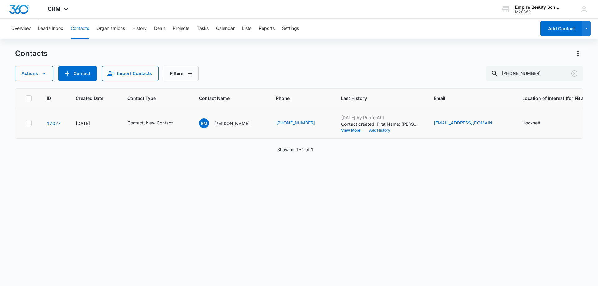
click at [377, 130] on button "Add History" at bounding box center [379, 131] width 30 height 4
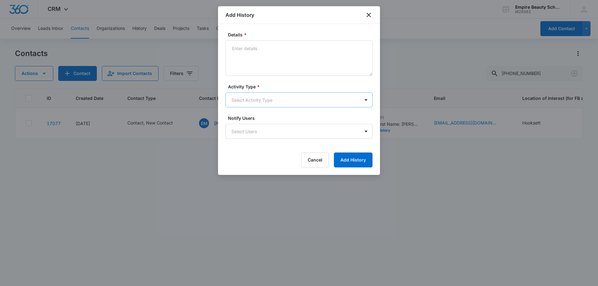
click at [258, 97] on body "CRM Apps Forms CRM Email Shop Payments POS Files Brand Settings AI Assistant Em…" at bounding box center [299, 143] width 598 height 286
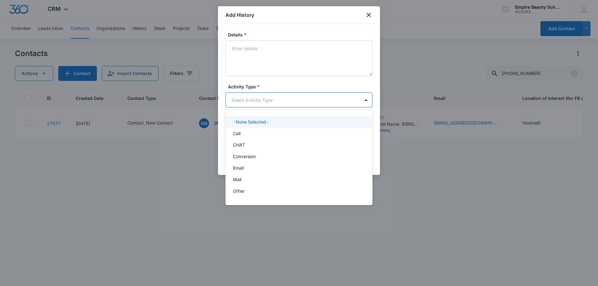
scroll to position [32, 0]
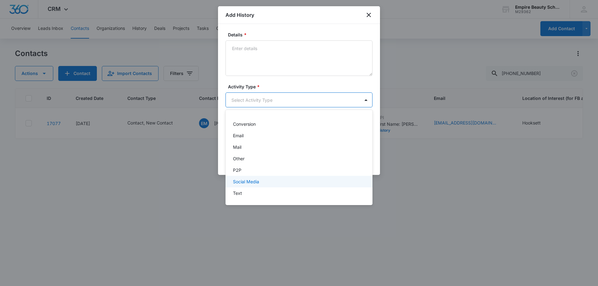
click at [242, 193] on p "Text" at bounding box center [237, 193] width 9 height 7
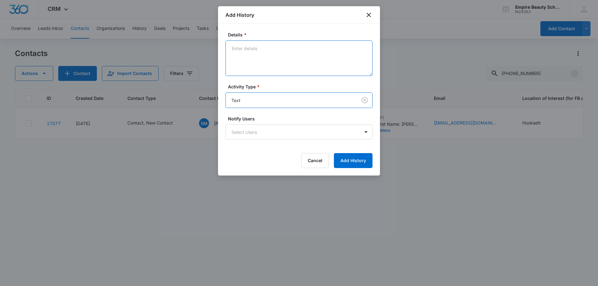
click at [269, 45] on textarea "Details *" at bounding box center [298, 57] width 147 height 35
type textarea "Provided cell number, sent byoe flyer."
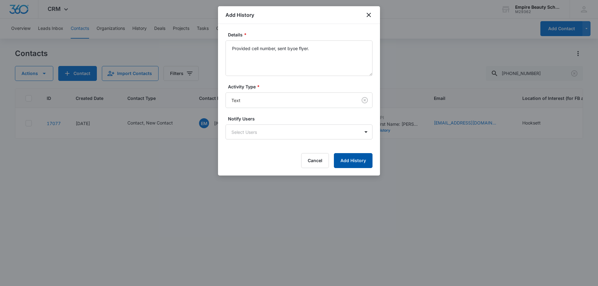
click at [353, 158] on button "Add History" at bounding box center [353, 160] width 39 height 15
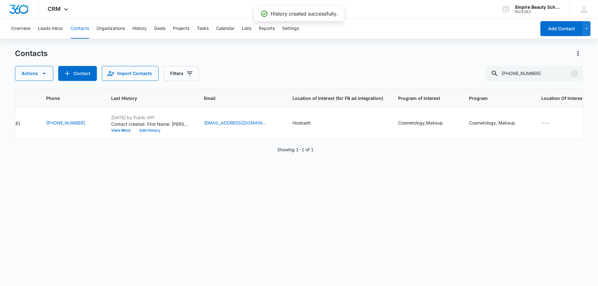
scroll to position [0, 0]
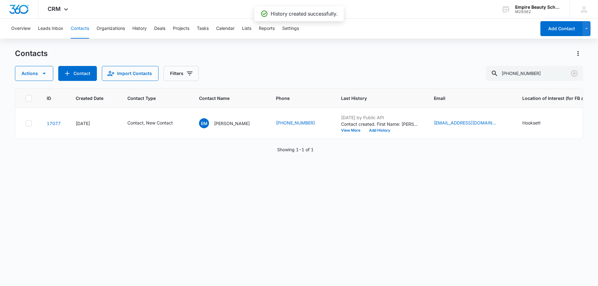
drag, startPoint x: 573, startPoint y: 73, endPoint x: 293, endPoint y: 8, distance: 287.5
click at [572, 73] on icon "Clear" at bounding box center [573, 73] width 7 height 7
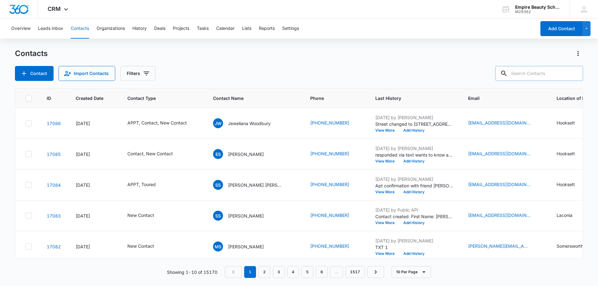
click at [529, 73] on input "text" at bounding box center [539, 73] width 88 height 15
paste input "16033483030"
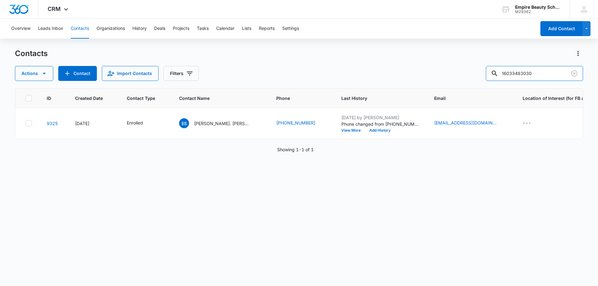
drag, startPoint x: 526, startPoint y: 72, endPoint x: 437, endPoint y: 75, distance: 89.1
click at [438, 75] on div "Actions Contact Import Contacts Filters 16033483030" at bounding box center [299, 73] width 568 height 15
type input "3030"
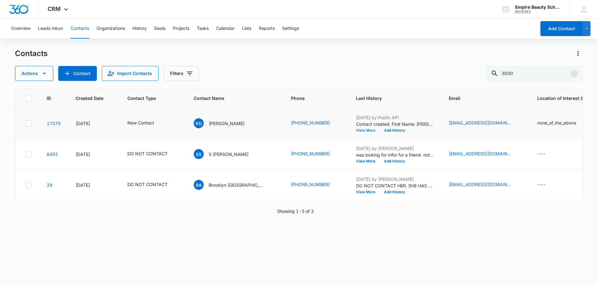
click at [356, 130] on button "View More" at bounding box center [368, 131] width 24 height 4
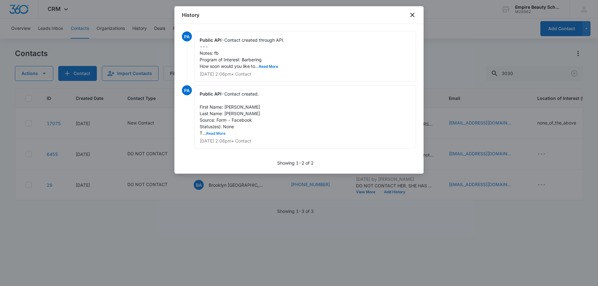
click at [219, 132] on button "Read More" at bounding box center [215, 134] width 19 height 4
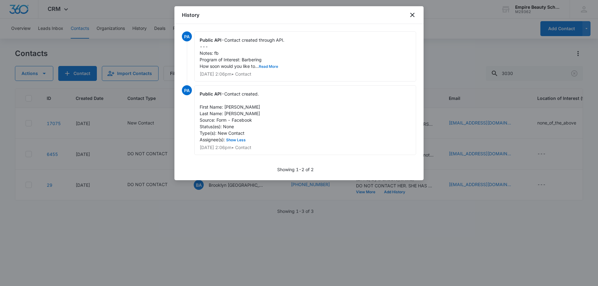
drag, startPoint x: 268, startPoint y: 67, endPoint x: 370, endPoint y: 45, distance: 104.6
click at [268, 67] on button "Read More" at bounding box center [268, 67] width 19 height 4
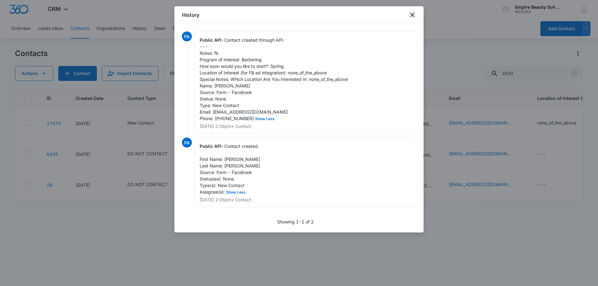
drag, startPoint x: 411, startPoint y: 12, endPoint x: 326, endPoint y: 81, distance: 109.5
click at [411, 12] on icon "close" at bounding box center [411, 14] width 7 height 7
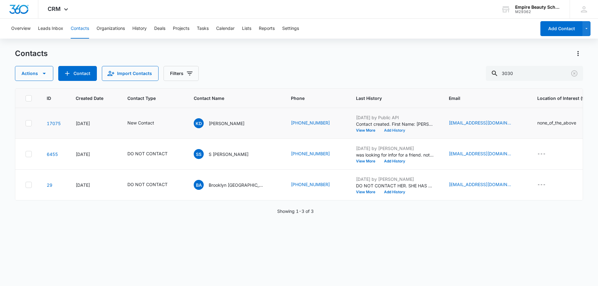
click at [379, 131] on button "Add History" at bounding box center [394, 131] width 30 height 4
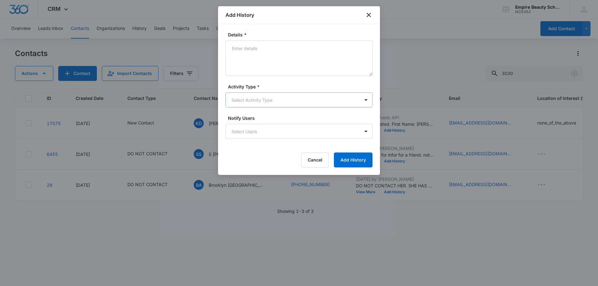
click at [242, 96] on body "CRM Apps Forms CRM Email Shop Payments POS Files Brand Settings AI Assistant Em…" at bounding box center [299, 143] width 598 height 286
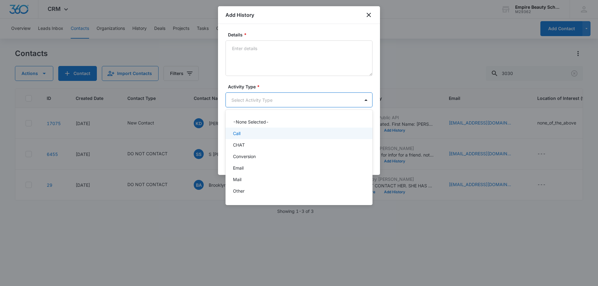
click at [237, 133] on p "Call" at bounding box center [236, 133] width 7 height 7
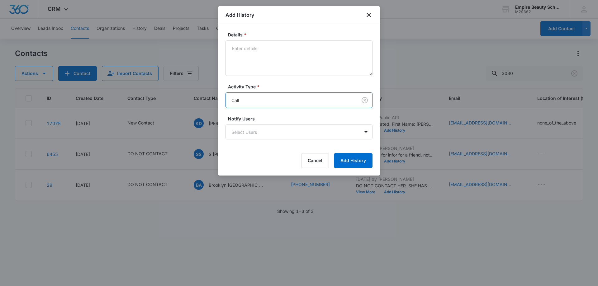
click at [246, 35] on span "*" at bounding box center [244, 34] width 4 height 5
click at [246, 40] on textarea "Details *" at bounding box center [298, 57] width 147 height 35
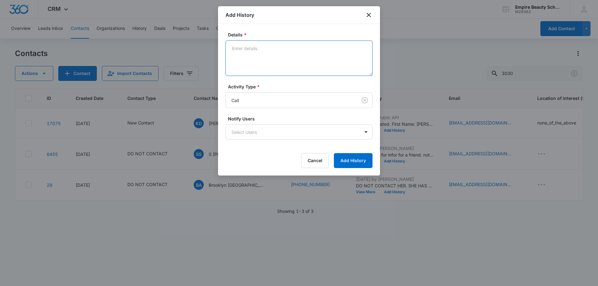
click at [236, 57] on textarea "Details *" at bounding box center [298, 57] width 147 height 35
type textarea "VM location?"
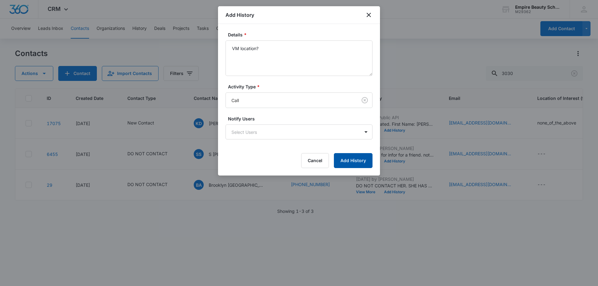
click at [352, 156] on button "Add History" at bounding box center [353, 160] width 39 height 15
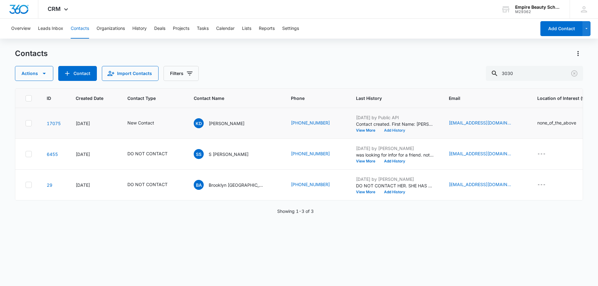
click at [379, 129] on button "Add History" at bounding box center [394, 131] width 30 height 4
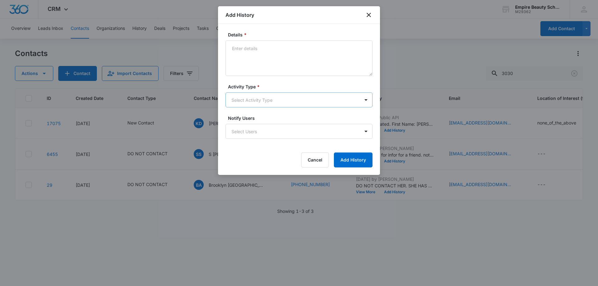
click at [241, 101] on body "CRM Apps Forms CRM Email Shop Payments POS Files Brand Settings AI Assistant Em…" at bounding box center [299, 143] width 598 height 286
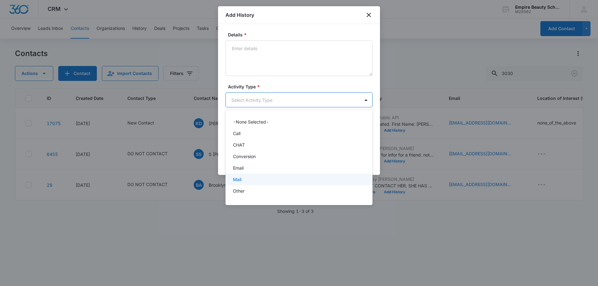
scroll to position [32, 0]
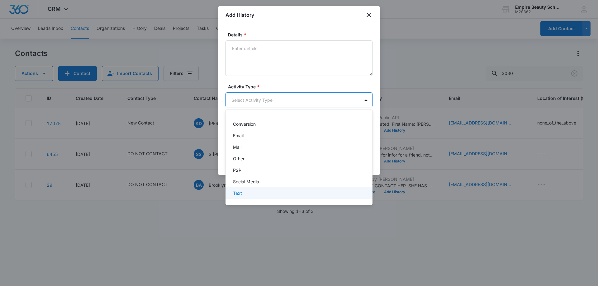
click at [250, 196] on div "Text" at bounding box center [298, 193] width 131 height 7
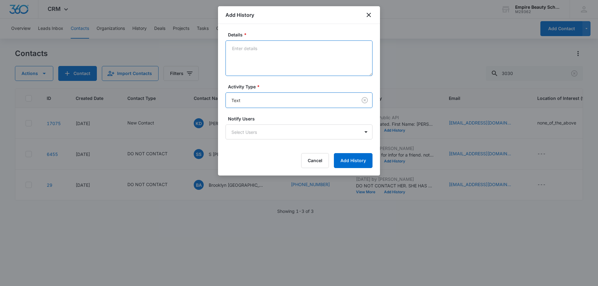
click at [251, 59] on textarea "Details *" at bounding box center [298, 57] width 147 height 35
type textarea "text 1 location?"
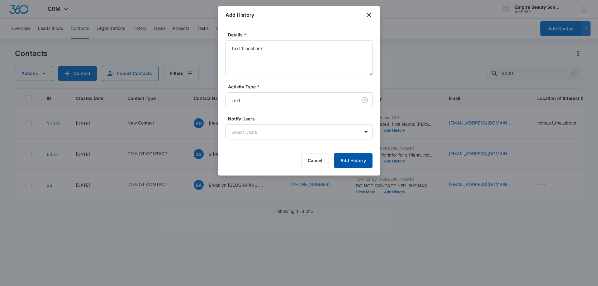
click at [344, 160] on button "Add History" at bounding box center [353, 160] width 39 height 15
drag, startPoint x: 257, startPoint y: 202, endPoint x: 410, endPoint y: 208, distance: 153.3
click at [410, 208] on div at bounding box center [299, 143] width 598 height 286
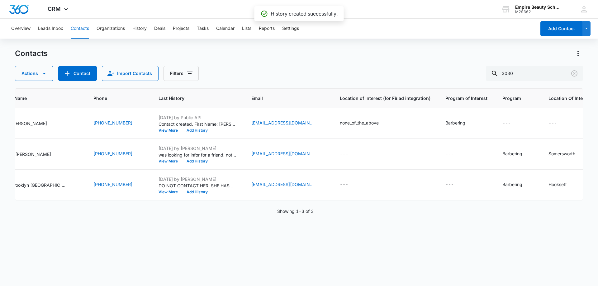
scroll to position [0, 0]
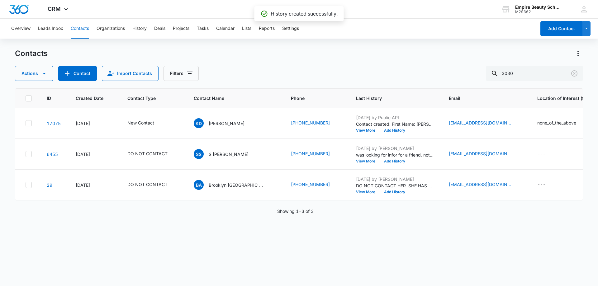
drag, startPoint x: 428, startPoint y: 212, endPoint x: 418, endPoint y: 214, distance: 10.9
click at [428, 212] on div "ID Created Date Contact Type Contact Name Phone Last History Email Location of …" at bounding box center [299, 183] width 568 height 190
click at [573, 73] on icon "Clear" at bounding box center [573, 73] width 7 height 7
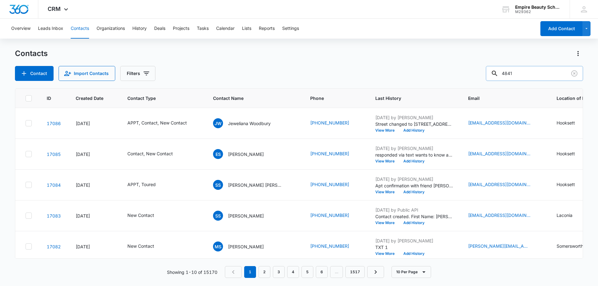
type input "4841"
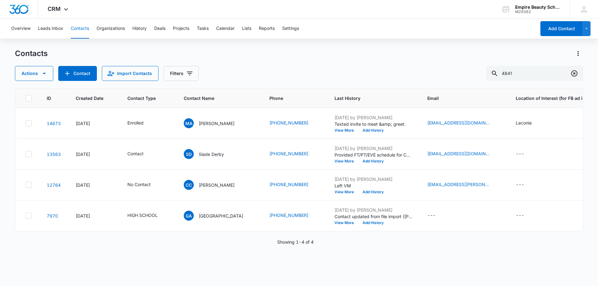
click at [575, 73] on icon "Clear" at bounding box center [574, 73] width 6 height 6
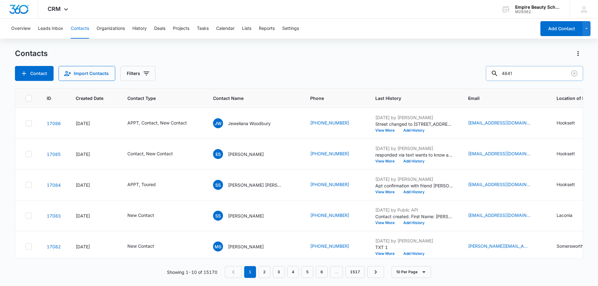
type input "4841"
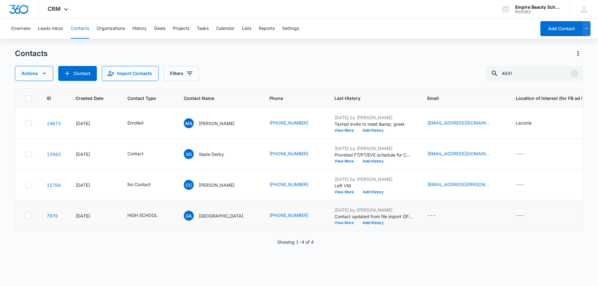
click at [346, 223] on button "View More" at bounding box center [346, 223] width 24 height 4
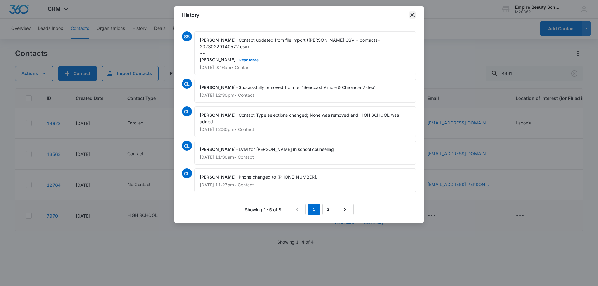
click at [410, 14] on icon "close" at bounding box center [411, 14] width 7 height 7
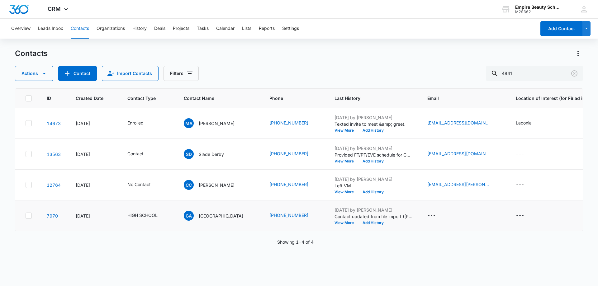
click at [438, 57] on div "Contacts" at bounding box center [299, 54] width 568 height 10
click at [577, 72] on icon "Clear" at bounding box center [573, 73] width 7 height 7
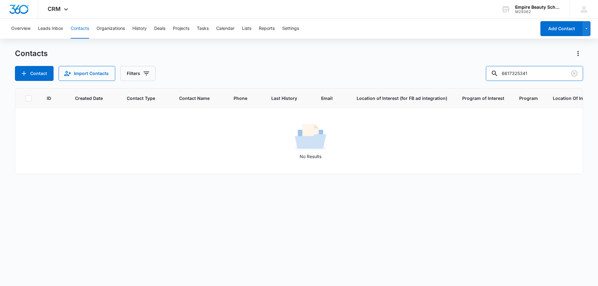
drag, startPoint x: 521, startPoint y: 73, endPoint x: 476, endPoint y: 77, distance: 45.3
click at [476, 77] on div "Contact Import Contacts Filters 6617325341" at bounding box center [299, 73] width 568 height 15
type input "5341"
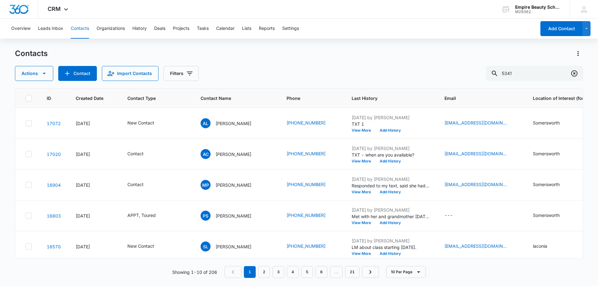
click at [571, 74] on icon "Clear" at bounding box center [574, 73] width 6 height 6
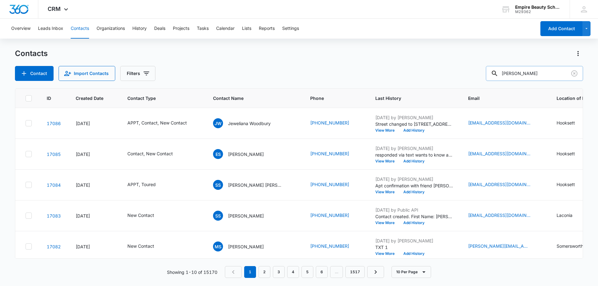
type input "donovan"
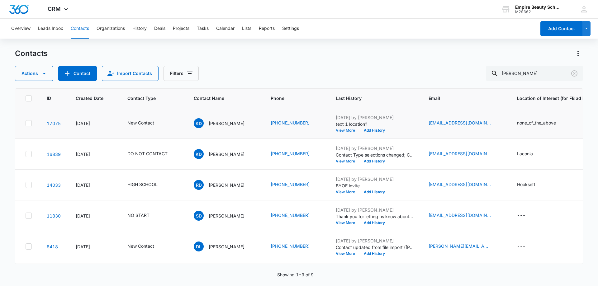
click at [343, 130] on button "View More" at bounding box center [348, 131] width 24 height 4
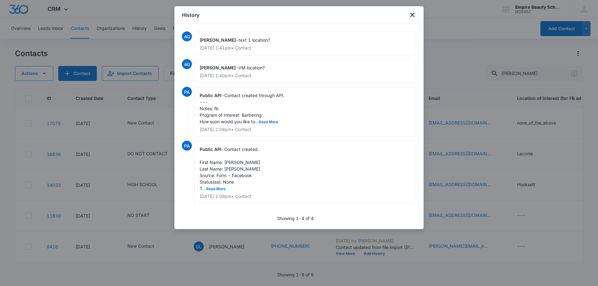
click at [413, 16] on icon "close" at bounding box center [412, 15] width 4 height 4
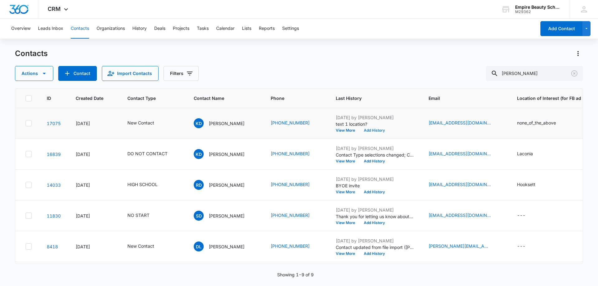
click at [373, 131] on button "Add History" at bounding box center [374, 131] width 30 height 4
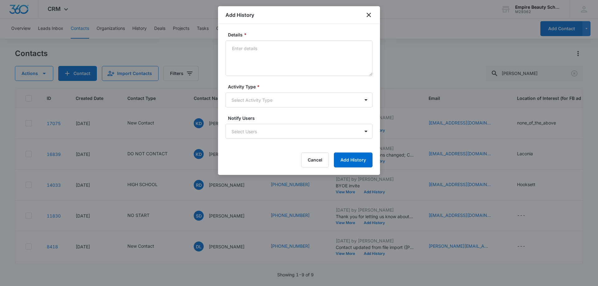
click at [237, 92] on div "Activity Type * Select Activity Type" at bounding box center [298, 95] width 147 height 24
click at [243, 104] on body "CRM Apps Forms CRM Email Shop Payments POS Files Brand Settings AI Assistant Em…" at bounding box center [299, 143] width 598 height 286
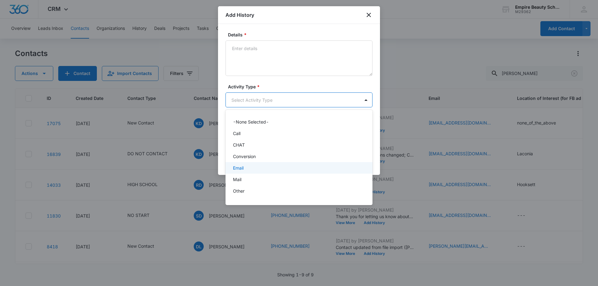
click at [242, 165] on p "Email" at bounding box center [238, 168] width 11 height 7
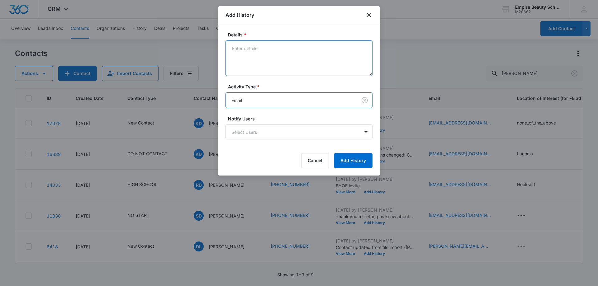
click at [250, 55] on textarea "Details *" at bounding box center [298, 57] width 147 height 35
type textarea "email 1 location?"
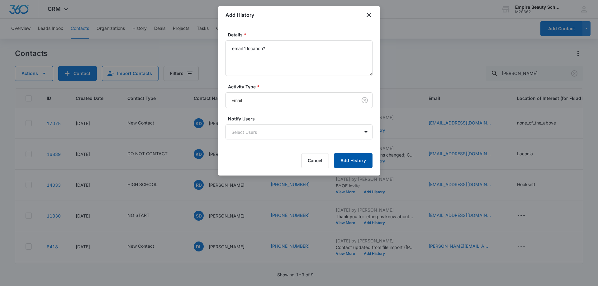
click at [349, 154] on button "Add History" at bounding box center [353, 160] width 39 height 15
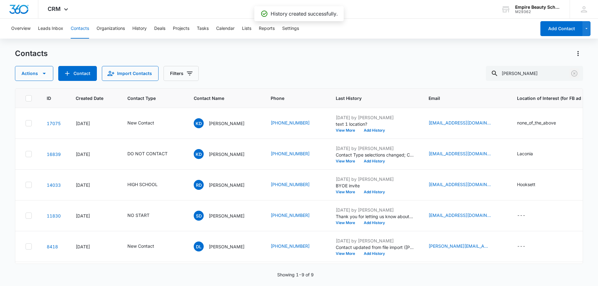
click at [573, 73] on icon "Clear" at bounding box center [574, 73] width 6 height 6
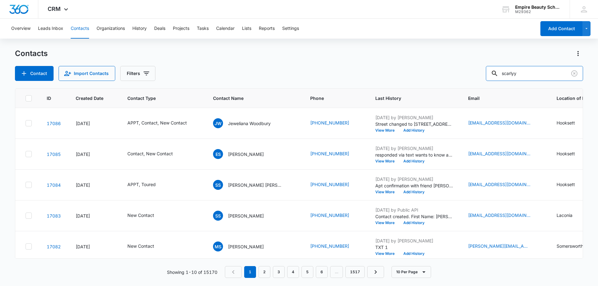
type input "scarlyy"
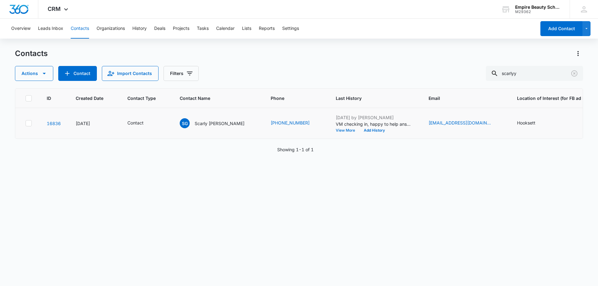
click at [336, 129] on button "View More" at bounding box center [348, 131] width 24 height 4
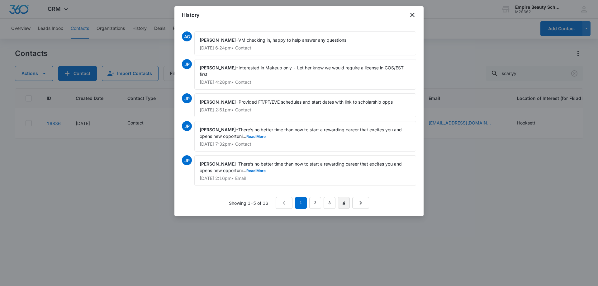
click at [344, 200] on link "4" at bounding box center [344, 203] width 12 height 12
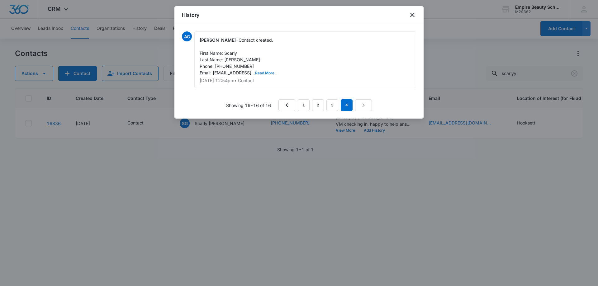
click at [262, 73] on button "Read More" at bounding box center [264, 73] width 19 height 4
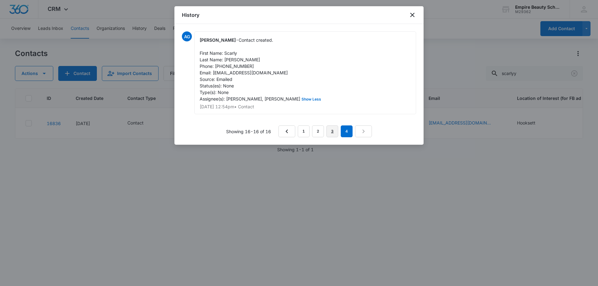
click at [330, 132] on link "3" at bounding box center [332, 131] width 12 height 12
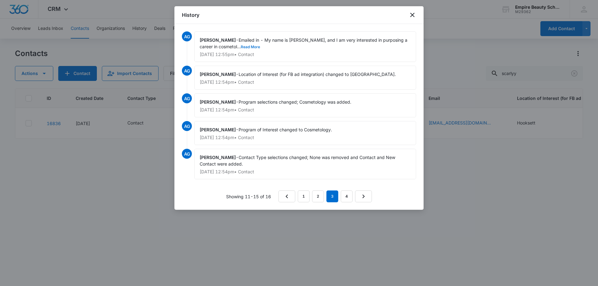
click at [251, 48] on button "Read More" at bounding box center [250, 47] width 19 height 4
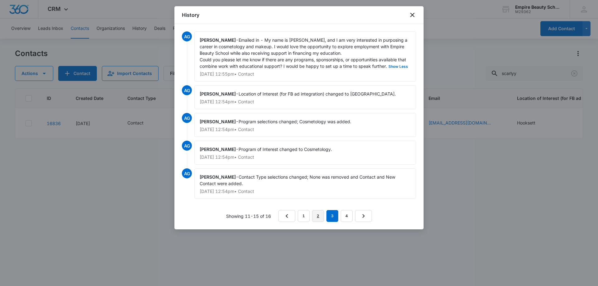
drag, startPoint x: 324, startPoint y: 218, endPoint x: 295, endPoint y: 177, distance: 49.9
click at [323, 218] on link "2" at bounding box center [318, 216] width 12 height 12
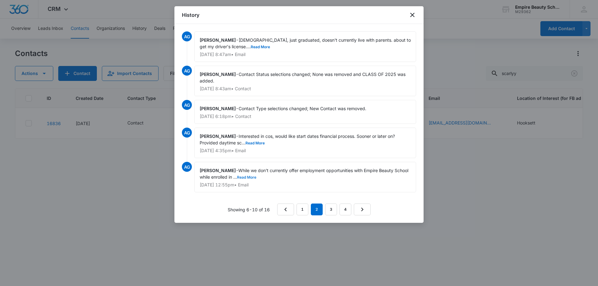
click at [253, 177] on button "Read More" at bounding box center [246, 178] width 19 height 4
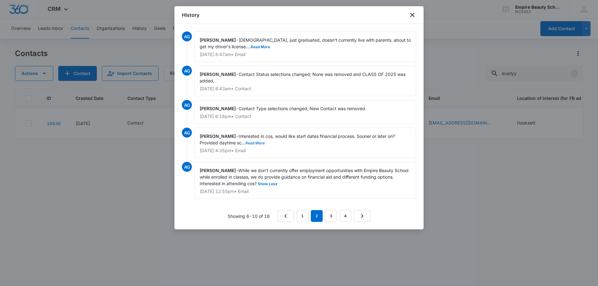
click at [258, 143] on button "Read More" at bounding box center [254, 143] width 19 height 4
click at [251, 48] on button "Read More" at bounding box center [260, 47] width 19 height 4
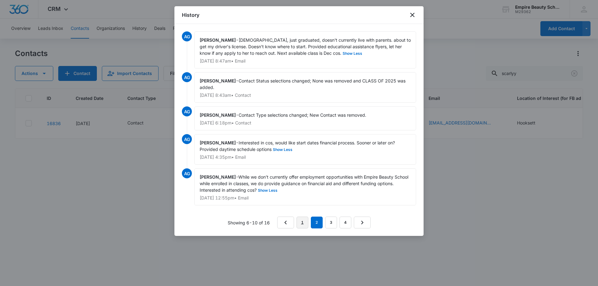
click at [304, 224] on link "1" at bounding box center [302, 223] width 12 height 12
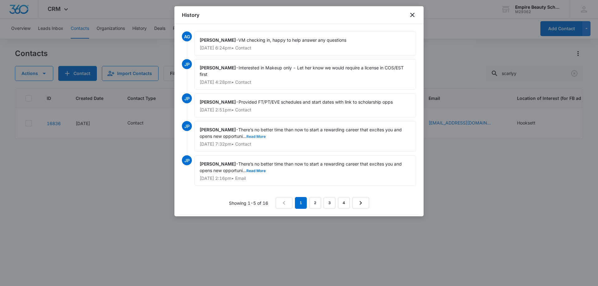
click at [255, 135] on button "Read More" at bounding box center [255, 137] width 19 height 4
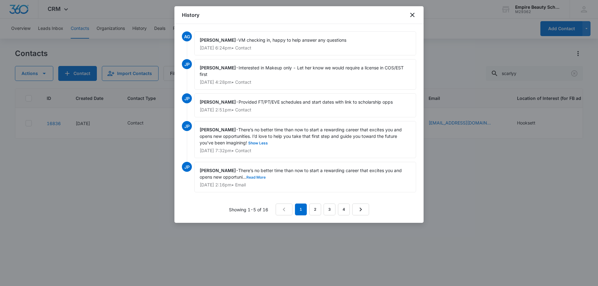
click at [260, 179] on button "Read More" at bounding box center [255, 178] width 19 height 4
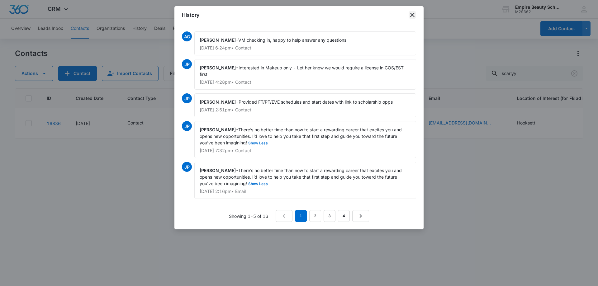
click at [411, 16] on icon "close" at bounding box center [411, 14] width 7 height 7
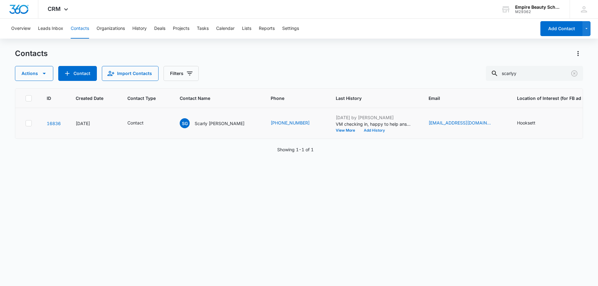
click at [359, 131] on button "Add History" at bounding box center [374, 131] width 30 height 4
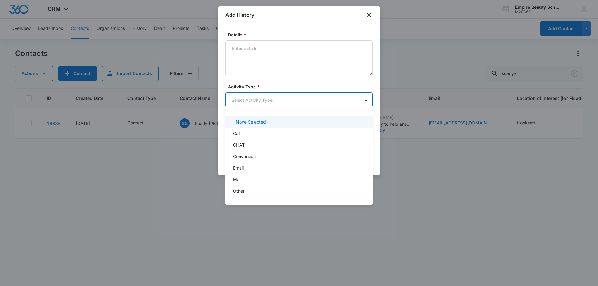
click at [244, 99] on body "CRM Apps Forms CRM Email Shop Payments POS Files Brand Settings AI Assistant Em…" at bounding box center [299, 143] width 598 height 286
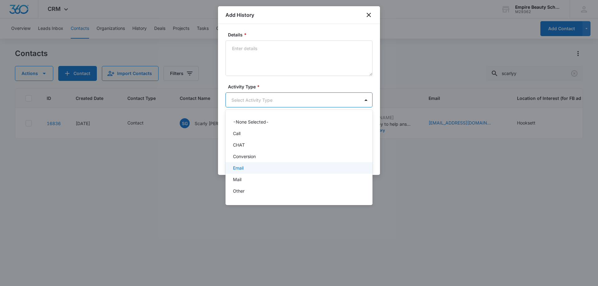
drag, startPoint x: 243, startPoint y: 167, endPoint x: 246, endPoint y: 77, distance: 89.7
click at [243, 166] on p "Email" at bounding box center [238, 168] width 11 height 7
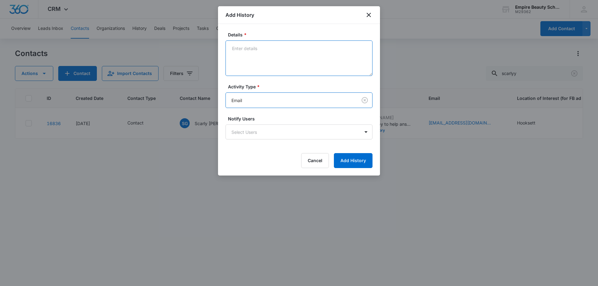
click at [246, 52] on textarea "Details *" at bounding box center [298, 57] width 147 height 35
type textarea "Responded via email"
drag, startPoint x: 283, startPoint y: 52, endPoint x: 218, endPoint y: 48, distance: 64.5
click at [218, 48] on div "Details * Responded via email Activity Type * Email Notify Users Select Users C…" at bounding box center [299, 100] width 162 height 152
paste textarea "I'm very clear about what I want to do, I've already found a job, but I have qu…"
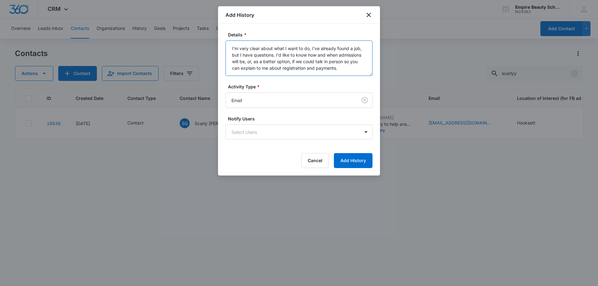
click at [231, 46] on textarea "I'm very clear about what I want to do, I've already found a job, but I have qu…" at bounding box center [298, 57] width 147 height 35
click at [352, 70] on textarea ""I'm very clear about what I want to do, I've already found a job, but I have q…" at bounding box center [298, 57] width 147 height 35
click at [346, 61] on textarea ""I'm very clear about what I want to do, I've already found a job, but I have q…" at bounding box center [298, 57] width 147 height 35
click at [319, 68] on textarea ""I'm very clear about what I want to do, I've already found a job, but I have q…" at bounding box center [298, 57] width 147 height 35
type textarea ""I'm very clear about what I want to do, I've already found a job, but I have q…"
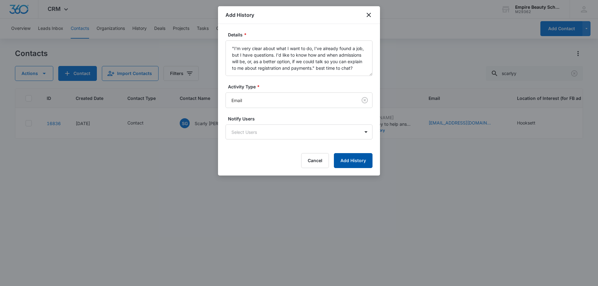
click at [338, 158] on button "Add History" at bounding box center [353, 160] width 39 height 15
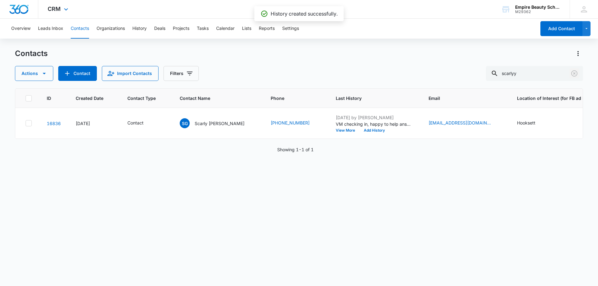
drag, startPoint x: 575, startPoint y: 74, endPoint x: 265, endPoint y: 0, distance: 318.1
click at [574, 74] on icon "Clear" at bounding box center [574, 73] width 6 height 6
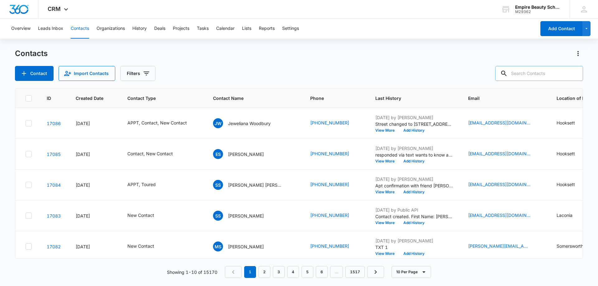
click at [548, 73] on input "text" at bounding box center [539, 73] width 88 height 15
paste input "16035509353"
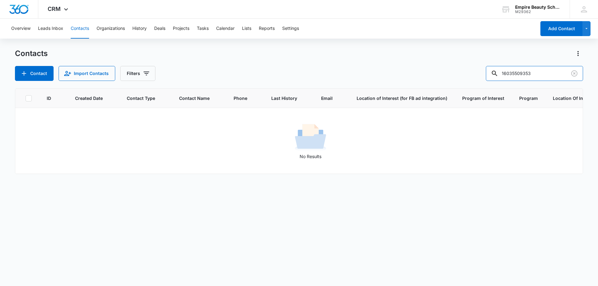
drag, startPoint x: 524, startPoint y: 73, endPoint x: 396, endPoint y: 67, distance: 129.0
click at [396, 67] on div "Contact Import Contacts Filters 16035509353" at bounding box center [299, 73] width 568 height 15
type input "9353"
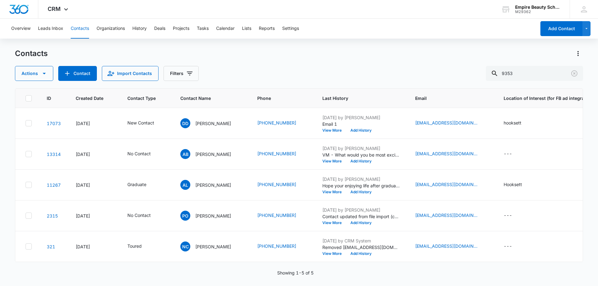
scroll to position [0, 190]
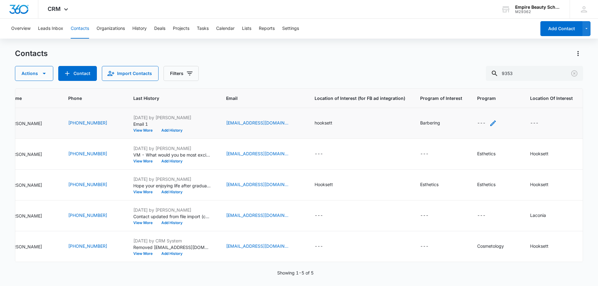
click at [490, 125] on icon "Program - - Select to Edit Field" at bounding box center [493, 123] width 6 height 6
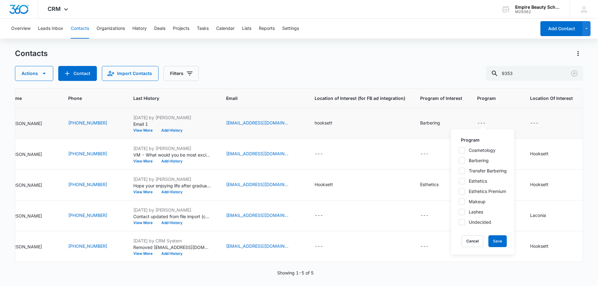
click at [461, 156] on div "Cosmetology Barbering Transfer Barbering Esthetics Esthetics Premium Makeup Las…" at bounding box center [482, 186] width 48 height 78
click at [461, 161] on icon at bounding box center [462, 160] width 4 height 3
click at [458, 161] on input "Barbering" at bounding box center [458, 160] width 0 height 0
checkbox input "true"
click at [497, 242] on button "Save" at bounding box center [497, 241] width 18 height 12
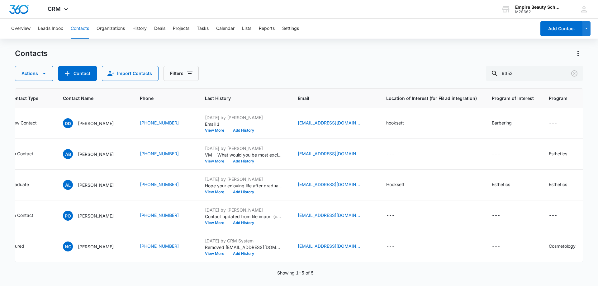
scroll to position [0, 0]
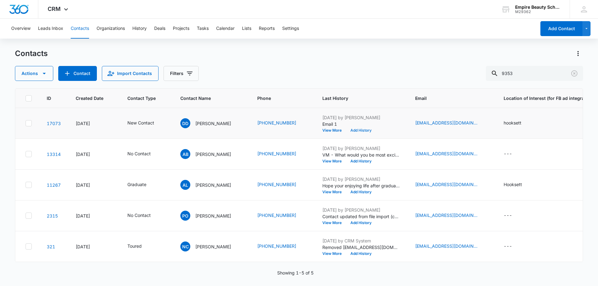
click at [361, 131] on button "Add History" at bounding box center [361, 131] width 30 height 4
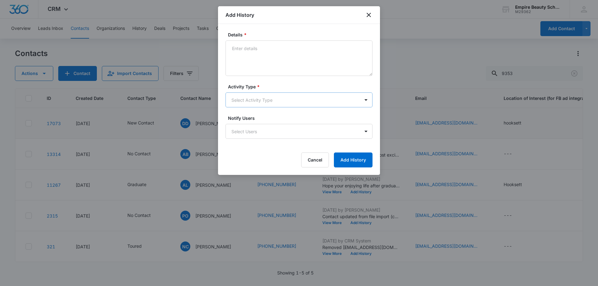
click at [238, 94] on body "CRM Apps Forms CRM Email Shop Payments POS Files Brand Settings AI Assistant Em…" at bounding box center [299, 143] width 598 height 286
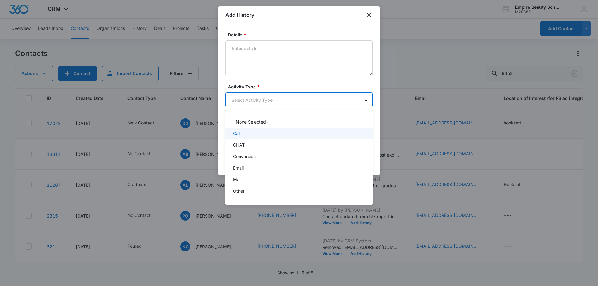
click at [242, 131] on div "Call" at bounding box center [298, 133] width 131 height 7
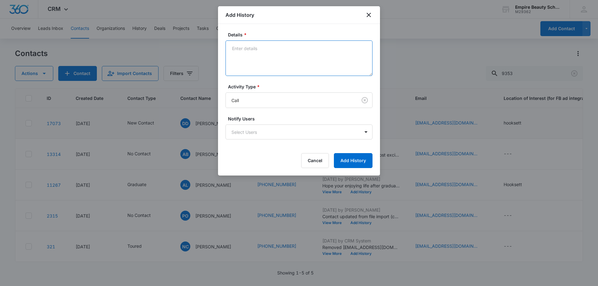
click at [250, 66] on textarea "Details *" at bounding box center [298, 57] width 147 height 35
type textarea "VM 2"
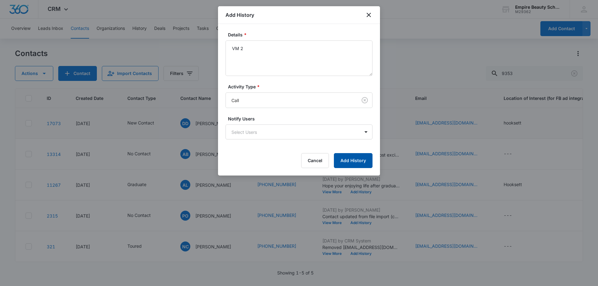
click at [355, 161] on button "Add History" at bounding box center [353, 160] width 39 height 15
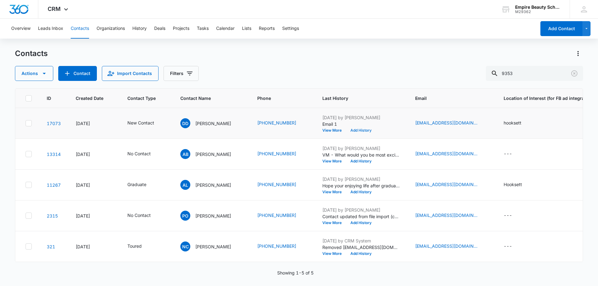
click at [364, 131] on button "Add History" at bounding box center [361, 131] width 30 height 4
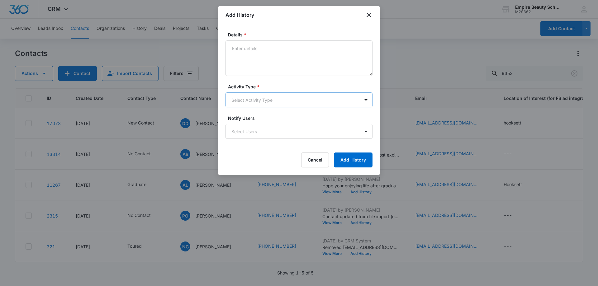
click at [244, 94] on body "CRM Apps Forms CRM Email Shop Payments POS Files Brand Settings AI Assistant Em…" at bounding box center [299, 143] width 598 height 286
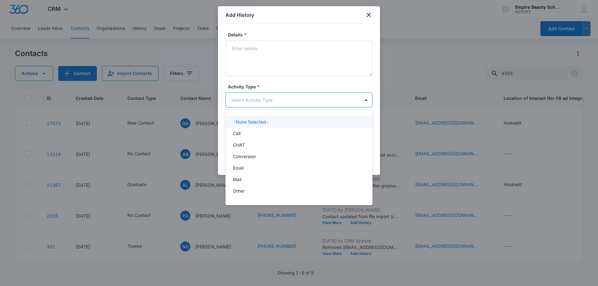
scroll to position [32, 0]
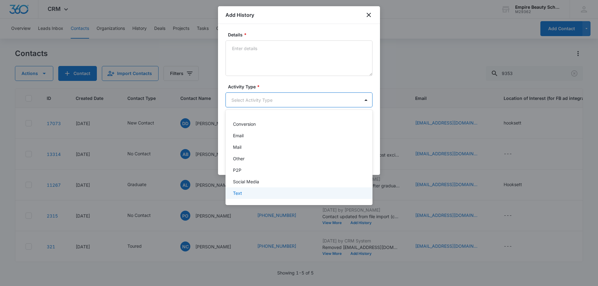
click at [238, 195] on p "Text" at bounding box center [237, 193] width 9 height 7
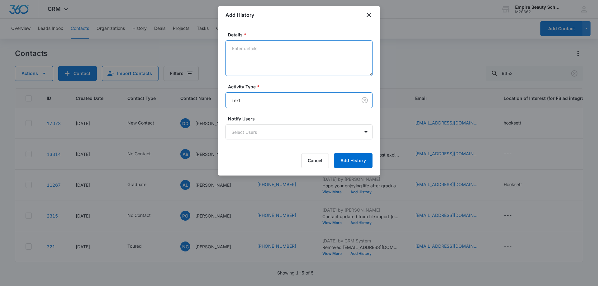
click at [250, 64] on textarea "Details *" at bounding box center [298, 57] width 147 height 35
type textarea "text 2"
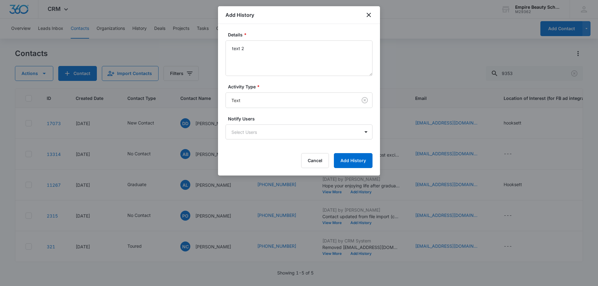
click at [346, 151] on form "Details * text 2 Activity Type * Text Notify Users Select Users Cancel Add Hist…" at bounding box center [298, 99] width 147 height 137
click at [345, 156] on button "Add History" at bounding box center [353, 160] width 39 height 15
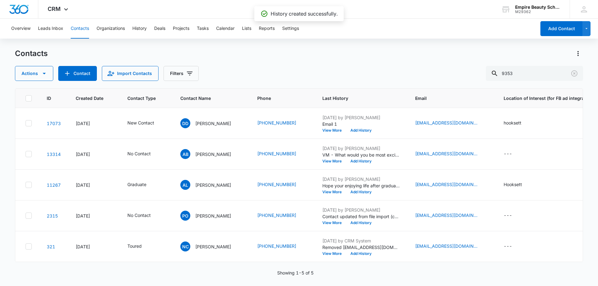
drag, startPoint x: 315, startPoint y: 64, endPoint x: 310, endPoint y: 64, distance: 5.3
click at [315, 64] on div "Contacts Actions Contact Import Contacts Filters 9353" at bounding box center [299, 65] width 568 height 32
click at [369, 129] on button "Add History" at bounding box center [361, 131] width 30 height 4
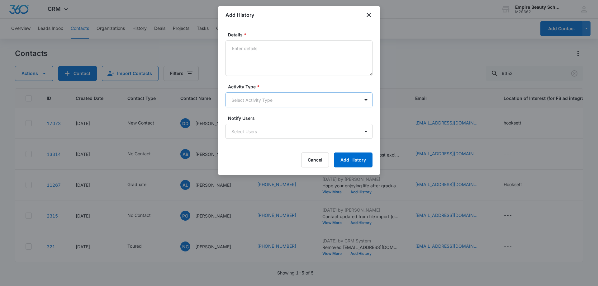
click at [246, 96] on body "CRM Apps Forms CRM Email Shop Payments POS Files Brand Settings AI Assistant Em…" at bounding box center [299, 143] width 598 height 286
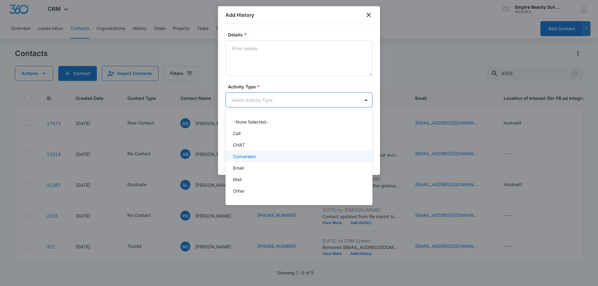
click at [247, 168] on div "Email" at bounding box center [298, 168] width 131 height 7
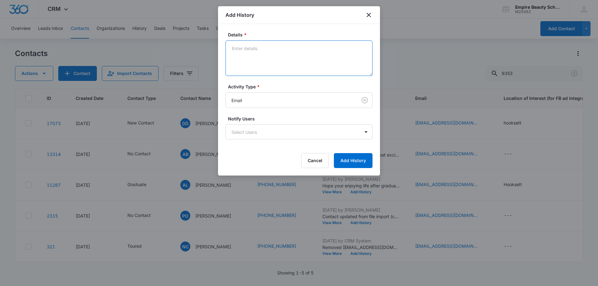
click at [255, 49] on textarea "Details *" at bounding box center [298, 57] width 147 height 35
type textarea "email 2"
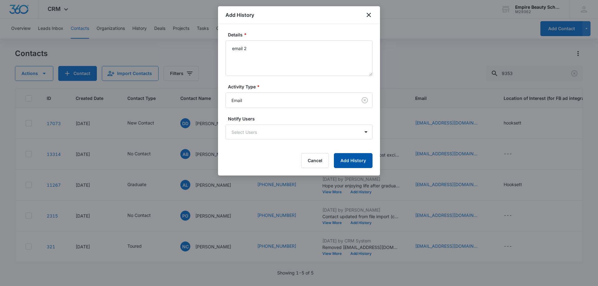
click at [342, 158] on button "Add History" at bounding box center [353, 160] width 39 height 15
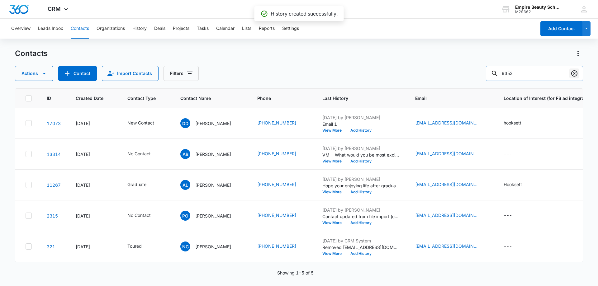
click at [574, 75] on icon "Clear" at bounding box center [573, 73] width 7 height 7
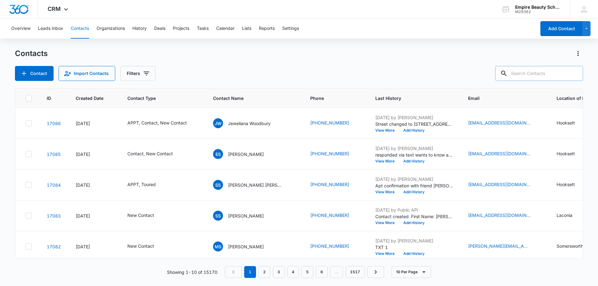
click at [529, 71] on input "text" at bounding box center [539, 73] width 88 height 15
paste input "16035587495"
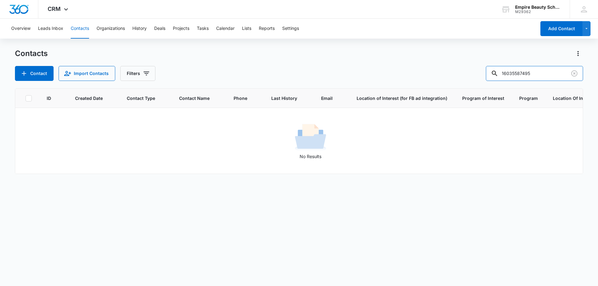
drag, startPoint x: 524, startPoint y: 73, endPoint x: 422, endPoint y: 79, distance: 101.9
click at [422, 79] on div "Contact Import Contacts Filters 16035587495" at bounding box center [299, 73] width 568 height 15
type input "7495"
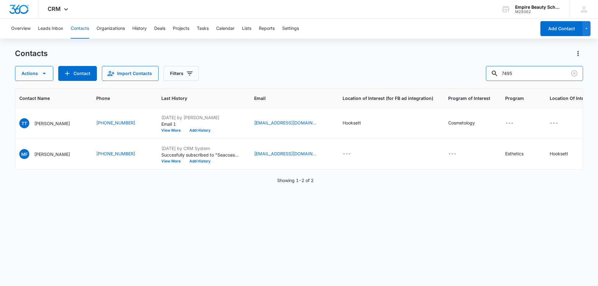
scroll to position [0, 0]
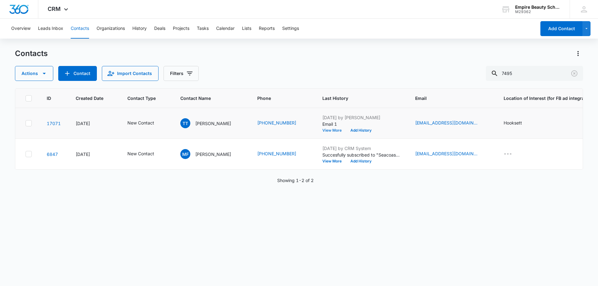
click at [323, 130] on button "View More" at bounding box center [334, 131] width 24 height 4
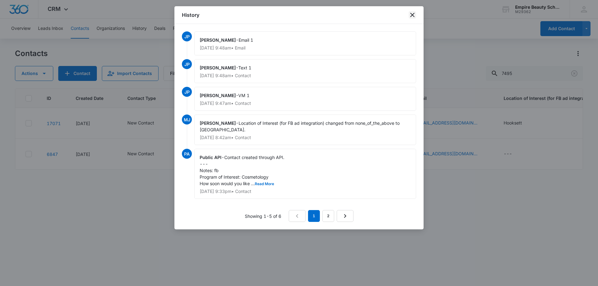
click at [413, 12] on icon "close" at bounding box center [411, 14] width 7 height 7
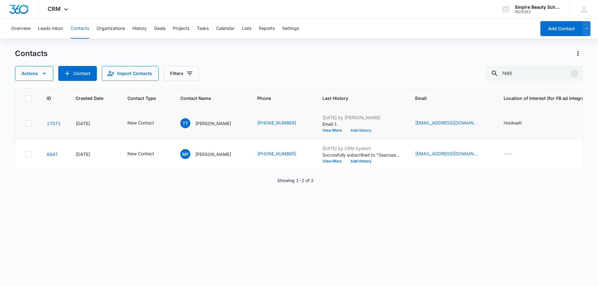
click at [360, 130] on button "Add History" at bounding box center [361, 131] width 30 height 4
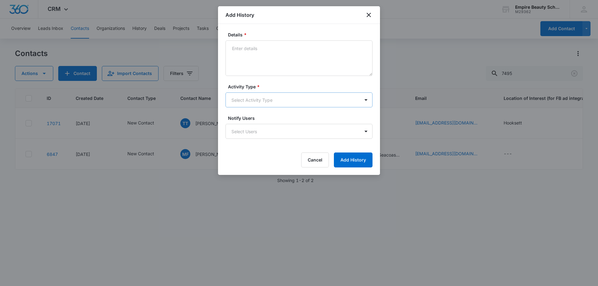
click at [233, 100] on body "CRM Apps Forms CRM Email Shop Payments POS Files Brand Settings AI Assistant Em…" at bounding box center [299, 143] width 598 height 286
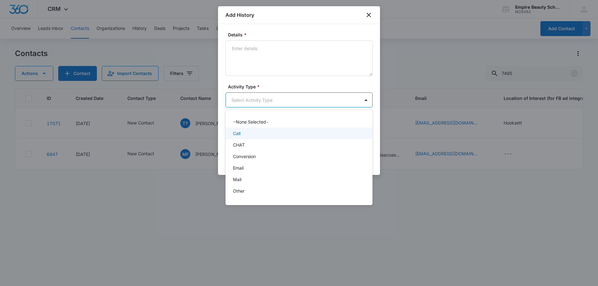
click at [247, 132] on div "Call" at bounding box center [298, 133] width 131 height 7
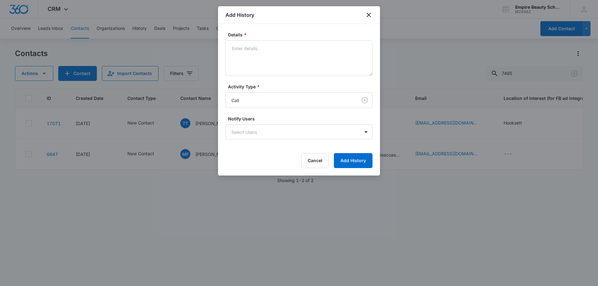
drag, startPoint x: 252, startPoint y: 79, endPoint x: 254, endPoint y: 70, distance: 9.4
click at [252, 79] on form "Details * Activity Type * Call Notify Users Select Users Cancel Add History" at bounding box center [298, 99] width 147 height 137
click at [254, 70] on textarea "Details *" at bounding box center [298, 57] width 147 height 35
type textarea "VM 2"
click at [347, 155] on button "Add History" at bounding box center [353, 160] width 39 height 15
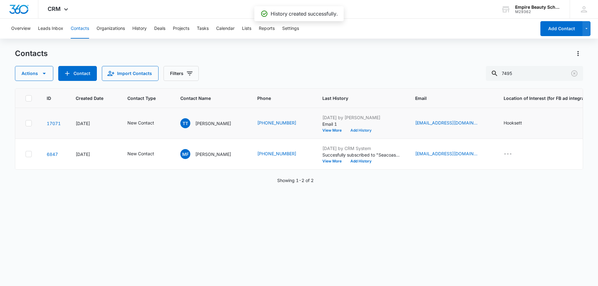
click at [354, 130] on button "Add History" at bounding box center [361, 131] width 30 height 4
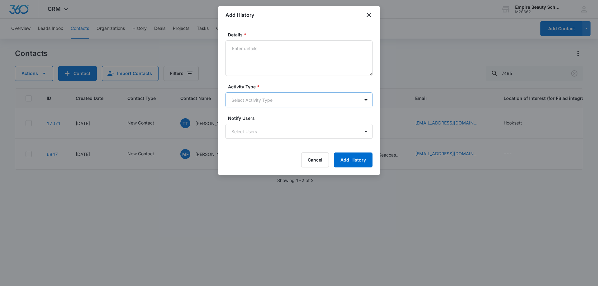
click at [243, 99] on body "CRM Apps Forms CRM Email Shop Payments POS Files Brand Settings AI Assistant Em…" at bounding box center [299, 143] width 598 height 286
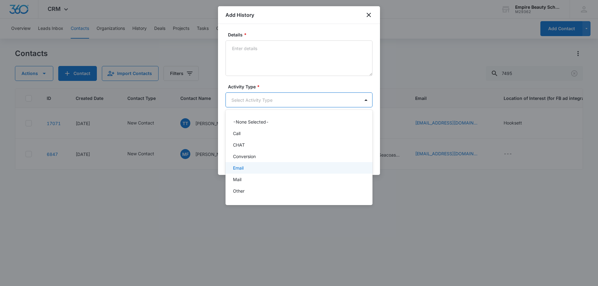
scroll to position [32, 0]
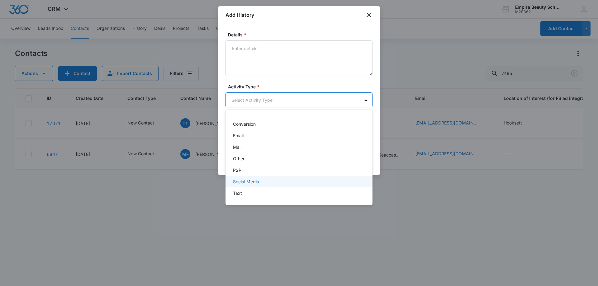
click at [244, 189] on div "Text" at bounding box center [298, 193] width 147 height 12
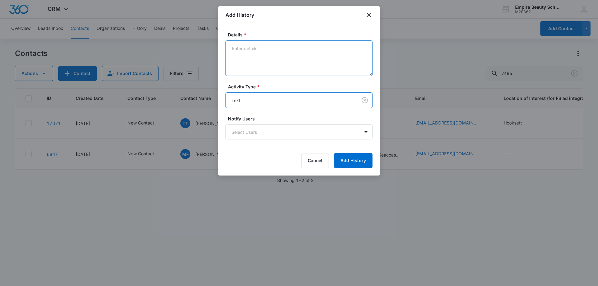
click at [247, 58] on textarea "Details *" at bounding box center [298, 57] width 147 height 35
type textarea "text 2"
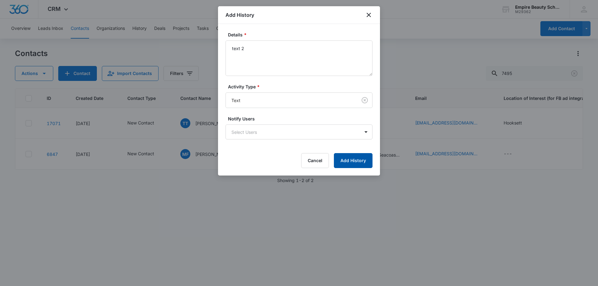
click at [344, 158] on button "Add History" at bounding box center [353, 160] width 39 height 15
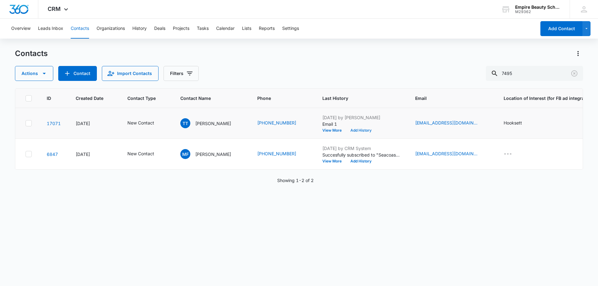
click at [348, 130] on button "Add History" at bounding box center [361, 131] width 30 height 4
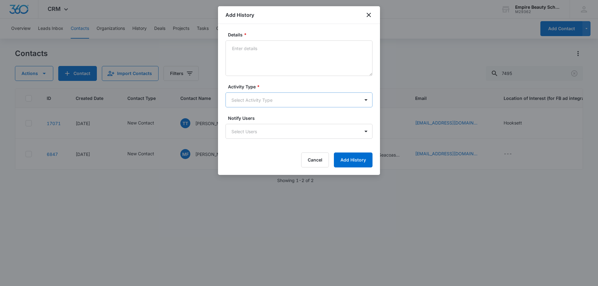
click at [248, 101] on body "CRM Apps Forms CRM Email Shop Payments POS Files Brand Settings AI Assistant Em…" at bounding box center [299, 143] width 598 height 286
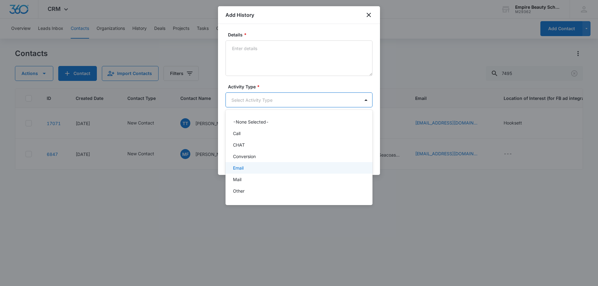
click at [252, 169] on div "Email" at bounding box center [298, 168] width 131 height 7
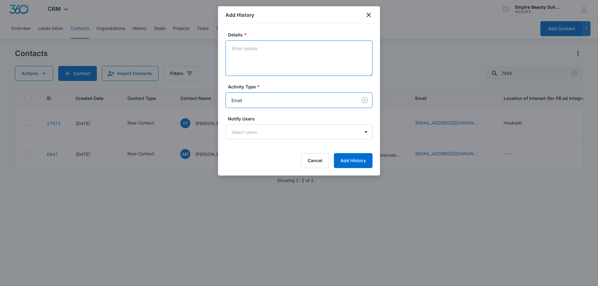
click at [255, 59] on textarea "Details *" at bounding box center [298, 57] width 147 height 35
type textarea "Email 2"
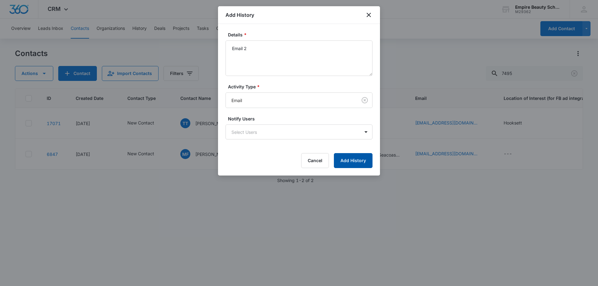
click at [346, 161] on button "Add History" at bounding box center [353, 160] width 39 height 15
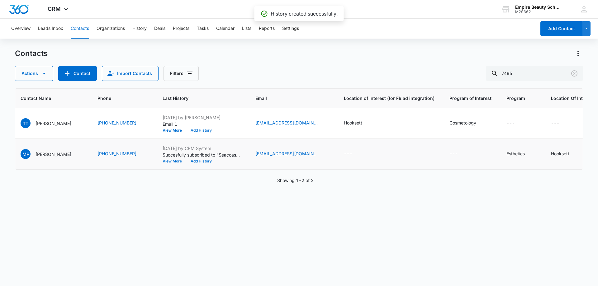
scroll to position [0, 161]
click at [497, 117] on td "---" at bounding box center [519, 123] width 45 height 31
click at [517, 122] on icon "Program - - Select to Edit Field" at bounding box center [520, 123] width 7 height 7
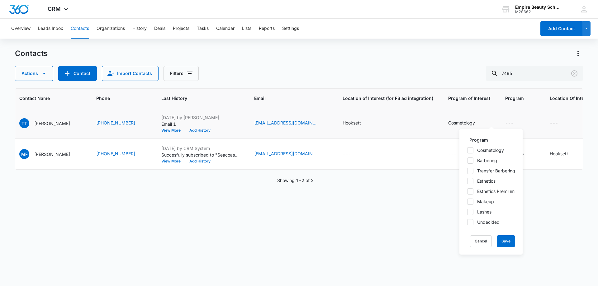
click at [472, 149] on icon at bounding box center [470, 150] width 4 height 3
click at [467, 150] on input "Cosmetology" at bounding box center [467, 150] width 0 height 0
checkbox input "true"
click at [511, 238] on button "Save" at bounding box center [505, 241] width 18 height 12
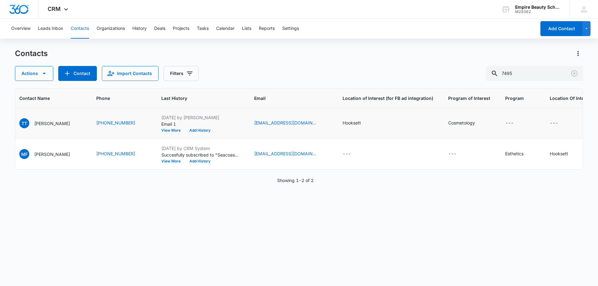
scroll to position [0, 0]
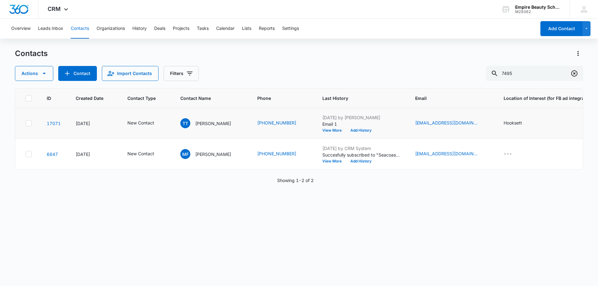
click at [575, 76] on icon "Clear" at bounding box center [573, 73] width 7 height 7
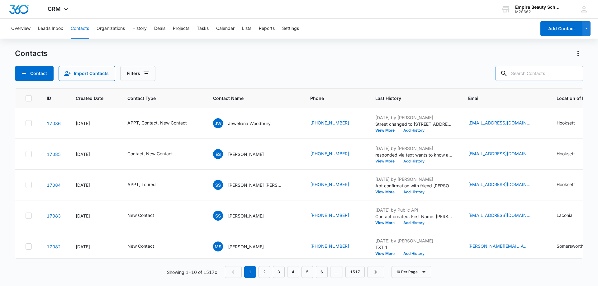
click at [537, 74] on input "text" at bounding box center [539, 73] width 88 height 15
paste input "603) 688-7906"
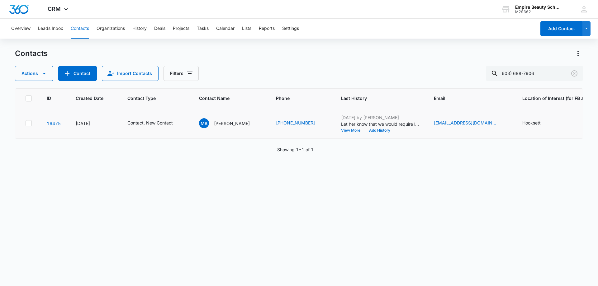
click at [341, 130] on button "View More" at bounding box center [353, 131] width 24 height 4
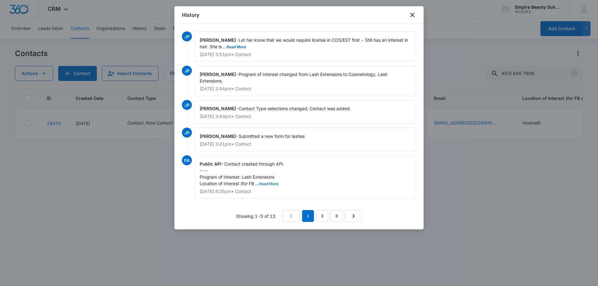
click at [270, 184] on button "Read More" at bounding box center [268, 184] width 19 height 4
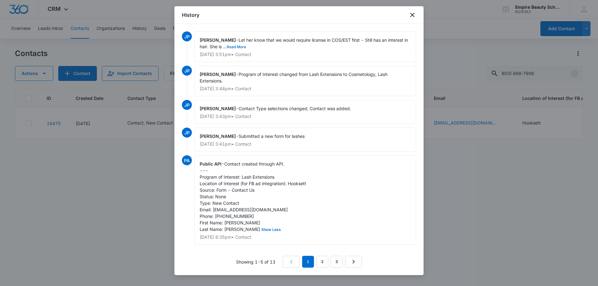
click at [246, 47] on button "Read More" at bounding box center [236, 47] width 19 height 4
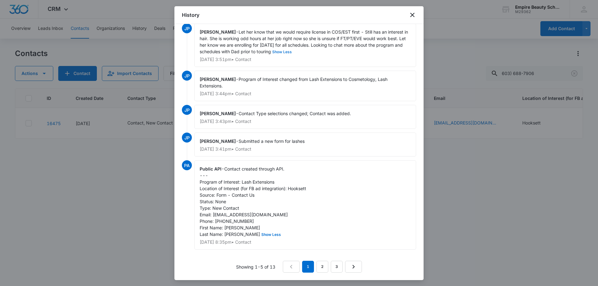
scroll to position [15, 0]
click at [321, 266] on link "2" at bounding box center [322, 267] width 12 height 12
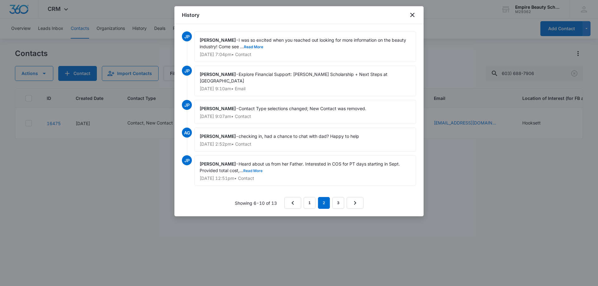
click at [250, 169] on button "Read More" at bounding box center [252, 171] width 19 height 4
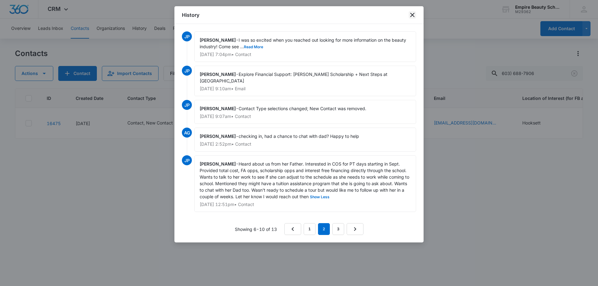
click at [411, 15] on icon "close" at bounding box center [411, 14] width 7 height 7
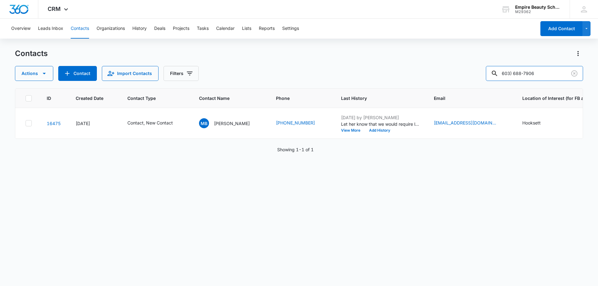
drag, startPoint x: 529, startPoint y: 73, endPoint x: 439, endPoint y: 81, distance: 90.0
click at [439, 81] on div "Actions Contact Import Contacts Filters 603) 688-7906" at bounding box center [299, 73] width 568 height 15
type input "7906"
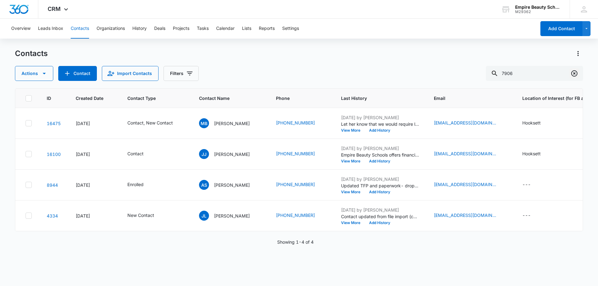
click at [572, 73] on icon "Clear" at bounding box center [573, 73] width 7 height 7
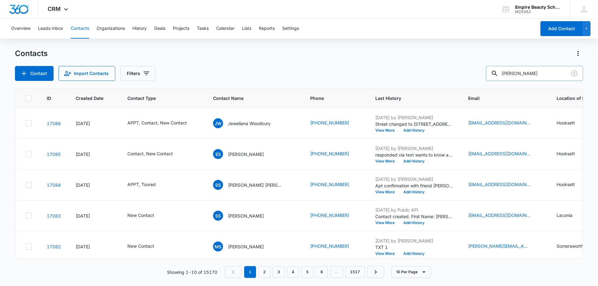
type input "bowie"
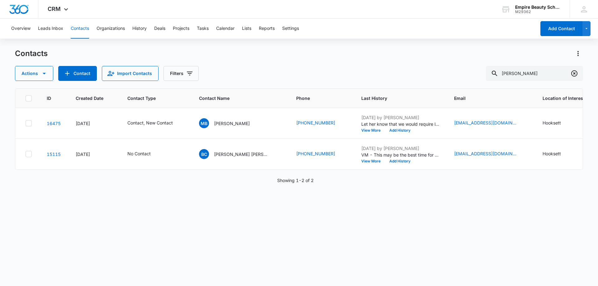
click at [576, 72] on icon "Clear" at bounding box center [574, 73] width 6 height 6
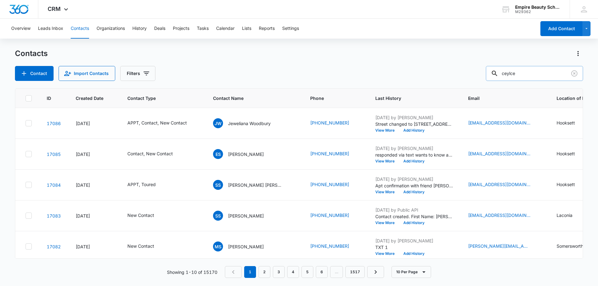
type input "ceylce"
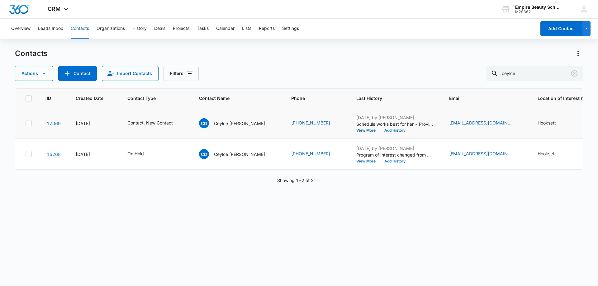
click at [30, 124] on icon at bounding box center [29, 123] width 6 height 6
click at [26, 124] on input "checkbox" at bounding box center [25, 123] width 0 height 0
click at [31, 154] on icon at bounding box center [29, 154] width 6 height 6
click at [26, 154] on input "checkbox" at bounding box center [25, 154] width 0 height 0
click at [40, 74] on icon "button" at bounding box center [43, 73] width 7 height 7
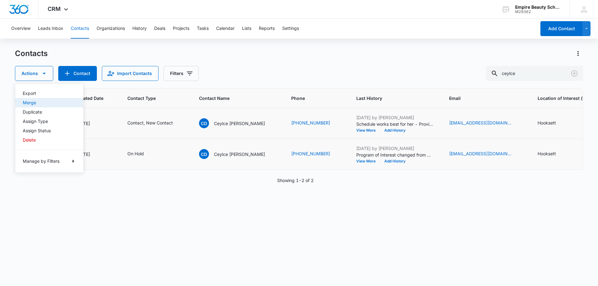
click at [43, 103] on div "Merge" at bounding box center [45, 103] width 45 height 4
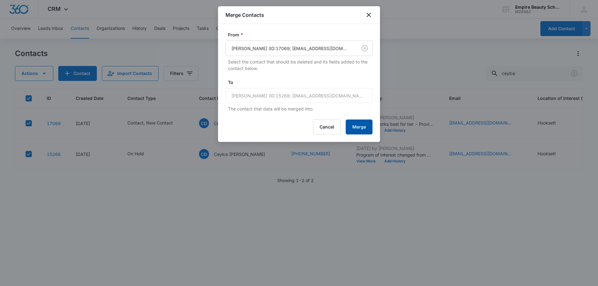
click at [358, 129] on button "Merge" at bounding box center [359, 127] width 27 height 15
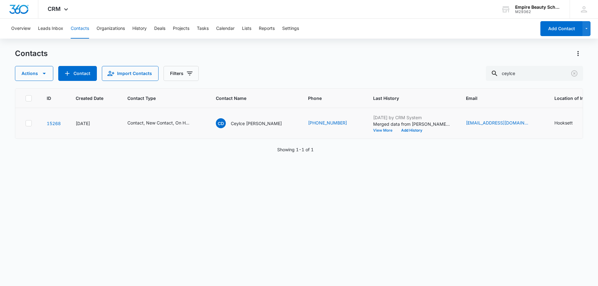
click at [373, 129] on button "View More" at bounding box center [385, 131] width 24 height 4
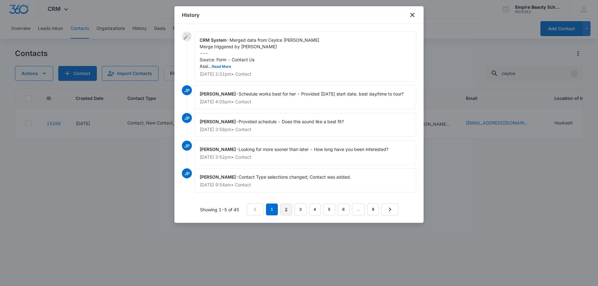
click at [285, 214] on link "2" at bounding box center [286, 210] width 12 height 12
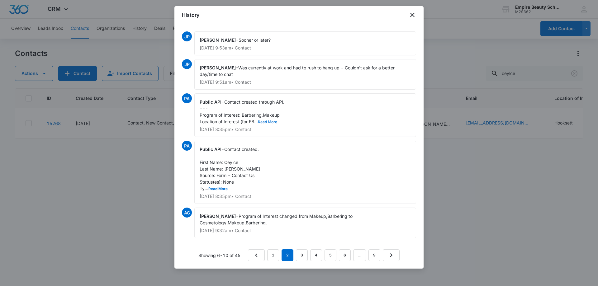
click at [270, 121] on button "Read More" at bounding box center [267, 122] width 19 height 4
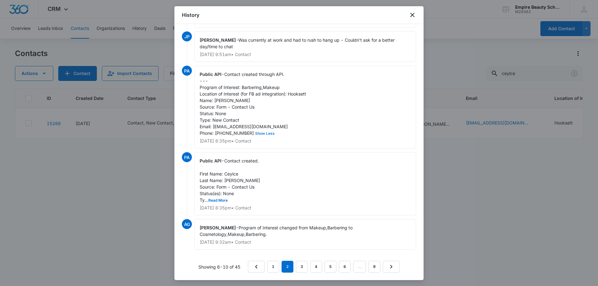
scroll to position [34, 0]
click at [221, 200] on button "Read More" at bounding box center [217, 201] width 19 height 4
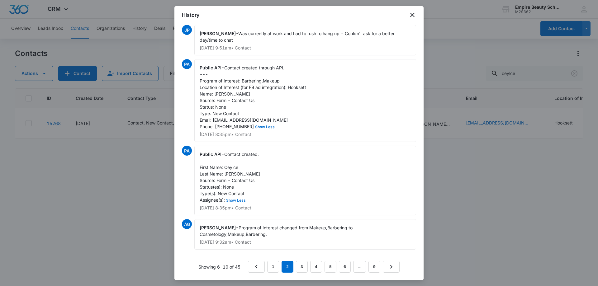
scroll to position [41, 0]
click at [296, 265] on link "3" at bounding box center [302, 267] width 12 height 12
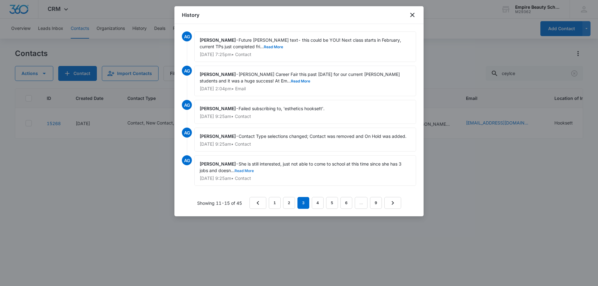
click at [242, 171] on button "Read More" at bounding box center [243, 171] width 19 height 4
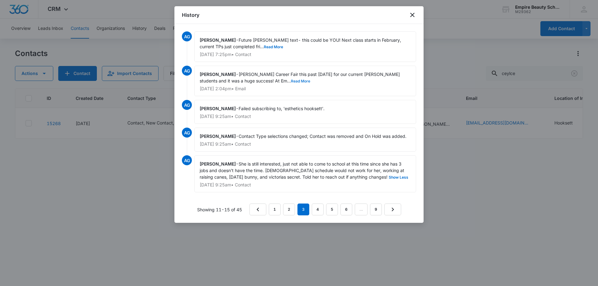
click at [291, 82] on button "Read More" at bounding box center [300, 81] width 19 height 4
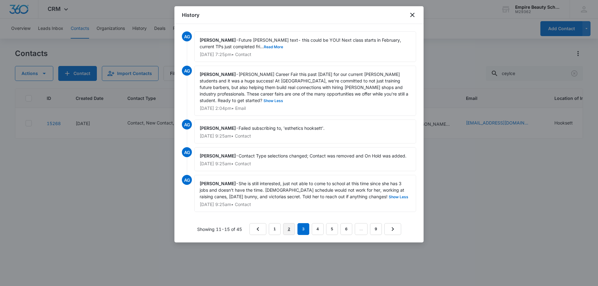
click at [290, 223] on link "2" at bounding box center [289, 229] width 12 height 12
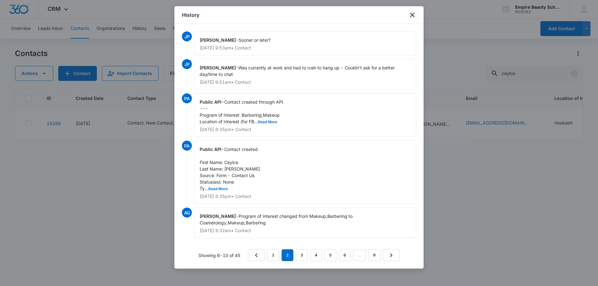
click at [411, 12] on icon "close" at bounding box center [411, 14] width 7 height 7
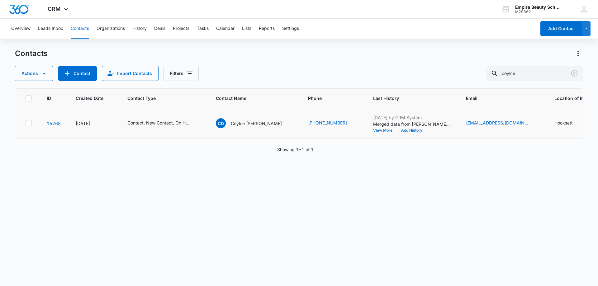
click at [373, 131] on button "View More" at bounding box center [385, 131] width 24 height 4
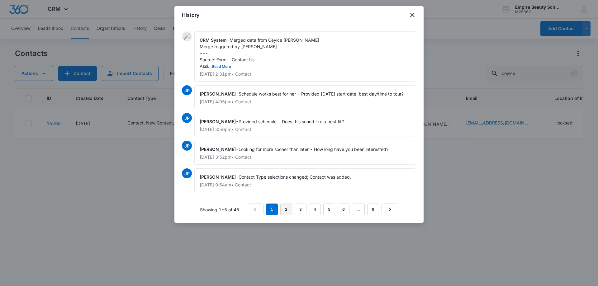
click at [288, 215] on link "2" at bounding box center [286, 210] width 12 height 12
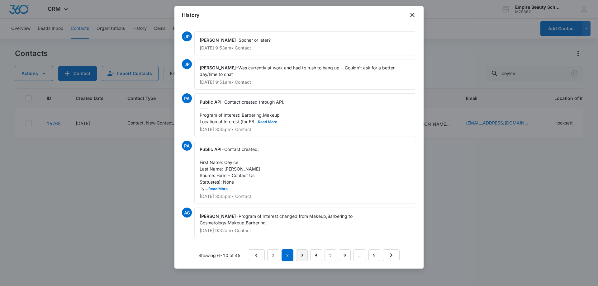
click at [300, 257] on link "3" at bounding box center [302, 255] width 12 height 12
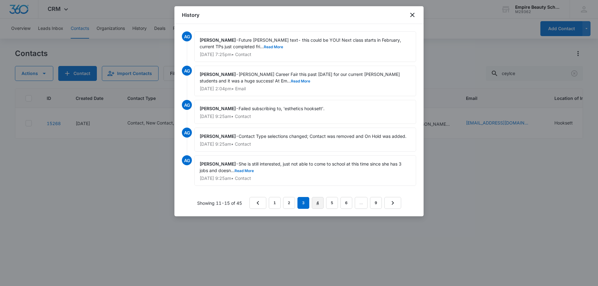
click at [321, 205] on link "4" at bounding box center [318, 203] width 12 height 12
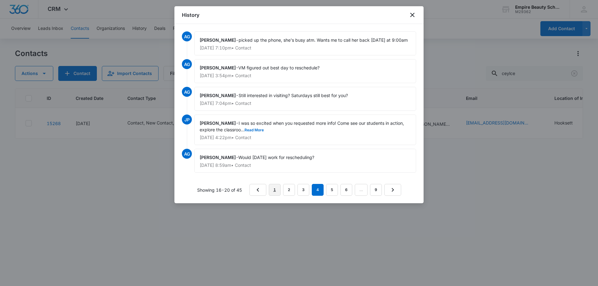
click at [274, 191] on link "1" at bounding box center [275, 190] width 12 height 12
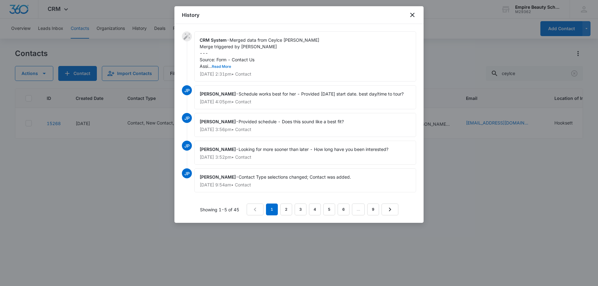
click at [223, 66] on button "Read More" at bounding box center [221, 67] width 19 height 4
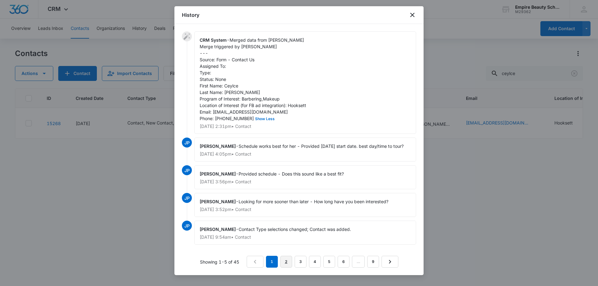
click at [286, 268] on link "2" at bounding box center [286, 262] width 12 height 12
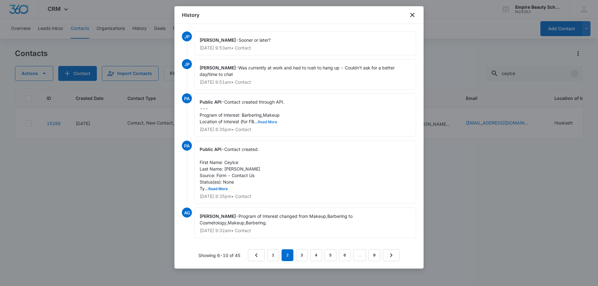
click at [267, 121] on button "Read More" at bounding box center [267, 122] width 19 height 4
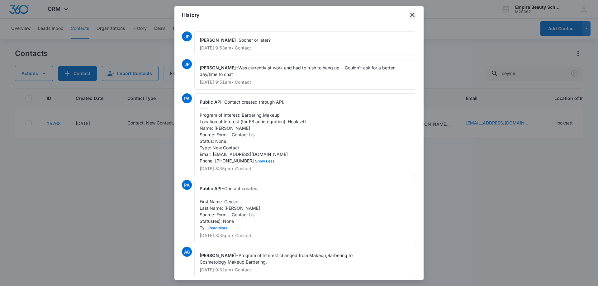
click at [409, 14] on icon "close" at bounding box center [411, 14] width 7 height 7
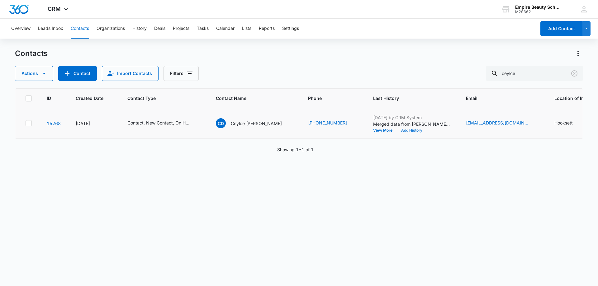
click at [397, 130] on button "Add History" at bounding box center [412, 131] width 30 height 4
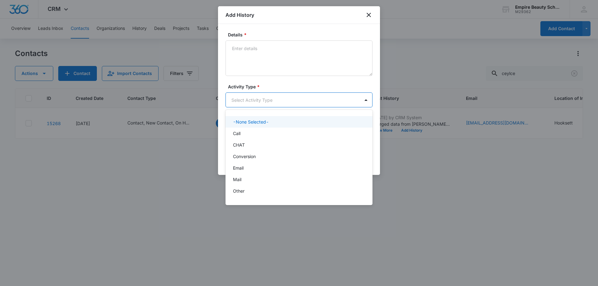
click at [258, 97] on body "CRM Apps Forms CRM Email Shop Payments POS Files Brand Settings AI Assistant Em…" at bounding box center [299, 143] width 598 height 286
click at [242, 134] on div "Call" at bounding box center [298, 133] width 131 height 7
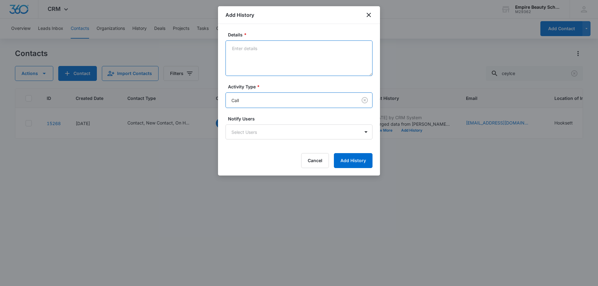
click at [254, 67] on textarea "Details *" at bounding box center [298, 57] width 147 height 35
type textarea "C"
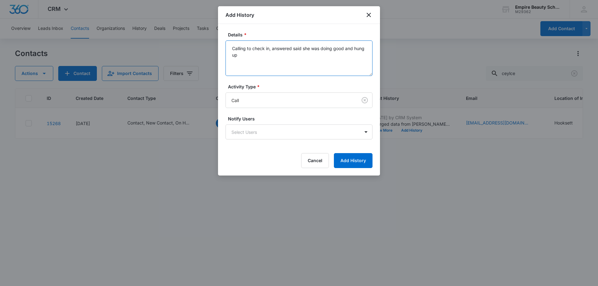
type textarea "Calling to check in, answered said she was doing good and hung up"
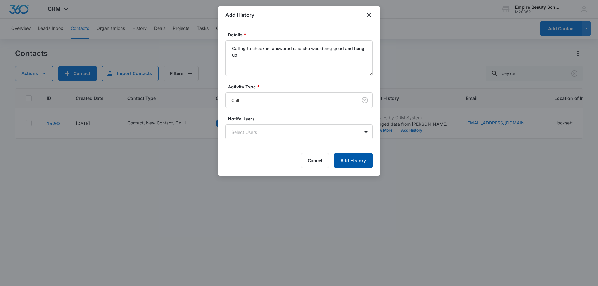
click at [348, 162] on button "Add History" at bounding box center [353, 160] width 39 height 15
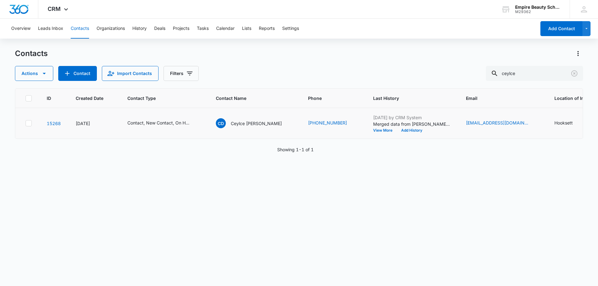
click at [386, 127] on div "Oct 10, 2025 by CRM System Merged data from Ceylce Deleon Merge triggered by Am…" at bounding box center [412, 123] width 78 height 18
click at [397, 130] on button "Add History" at bounding box center [412, 131] width 30 height 4
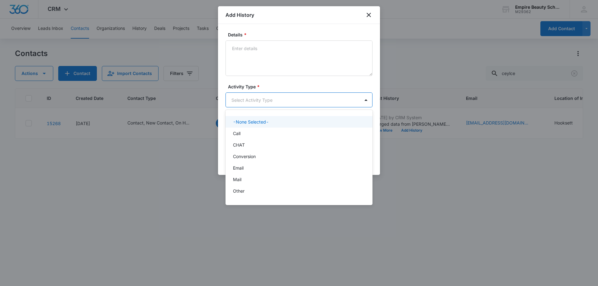
click at [237, 92] on body "CRM Apps Forms CRM Email Shop Payments POS Files Brand Settings AI Assistant Em…" at bounding box center [299, 143] width 598 height 286
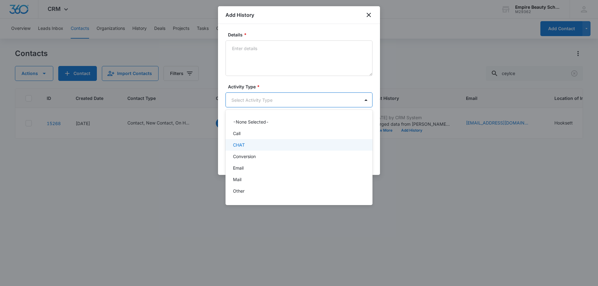
scroll to position [32, 0]
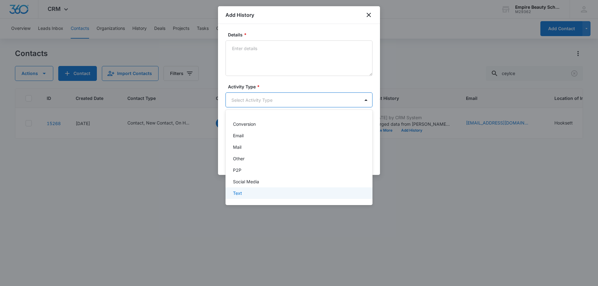
click at [239, 192] on p "Text" at bounding box center [237, 193] width 9 height 7
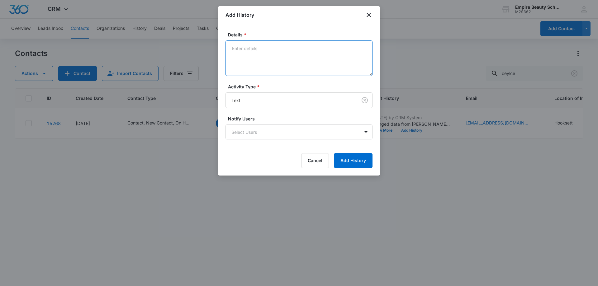
click at [255, 62] on textarea "Details *" at bounding box center [298, 57] width 147 height 35
type textarea "text for disconnection"
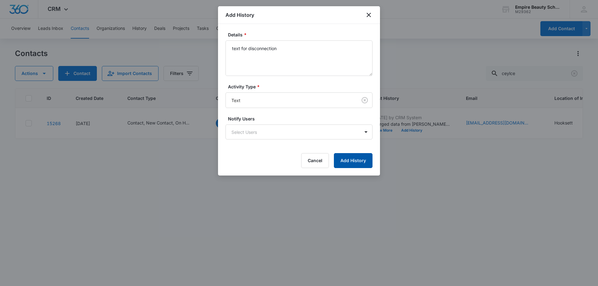
click at [363, 159] on button "Add History" at bounding box center [353, 160] width 39 height 15
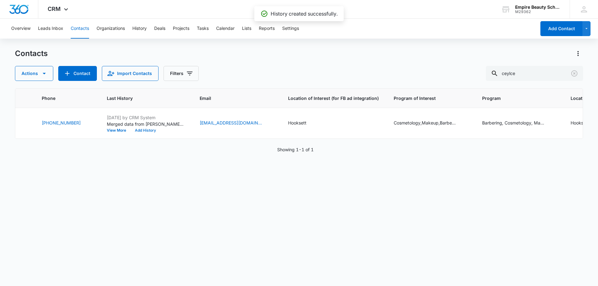
scroll to position [0, 0]
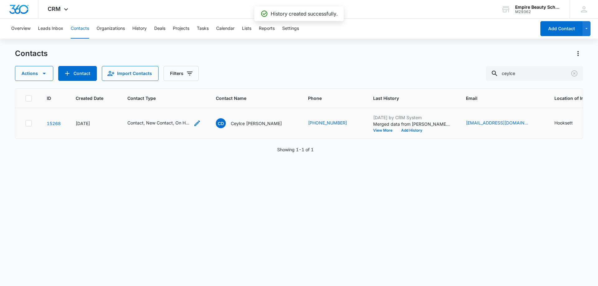
click at [196, 123] on icon "Contact Type - Contact, New Contact, On Hold - Select to Edit Field" at bounding box center [196, 123] width 7 height 7
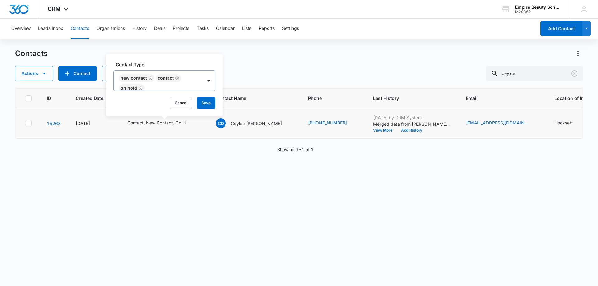
click at [140, 87] on icon "Remove On Hold" at bounding box center [140, 88] width 4 height 5
click at [189, 102] on button "Save" at bounding box center [196, 103] width 18 height 12
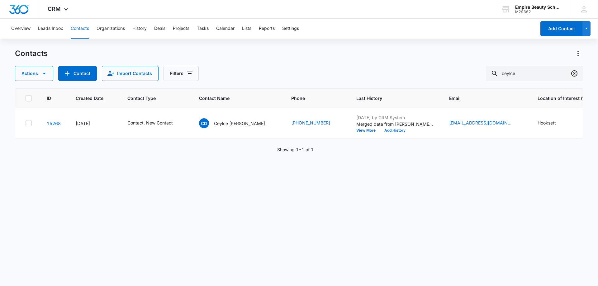
click at [574, 73] on icon "Clear" at bounding box center [574, 73] width 6 height 6
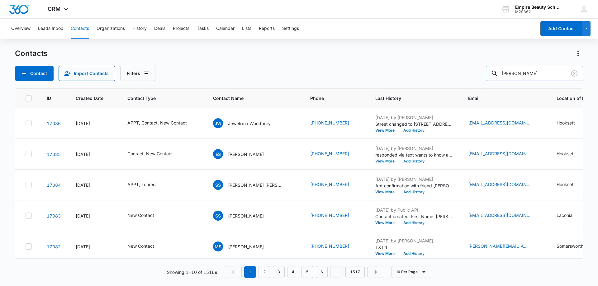
type input "[PERSON_NAME]"
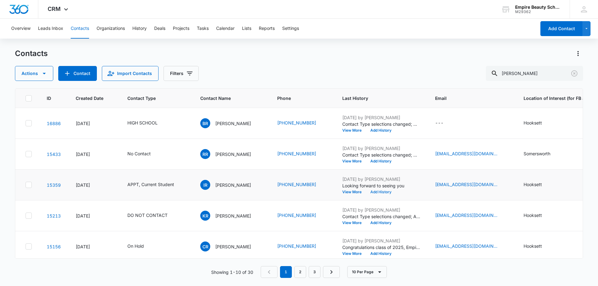
click at [383, 192] on button "Add History" at bounding box center [381, 192] width 30 height 4
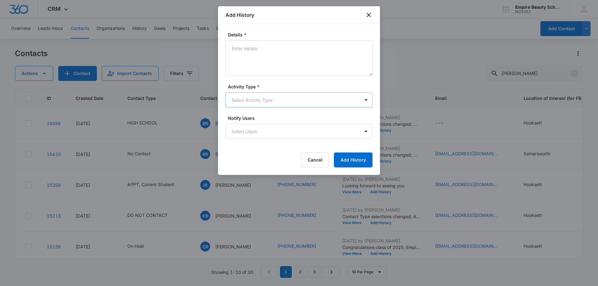
click at [254, 101] on body "CRM Apps Forms CRM Email Shop Payments POS Files Brand Settings AI Assistant Em…" at bounding box center [299, 143] width 598 height 286
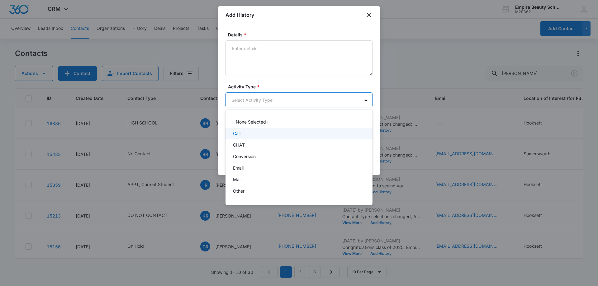
scroll to position [32, 0]
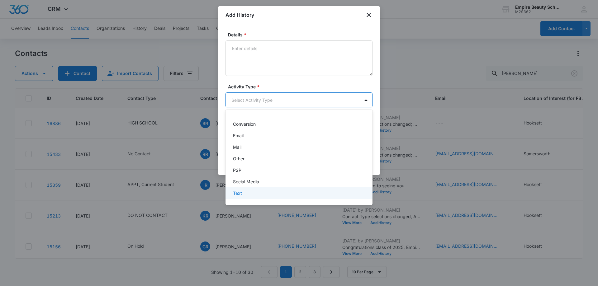
click at [242, 195] on p "Text" at bounding box center [237, 193] width 9 height 7
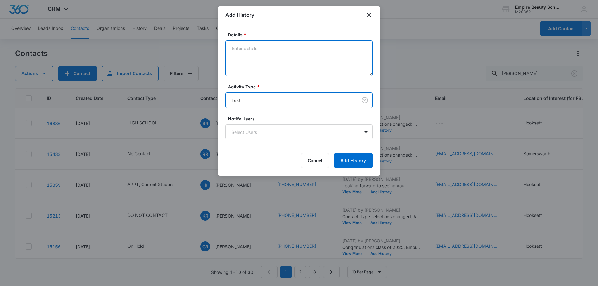
click at [258, 59] on textarea "Details *" at bounding box center [298, 57] width 147 height 35
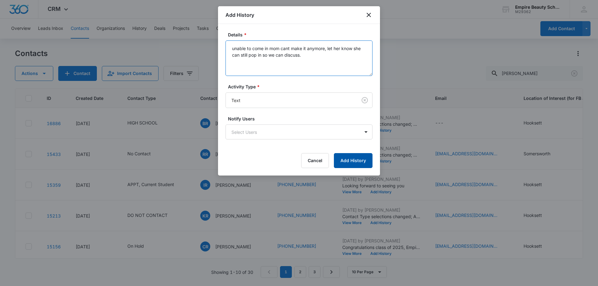
type textarea "unable to come in mom cant make it anymore, let her know she can still pop in s…"
click at [356, 157] on button "Add History" at bounding box center [353, 160] width 39 height 15
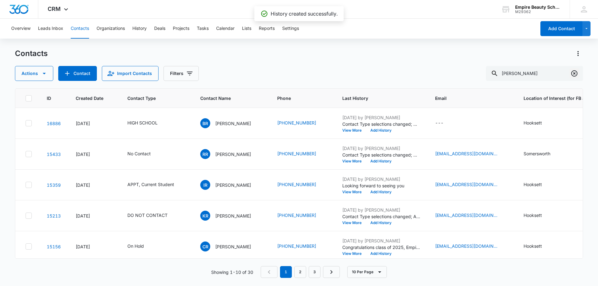
click at [576, 75] on icon "Clear" at bounding box center [574, 73] width 6 height 6
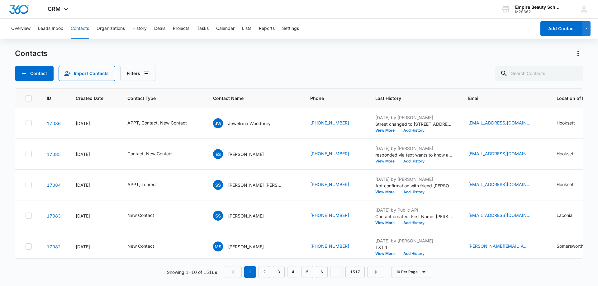
click at [237, 65] on div "Contacts Contact Import Contacts Filters" at bounding box center [299, 65] width 568 height 32
click at [551, 73] on input "text" at bounding box center [539, 73] width 88 height 15
type input "provencher"
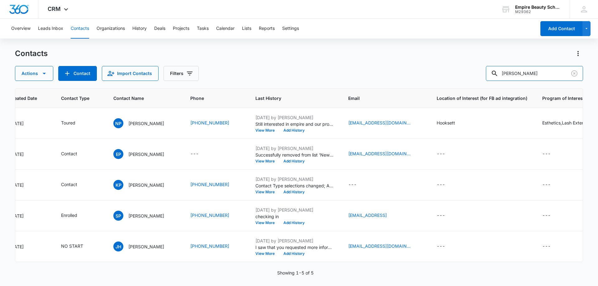
scroll to position [0, 0]
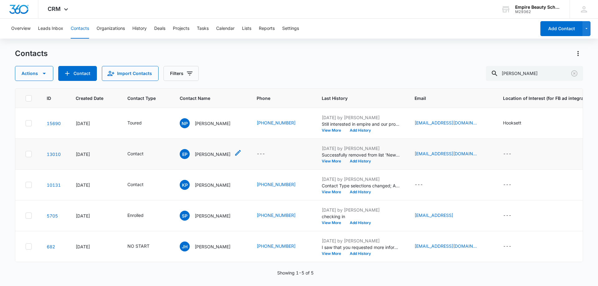
click at [210, 151] on p "Emily Provencher" at bounding box center [213, 154] width 36 height 7
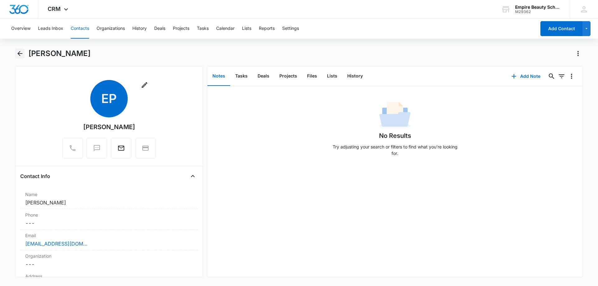
click at [20, 54] on icon "Back" at bounding box center [19, 53] width 5 height 5
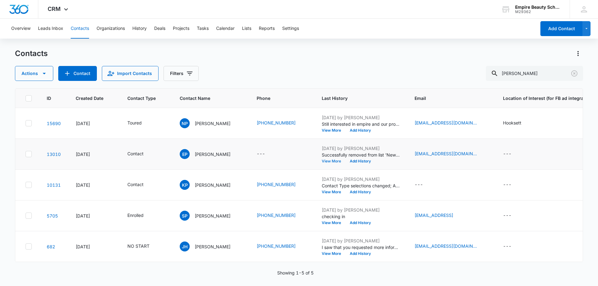
click at [341, 161] on button "View More" at bounding box center [334, 161] width 24 height 4
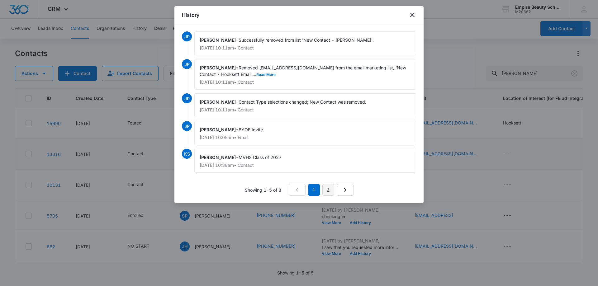
click at [332, 186] on link "2" at bounding box center [328, 190] width 12 height 12
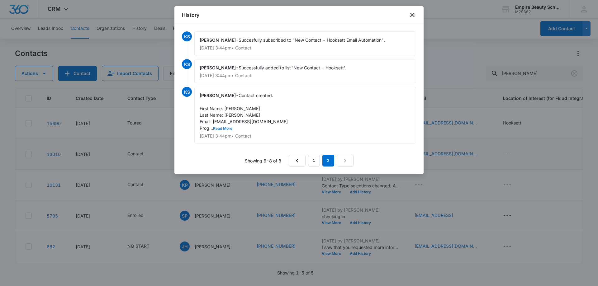
click at [223, 129] on button "Read More" at bounding box center [222, 129] width 19 height 4
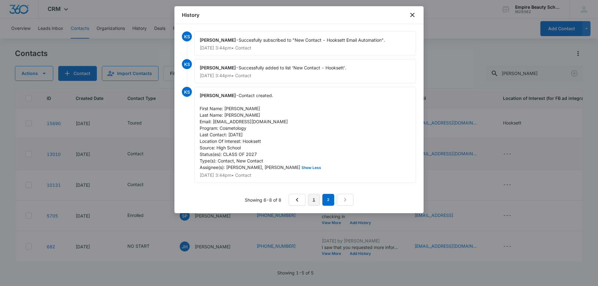
click at [316, 199] on link "1" at bounding box center [314, 200] width 12 height 12
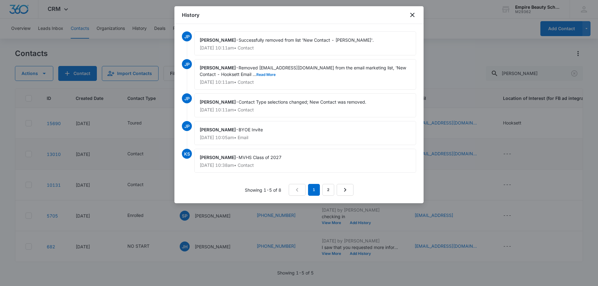
click at [267, 77] on div "Jess Peltonovich - Removed emilyprovencher2009@icloud.com from the email market…" at bounding box center [305, 74] width 222 height 31
drag, startPoint x: 413, startPoint y: 16, endPoint x: 395, endPoint y: 29, distance: 21.8
click at [413, 16] on icon "close" at bounding box center [411, 14] width 7 height 7
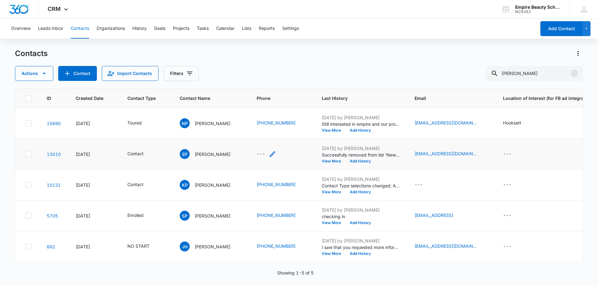
click at [276, 153] on icon "Phone - - Select to Edit Field" at bounding box center [272, 153] width 7 height 7
click at [285, 112] on input "Phone" at bounding box center [287, 114] width 78 height 15
type input "(603) 932-8290"
click at [313, 135] on button "Save" at bounding box center [317, 134] width 18 height 12
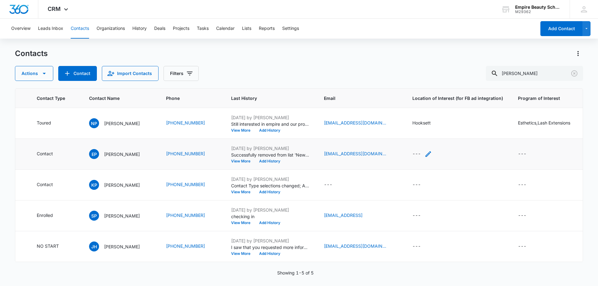
click at [432, 154] on icon "Location of Interest (for FB ad integration) - - Select to Edit Field" at bounding box center [427, 153] width 7 height 7
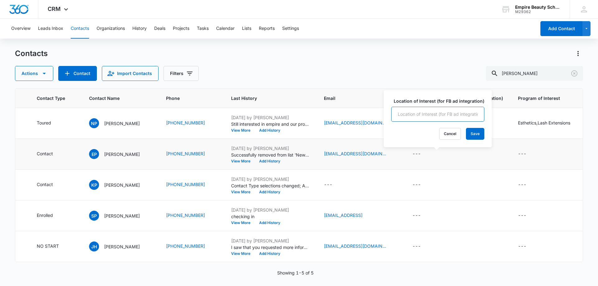
click at [416, 118] on input "Location of Interest (for FB ad integration)" at bounding box center [437, 114] width 93 height 15
type input "Hooksett"
click at [475, 137] on button "Save" at bounding box center [475, 134] width 18 height 12
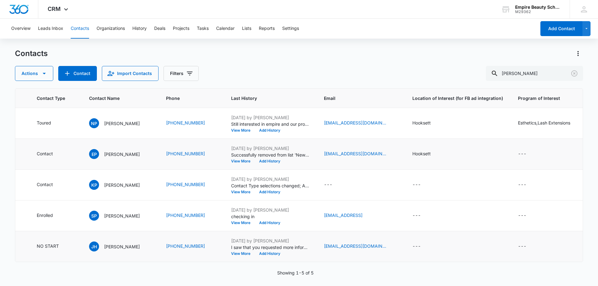
click at [337, 259] on td "jhackett121@gmail.com" at bounding box center [360, 246] width 88 height 31
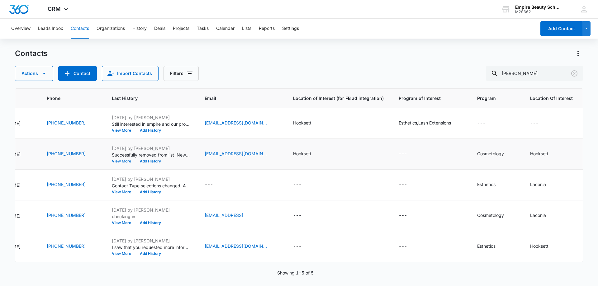
scroll to position [0, 228]
click at [411, 152] on icon "Program of Interest - - Select to Edit Field" at bounding box center [414, 153] width 7 height 7
click at [382, 115] on input "Program of Interest" at bounding box center [406, 114] width 78 height 15
type input "Cosmetology"
click at [428, 132] on button "Save" at bounding box center [436, 134] width 18 height 12
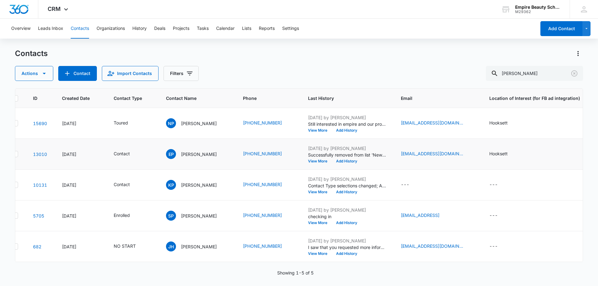
scroll to position [0, 0]
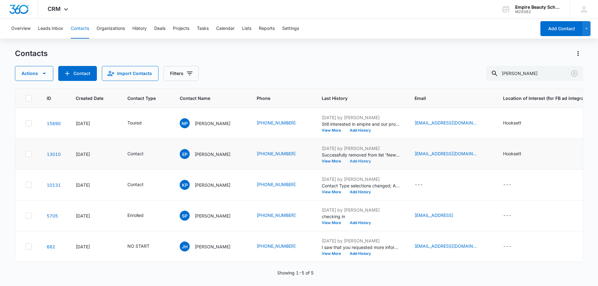
click at [371, 161] on button "Add History" at bounding box center [360, 161] width 30 height 4
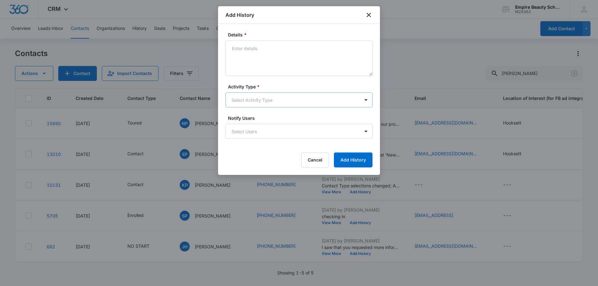
click at [238, 92] on body "CRM Apps Forms CRM Email Shop Payments POS Files Brand Settings AI Assistant Em…" at bounding box center [299, 143] width 598 height 286
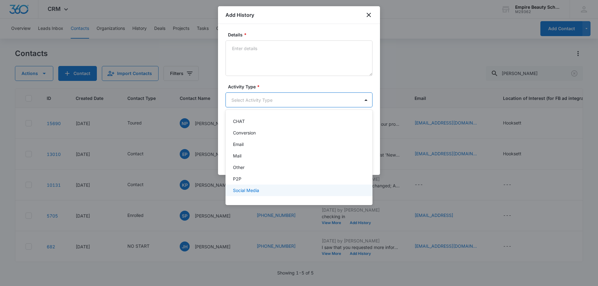
scroll to position [32, 0]
click at [242, 192] on div "Text" at bounding box center [298, 193] width 131 height 7
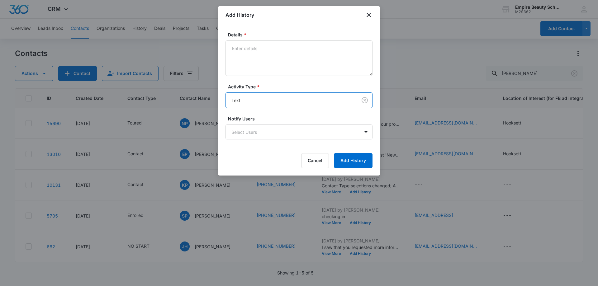
click at [266, 100] on body "CRM Apps Forms CRM Email Shop Payments POS Files Brand Settings AI Assistant Em…" at bounding box center [299, 143] width 598 height 286
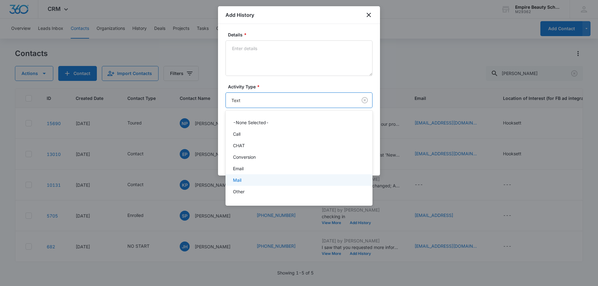
scroll to position [33, 0]
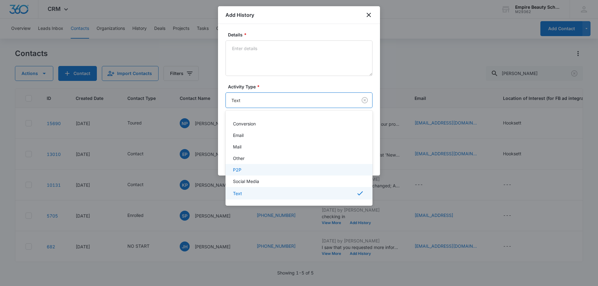
click at [250, 166] on div "P2P" at bounding box center [298, 170] width 147 height 12
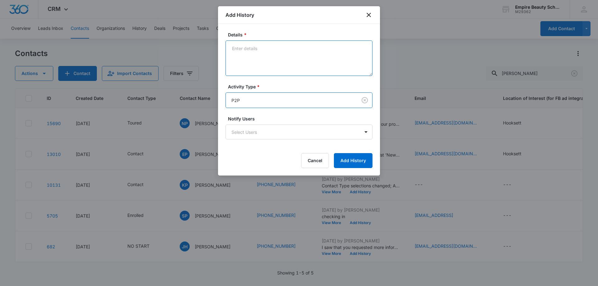
click at [266, 55] on textarea "Details *" at bounding box center [298, 57] width 147 height 35
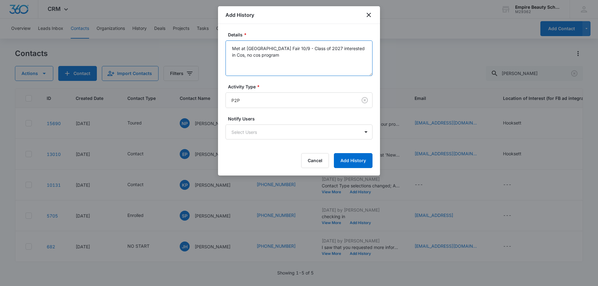
drag, startPoint x: 315, startPoint y: 54, endPoint x: 233, endPoint y: 48, distance: 82.4
click at [218, 47] on div "Details * Met at Merrimack Valley High School Fair 10/9 - Class of 2027 interes…" at bounding box center [299, 100] width 162 height 152
click at [276, 61] on textarea "Met at Merrimack Valley High School Fair 10/9 - Class of 2027 interested in Cos…" at bounding box center [298, 57] width 147 height 35
type textarea "Met at Merrimack Valley High School Fair 10/9 - Class of 2027 interested in Cos…"
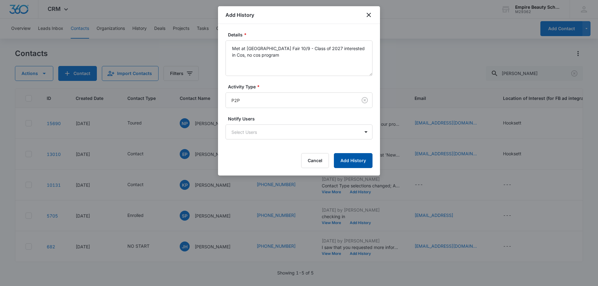
click at [352, 162] on button "Add History" at bounding box center [353, 160] width 39 height 15
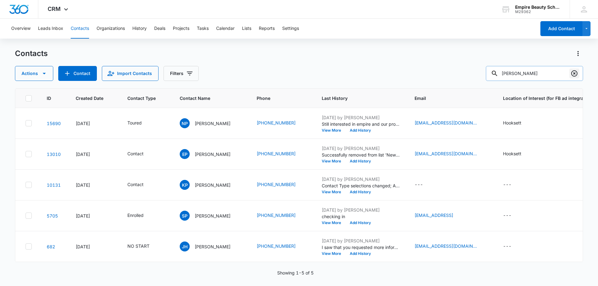
click at [573, 71] on icon "Clear" at bounding box center [573, 73] width 7 height 7
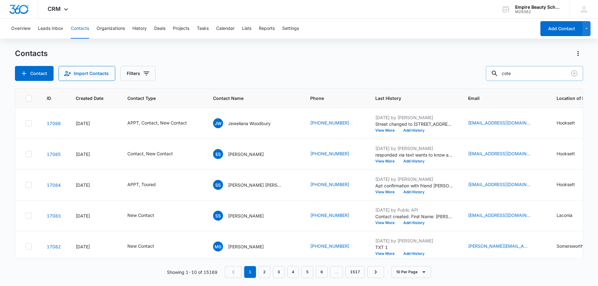
type input "cote"
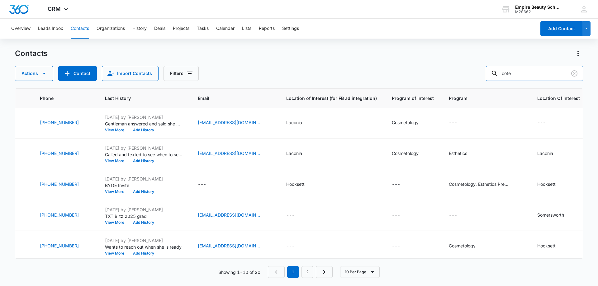
scroll to position [31, 0]
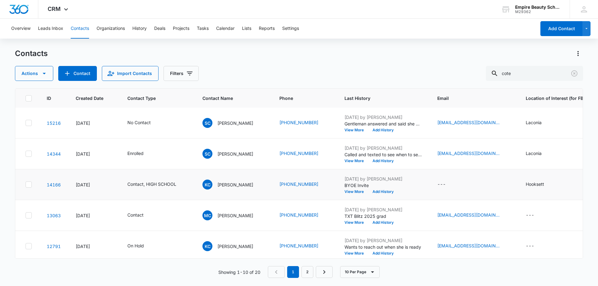
click at [294, 179] on td "(603) 491-3149" at bounding box center [304, 184] width 65 height 31
click at [298, 180] on td "(603) 491-3149" at bounding box center [304, 184] width 65 height 31
click at [302, 181] on td "(603) 491-3149" at bounding box center [304, 184] width 65 height 31
click at [233, 182] on p "Keira Cote" at bounding box center [235, 184] width 36 height 7
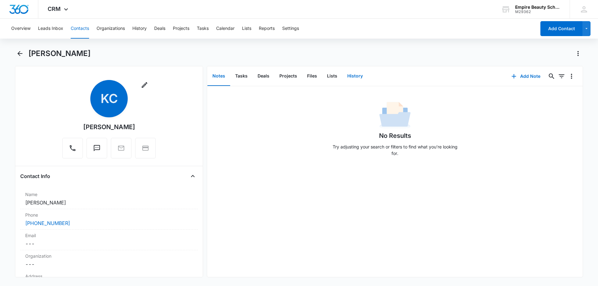
click at [350, 76] on button "History" at bounding box center [355, 76] width 26 height 19
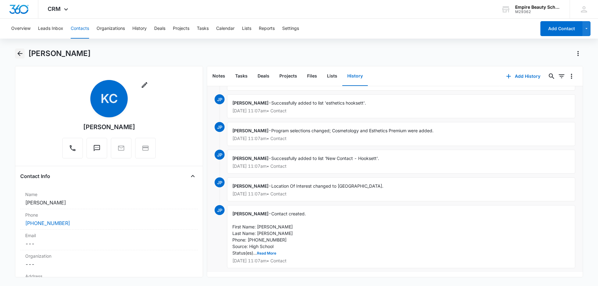
click at [21, 53] on icon "Back" at bounding box center [19, 53] width 7 height 7
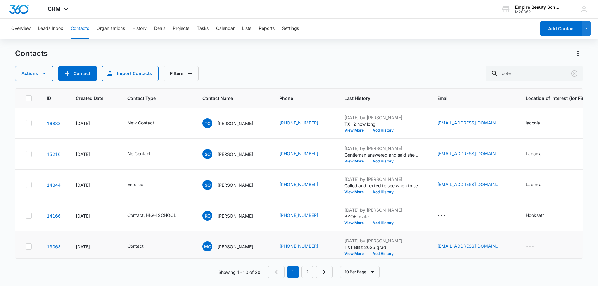
scroll to position [31, 0]
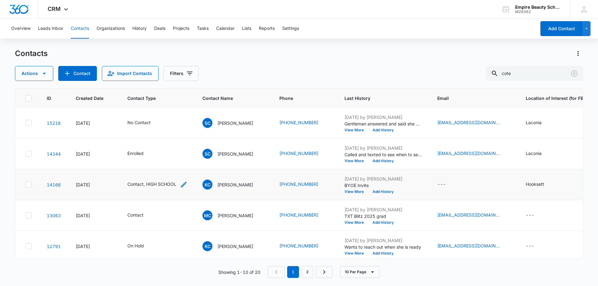
click at [181, 182] on icon "Contact Type - Contact, HIGH SCHOOL - Select to Edit Field" at bounding box center [183, 184] width 7 height 7
click at [182, 183] on icon "Contact Type - Contact, HIGH SCHOOL - Select to Edit Field" at bounding box center [183, 184] width 7 height 7
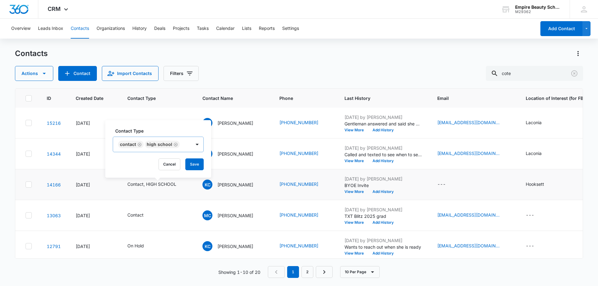
click at [139, 143] on icon "Remove Contact" at bounding box center [139, 144] width 4 height 5
click at [147, 145] on icon "Remove HIGH SCHOOL" at bounding box center [149, 145] width 4 height 4
click at [147, 145] on div "Contact Type" at bounding box center [133, 145] width 41 height 14
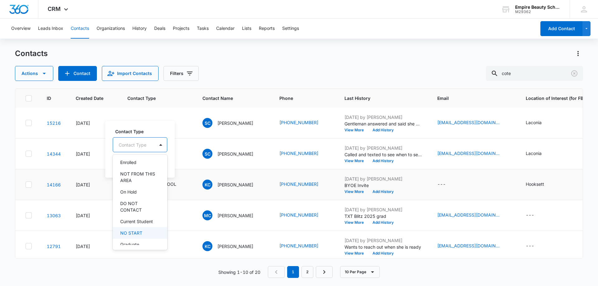
scroll to position [93, 0]
click at [136, 201] on p "DO NOT CONTACT" at bounding box center [139, 198] width 38 height 13
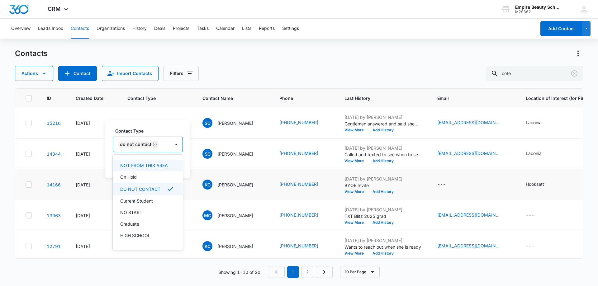
click at [158, 129] on label "Contact Type" at bounding box center [150, 131] width 70 height 7
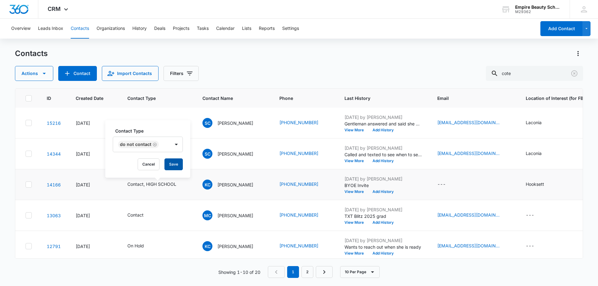
click at [178, 165] on button "Save" at bounding box center [173, 164] width 18 height 12
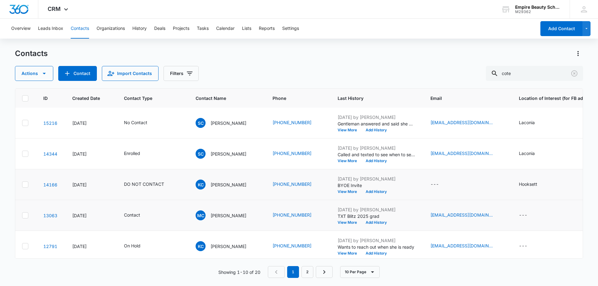
scroll to position [31, 2]
click at [369, 192] on button "Add History" at bounding box center [378, 192] width 30 height 4
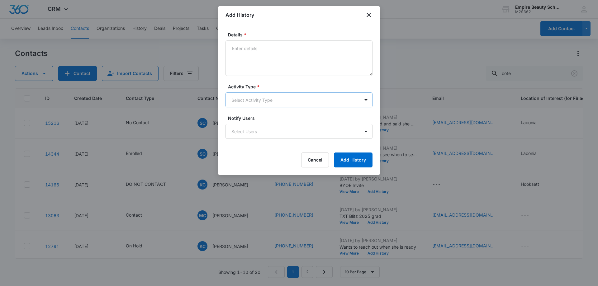
click at [256, 97] on body "CRM Apps Forms CRM Email Shop Payments POS Files Brand Settings AI Assistant Em…" at bounding box center [299, 143] width 598 height 286
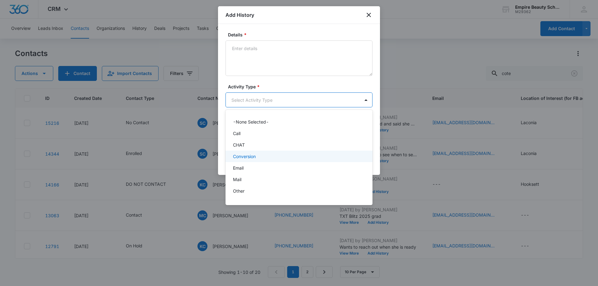
scroll to position [32, 0]
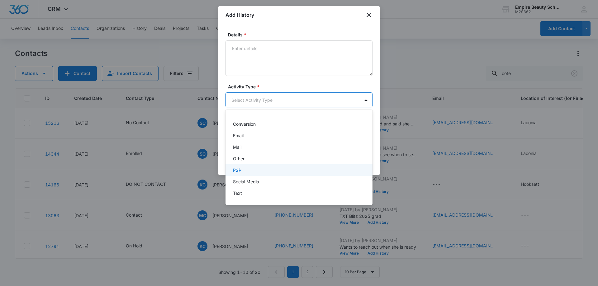
click at [242, 169] on div "P2P" at bounding box center [298, 170] width 131 height 7
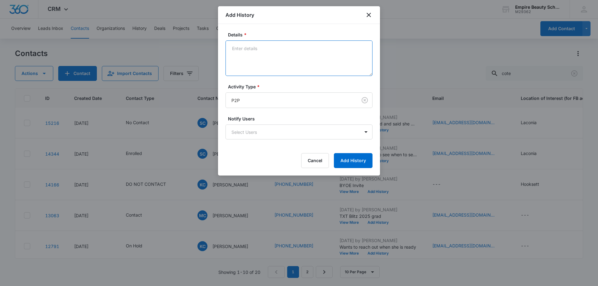
click at [264, 64] on textarea "Details *" at bounding box center [298, 57] width 147 height 35
paste textarea "Met at Merrimack Valley High School Fair 10/9 - Class of 2027 interested in Cos…"
drag, startPoint x: 316, startPoint y: 56, endPoint x: 334, endPoint y: 48, distance: 19.4
click at [334, 48] on textarea "Met at Merrimack Valley High School Fair 10/9 - Class of 2027 interested in Cos…" at bounding box center [298, 57] width 147 height 35
type textarea "Met at Merrimack Valley High School Fair 10/9 - No longer interested asked to b…"
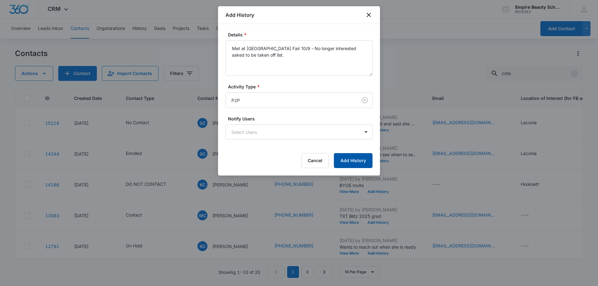
click at [352, 165] on button "Add History" at bounding box center [353, 160] width 39 height 15
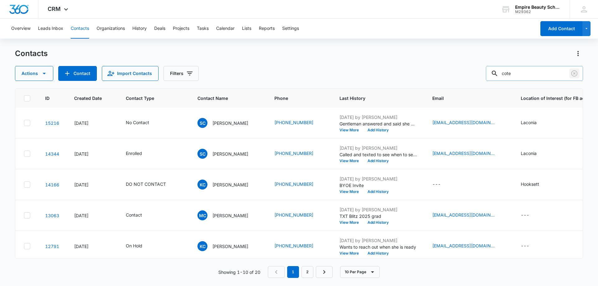
click at [575, 74] on icon "Clear" at bounding box center [573, 73] width 7 height 7
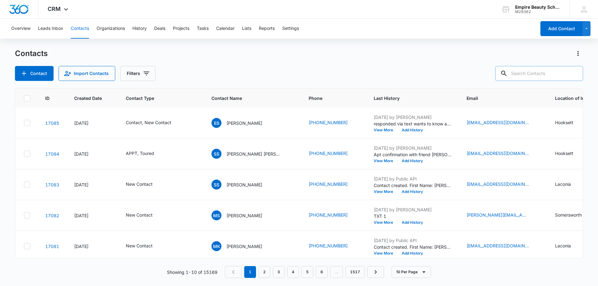
scroll to position [0, 2]
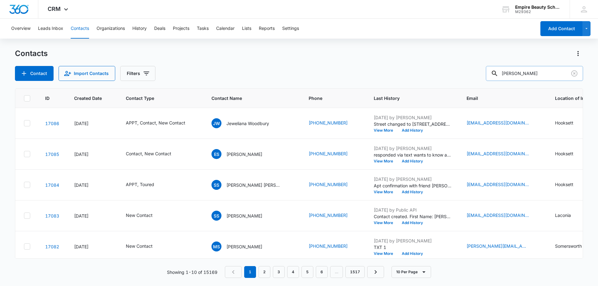
type input "provencher"
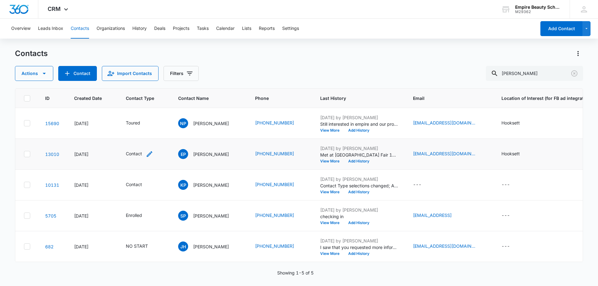
click at [151, 154] on icon "Contact Type - Contact - Select to Edit Field" at bounding box center [149, 153] width 7 height 7
click at [162, 114] on div at bounding box center [161, 114] width 10 height 10
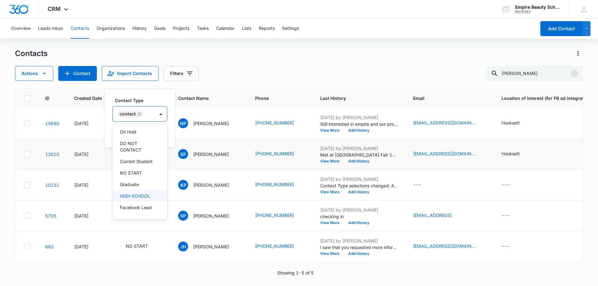
click at [140, 197] on p "HIGH SCHOOL" at bounding box center [135, 196] width 30 height 7
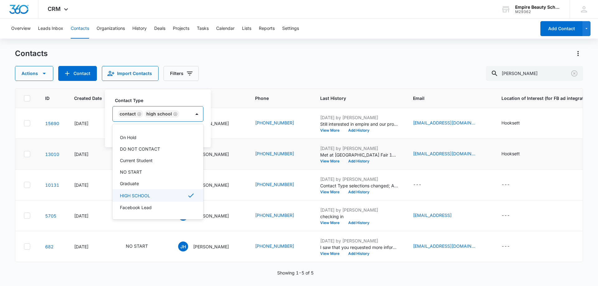
scroll to position [103, 0]
click at [166, 92] on div "Contact Type option HIGH SCHOOL, selected. 16 results available. Use Up and Dow…" at bounding box center [158, 119] width 106 height 58
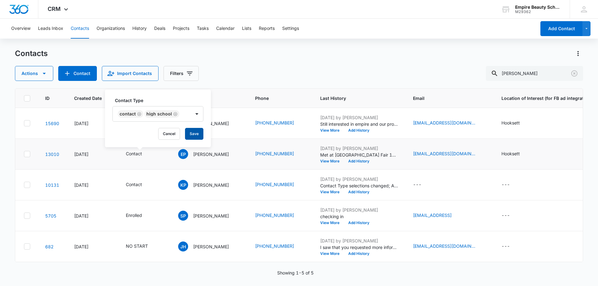
click at [196, 139] on button "Save" at bounding box center [194, 134] width 18 height 12
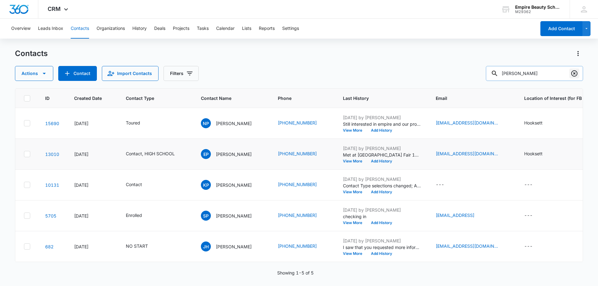
click at [574, 75] on icon "Clear" at bounding box center [573, 73] width 7 height 7
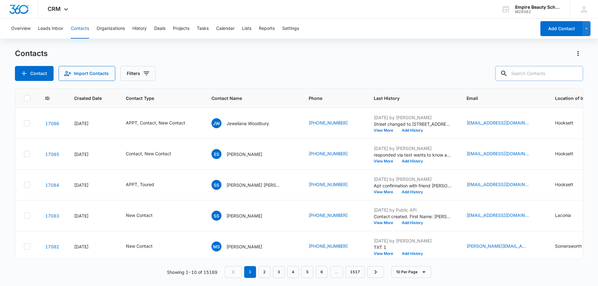
click at [547, 73] on input "text" at bounding box center [539, 73] width 88 height 15
type input "[PERSON_NAME]"
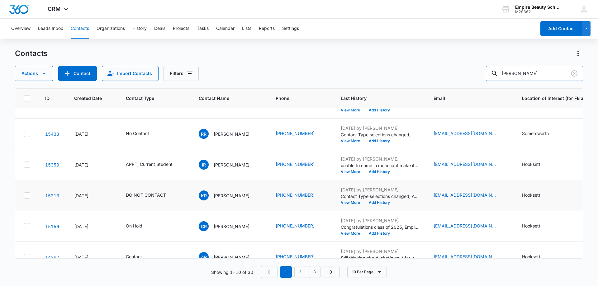
scroll to position [31, 2]
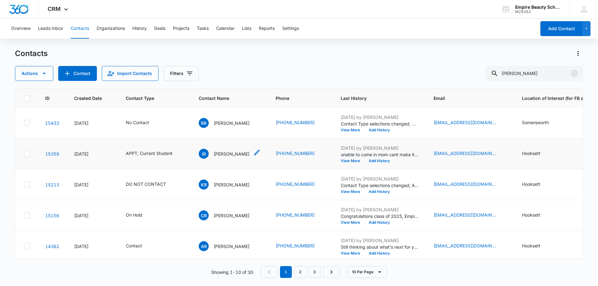
click at [235, 149] on div "IR Isabelle Robinson" at bounding box center [224, 154] width 51 height 10
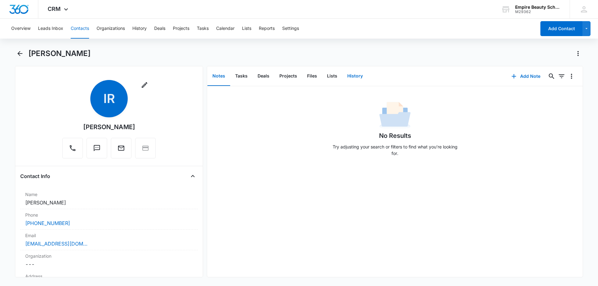
click at [363, 76] on button "History" at bounding box center [355, 76] width 26 height 19
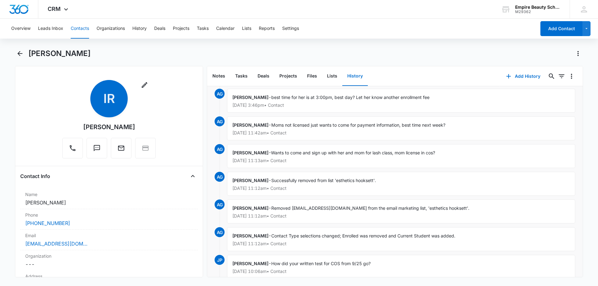
scroll to position [123, 0]
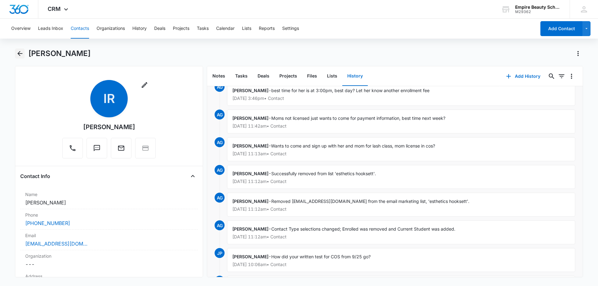
click at [15, 52] on button "Back" at bounding box center [20, 54] width 10 height 10
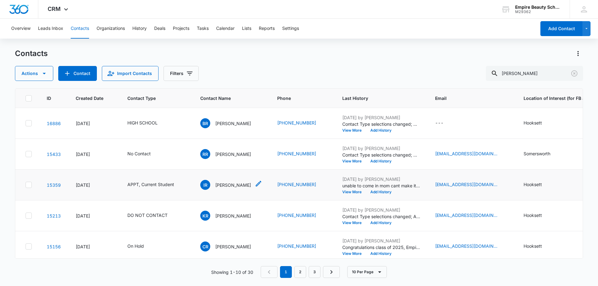
scroll to position [31, 0]
click at [297, 69] on div "Actions Contact Import Contacts Filters robinson" at bounding box center [299, 73] width 568 height 15
click at [345, 159] on button "View More" at bounding box center [354, 161] width 24 height 4
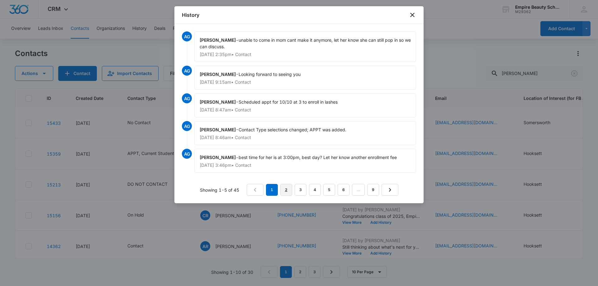
click at [283, 190] on link "2" at bounding box center [286, 190] width 12 height 12
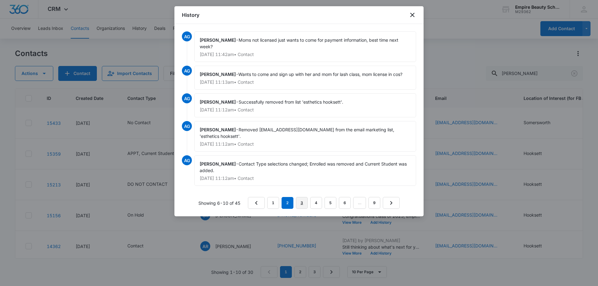
click at [301, 201] on link "3" at bounding box center [302, 203] width 12 height 12
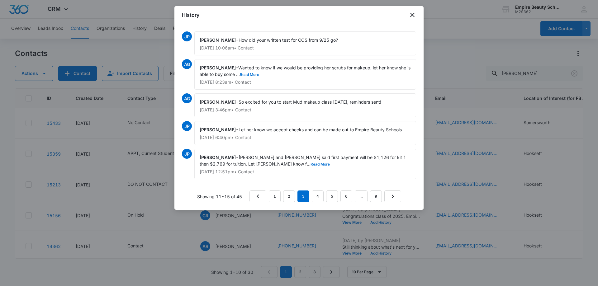
click at [310, 165] on button "Read More" at bounding box center [319, 164] width 19 height 4
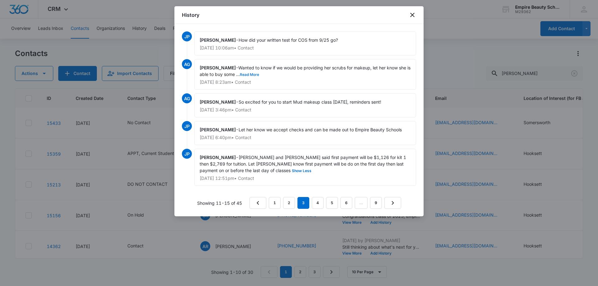
click at [255, 75] on button "Read More" at bounding box center [249, 75] width 19 height 4
click at [315, 204] on link "4" at bounding box center [318, 203] width 12 height 12
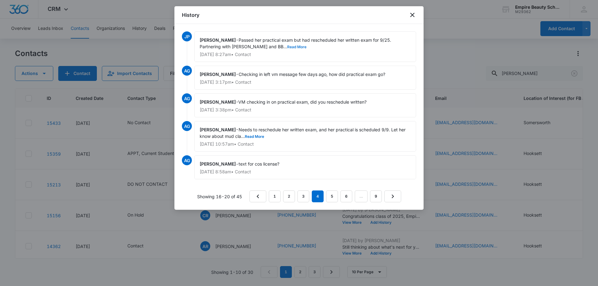
click at [287, 48] on button "Read More" at bounding box center [296, 47] width 19 height 4
click at [411, 15] on icon "close" at bounding box center [412, 15] width 4 height 4
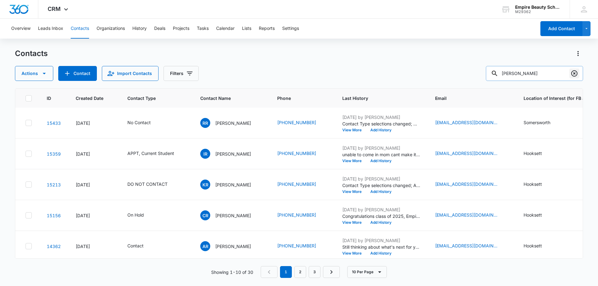
click at [574, 72] on icon "Clear" at bounding box center [573, 73] width 7 height 7
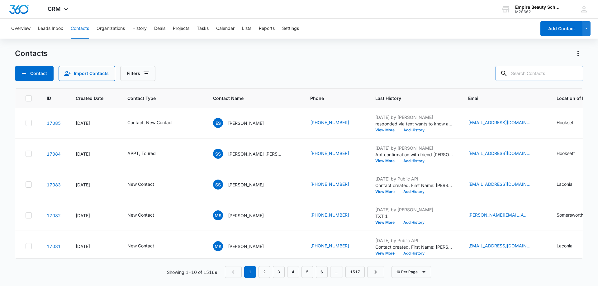
scroll to position [0, 0]
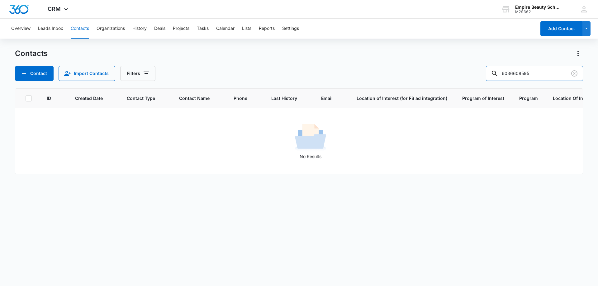
drag, startPoint x: 523, startPoint y: 73, endPoint x: 418, endPoint y: 73, distance: 105.2
click at [418, 73] on div "Contact Import Contacts Filters 6036608595" at bounding box center [299, 73] width 568 height 15
type input "8595"
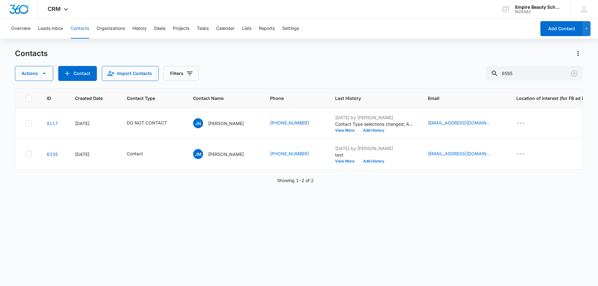
click at [574, 74] on icon "Clear" at bounding box center [573, 73] width 7 height 7
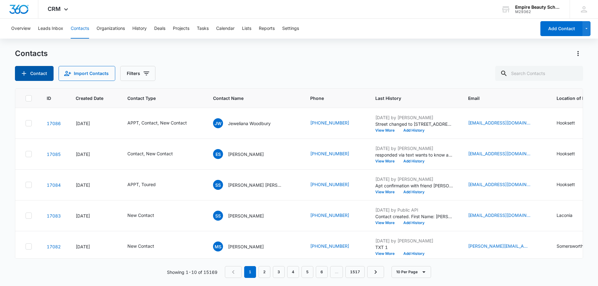
click at [34, 74] on button "Contact" at bounding box center [34, 73] width 39 height 15
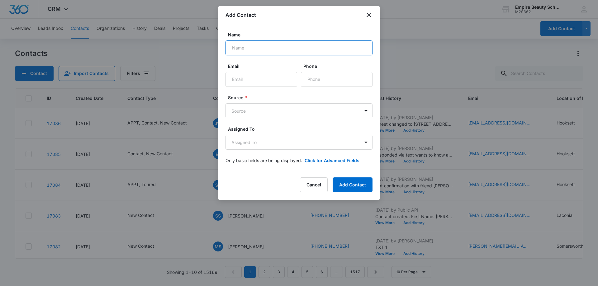
click at [254, 50] on input "Name" at bounding box center [298, 47] width 147 height 15
type input "Haydi Mayen- Hernandez"
click at [247, 79] on input "Email" at bounding box center [261, 79] width 72 height 15
click at [332, 82] on input "Phone" at bounding box center [337, 79] width 72 height 15
type input "(603) 660-8595"
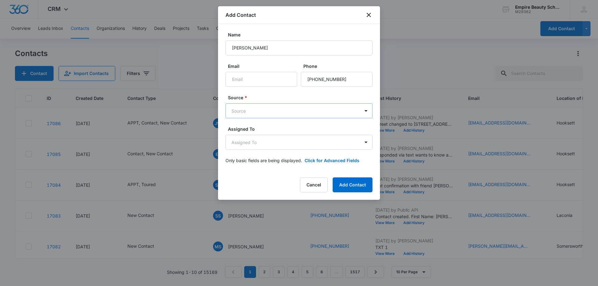
click at [240, 112] on body "CRM Apps Forms CRM Email Shop Payments POS Files Brand Settings AI Assistant Em…" at bounding box center [299, 143] width 598 height 286
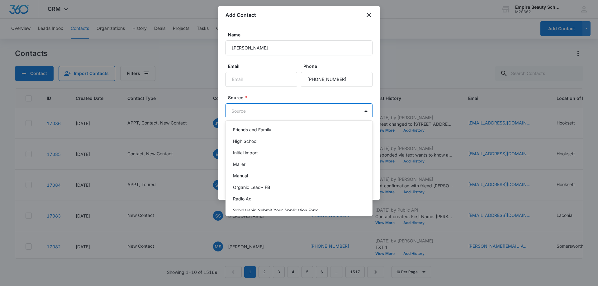
scroll to position [249, 0]
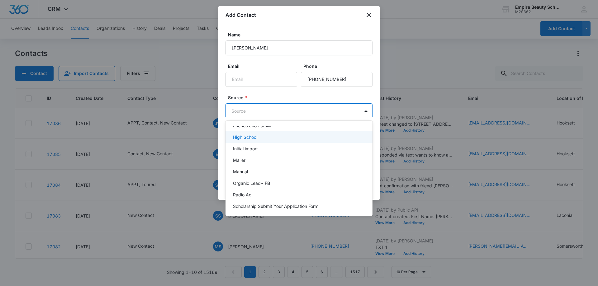
click at [244, 139] on p "High School" at bounding box center [245, 137] width 24 height 7
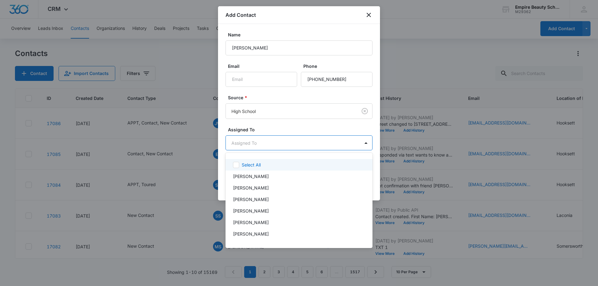
click at [281, 143] on body "CRM Apps Forms CRM Email Shop Payments POS Files Brand Settings AI Assistant Em…" at bounding box center [299, 143] width 598 height 286
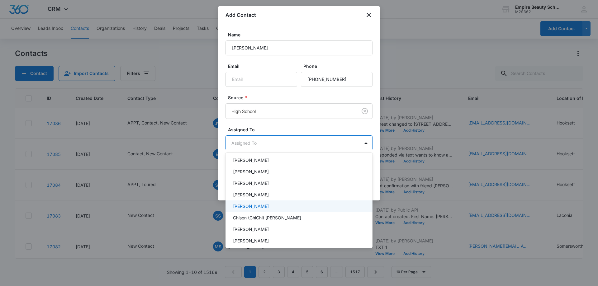
click at [263, 203] on p "[PERSON_NAME]" at bounding box center [251, 206] width 36 height 7
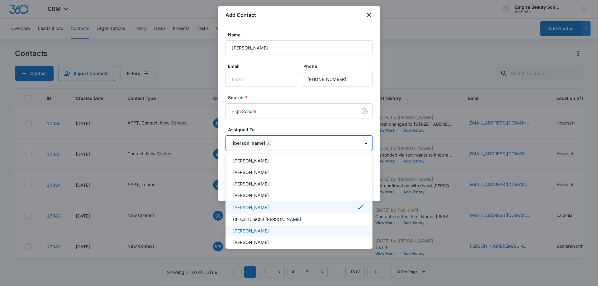
scroll to position [91, 0]
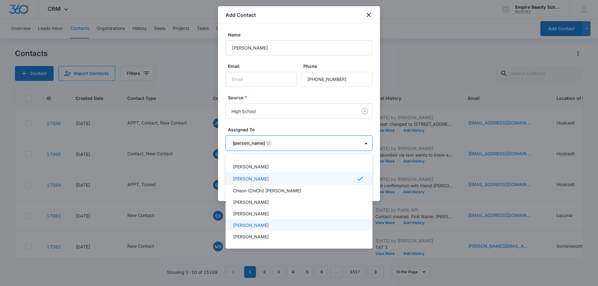
click at [269, 223] on div "[PERSON_NAME]" at bounding box center [298, 225] width 131 height 7
click at [369, 143] on div at bounding box center [299, 143] width 598 height 286
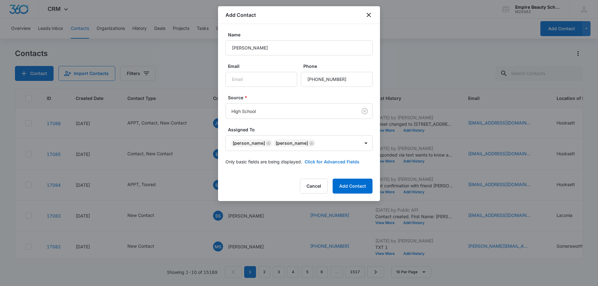
click at [320, 163] on button "Click for Advanced Fields" at bounding box center [331, 161] width 55 height 7
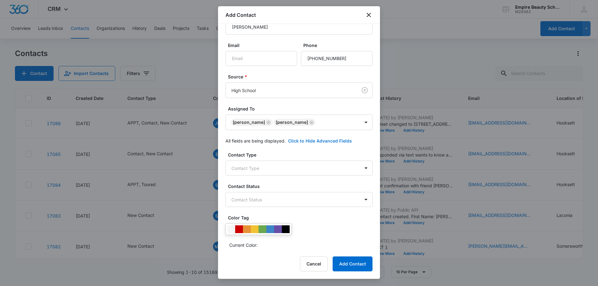
scroll to position [31, 0]
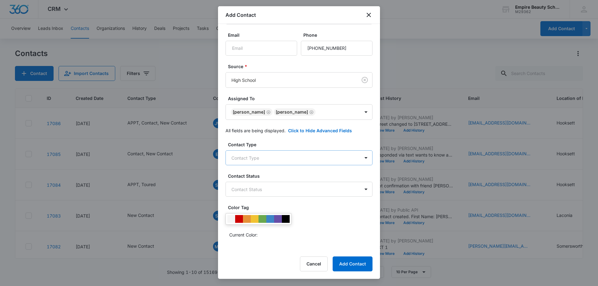
click at [272, 160] on body "CRM Apps Forms CRM Email Shop Payments POS Files Brand Settings AI Assistant Em…" at bounding box center [299, 143] width 598 height 286
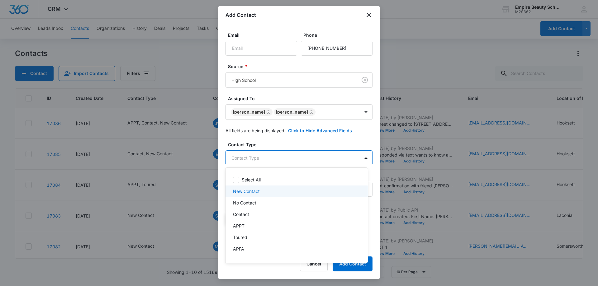
click at [253, 191] on p "New Contact" at bounding box center [246, 191] width 27 height 7
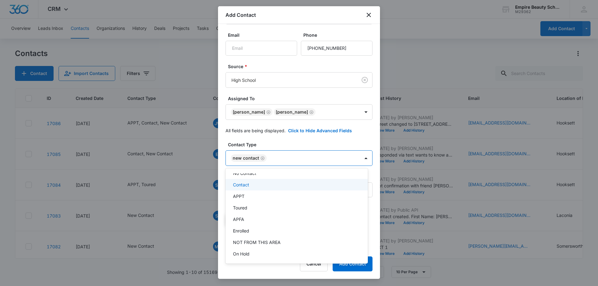
click at [246, 183] on p "Contact" at bounding box center [241, 184] width 16 height 7
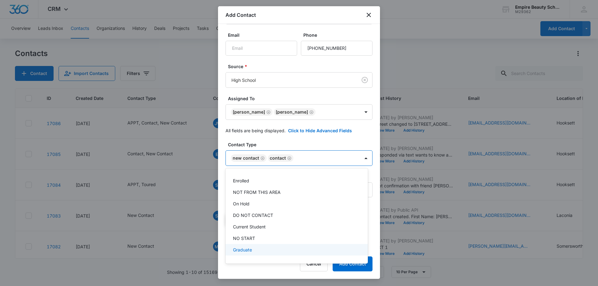
scroll to position [93, 0]
click at [253, 249] on p "HIGH SCHOOL" at bounding box center [248, 250] width 30 height 7
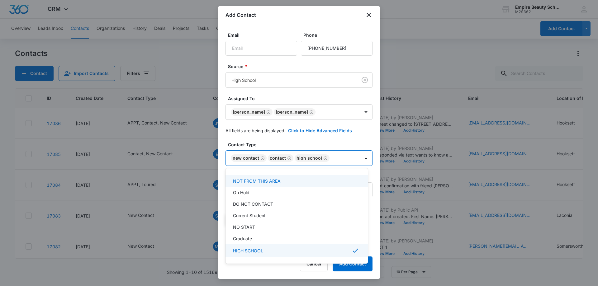
click at [360, 157] on div at bounding box center [299, 143] width 598 height 286
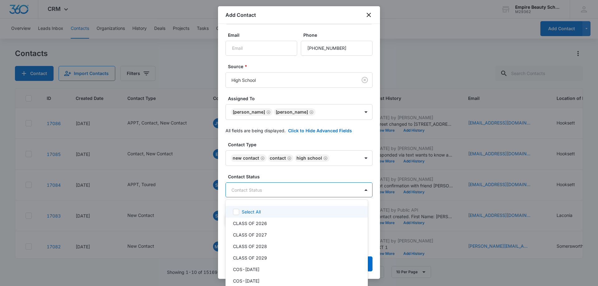
click at [278, 185] on body "CRM Apps Forms CRM Email Shop Payments POS Files Brand Settings AI Assistant Em…" at bounding box center [299, 143] width 598 height 286
click at [259, 225] on p "CLASS OF 2026" at bounding box center [250, 223] width 34 height 7
click at [360, 189] on div at bounding box center [299, 143] width 598 height 286
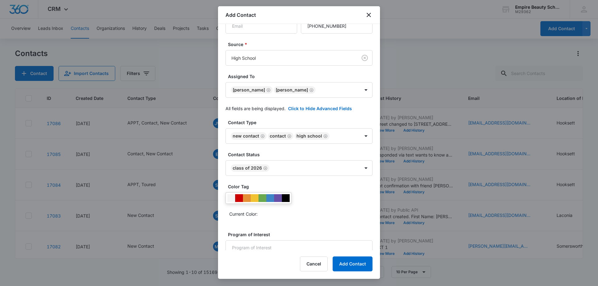
scroll to position [90, 0]
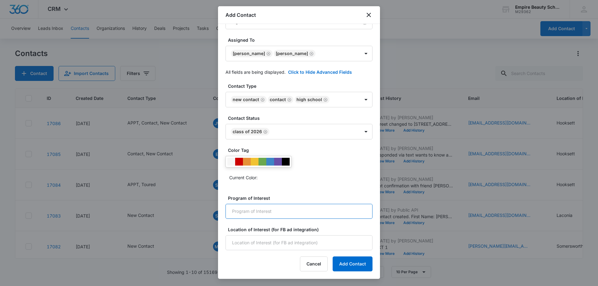
click at [268, 212] on input "Program of Interest" at bounding box center [298, 211] width 147 height 15
type input "Esthetics, Lashes"
click at [248, 239] on input "Location of Interest (for FB ad integration)" at bounding box center [298, 242] width 147 height 15
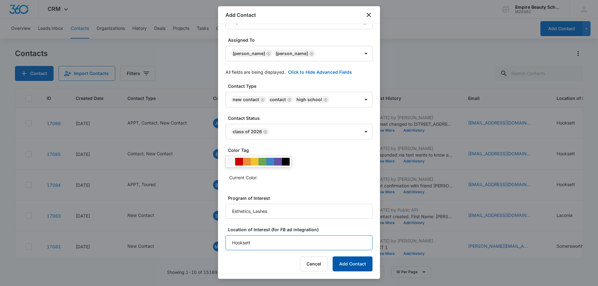
type input "Hooksett"
click at [351, 264] on button "Add Contact" at bounding box center [352, 263] width 40 height 15
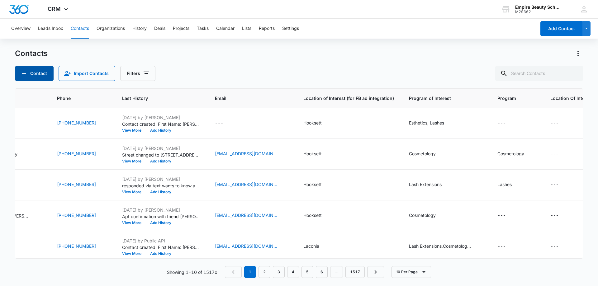
scroll to position [0, 0]
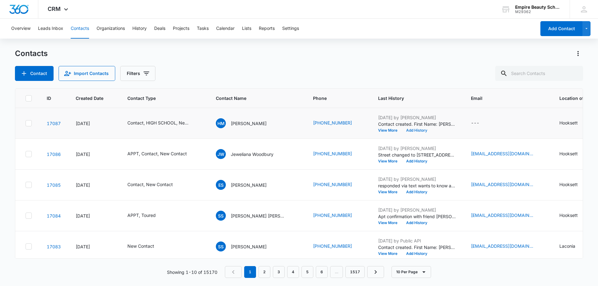
click at [412, 130] on button "Add History" at bounding box center [417, 131] width 30 height 4
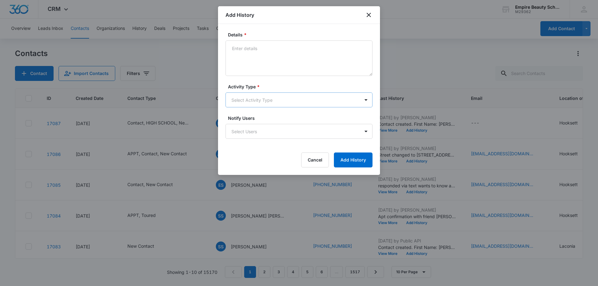
click at [266, 96] on body "CRM Apps Forms CRM Email Shop Payments POS Files Brand Settings AI Assistant Em…" at bounding box center [299, 143] width 598 height 286
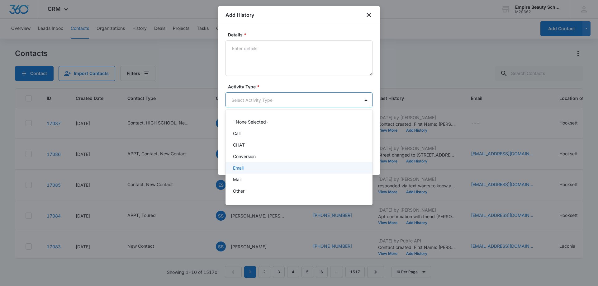
scroll to position [32, 0]
click at [246, 173] on div "P2P" at bounding box center [298, 170] width 147 height 12
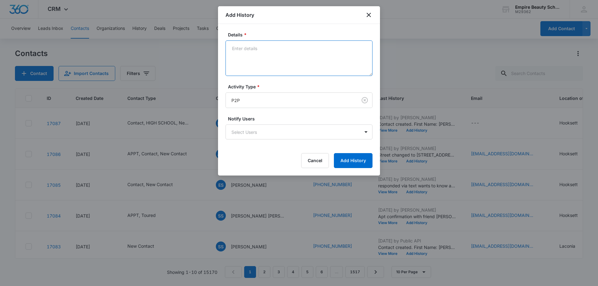
click at [258, 61] on textarea "Details *" at bounding box center [298, 57] width 147 height 35
paste textarea "Met at Merrimack Valley High School Fair 10/9 - Class of 2027 interested in Cos…"
click at [365, 49] on textarea "Met at Merrimack Valley High School Fair 10/9 - Class of 2027 interested in Cos…" at bounding box center [298, 57] width 147 height 35
click at [310, 54] on textarea "Met at Merrimack Valley High School Fair 10/9 - Class of 2026 interested in Cos…" at bounding box center [298, 57] width 147 height 35
type textarea "Met at Merrimack Valley High School Fair 10/9 - Class of 2026"
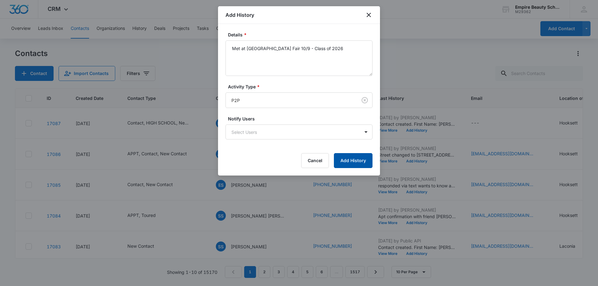
click at [345, 162] on button "Add History" at bounding box center [353, 160] width 39 height 15
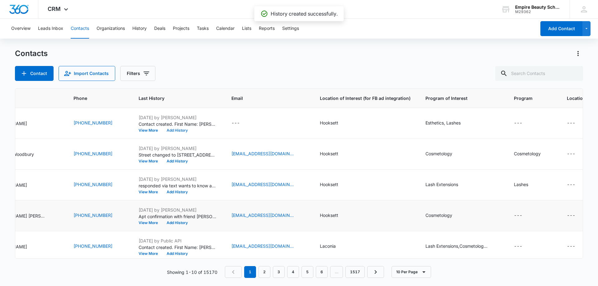
scroll to position [0, 256]
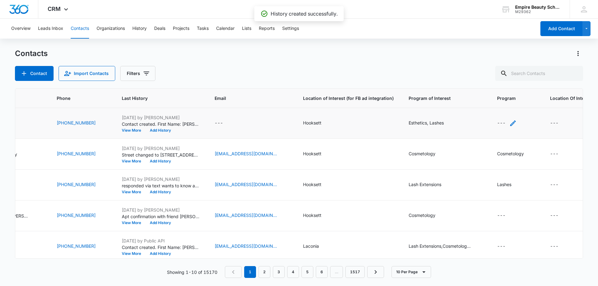
click at [509, 121] on icon "Program - - Select to Edit Field" at bounding box center [512, 123] width 7 height 7
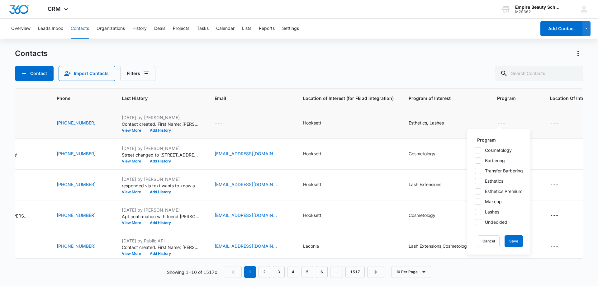
click at [479, 180] on icon at bounding box center [478, 181] width 4 height 3
click at [475, 181] on input "Esthetics" at bounding box center [474, 181] width 0 height 0
checkbox input "true"
click at [478, 213] on icon at bounding box center [478, 212] width 6 height 6
click at [475, 212] on input "Lashes" at bounding box center [474, 212] width 0 height 0
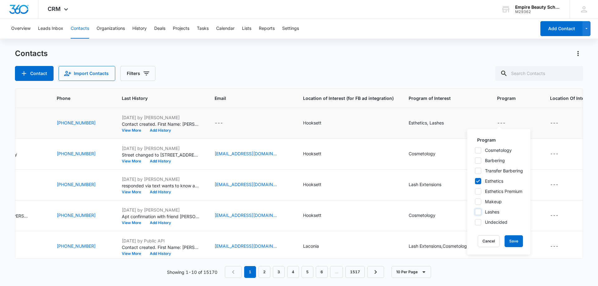
checkbox input "true"
click at [514, 239] on button "Save" at bounding box center [513, 241] width 18 height 12
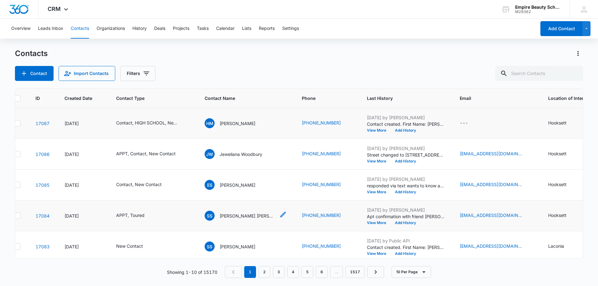
scroll to position [0, 0]
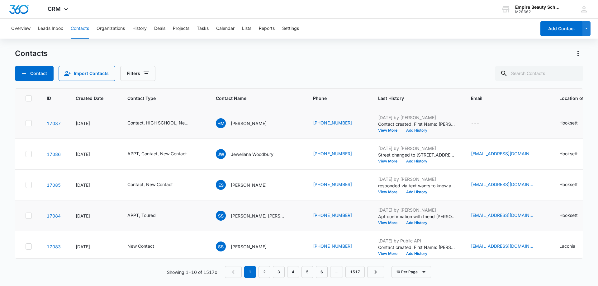
click at [402, 130] on button "Add History" at bounding box center [417, 131] width 30 height 4
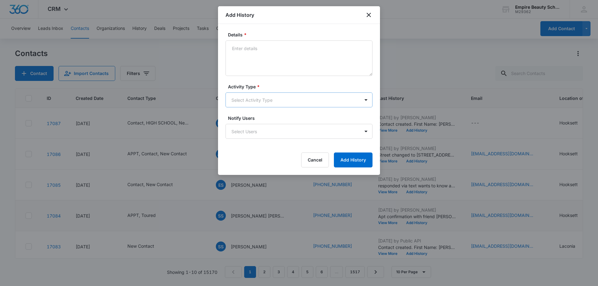
click at [237, 101] on body "CRM Apps Forms CRM Email Shop Payments POS Files Brand Settings AI Assistant Em…" at bounding box center [299, 143] width 598 height 286
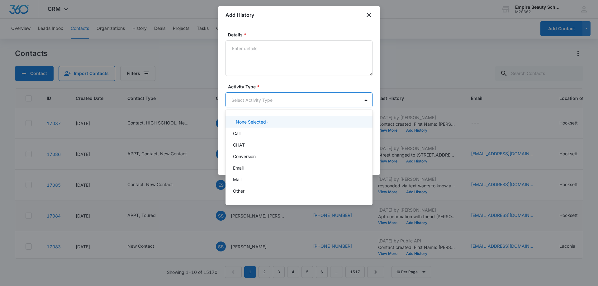
scroll to position [32, 0]
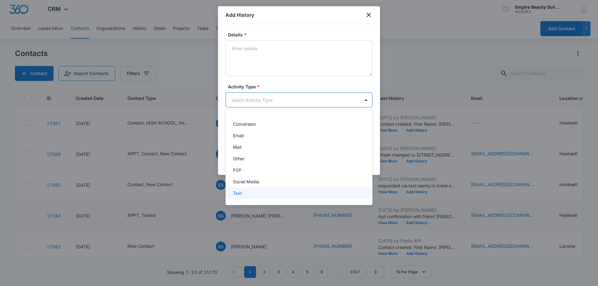
click at [246, 194] on div "Text" at bounding box center [298, 193] width 131 height 7
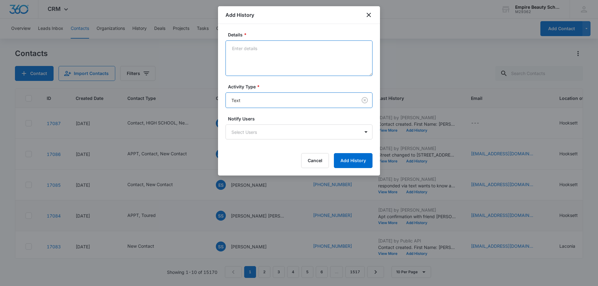
click at [252, 60] on textarea "Details *" at bounding box center [298, 57] width 147 height 35
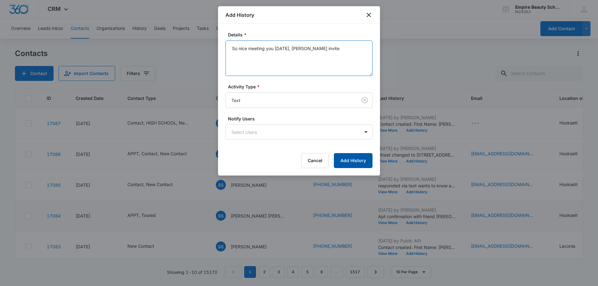
type textarea "So nice meeting you yesterday, BYOE invite"
click at [357, 164] on button "Add History" at bounding box center [353, 160] width 39 height 15
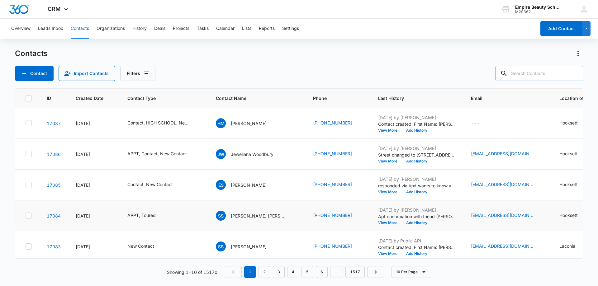
click at [552, 69] on input "text" at bounding box center [539, 73] width 88 height 15
type input "danko"
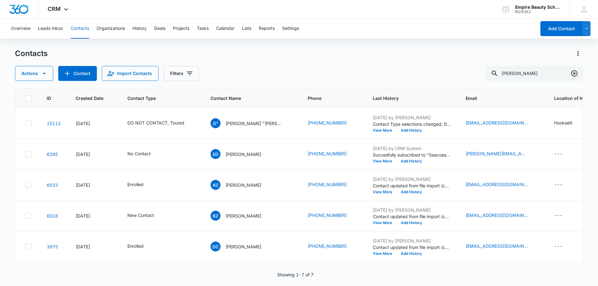
click at [573, 73] on icon "Clear" at bounding box center [573, 73] width 7 height 7
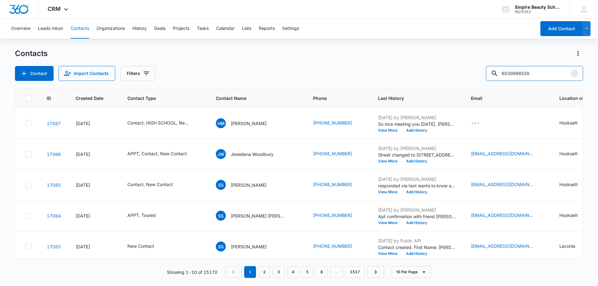
type input "6039986538"
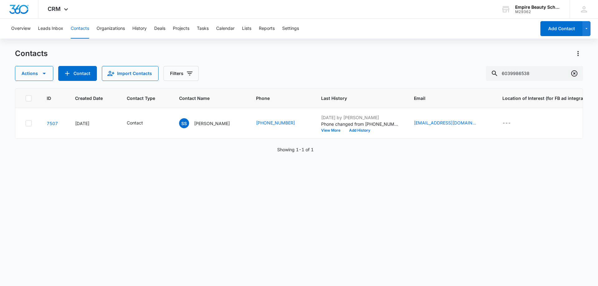
click at [578, 72] on button "Clear" at bounding box center [574, 73] width 10 height 10
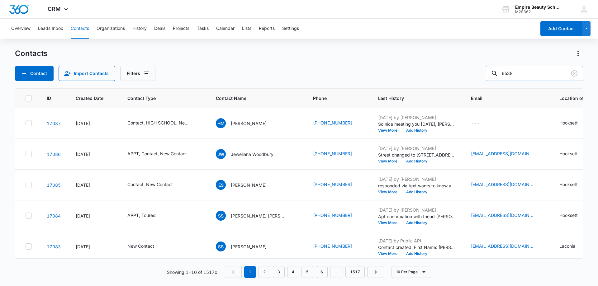
type input "6538"
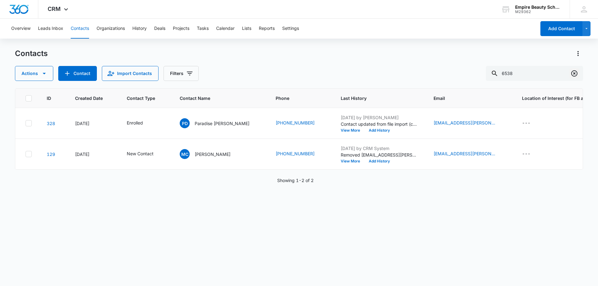
click at [572, 76] on icon "Clear" at bounding box center [574, 73] width 6 height 6
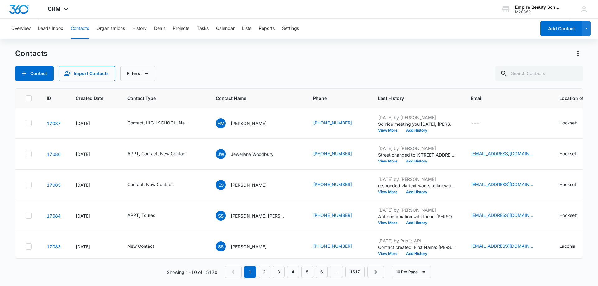
click at [218, 74] on div "Contact Import Contacts Filters" at bounding box center [299, 73] width 568 height 15
click at [531, 75] on input "text" at bounding box center [539, 73] width 88 height 15
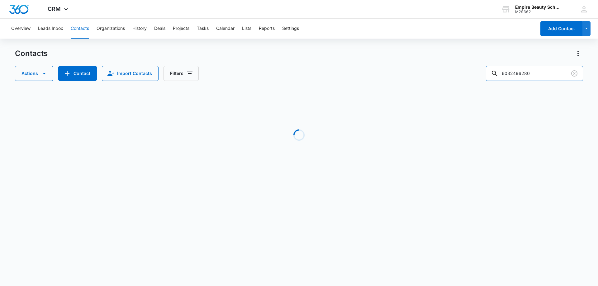
drag, startPoint x: 523, startPoint y: 72, endPoint x: 419, endPoint y: 74, distance: 104.3
click at [419, 74] on div "Actions Contact Import Contacts Filters 6032496280" at bounding box center [299, 73] width 568 height 15
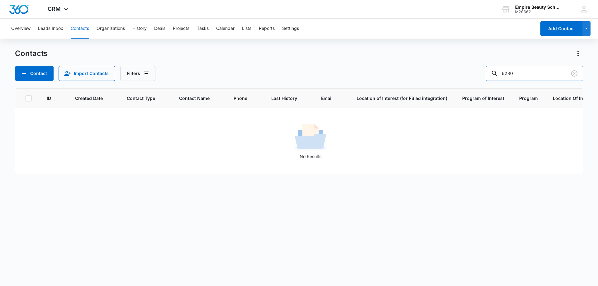
type input "6280"
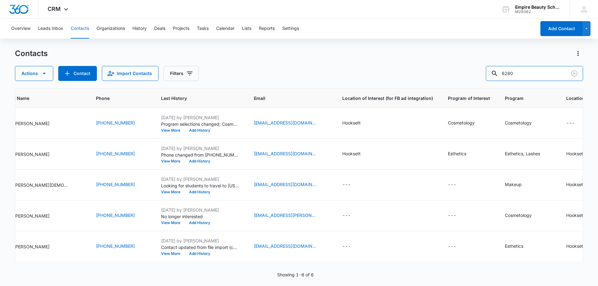
scroll to position [0, 0]
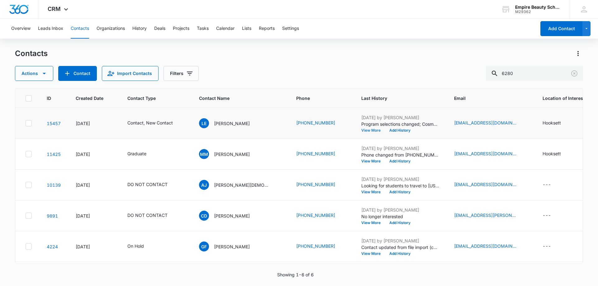
click at [361, 130] on button "View More" at bounding box center [373, 131] width 24 height 4
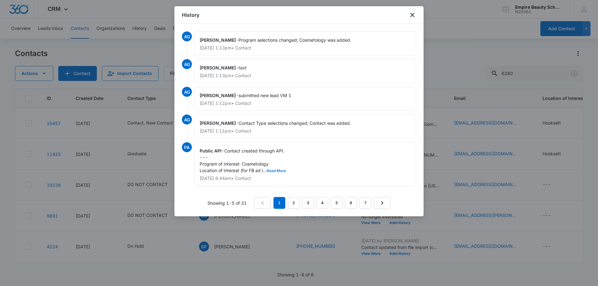
click at [278, 170] on button "Read More" at bounding box center [275, 171] width 19 height 4
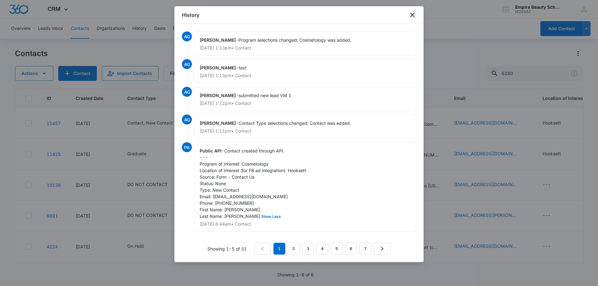
click at [412, 16] on icon "close" at bounding box center [412, 15] width 4 height 4
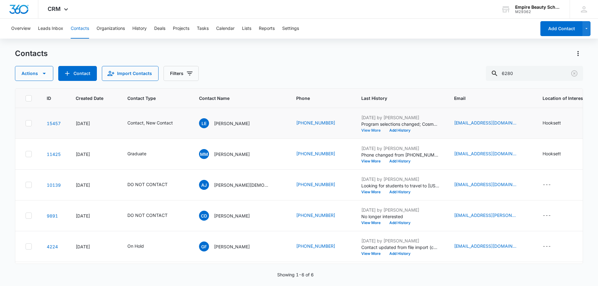
click at [361, 130] on button "View More" at bounding box center [373, 131] width 24 height 4
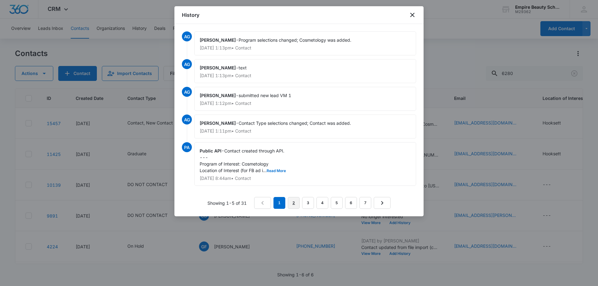
click at [290, 200] on link "2" at bounding box center [294, 203] width 12 height 12
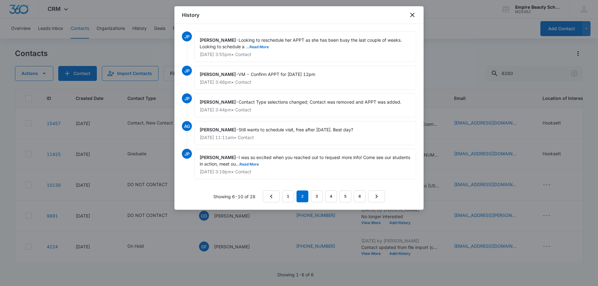
click at [263, 44] on div "Jess Peltonovich - Looking to reschedule her APPT as she has been busy the last…" at bounding box center [305, 46] width 222 height 31
click at [262, 46] on button "Read More" at bounding box center [258, 47] width 19 height 4
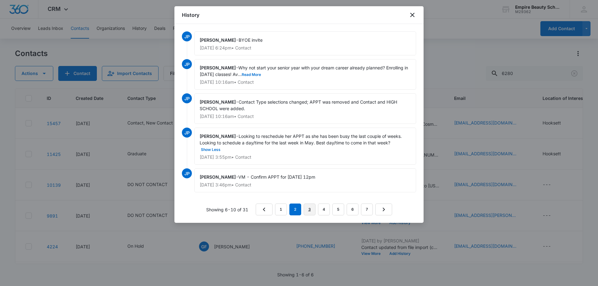
click at [307, 209] on link "3" at bounding box center [309, 210] width 12 height 12
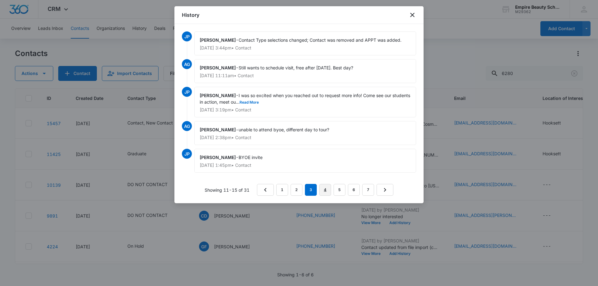
click at [321, 189] on link "4" at bounding box center [325, 190] width 12 height 12
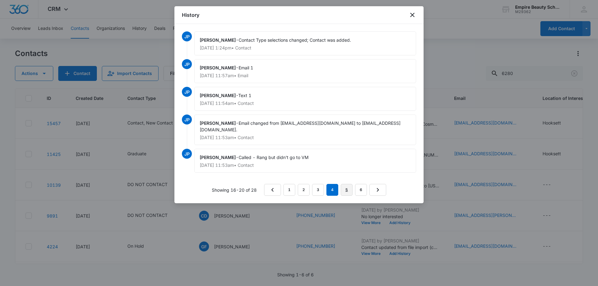
click at [343, 184] on link "5" at bounding box center [347, 190] width 12 height 12
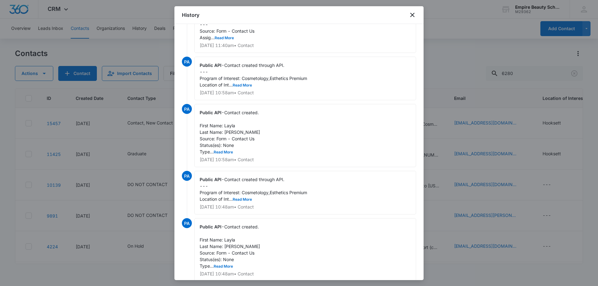
scroll to position [60, 0]
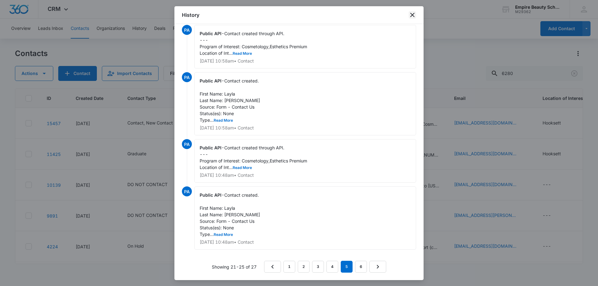
click at [412, 15] on icon "close" at bounding box center [412, 15] width 4 height 4
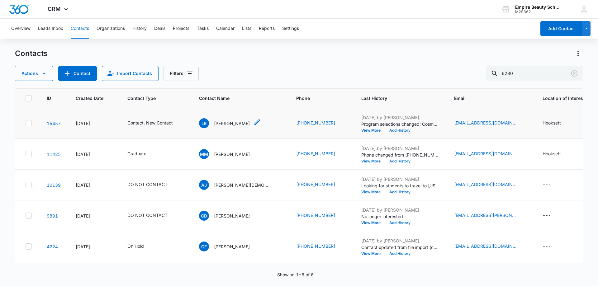
click at [231, 119] on div "LE [PERSON_NAME]" at bounding box center [224, 123] width 51 height 10
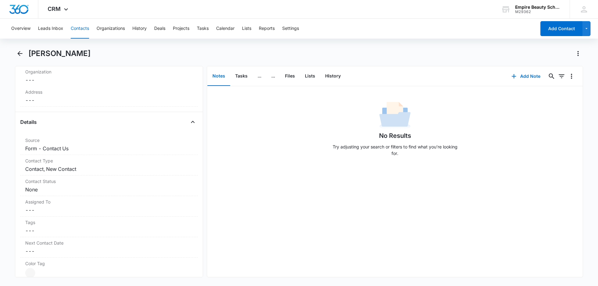
scroll to position [156, 0]
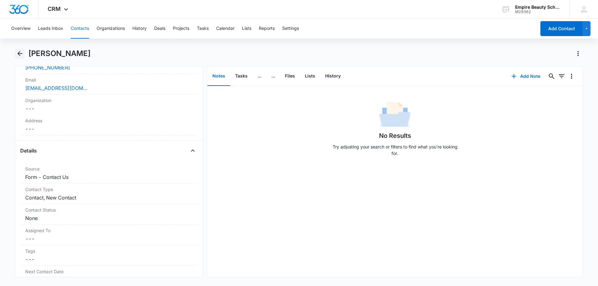
click at [15, 53] on button "Back" at bounding box center [20, 54] width 10 height 10
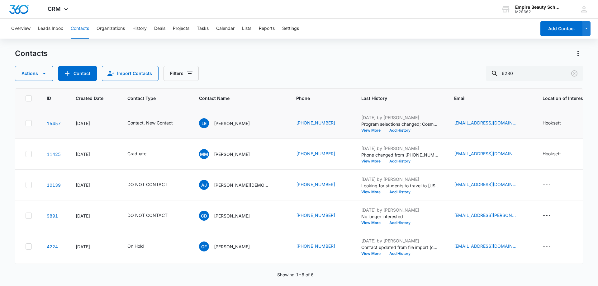
click at [361, 130] on button "View More" at bounding box center [373, 131] width 24 height 4
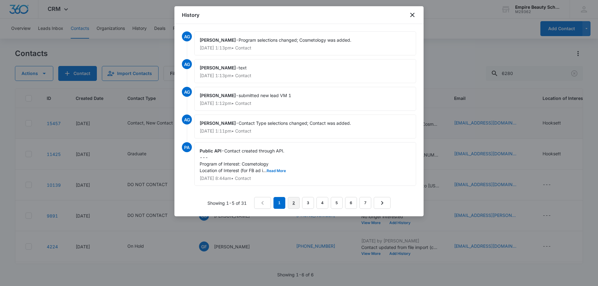
click at [297, 205] on link "2" at bounding box center [294, 203] width 12 height 12
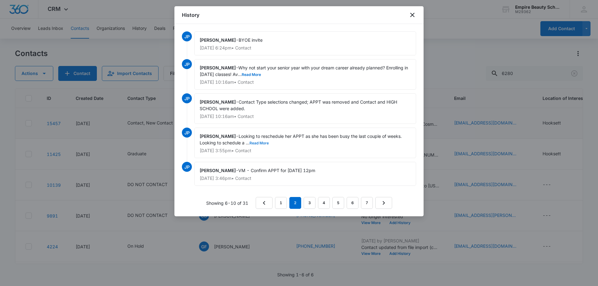
click at [256, 142] on button "Read More" at bounding box center [258, 143] width 19 height 4
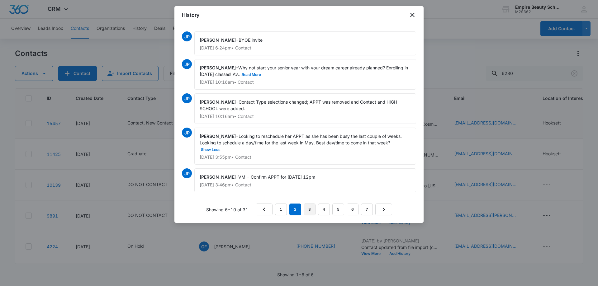
click at [304, 209] on link "3" at bounding box center [309, 210] width 12 height 12
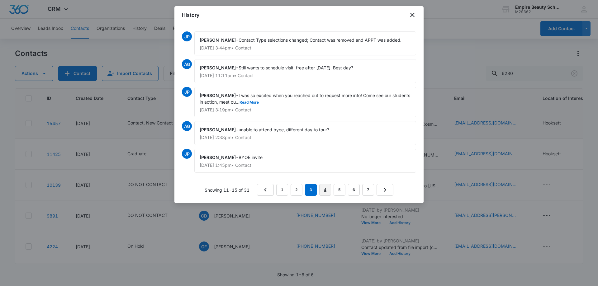
click at [327, 191] on link "4" at bounding box center [325, 190] width 12 height 12
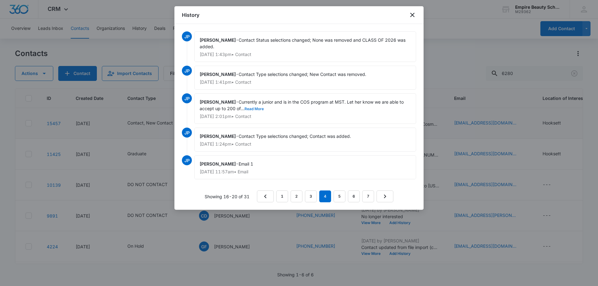
click at [255, 110] on button "Read More" at bounding box center [253, 109] width 19 height 4
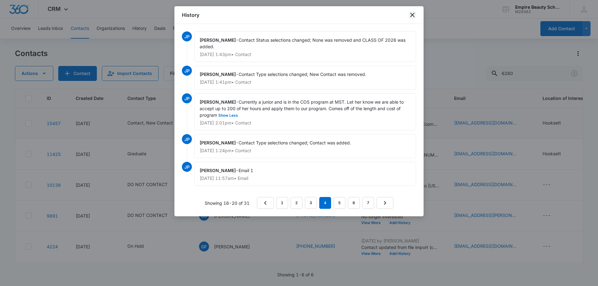
click at [412, 15] on icon "close" at bounding box center [412, 15] width 4 height 4
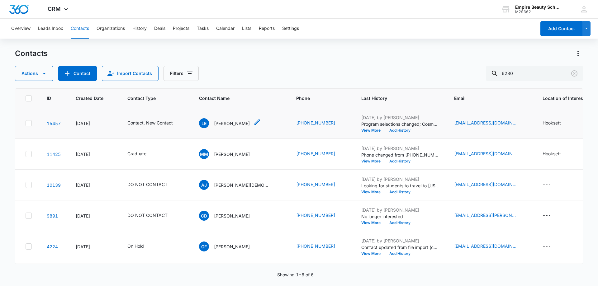
click at [228, 120] on p "[PERSON_NAME]" at bounding box center [232, 123] width 36 height 7
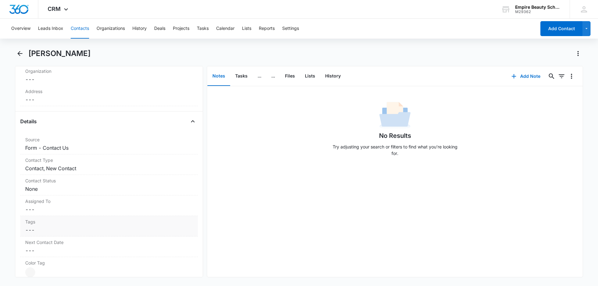
scroll to position [218, 0]
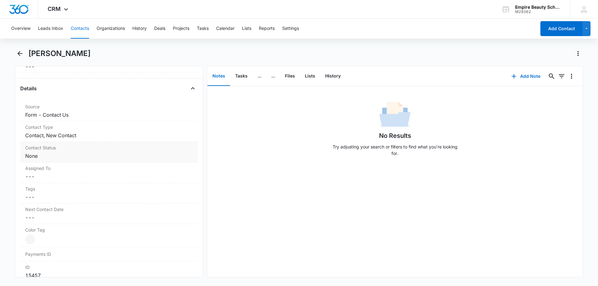
click at [66, 155] on dd "Cancel Save Changes None" at bounding box center [108, 155] width 167 height 7
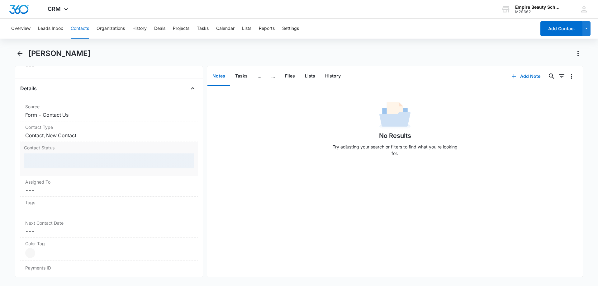
click at [63, 166] on div at bounding box center [109, 160] width 170 height 15
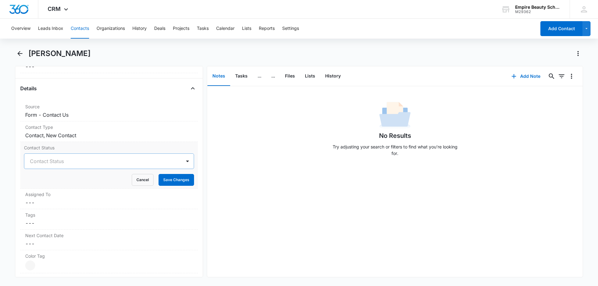
click at [62, 160] on div at bounding box center [101, 161] width 143 height 9
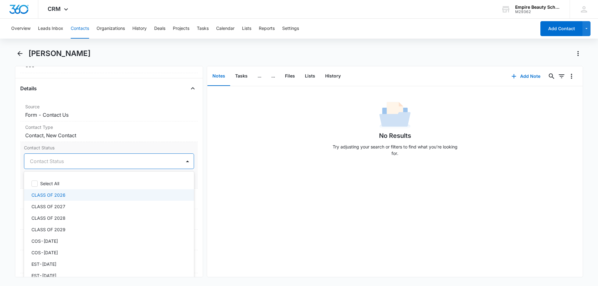
click at [62, 195] on p "CLASS OF 2026" at bounding box center [48, 195] width 34 height 7
click at [183, 160] on div at bounding box center [187, 161] width 10 height 10
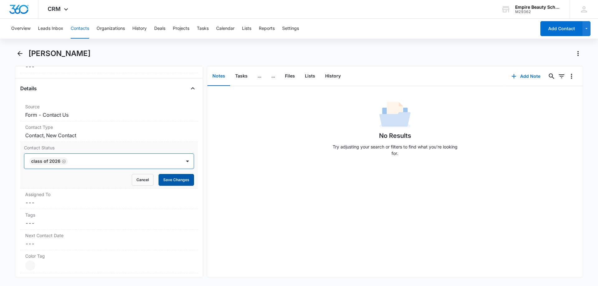
click at [179, 177] on button "Save Changes" at bounding box center [175, 180] width 35 height 12
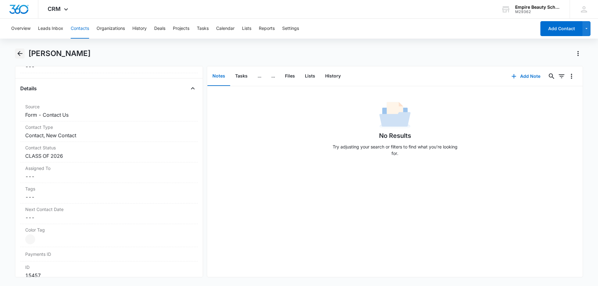
drag, startPoint x: 19, startPoint y: 53, endPoint x: 22, endPoint y: 57, distance: 5.1
click at [19, 53] on icon "Back" at bounding box center [19, 53] width 7 height 7
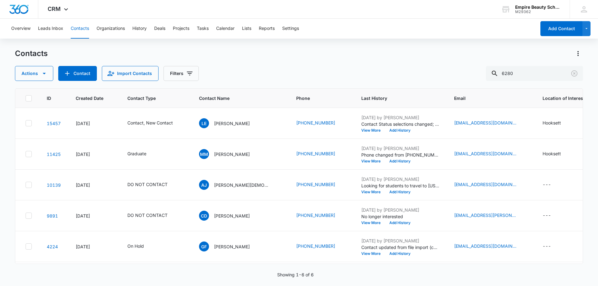
click at [287, 74] on div "Actions Contact Import Contacts Filters 6280" at bounding box center [299, 73] width 568 height 15
click at [359, 51] on div "Contacts" at bounding box center [299, 54] width 568 height 10
click at [385, 129] on button "Add History" at bounding box center [400, 131] width 30 height 4
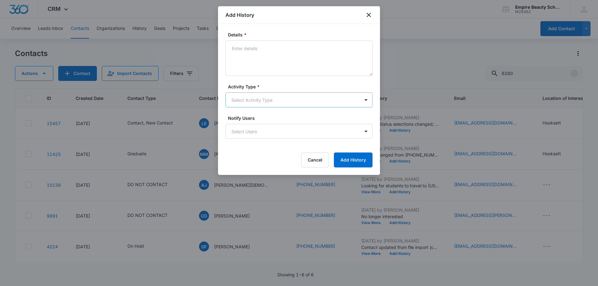
click at [241, 98] on body "CRM Apps Forms CRM Email Shop Payments POS Files Brand Settings AI Assistant Em…" at bounding box center [299, 143] width 598 height 286
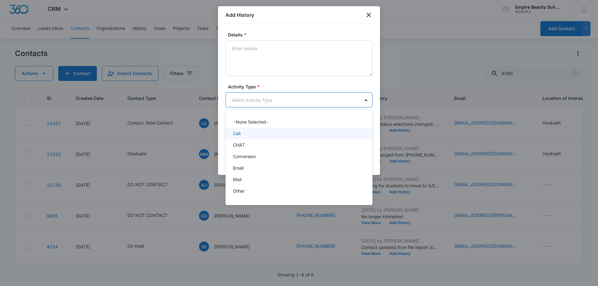
scroll to position [32, 0]
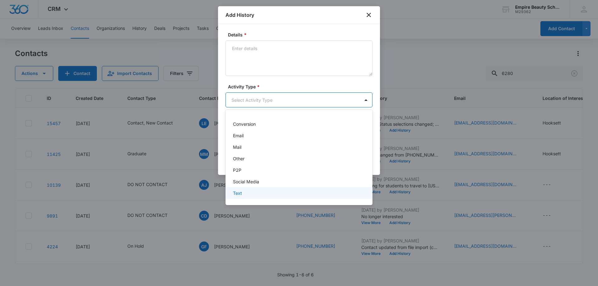
click at [237, 191] on p "Text" at bounding box center [237, 193] width 9 height 7
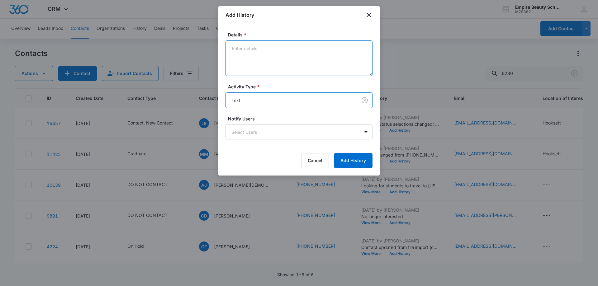
click at [254, 42] on textarea "Details *" at bounding box center [298, 57] width 147 height 35
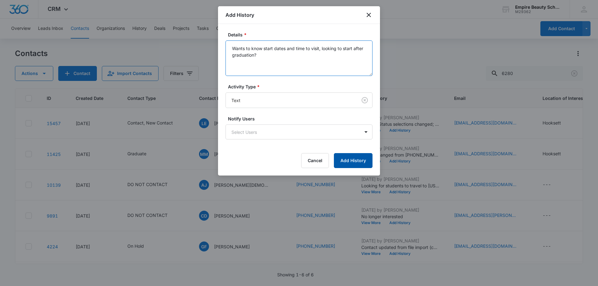
type textarea "Wants to know start dates and time to visit, looking to start after graduation?"
click at [346, 158] on button "Add History" at bounding box center [353, 160] width 39 height 15
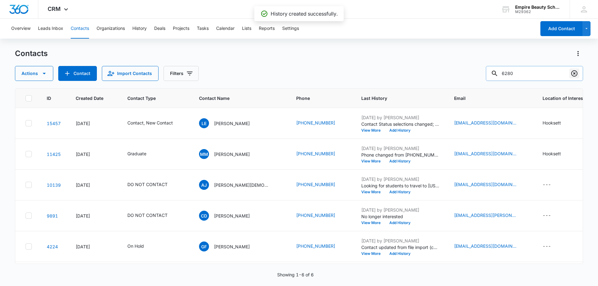
click at [573, 73] on icon "Clear" at bounding box center [574, 73] width 6 height 6
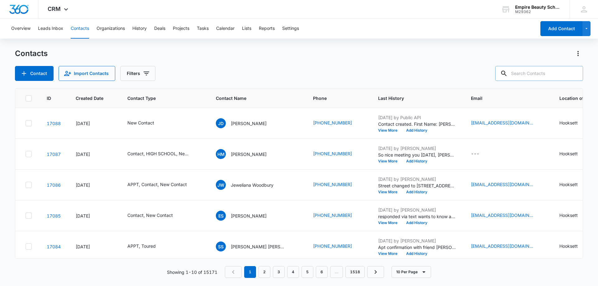
click at [533, 72] on input "text" at bounding box center [539, 73] width 88 height 15
paste input "(603) 995-0254"
type input "(603) 995-0254"
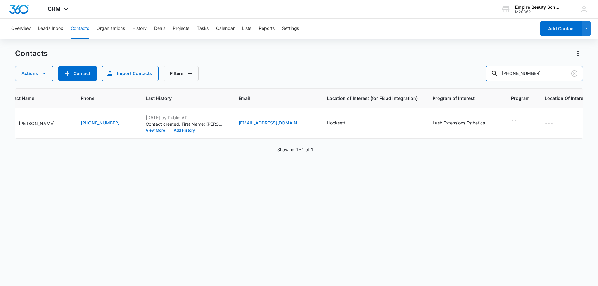
scroll to position [0, 0]
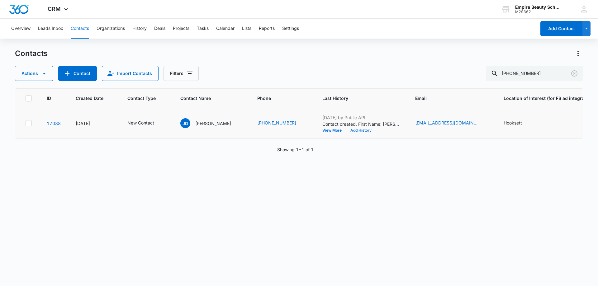
click at [349, 132] on button "Add History" at bounding box center [361, 131] width 30 height 4
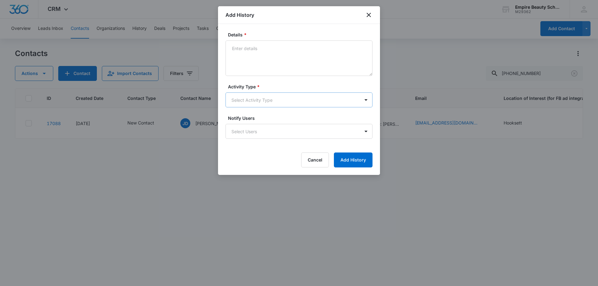
click at [260, 103] on body "CRM Apps Forms CRM Email Shop Payments POS Files Brand Settings AI Assistant Em…" at bounding box center [299, 143] width 598 height 286
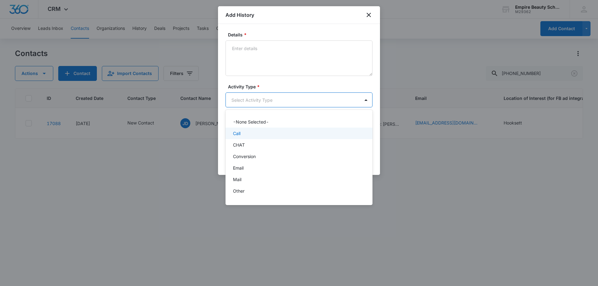
click at [251, 136] on div "Call" at bounding box center [298, 133] width 131 height 7
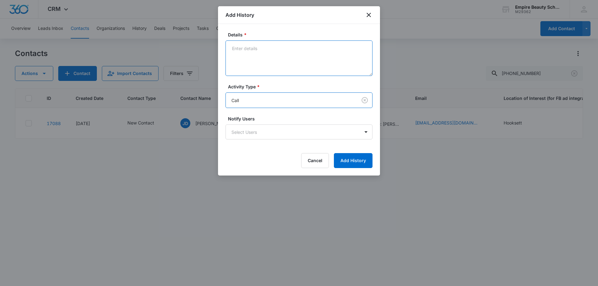
click at [256, 64] on textarea "Details *" at bounding box center [298, 57] width 147 height 35
type textarea "VM 1"
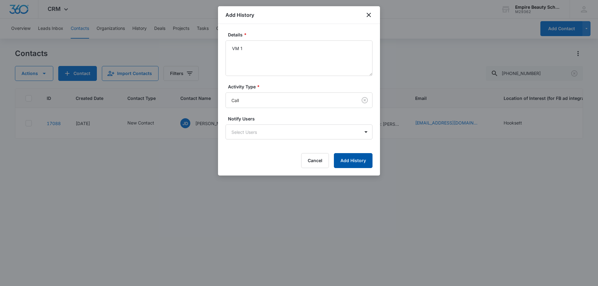
click at [354, 162] on button "Add History" at bounding box center [353, 160] width 39 height 15
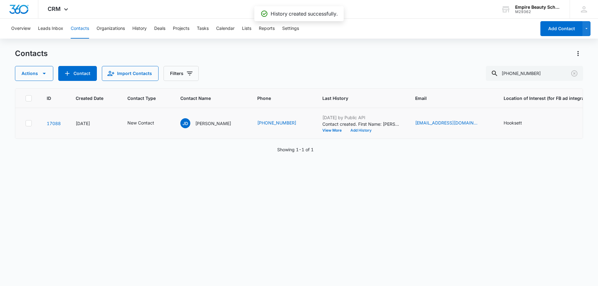
click at [350, 130] on button "Add History" at bounding box center [361, 131] width 30 height 4
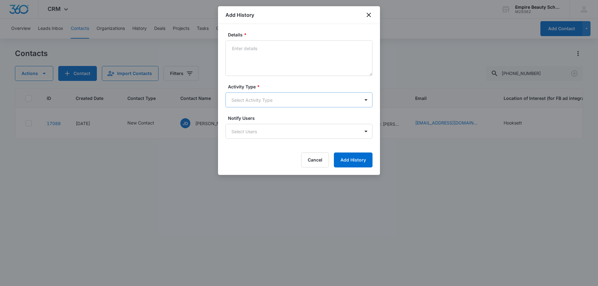
click at [254, 99] on body "CRM Apps Forms CRM Email Shop Payments POS Files Brand Settings AI Assistant Em…" at bounding box center [299, 143] width 598 height 286
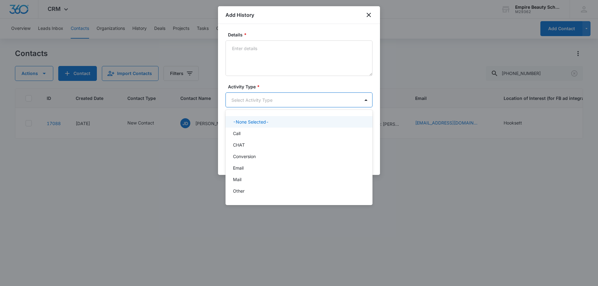
scroll to position [32, 0]
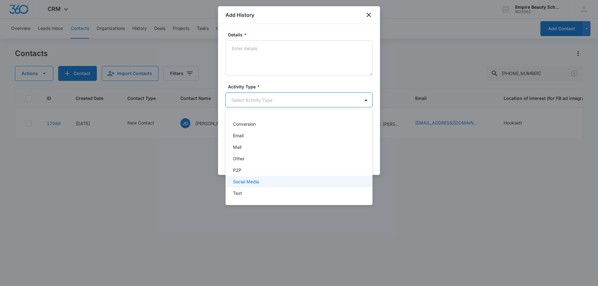
click at [239, 195] on p "Text" at bounding box center [237, 193] width 9 height 7
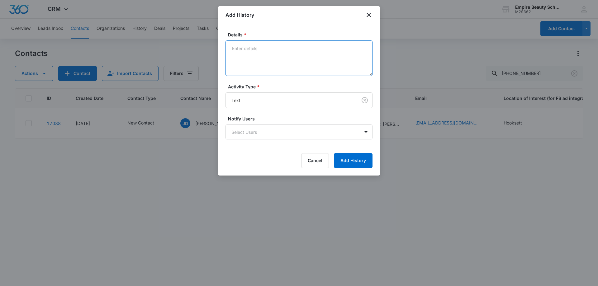
click at [259, 45] on textarea "Details *" at bounding box center [298, 57] width 147 height 35
type textarea "text 1"
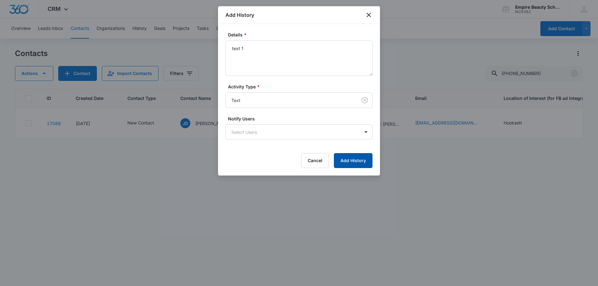
click at [344, 158] on button "Add History" at bounding box center [353, 160] width 39 height 15
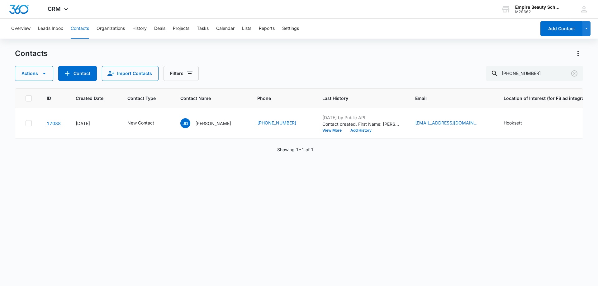
click at [394, 179] on div "ID Created Date Contact Type Contact Name Phone Last History Email Location of …" at bounding box center [299, 183] width 568 height 190
click at [346, 129] on button "Add History" at bounding box center [361, 131] width 30 height 4
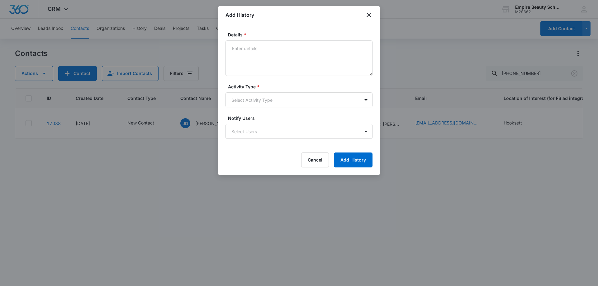
click at [246, 90] on div "Activity Type * Select Activity Type" at bounding box center [298, 95] width 147 height 24
click at [243, 97] on body "CRM Apps Forms CRM Email Shop Payments POS Files Brand Settings AI Assistant Em…" at bounding box center [299, 143] width 598 height 286
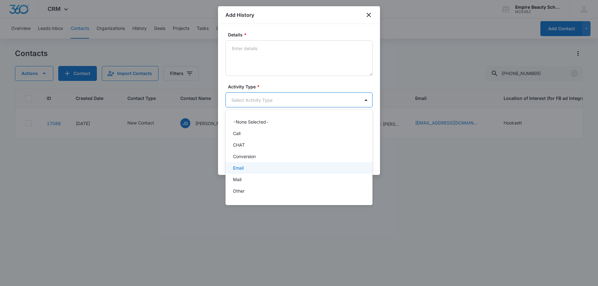
click at [244, 169] on div "Email" at bounding box center [298, 168] width 131 height 7
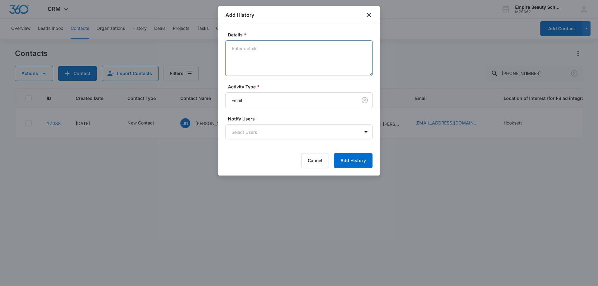
click at [255, 68] on textarea "Details *" at bounding box center [298, 57] width 147 height 35
type textarea "email 1"
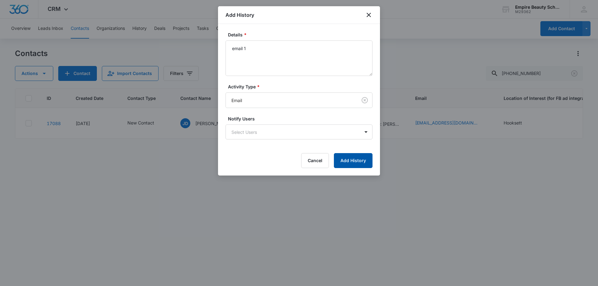
click at [355, 160] on button "Add History" at bounding box center [353, 160] width 39 height 15
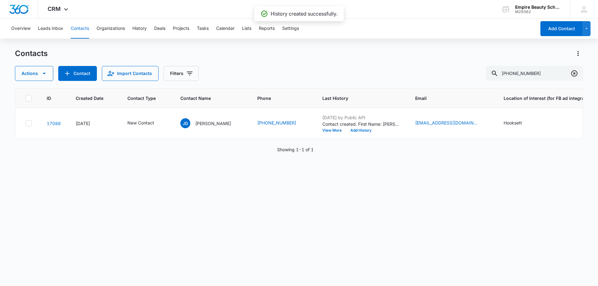
click at [572, 72] on icon "Clear" at bounding box center [574, 73] width 6 height 6
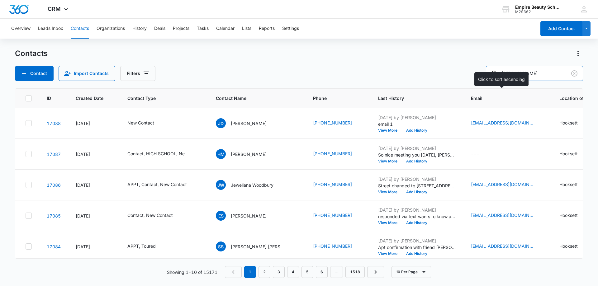
type input "boutin"
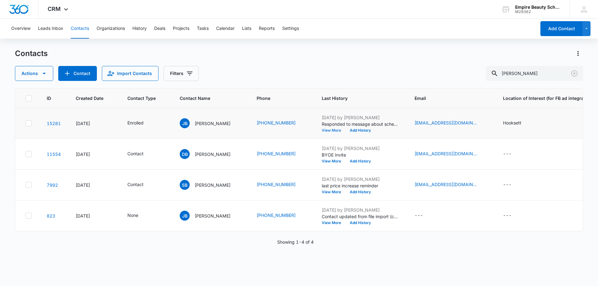
click at [322, 129] on button "View More" at bounding box center [334, 131] width 24 height 4
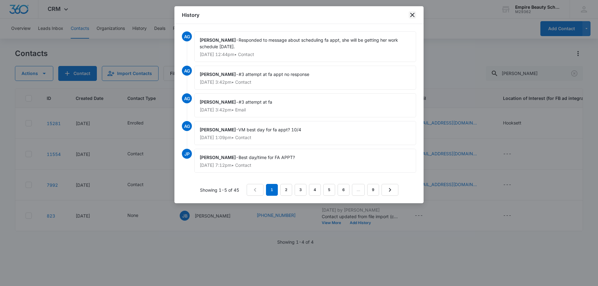
click at [413, 15] on icon "close" at bounding box center [411, 14] width 7 height 7
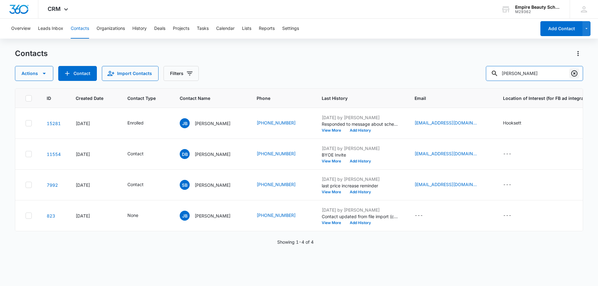
click at [578, 73] on div "boutin" at bounding box center [534, 73] width 97 height 15
click at [576, 73] on icon "Clear" at bounding box center [573, 73] width 7 height 7
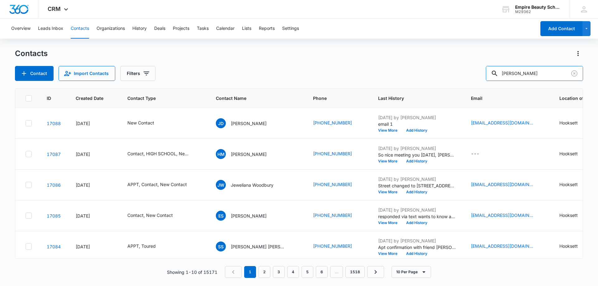
type input "naomi"
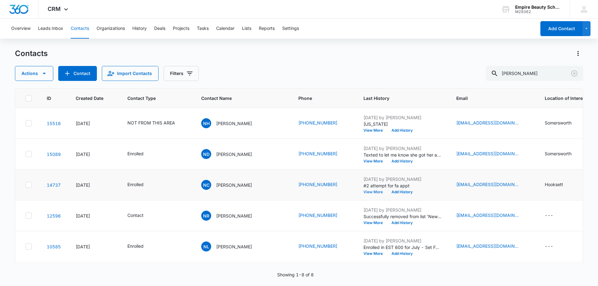
click at [363, 193] on button "View More" at bounding box center [375, 192] width 24 height 4
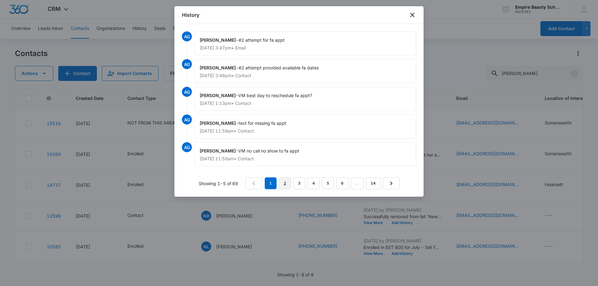
click at [284, 182] on link "2" at bounding box center [285, 183] width 12 height 12
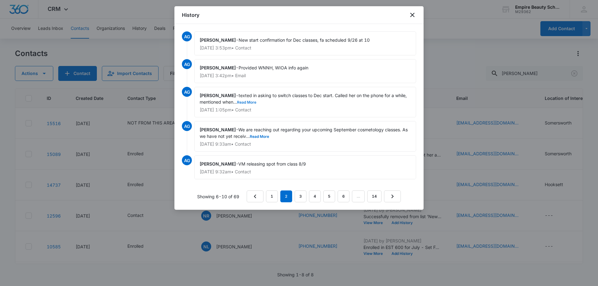
click at [251, 103] on button "Read More" at bounding box center [246, 103] width 19 height 4
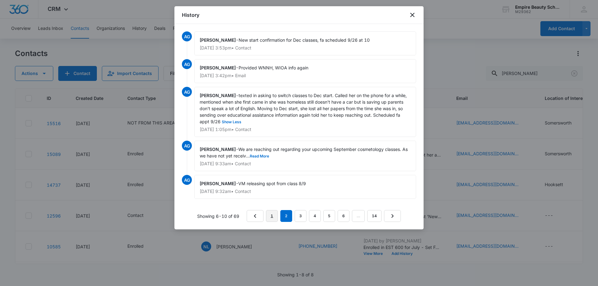
click at [272, 214] on link "1" at bounding box center [272, 216] width 12 height 12
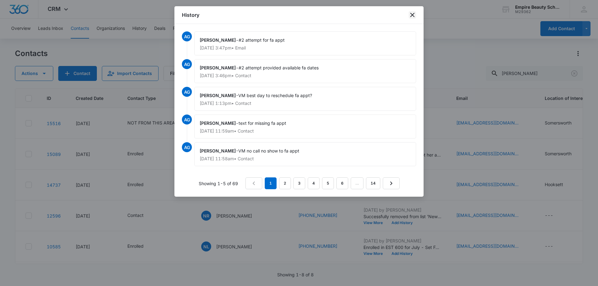
click at [409, 15] on icon "close" at bounding box center [411, 14] width 7 height 7
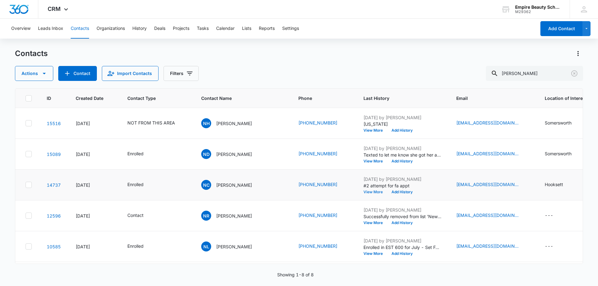
click at [363, 191] on button "View More" at bounding box center [375, 192] width 24 height 4
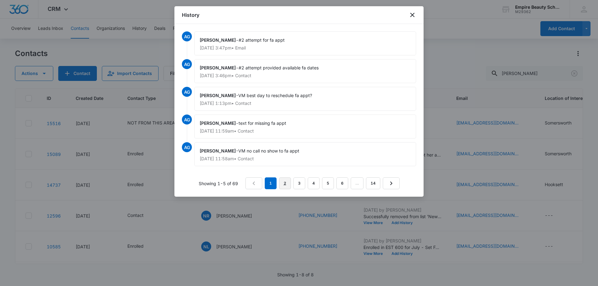
click at [285, 184] on link "2" at bounding box center [285, 183] width 12 height 12
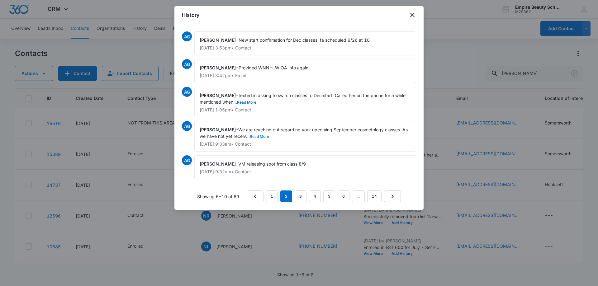
click at [255, 135] on button "Read More" at bounding box center [259, 137] width 19 height 4
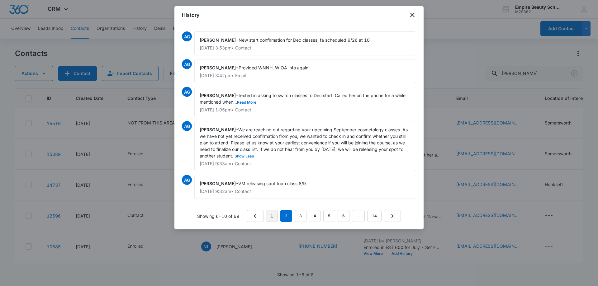
click at [271, 216] on link "1" at bounding box center [272, 216] width 12 height 12
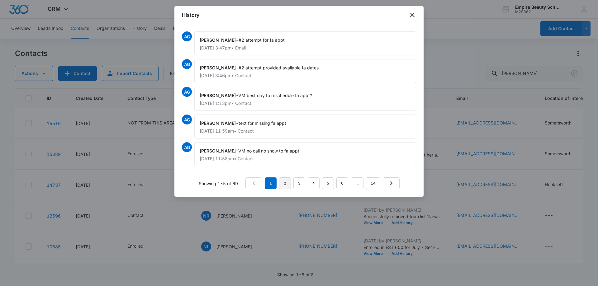
click at [287, 184] on link "2" at bounding box center [285, 183] width 12 height 12
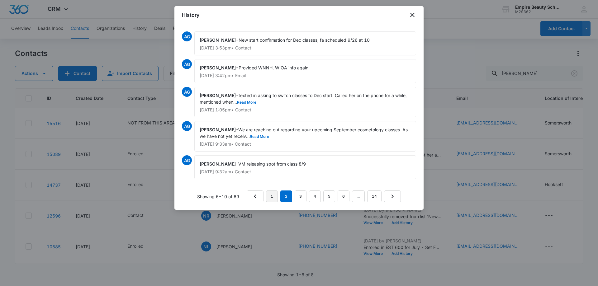
click at [275, 201] on link "1" at bounding box center [272, 196] width 12 height 12
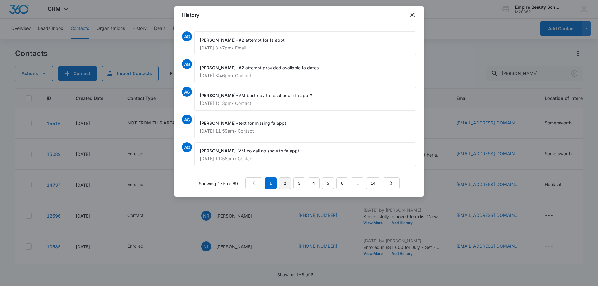
click at [286, 185] on link "2" at bounding box center [285, 183] width 12 height 12
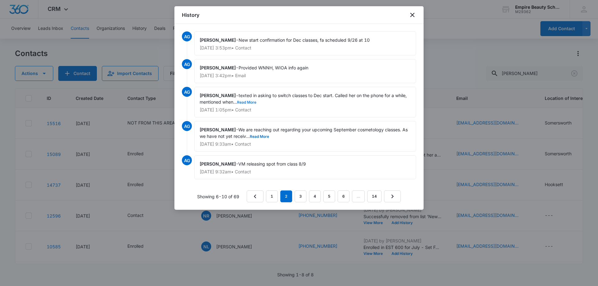
click at [252, 101] on button "Read More" at bounding box center [246, 103] width 19 height 4
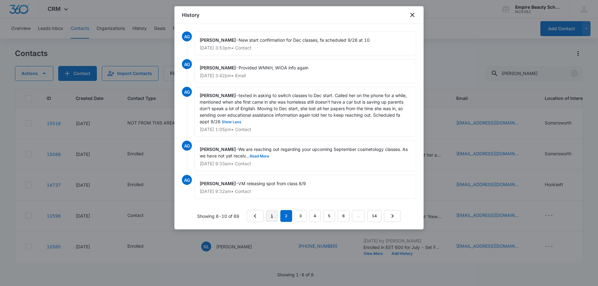
click at [272, 215] on link "1" at bounding box center [272, 216] width 12 height 12
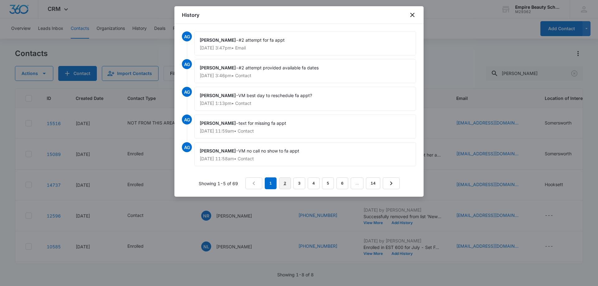
click at [288, 182] on link "2" at bounding box center [285, 183] width 12 height 12
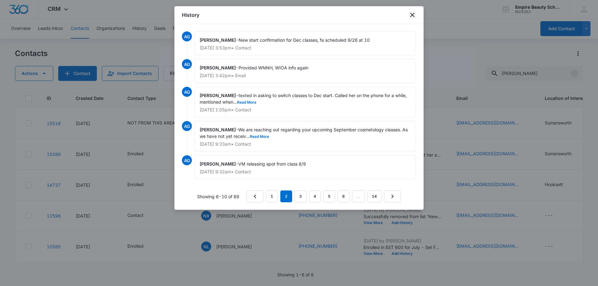
click at [413, 16] on icon "close" at bounding box center [412, 15] width 4 height 4
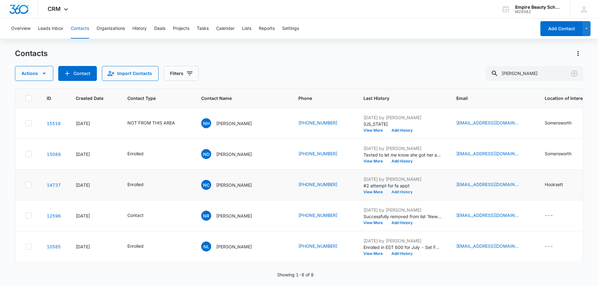
drag, startPoint x: 387, startPoint y: 190, endPoint x: 383, endPoint y: 193, distance: 5.1
click at [387, 193] on button "Add History" at bounding box center [402, 192] width 30 height 4
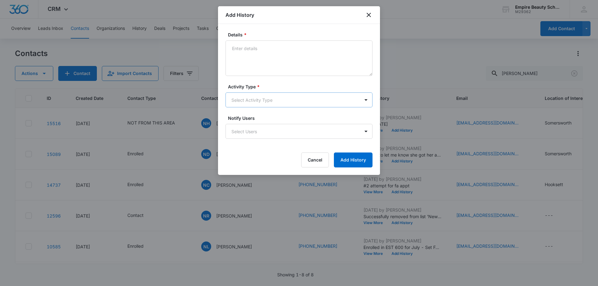
click at [257, 99] on body "CRM Apps Forms CRM Email Shop Payments POS Files Brand Settings AI Assistant Em…" at bounding box center [299, 143] width 598 height 286
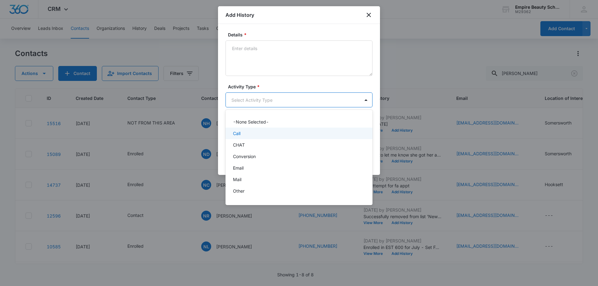
click at [242, 130] on div "Call" at bounding box center [298, 133] width 131 height 7
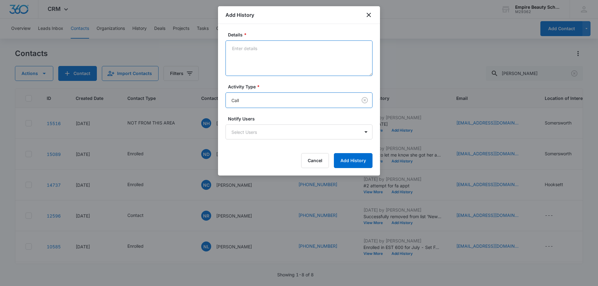
click at [256, 65] on textarea "Details *" at bounding box center [298, 57] width 147 height 35
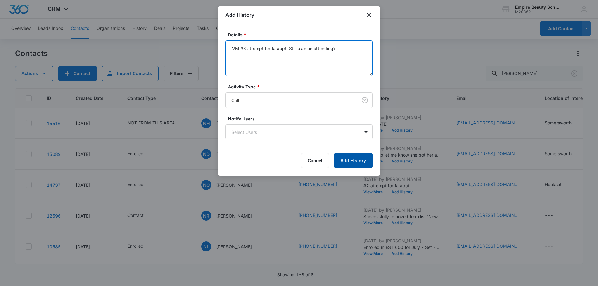
type textarea "VM #3 attempt for fa appt, Still plan on attending?"
click at [352, 159] on button "Add History" at bounding box center [353, 160] width 39 height 15
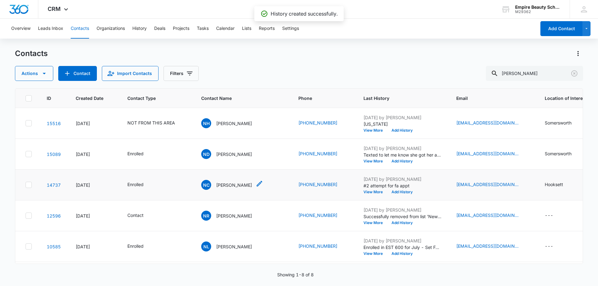
click at [231, 182] on p "Naomi Cepeda" at bounding box center [234, 185] width 36 height 7
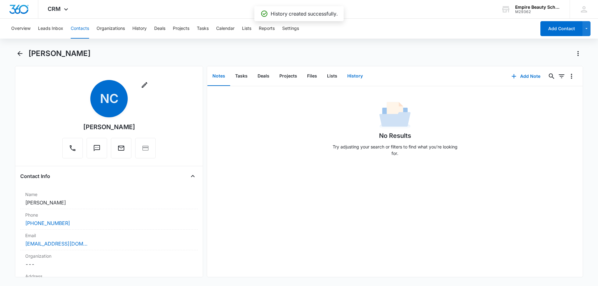
click at [352, 74] on button "History" at bounding box center [355, 76] width 26 height 19
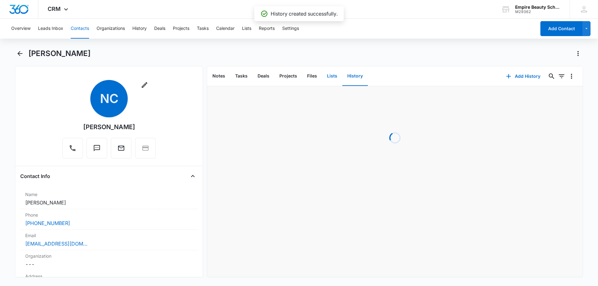
click at [335, 76] on button "Lists" at bounding box center [332, 76] width 20 height 19
click at [317, 77] on button "Files" at bounding box center [312, 76] width 20 height 19
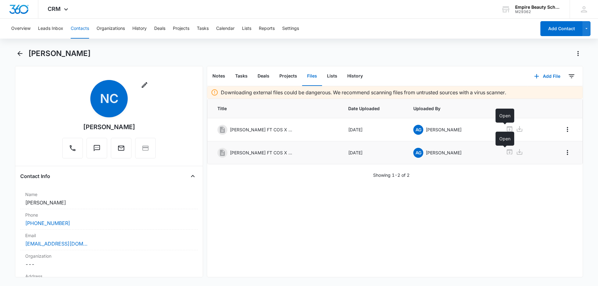
click at [505, 151] on icon at bounding box center [508, 151] width 7 height 7
click at [20, 55] on icon "Back" at bounding box center [19, 53] width 7 height 7
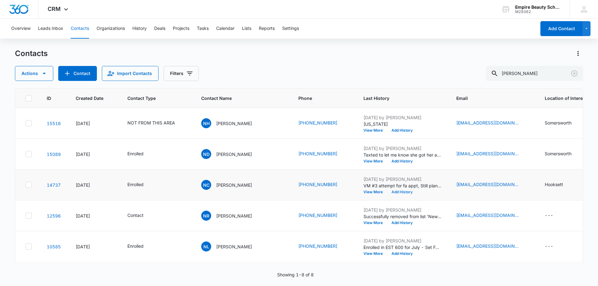
click at [387, 192] on button "Add History" at bounding box center [402, 192] width 30 height 4
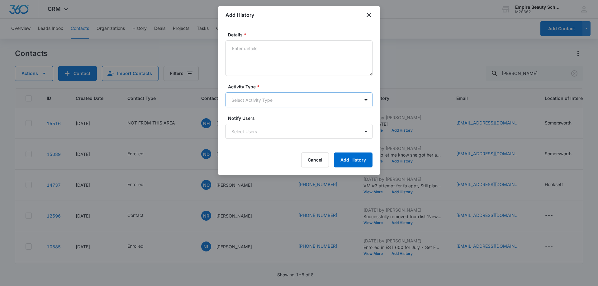
click at [247, 100] on body "CRM Apps Forms CRM Email Shop Payments POS Files Brand Settings AI Assistant Em…" at bounding box center [299, 143] width 598 height 286
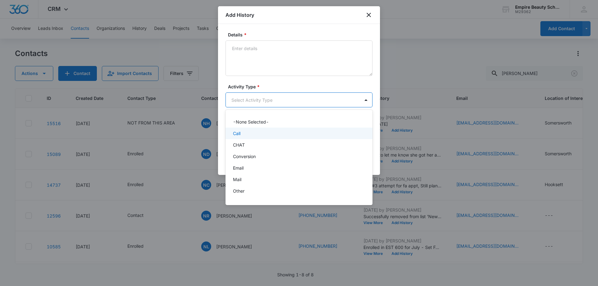
click at [236, 133] on p "Call" at bounding box center [236, 133] width 7 height 7
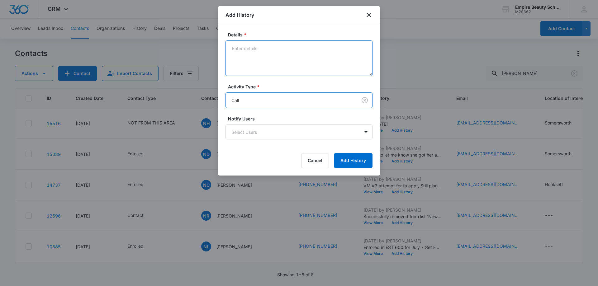
click at [244, 60] on textarea "Details *" at bounding box center [298, 57] width 147 height 35
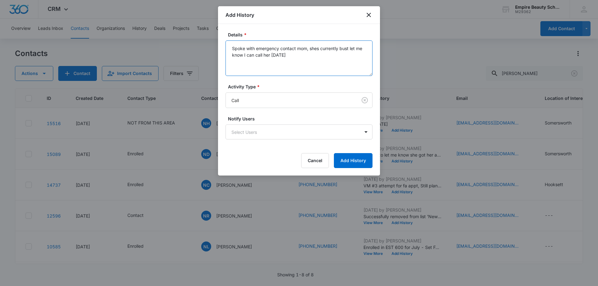
click at [314, 48] on textarea "Spoke with emergency contact mom, shes currently bust let me know I can call he…" at bounding box center [298, 57] width 147 height 35
click at [311, 58] on textarea "Spoke with emergency contact mom, shes currently bust let me know I can call he…" at bounding box center [298, 57] width 147 height 35
type textarea "Spoke with emergency contact mom, she's currently bust let me know I can call h…"
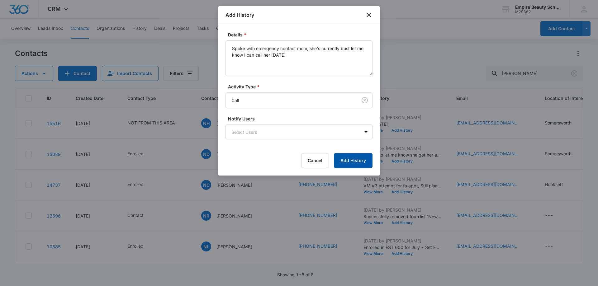
click at [343, 167] on button "Add History" at bounding box center [353, 160] width 39 height 15
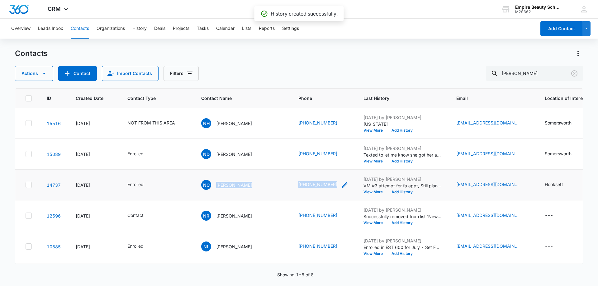
drag, startPoint x: 217, startPoint y: 188, endPoint x: 325, endPoint y: 186, distance: 108.7
click at [325, 186] on tr "14737 Dec 19, 2024 Enrolled NC Naomi Cepeda (603) 451-4444 Oct 10, 2025 by Amel…" at bounding box center [413, 185] width 797 height 31
copy tr "Naomi Cepeda (603) 451-4444"
click at [255, 76] on div "Actions Contact Import Contacts Filters naomi" at bounding box center [299, 73] width 568 height 15
click at [387, 192] on button "Add History" at bounding box center [402, 192] width 30 height 4
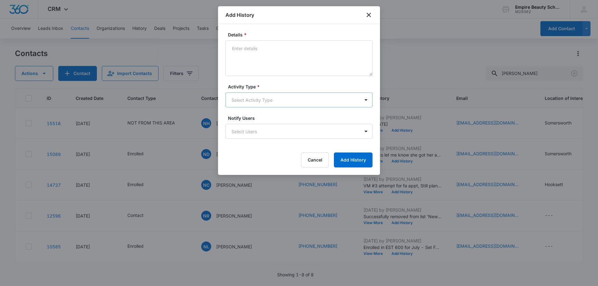
click at [248, 101] on body "CRM Apps Forms CRM Email Shop Payments POS Files Brand Settings AI Assistant Em…" at bounding box center [299, 143] width 598 height 286
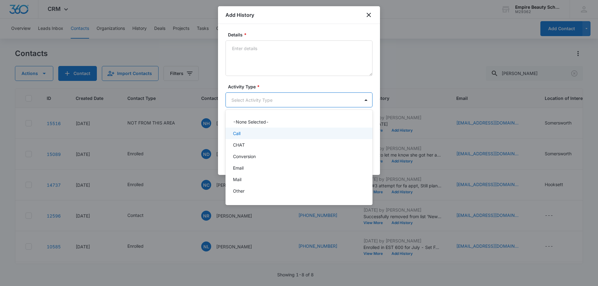
scroll to position [32, 0]
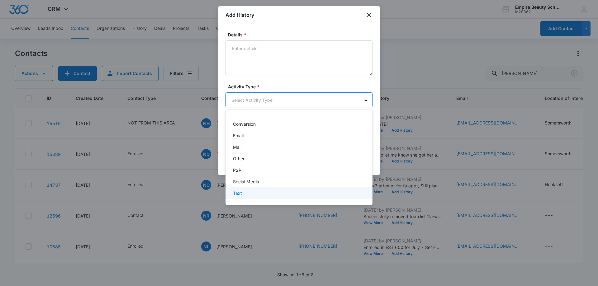
click at [237, 190] on p "Text" at bounding box center [237, 193] width 9 height 7
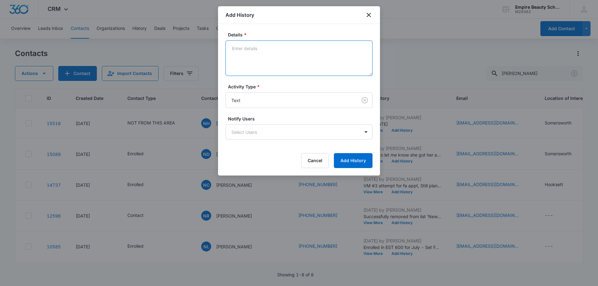
click at [252, 50] on textarea "Details *" at bounding box center [298, 57] width 147 height 35
type textarea "text still plan on attending cos classes?"
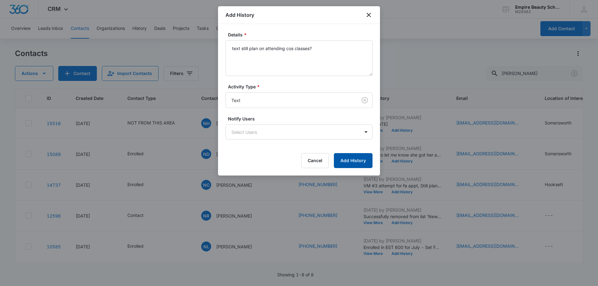
click at [354, 160] on button "Add History" at bounding box center [353, 160] width 39 height 15
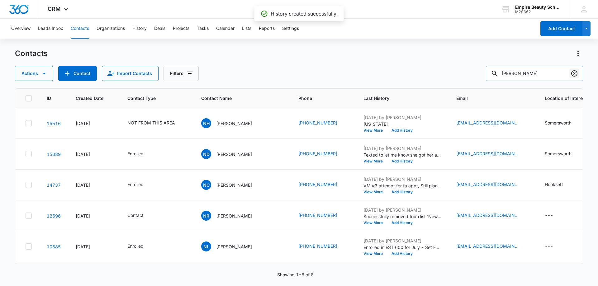
click at [572, 74] on icon "Clear" at bounding box center [573, 73] width 7 height 7
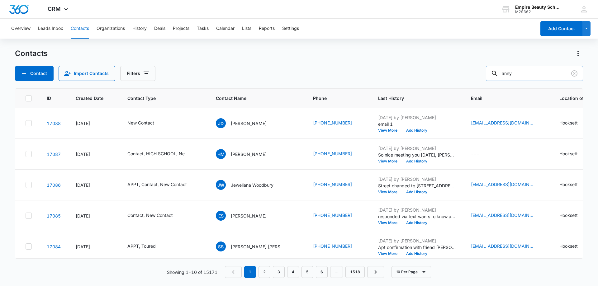
type input "anny"
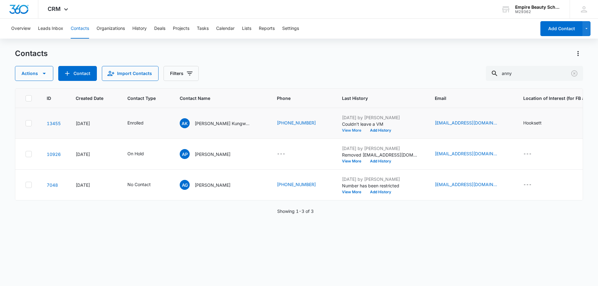
click at [342, 130] on button "View More" at bounding box center [354, 131] width 24 height 4
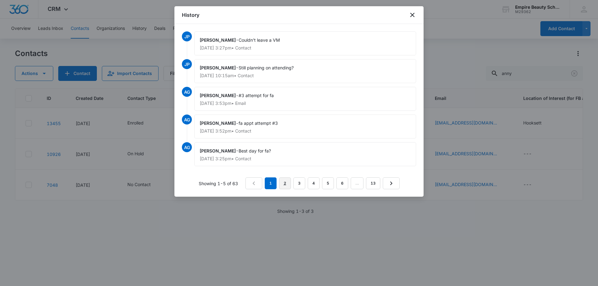
click at [285, 186] on link "2" at bounding box center [285, 183] width 12 height 12
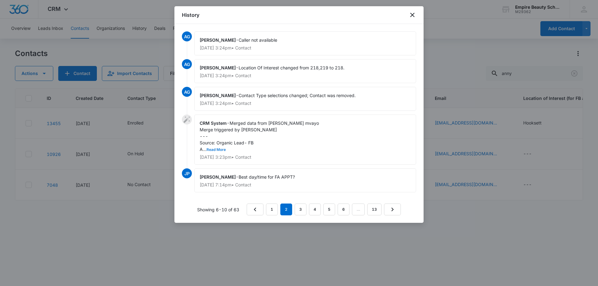
click at [223, 151] on button "Read More" at bounding box center [215, 150] width 19 height 4
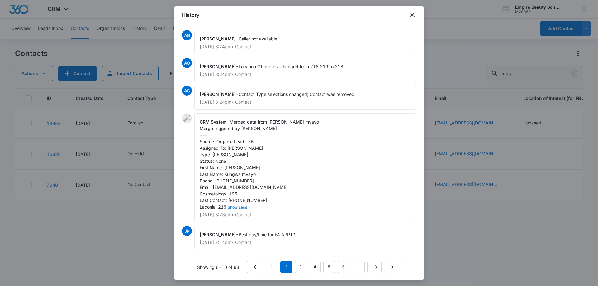
scroll to position [2, 0]
click at [270, 266] on link "1" at bounding box center [272, 267] width 12 height 12
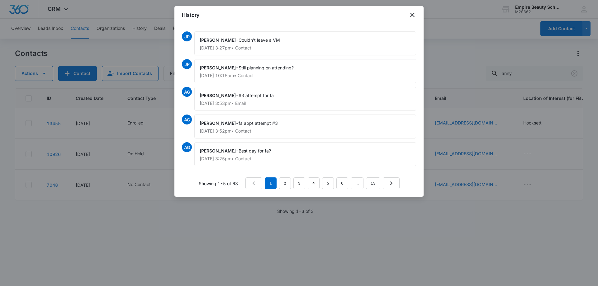
scroll to position [0, 0]
click at [412, 13] on icon "close" at bounding box center [411, 14] width 7 height 7
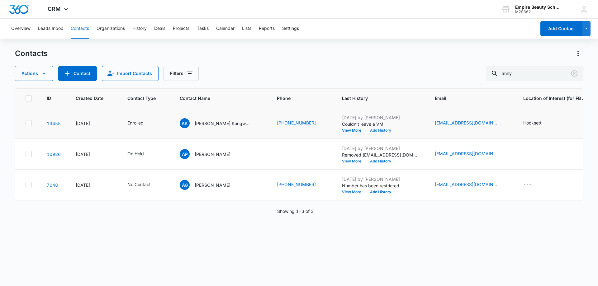
click at [365, 131] on button "Add History" at bounding box center [380, 131] width 30 height 4
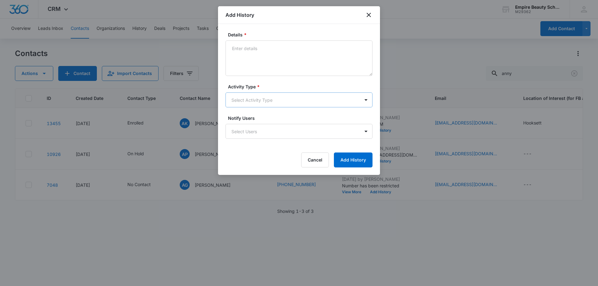
click at [254, 101] on body "CRM Apps Forms CRM Email Shop Payments POS Files Brand Settings AI Assistant Em…" at bounding box center [299, 143] width 598 height 286
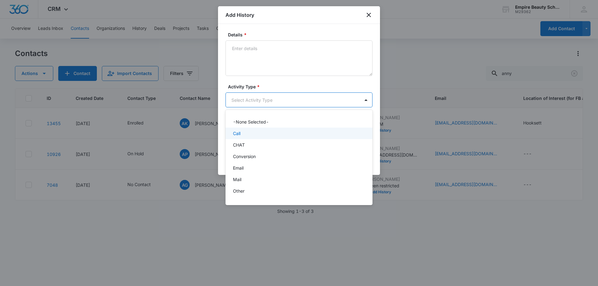
click at [246, 133] on div "Call" at bounding box center [298, 133] width 131 height 7
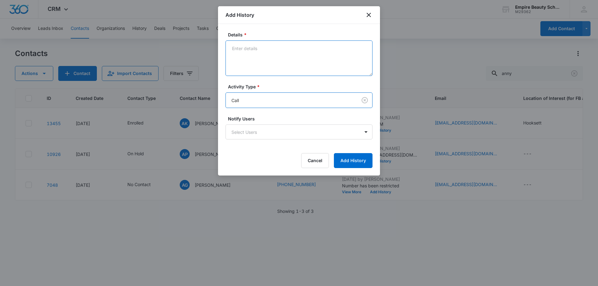
click at [244, 60] on textarea "Details *" at bounding box center [298, 57] width 147 height 35
click at [241, 43] on textarea "couldnt leave vm" at bounding box center [298, 57] width 147 height 35
click at [252, 54] on textarea "couldnt leave vm" at bounding box center [298, 57] width 147 height 35
click at [276, 58] on textarea "couldn't leave vm" at bounding box center [298, 57] width 147 height 35
type textarea "couldn't leave vm"
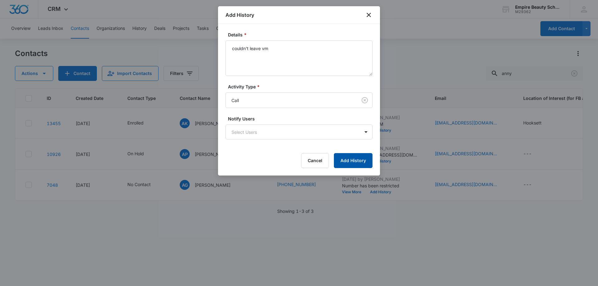
click at [365, 164] on button "Add History" at bounding box center [353, 160] width 39 height 15
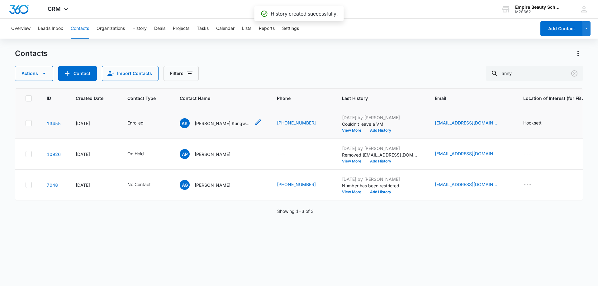
click at [212, 119] on div "AK Anny Kungwa Mbayo" at bounding box center [215, 123] width 71 height 10
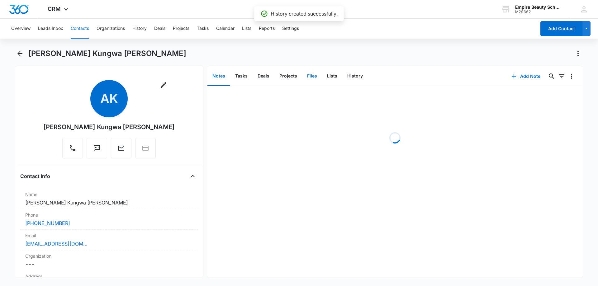
click at [309, 73] on button "Files" at bounding box center [312, 76] width 20 height 19
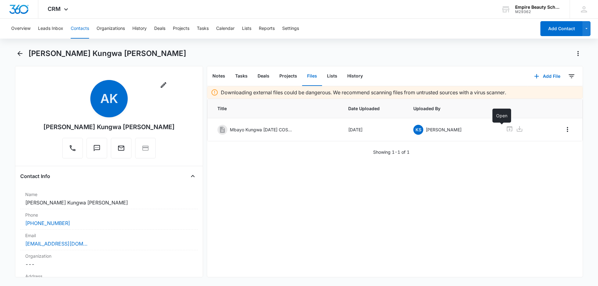
click at [505, 128] on icon at bounding box center [508, 128] width 7 height 7
click at [21, 51] on icon "Back" at bounding box center [19, 53] width 7 height 7
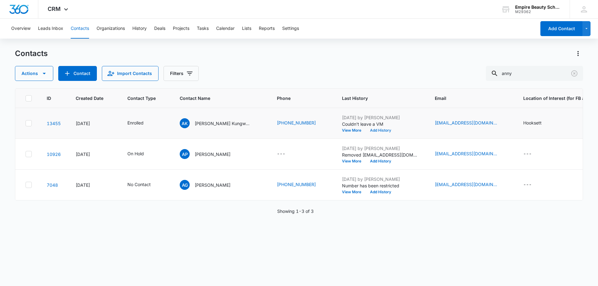
click at [365, 130] on button "Add History" at bounding box center [380, 131] width 30 height 4
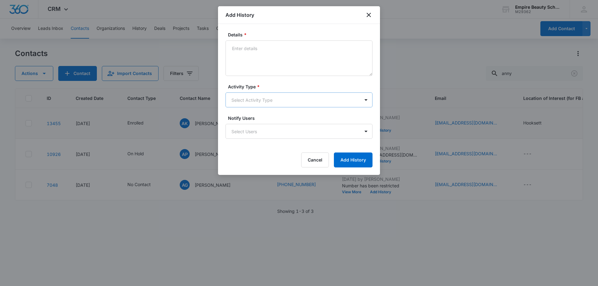
click at [241, 100] on body "CRM Apps Forms CRM Email Shop Payments POS Files Brand Settings AI Assistant Em…" at bounding box center [299, 143] width 598 height 286
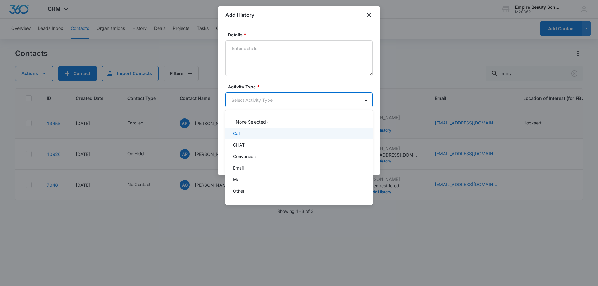
click at [242, 135] on div "Call" at bounding box center [298, 133] width 131 height 7
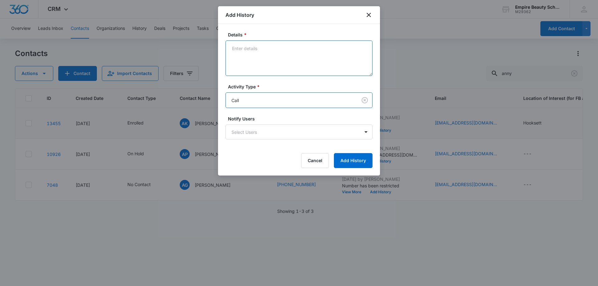
click at [241, 60] on textarea "Details *" at bounding box center [298, 57] width 147 height 35
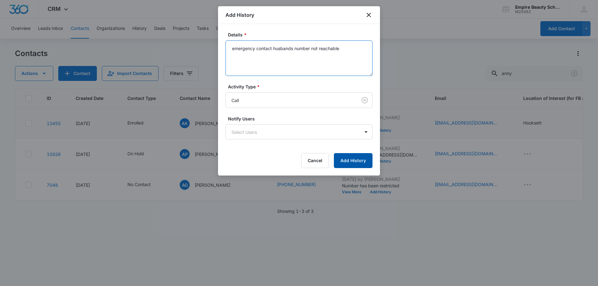
type textarea "emergency contact husbands number not reachable"
click at [347, 162] on button "Add History" at bounding box center [353, 160] width 39 height 15
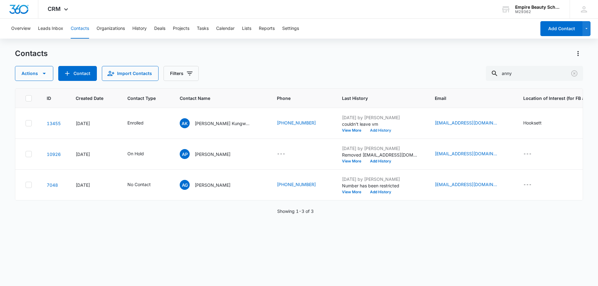
click at [365, 130] on button "Add History" at bounding box center [380, 131] width 30 height 4
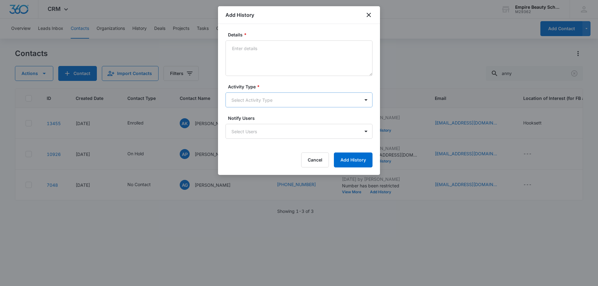
click at [256, 101] on body "CRM Apps Forms CRM Email Shop Payments POS Files Brand Settings AI Assistant Em…" at bounding box center [299, 143] width 598 height 286
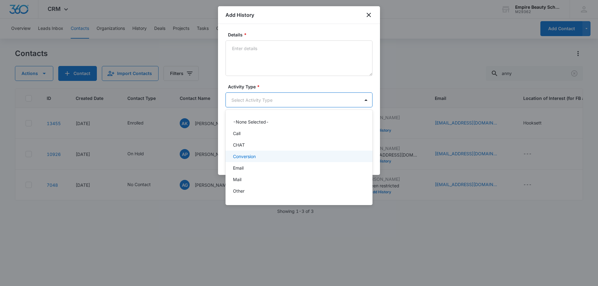
click at [246, 158] on p "Conversion" at bounding box center [244, 156] width 23 height 7
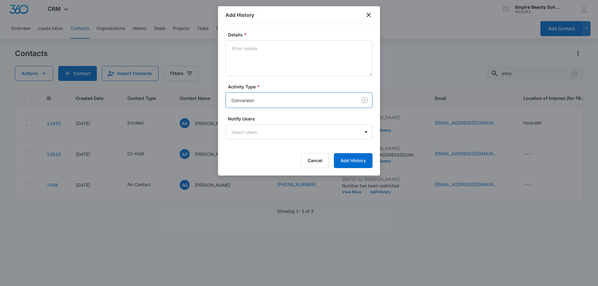
click at [246, 99] on body "CRM Apps Forms CRM Email Shop Payments POS Files Brand Settings AI Assistant Em…" at bounding box center [299, 143] width 598 height 286
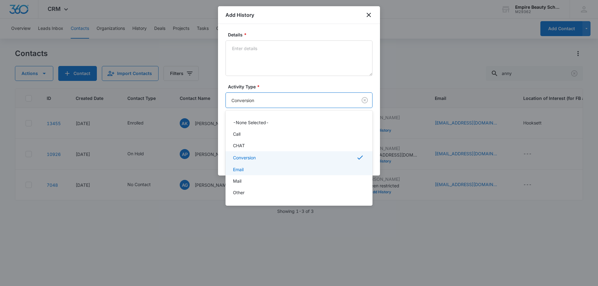
click at [251, 168] on div "Email" at bounding box center [298, 169] width 131 height 7
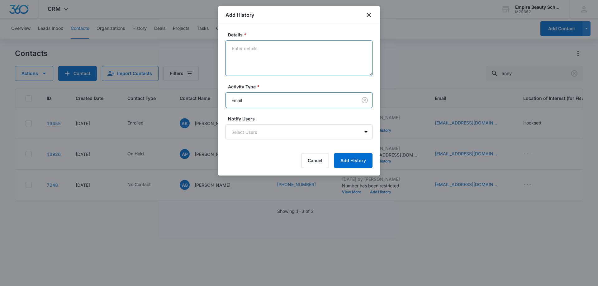
click at [264, 49] on textarea "Details *" at bounding box center [298, 57] width 147 height 35
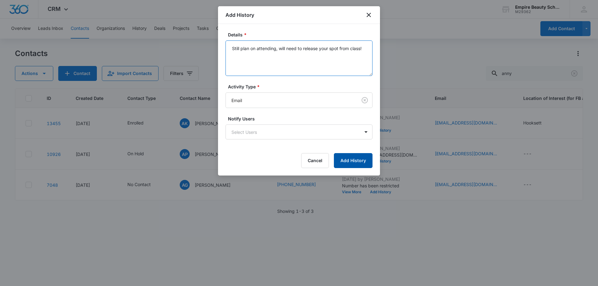
type textarea "Still plan on attending, will need to release your spot from class!"
click at [345, 163] on button "Add History" at bounding box center [353, 160] width 39 height 15
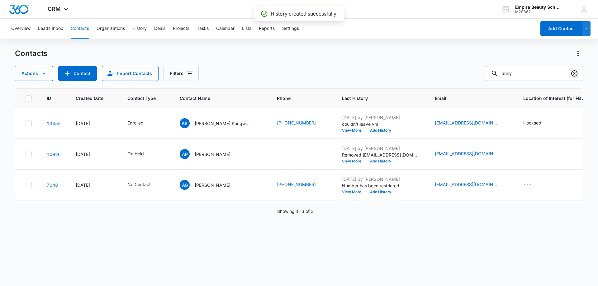
click at [575, 75] on icon "Clear" at bounding box center [573, 73] width 7 height 7
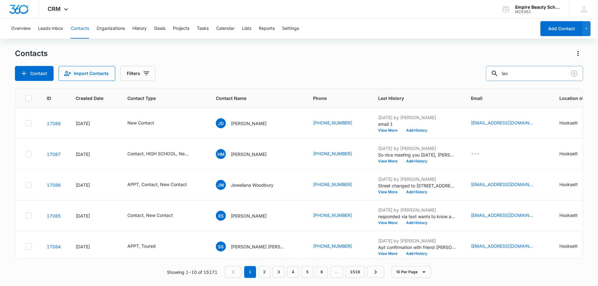
type input "lao"
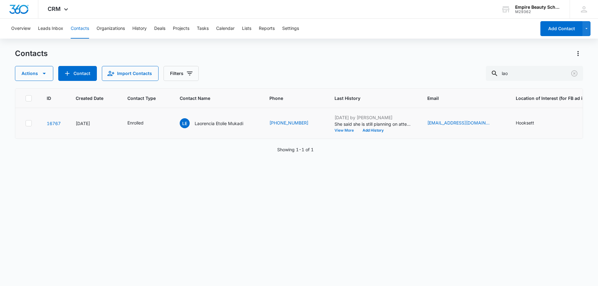
click at [338, 129] on button "View More" at bounding box center [346, 131] width 24 height 4
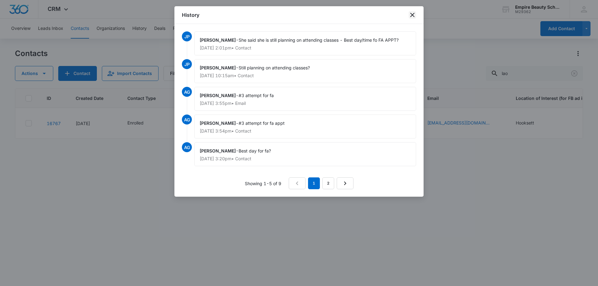
click at [411, 15] on icon "close" at bounding box center [411, 14] width 7 height 7
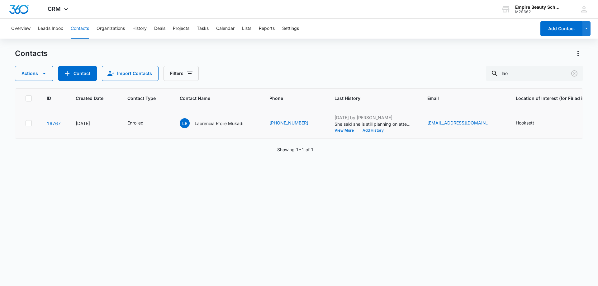
click at [374, 132] on button "Add History" at bounding box center [373, 131] width 30 height 4
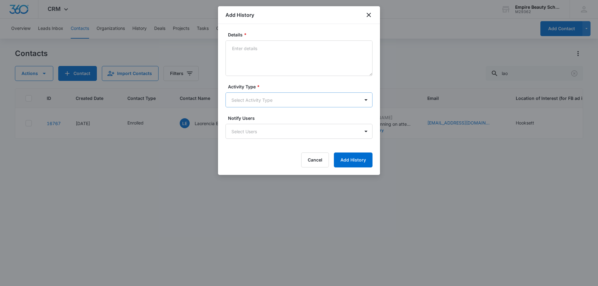
click at [258, 97] on body "CRM Apps Forms CRM Email Shop Payments POS Files Brand Settings AI Assistant Em…" at bounding box center [299, 143] width 598 height 286
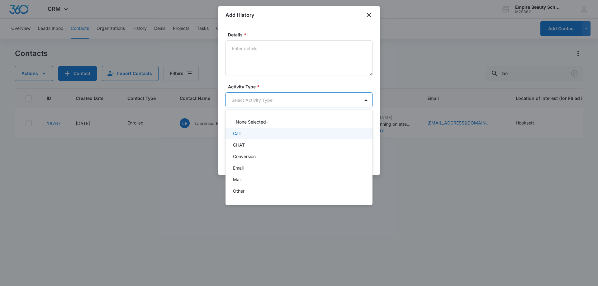
click at [243, 130] on div "Call" at bounding box center [298, 133] width 131 height 7
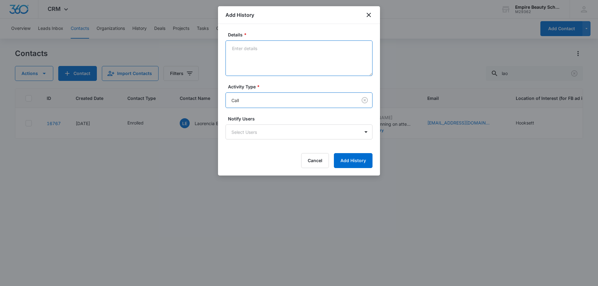
click at [251, 61] on textarea "Details *" at bounding box center [298, 57] width 147 height 35
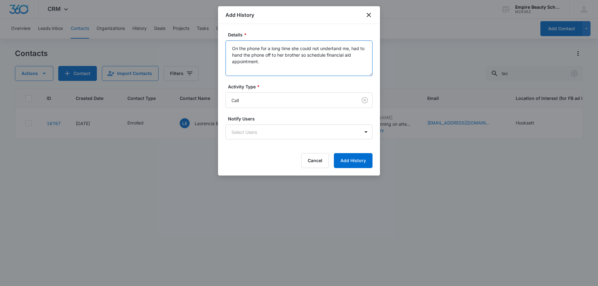
click at [338, 47] on textarea "On the phone for a long time she could not undertand me, had to hand the phone …" at bounding box center [298, 57] width 147 height 35
click at [303, 62] on textarea "On the phone for a long time she could not understand me, had to hand the phone…" at bounding box center [298, 57] width 147 height 35
click at [354, 46] on textarea "On the phone for a long time she could not understand me, had to hand the phone…" at bounding box center [298, 57] width 147 height 35
click at [253, 62] on textarea "On the phone for a long time she could not understand me, did not know I had be…" at bounding box center [298, 57] width 147 height 35
click at [342, 68] on textarea "On the phone for a long time she could not understand me, did not know I had be…" at bounding box center [298, 57] width 147 height 35
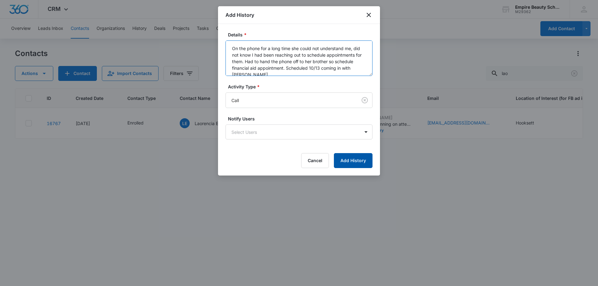
type textarea "On the phone for a long time she could not understand me, did not know I had be…"
click at [349, 160] on button "Add History" at bounding box center [353, 160] width 39 height 15
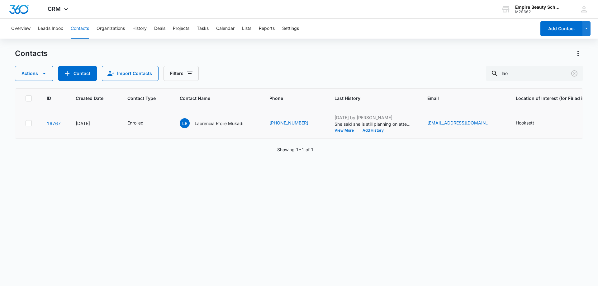
click at [371, 133] on td "Oct 9, 2025 by Jess Peltonovich She said she is still planning on attending cla…" at bounding box center [373, 123] width 93 height 31
click at [371, 130] on button "Add History" at bounding box center [373, 131] width 30 height 4
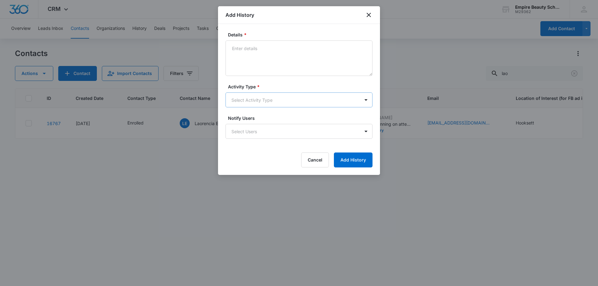
click at [262, 98] on body "CRM Apps Forms CRM Email Shop Payments POS Files Brand Settings AI Assistant Em…" at bounding box center [299, 143] width 598 height 286
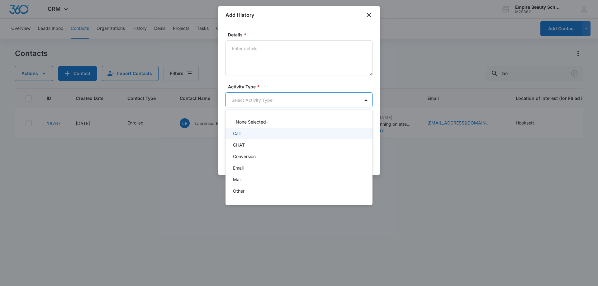
scroll to position [32, 0]
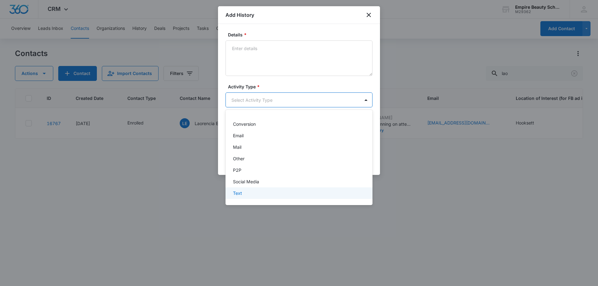
click at [246, 192] on div "Text" at bounding box center [298, 193] width 131 height 7
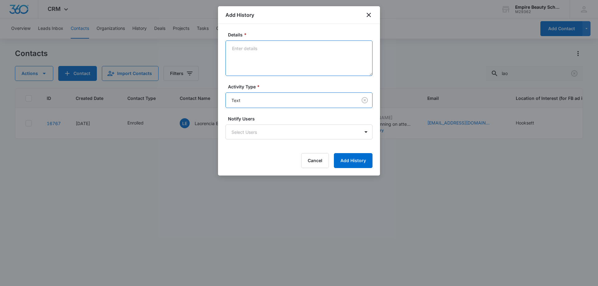
click at [262, 55] on textarea "Details *" at bounding box center [298, 57] width 147 height 35
type textarea "L"
type textarea "Fa appt confirmation 10/13 at 3"
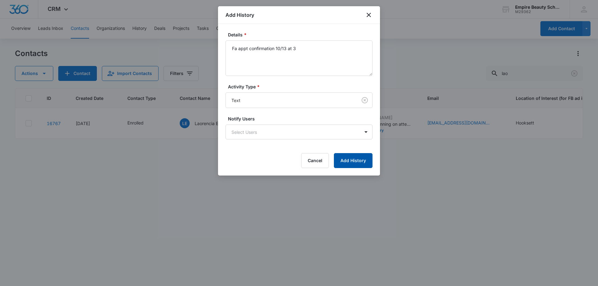
click at [347, 163] on button "Add History" at bounding box center [353, 160] width 39 height 15
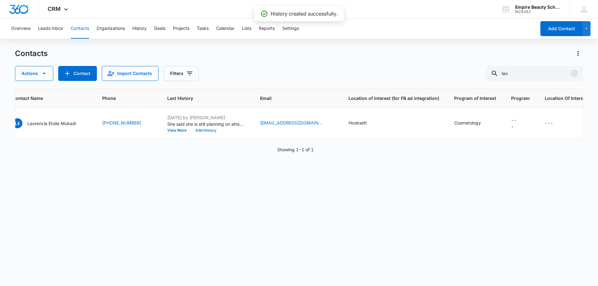
scroll to position [0, 169]
click at [575, 73] on icon "Clear" at bounding box center [574, 73] width 6 height 6
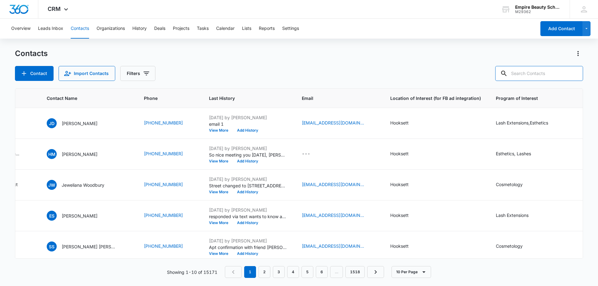
scroll to position [0, 0]
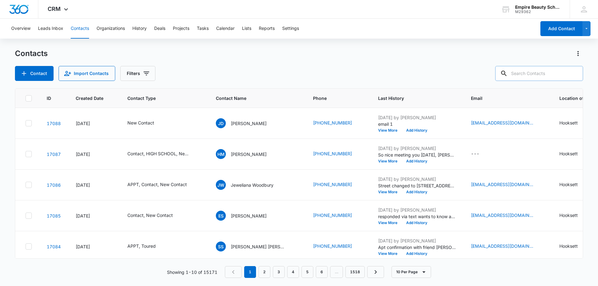
click at [541, 73] on input "text" at bounding box center [539, 73] width 88 height 15
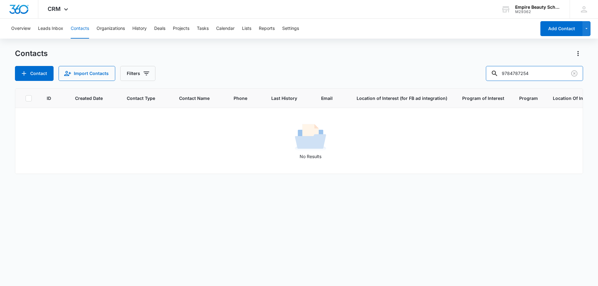
drag, startPoint x: 522, startPoint y: 73, endPoint x: 458, endPoint y: 80, distance: 64.5
click at [458, 80] on div "Contact Import Contacts Filters 9784787254" at bounding box center [299, 73] width 568 height 15
type input "7254"
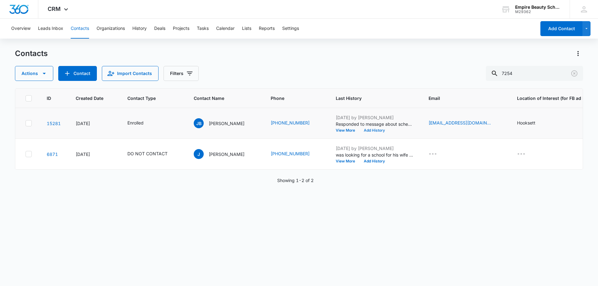
click at [361, 131] on button "Add History" at bounding box center [374, 131] width 30 height 4
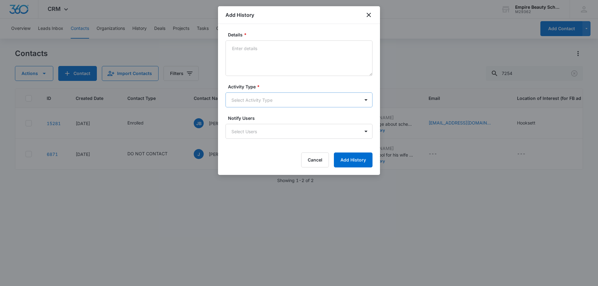
click at [240, 100] on body "CRM Apps Forms CRM Email Shop Payments POS Files Brand Settings AI Assistant Em…" at bounding box center [299, 143] width 598 height 286
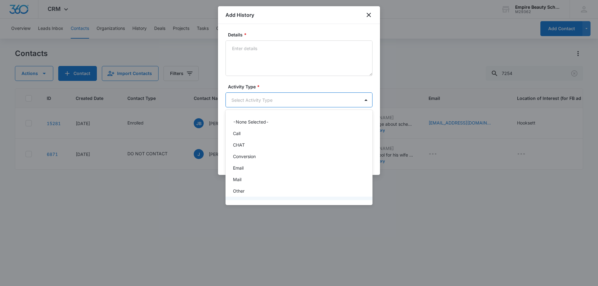
scroll to position [32, 0]
click at [238, 193] on p "Text" at bounding box center [237, 193] width 9 height 7
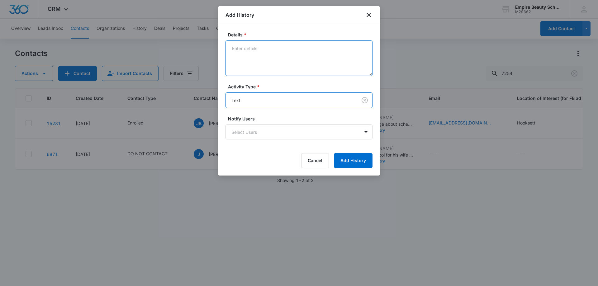
click at [252, 68] on textarea "Details *" at bounding box center [298, 57] width 147 height 35
type textarea "Scheduled fa appt 10/16 at 11"
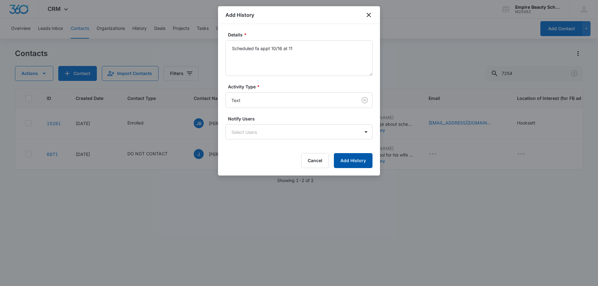
click at [359, 163] on button "Add History" at bounding box center [353, 160] width 39 height 15
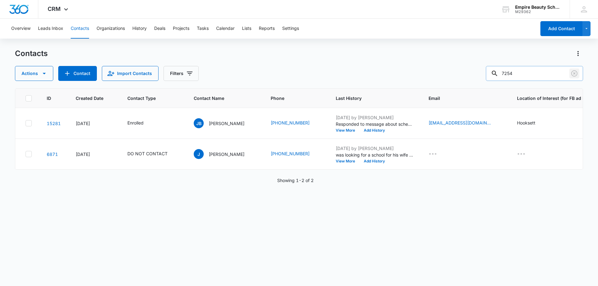
click at [575, 73] on icon "Clear" at bounding box center [574, 73] width 6 height 6
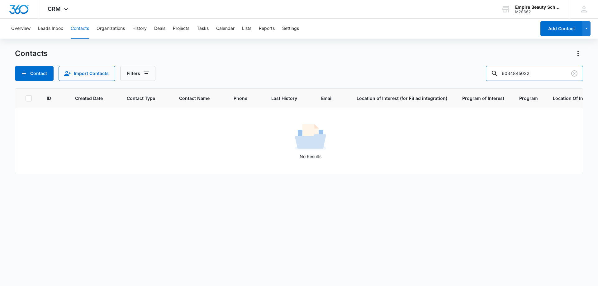
drag, startPoint x: 524, startPoint y: 73, endPoint x: 452, endPoint y: 81, distance: 73.0
click at [452, 81] on div "Contacts Contact Import Contacts Filters 6034845022 ID Created Date Contact Typ…" at bounding box center [299, 167] width 568 height 237
type input "5022"
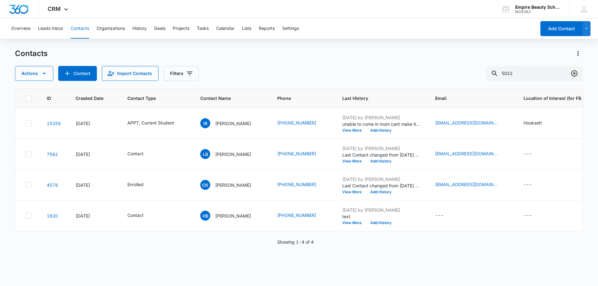
click at [577, 75] on icon "Clear" at bounding box center [573, 73] width 7 height 7
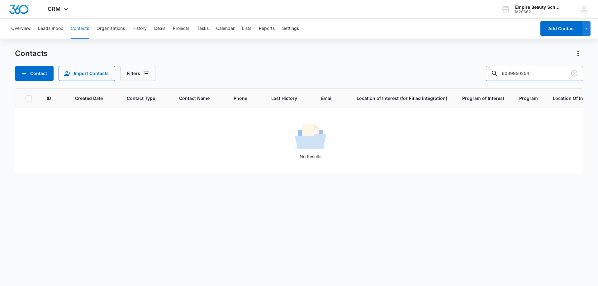
drag, startPoint x: 523, startPoint y: 72, endPoint x: 451, endPoint y: 77, distance: 72.4
click at [451, 77] on div "Contact Import Contacts Filters 6039950254" at bounding box center [299, 73] width 568 height 15
type input "0254"
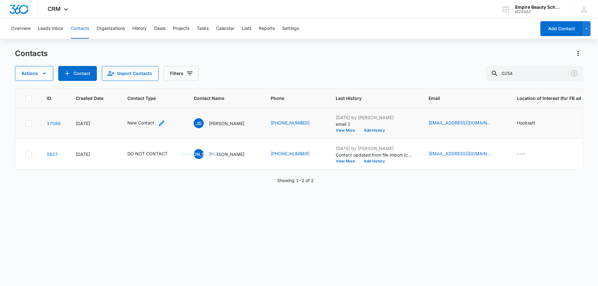
click at [159, 120] on icon "Contact Type - New Contact - Select to Edit Field" at bounding box center [161, 123] width 7 height 7
click at [178, 82] on div at bounding box center [172, 83] width 12 height 15
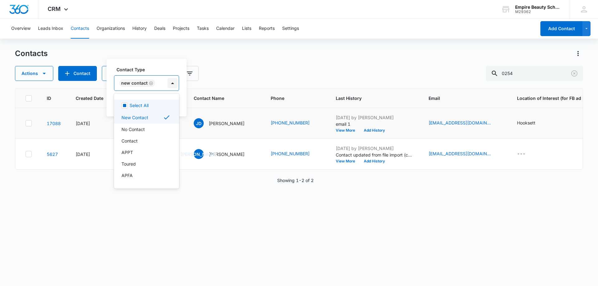
click at [171, 82] on div at bounding box center [172, 83] width 10 height 10
click at [172, 83] on div at bounding box center [172, 83] width 10 height 10
click at [135, 142] on p "Contact" at bounding box center [129, 141] width 16 height 7
click at [170, 67] on label "Contact Type" at bounding box center [162, 69] width 92 height 7
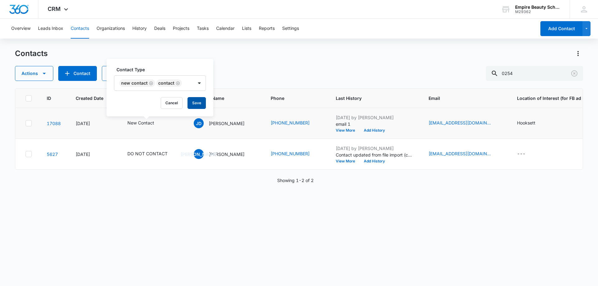
click at [196, 102] on button "Save" at bounding box center [196, 103] width 18 height 12
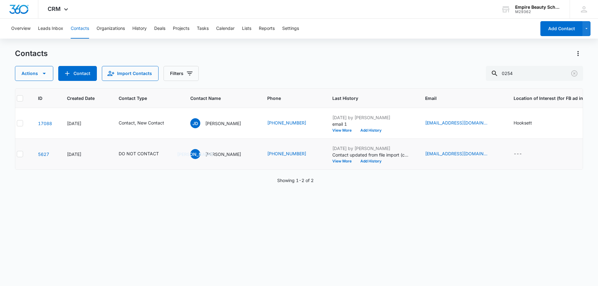
scroll to position [0, 25]
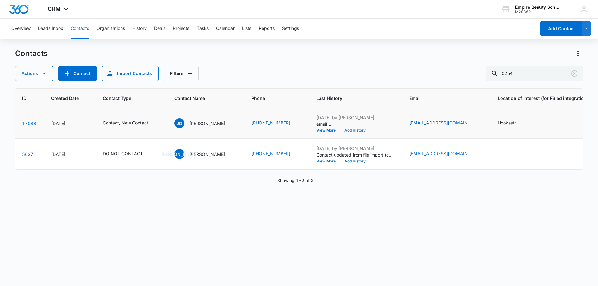
click at [348, 131] on button "Add History" at bounding box center [355, 131] width 30 height 4
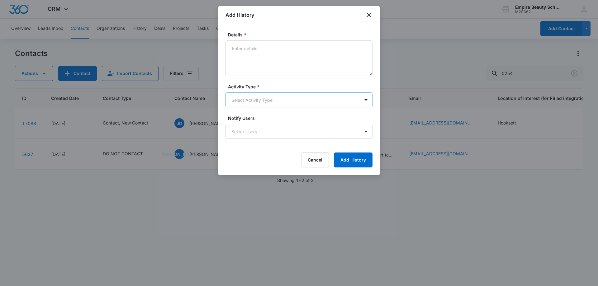
click at [247, 101] on body "CRM Apps Forms CRM Email Shop Payments POS Files Brand Settings AI Assistant Em…" at bounding box center [299, 143] width 598 height 286
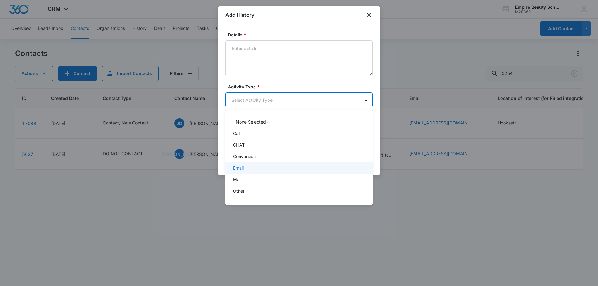
scroll to position [32, 0]
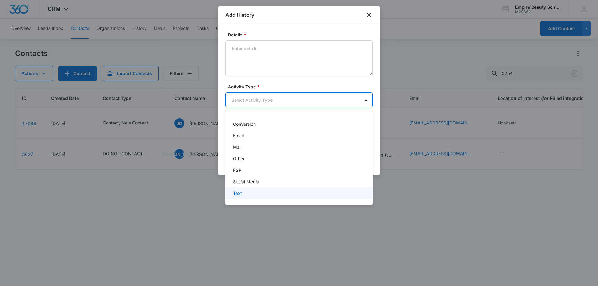
click at [237, 196] on p "Text" at bounding box center [237, 193] width 9 height 7
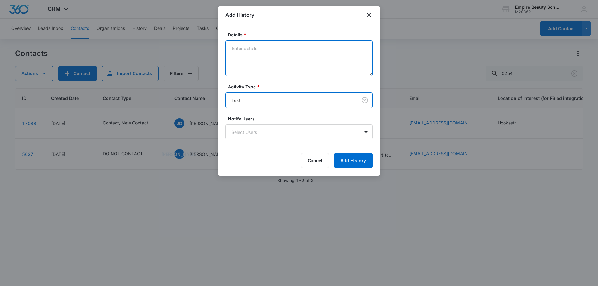
click at [266, 59] on textarea "Details *" at bounding box center [298, 57] width 147 height 35
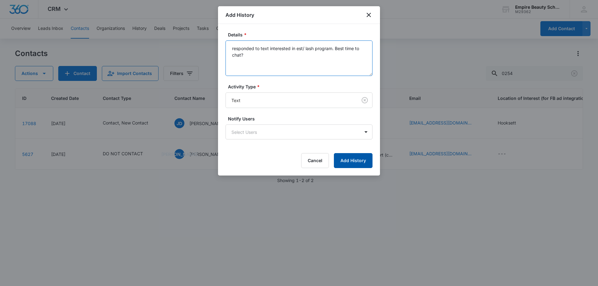
type textarea "responded to text interested in est/ lash program. Best time to chat?"
click at [345, 162] on button "Add History" at bounding box center [353, 160] width 39 height 15
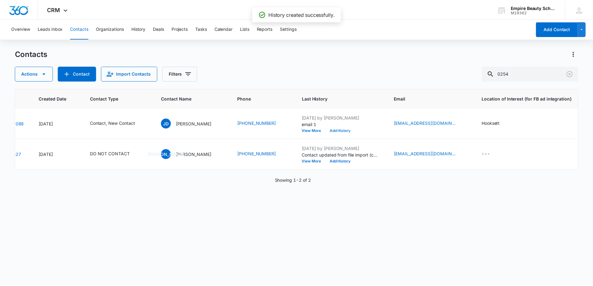
scroll to position [0, 38]
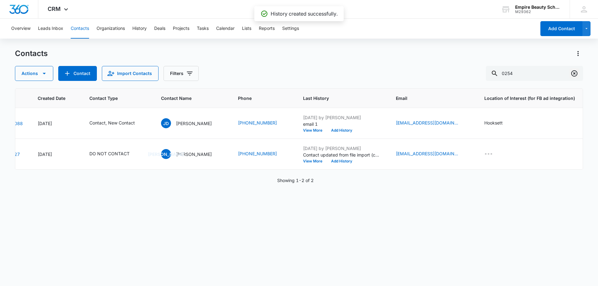
click at [576, 71] on icon "Clear" at bounding box center [574, 73] width 6 height 6
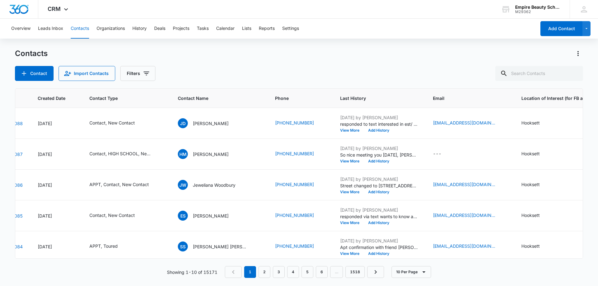
click at [242, 53] on div "Contacts" at bounding box center [299, 54] width 568 height 10
click at [256, 54] on div "Contacts" at bounding box center [299, 54] width 568 height 10
click at [267, 25] on button "Reports" at bounding box center [267, 29] width 16 height 20
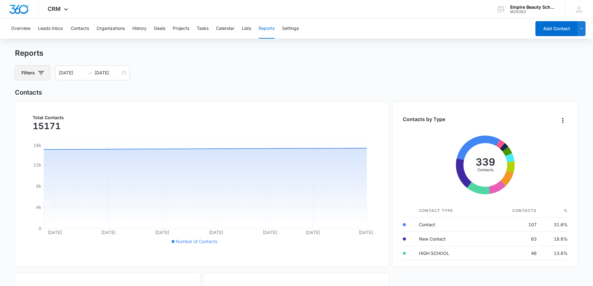
click at [21, 72] on button "Filters" at bounding box center [32, 72] width 35 height 15
click at [84, 129] on div "Contact Type" at bounding box center [59, 128] width 72 height 10
click at [91, 131] on icon "Show Contact Type filters" at bounding box center [89, 127] width 7 height 7
click at [164, 73] on div "Filters 09/10/2025 10/10/2025" at bounding box center [296, 72] width 563 height 15
click at [42, 68] on button "Filters" at bounding box center [32, 72] width 35 height 15
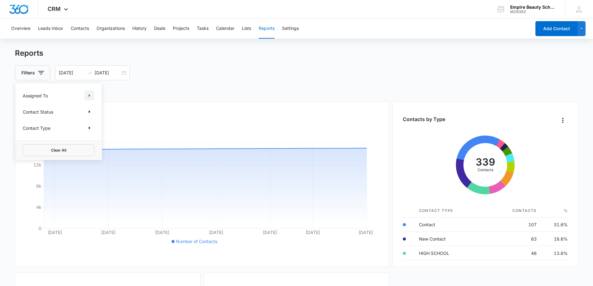
click at [91, 96] on icon "Show Assigned To filters" at bounding box center [89, 95] width 7 height 7
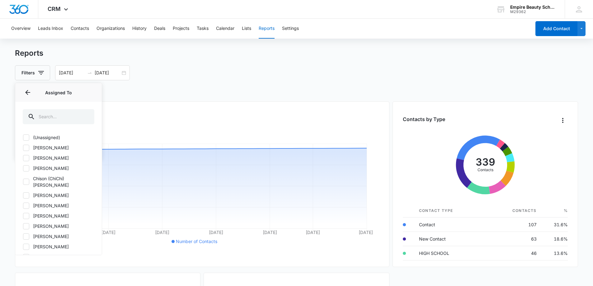
click at [30, 160] on label "[PERSON_NAME]" at bounding box center [59, 158] width 72 height 7
click at [23, 158] on input "[PERSON_NAME]" at bounding box center [23, 158] width 0 height 0
checkbox input "true"
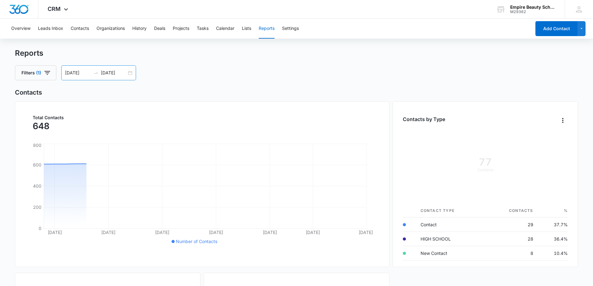
click at [129, 73] on div "09/10/2025 10/10/2025" at bounding box center [98, 72] width 75 height 15
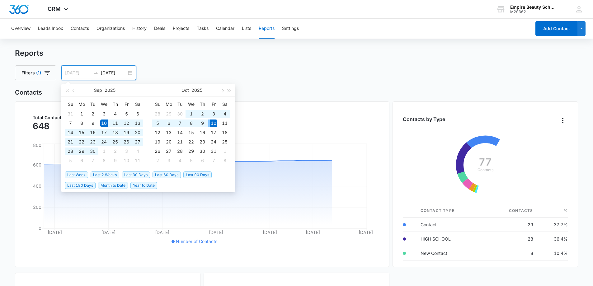
type input "10/10/2025"
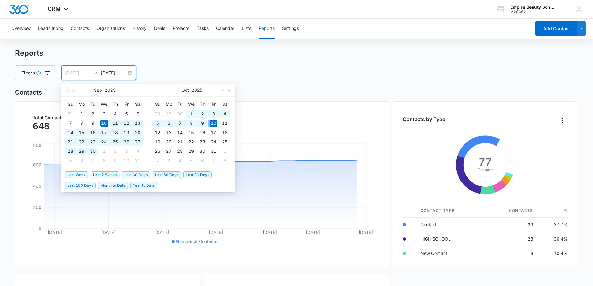
click at [214, 120] on div "10" at bounding box center [213, 123] width 7 height 7
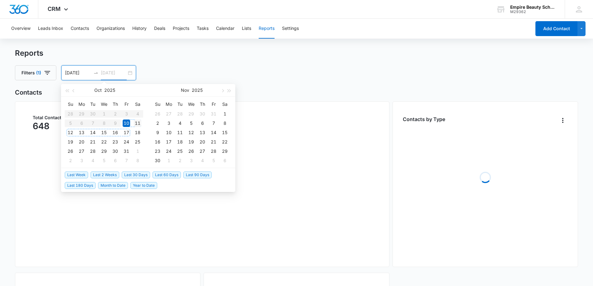
type input "10/11/2025"
click at [139, 123] on div "11" at bounding box center [137, 123] width 7 height 7
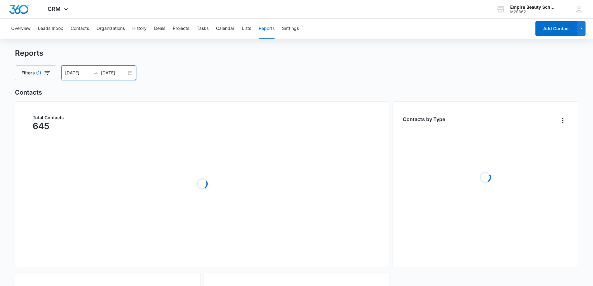
click at [293, 59] on div "Reports Filters (1) 10/10/2025 10/11/2025 Oct 2025 Su Mo Tu We Th Fr Sa 28 29 3…" at bounding box center [296, 65] width 563 height 32
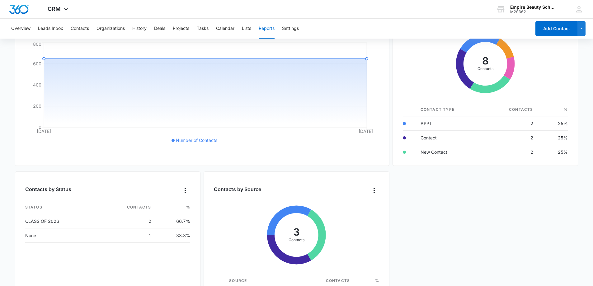
scroll to position [38, 0]
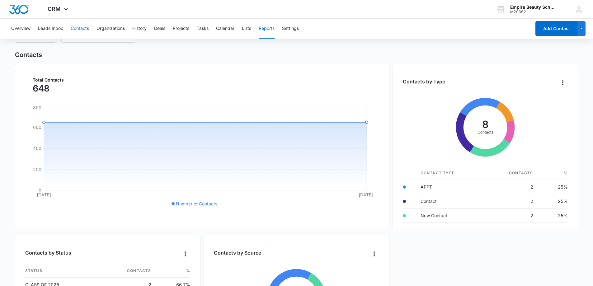
click at [87, 31] on button "Contacts" at bounding box center [80, 29] width 18 height 20
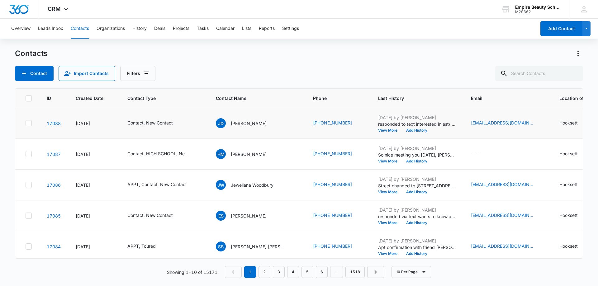
click at [238, 66] on div "Contact Import Contacts Filters" at bounding box center [299, 73] width 568 height 15
drag, startPoint x: 143, startPoint y: 73, endPoint x: 143, endPoint y: 77, distance: 3.5
click at [143, 73] on icon "Filters" at bounding box center [146, 73] width 7 height 7
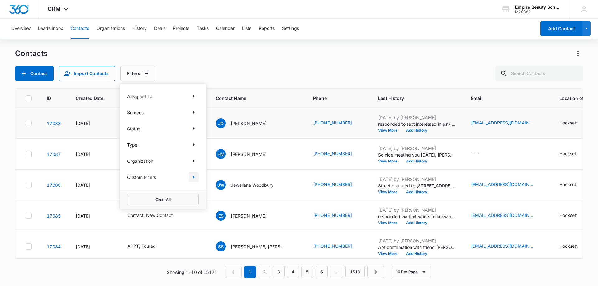
click at [193, 176] on icon "Show Custom Filters filters" at bounding box center [193, 176] width 7 height 7
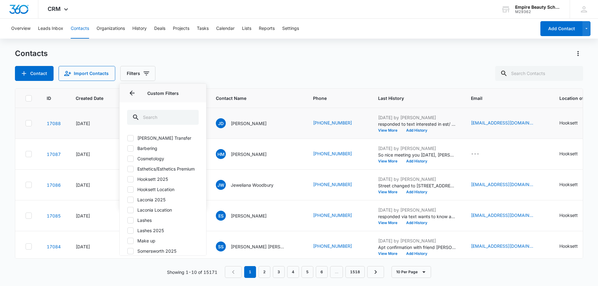
click at [129, 182] on icon at bounding box center [131, 179] width 6 height 6
click at [127, 179] on input "Hooksett 2025" at bounding box center [127, 179] width 0 height 0
checkbox input "true"
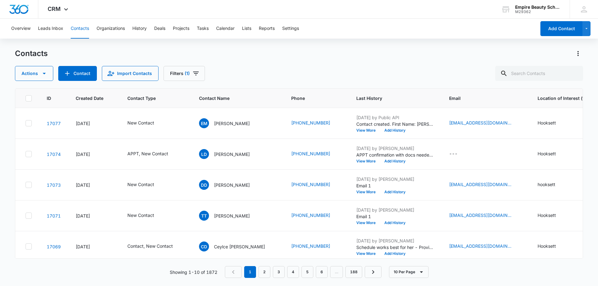
click at [231, 62] on div "Contacts Actions Contact Import Contacts Filters (1)" at bounding box center [299, 65] width 568 height 32
